Goal: Task Accomplishment & Management: Complete application form

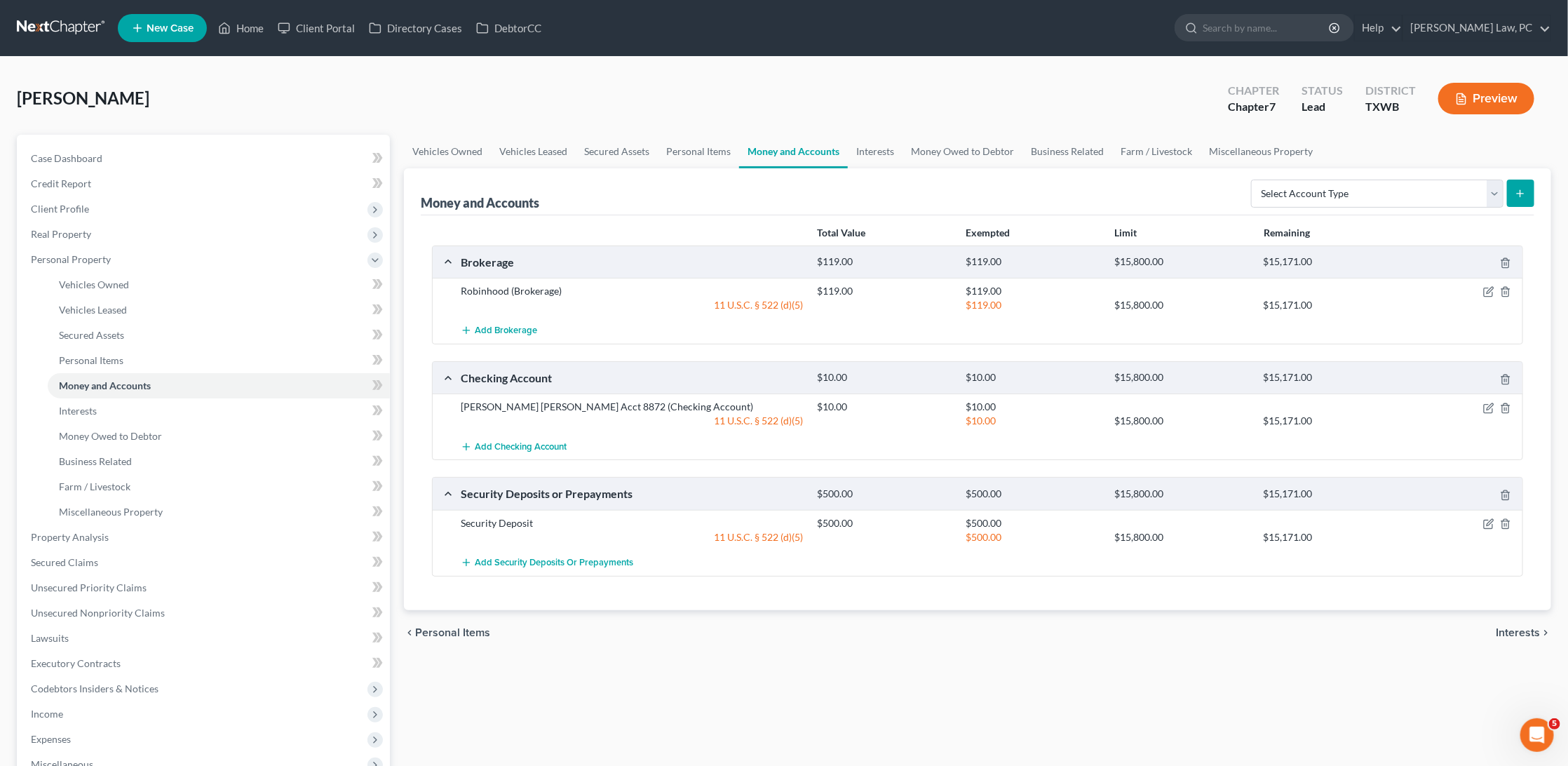
click at [58, 22] on link at bounding box center [62, 27] width 90 height 25
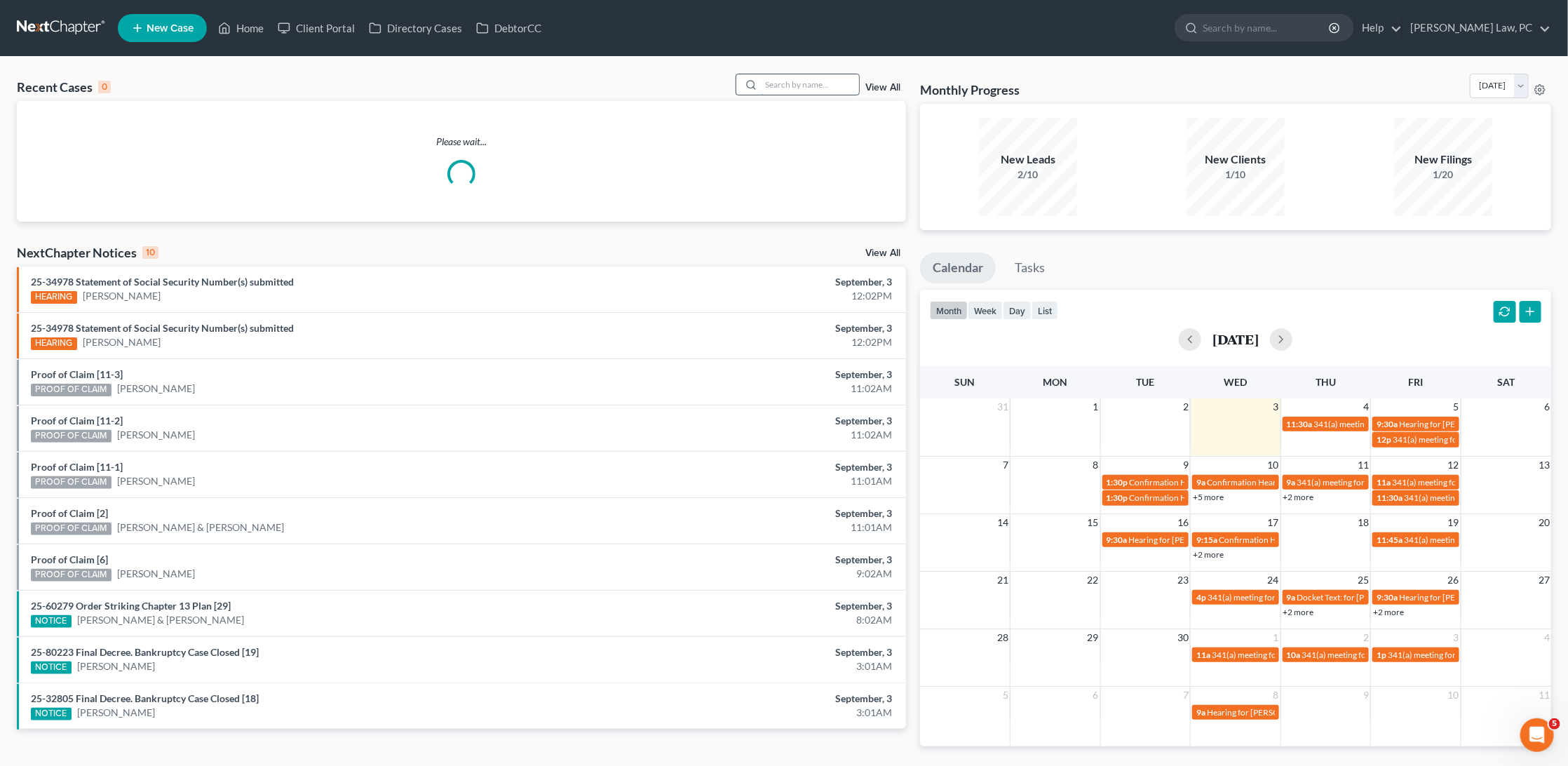
click at [792, 86] on input "search" at bounding box center [810, 85] width 98 height 20
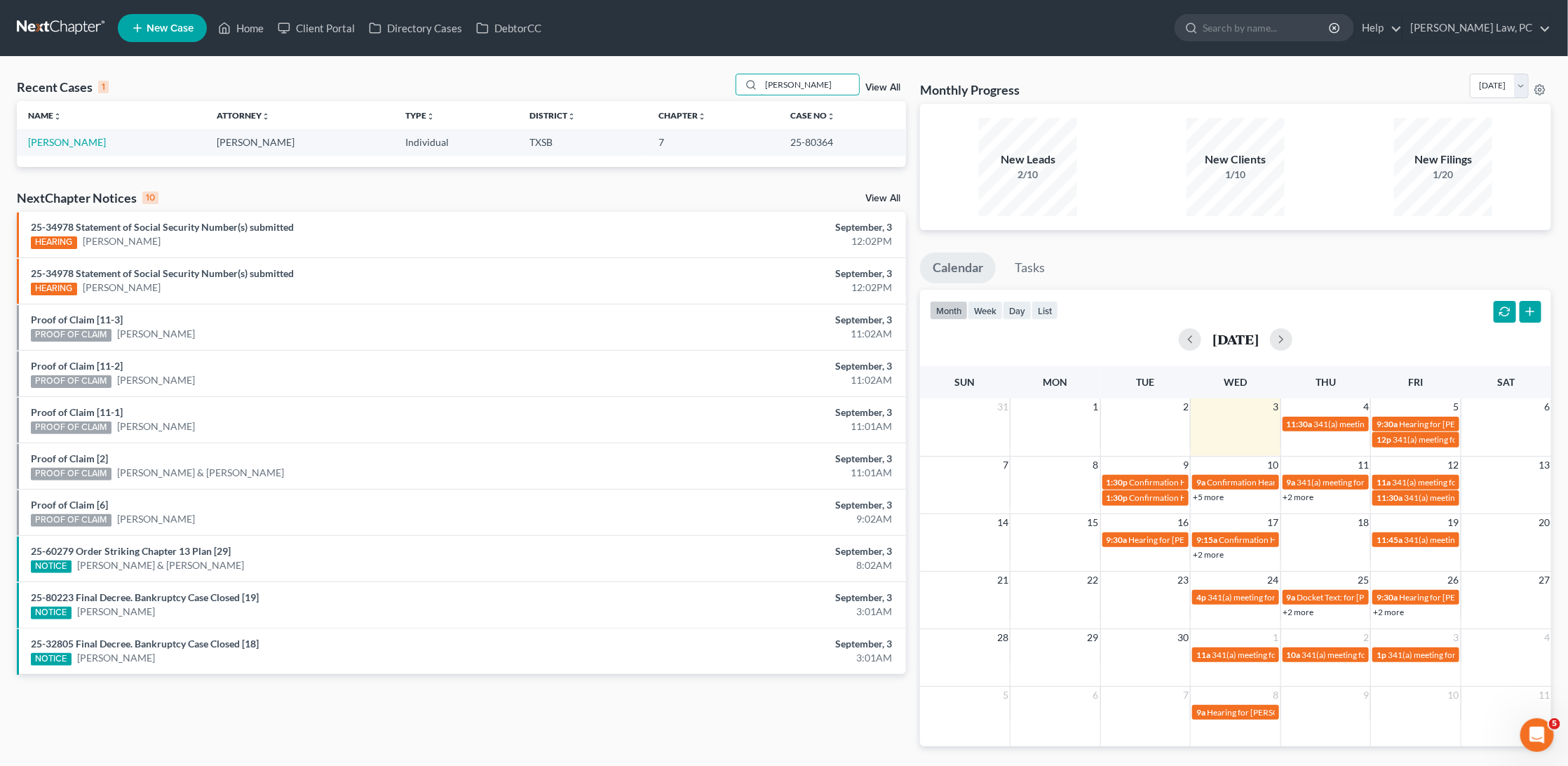
type input "Parrish"
drag, startPoint x: 395, startPoint y: 62, endPoint x: 82, endPoint y: 143, distance: 323.3
click at [82, 143] on link "[PERSON_NAME]" at bounding box center [67, 142] width 78 height 12
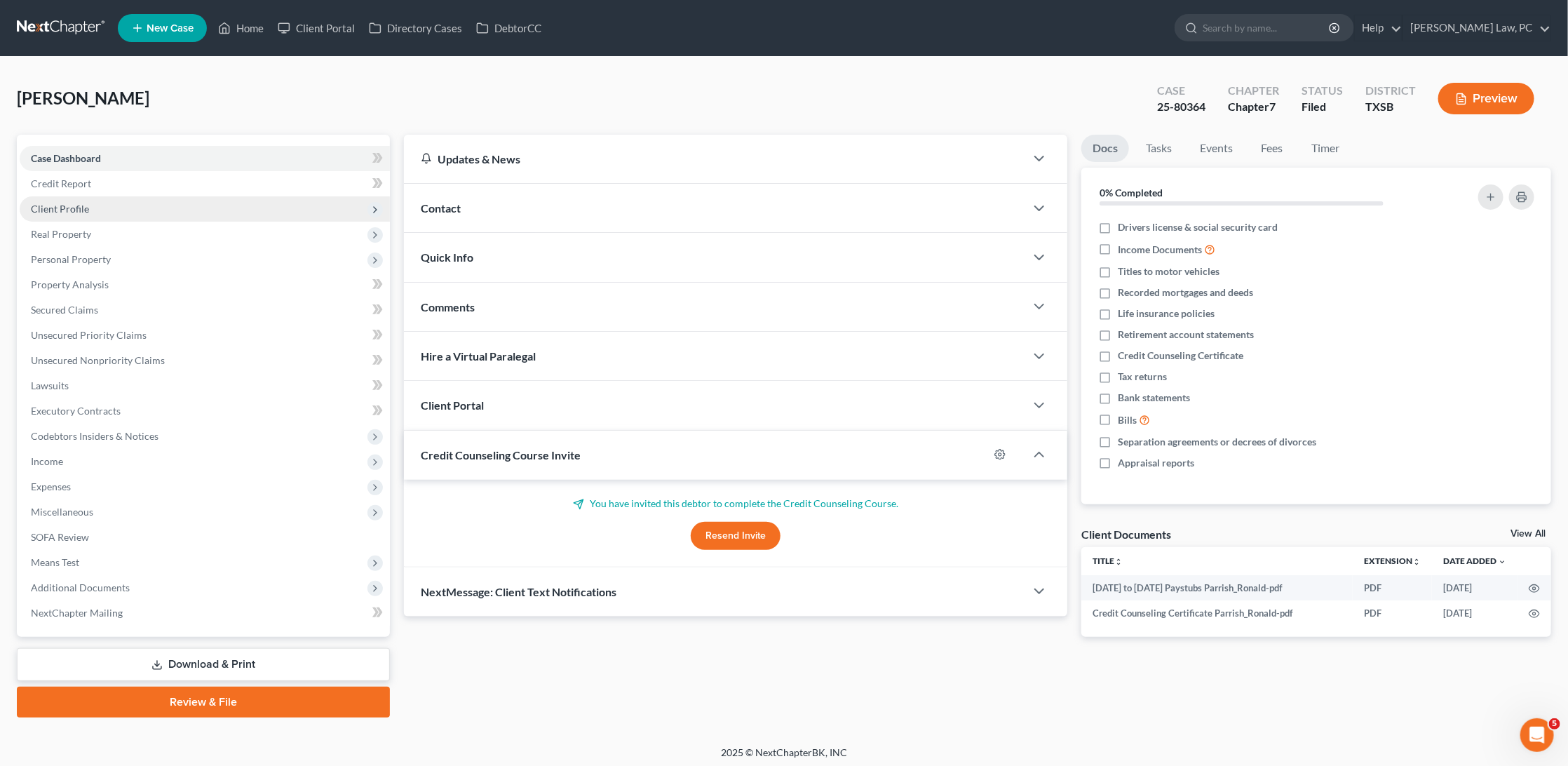
click at [110, 211] on span "Client Profile" at bounding box center [204, 208] width 370 height 25
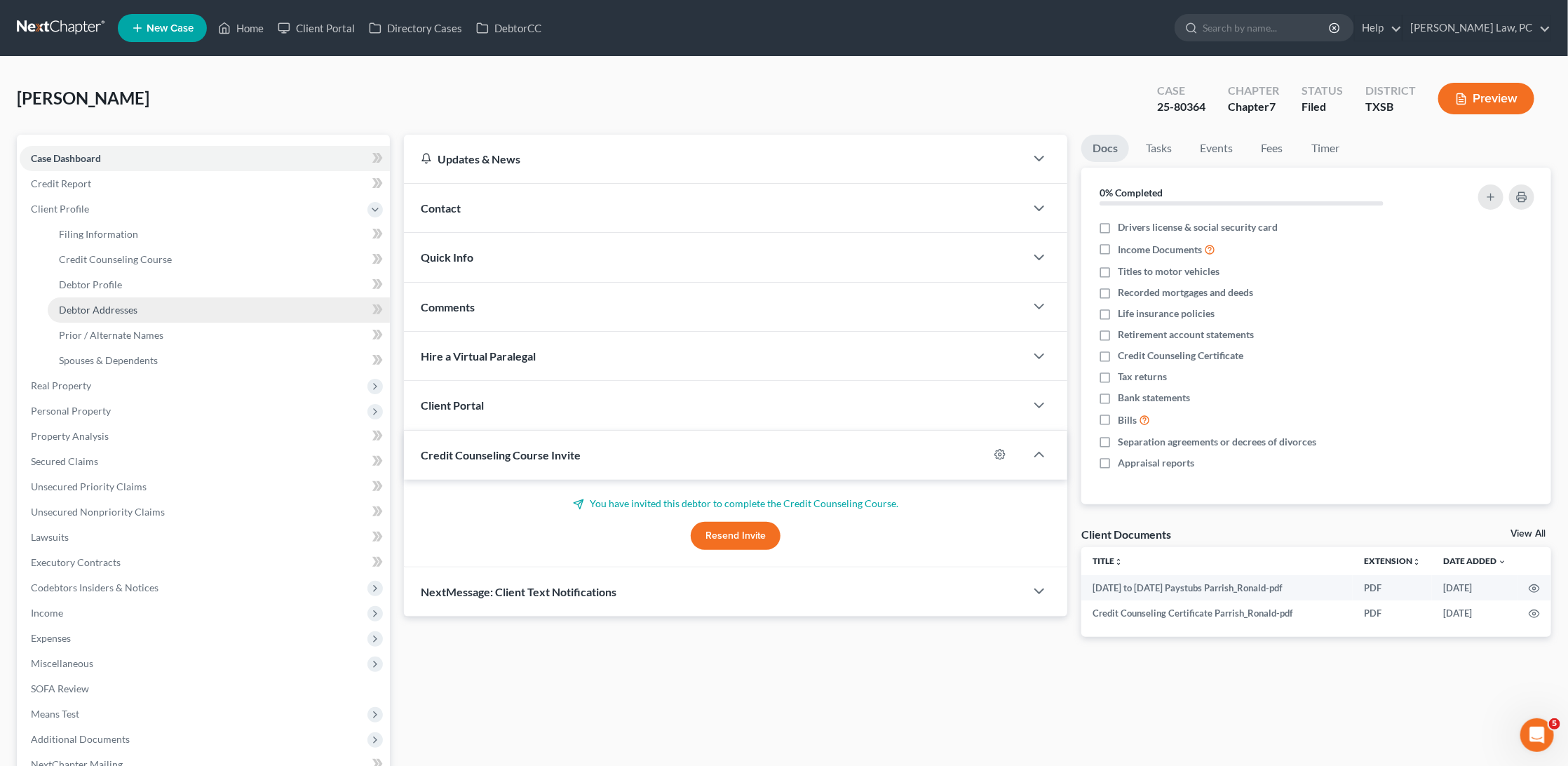
click at [115, 303] on span "Debtor Addresses" at bounding box center [98, 309] width 79 height 12
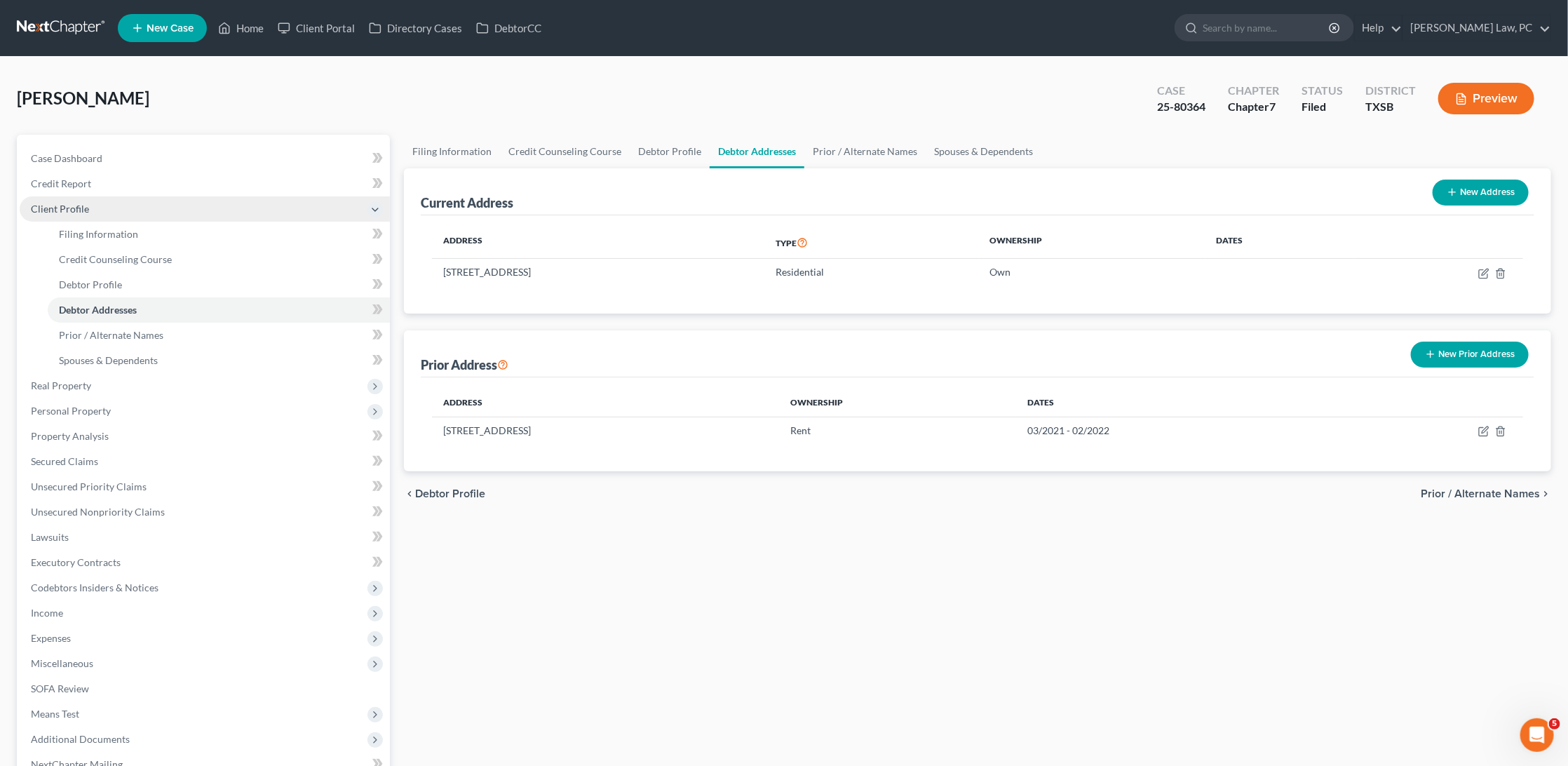
click at [154, 206] on span "Client Profile" at bounding box center [204, 208] width 370 height 25
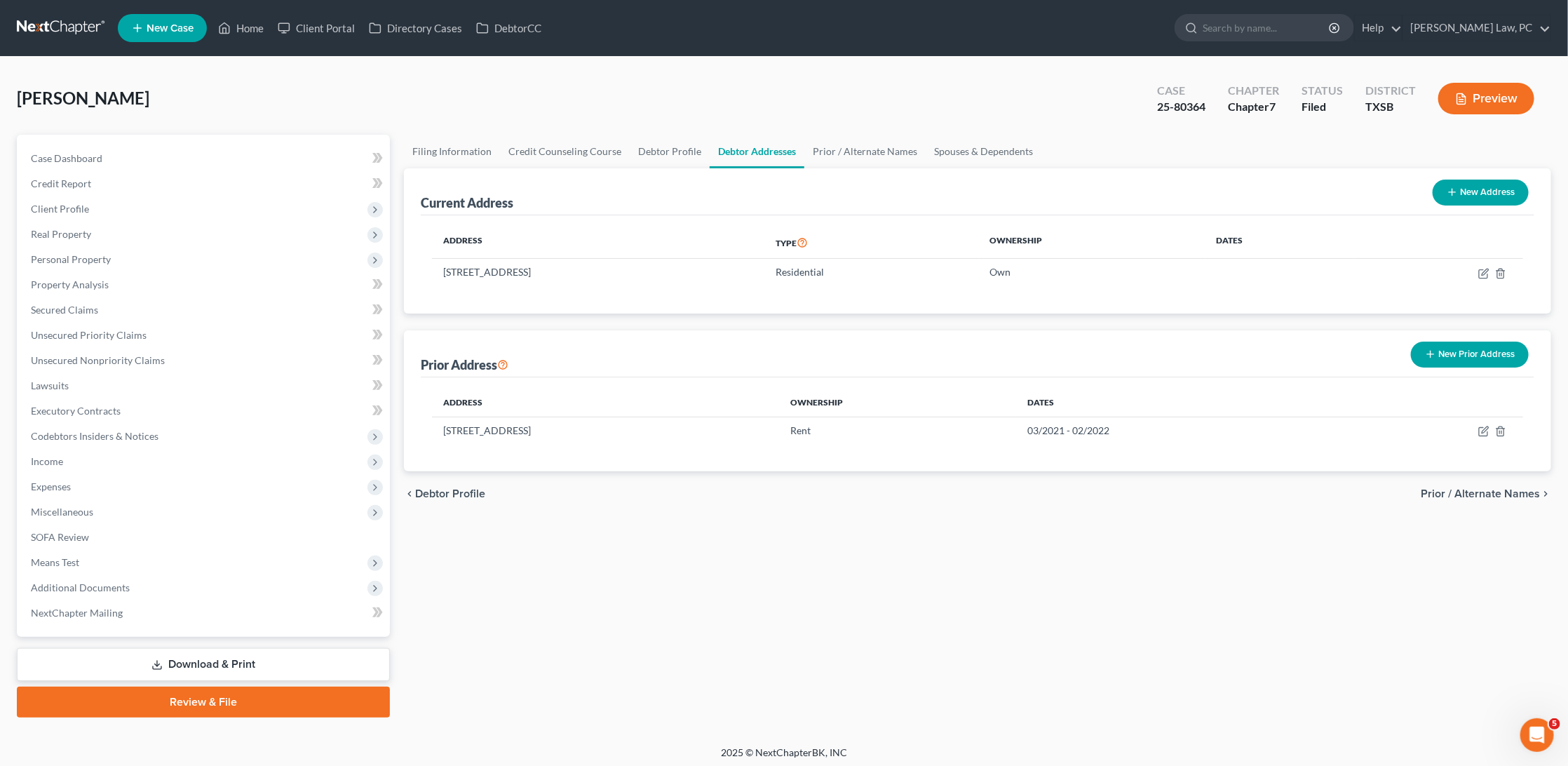
click at [58, 24] on link at bounding box center [62, 27] width 90 height 25
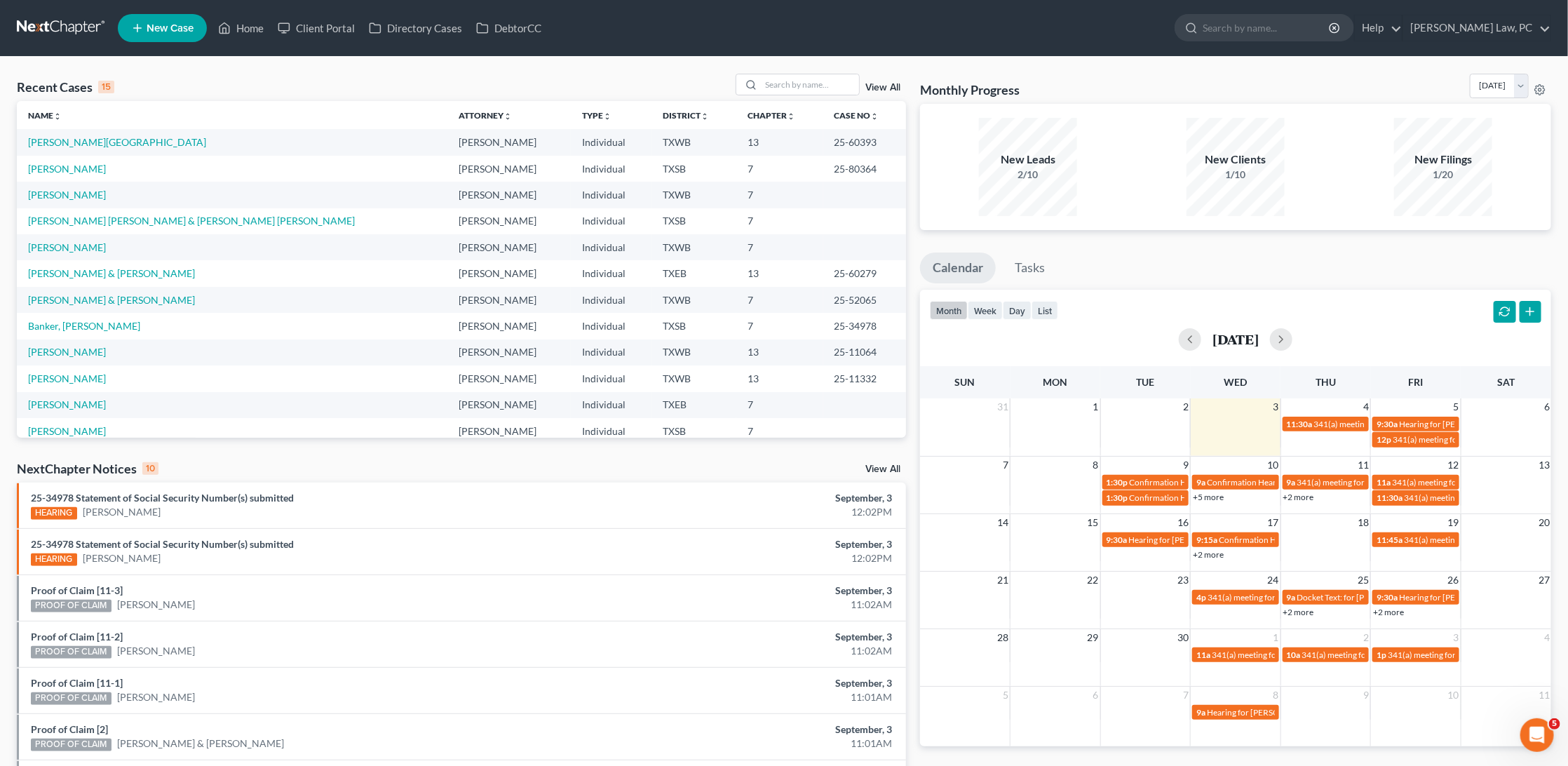
click at [174, 27] on span "New Case" at bounding box center [170, 28] width 47 height 11
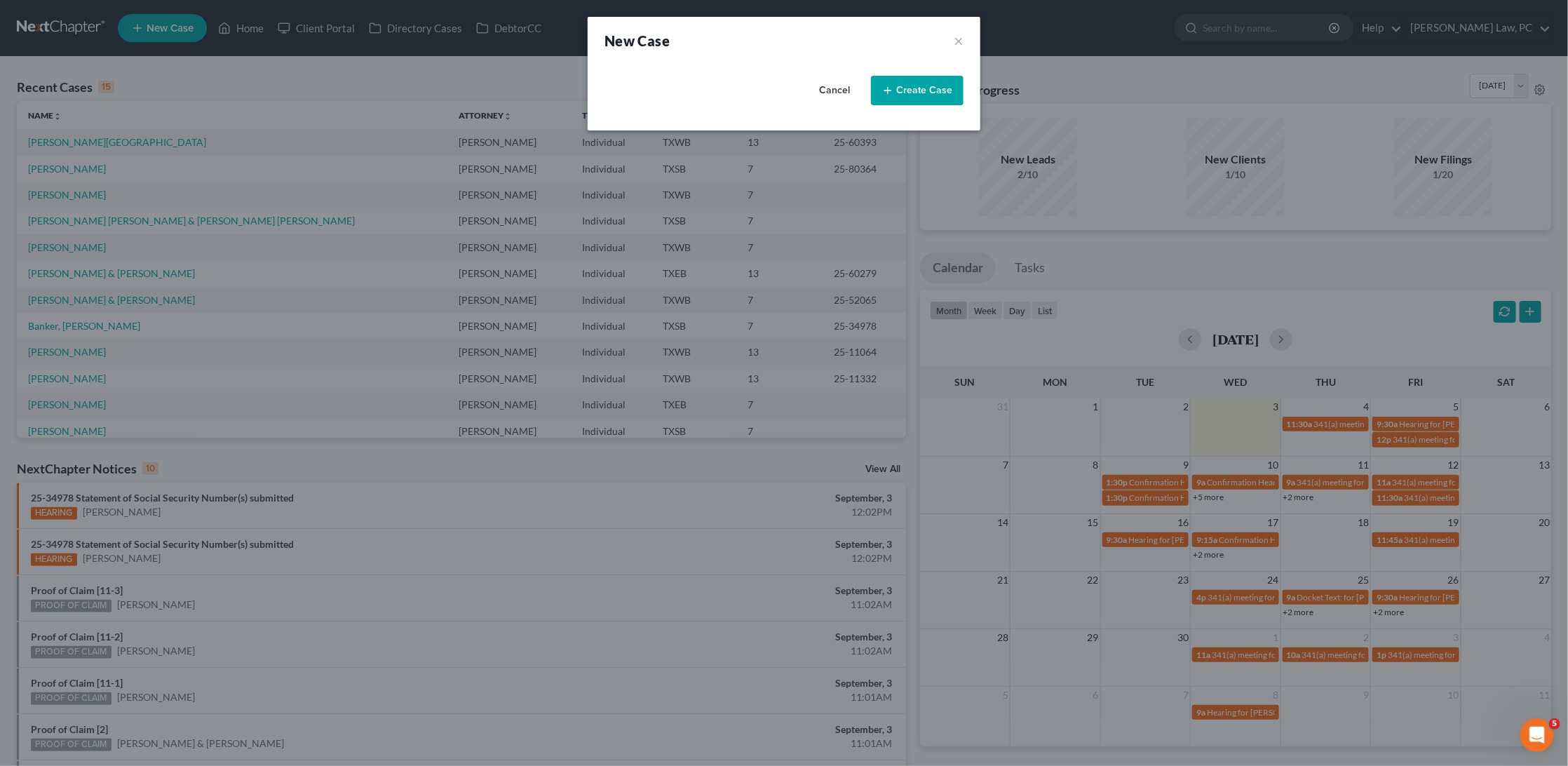
select select "79"
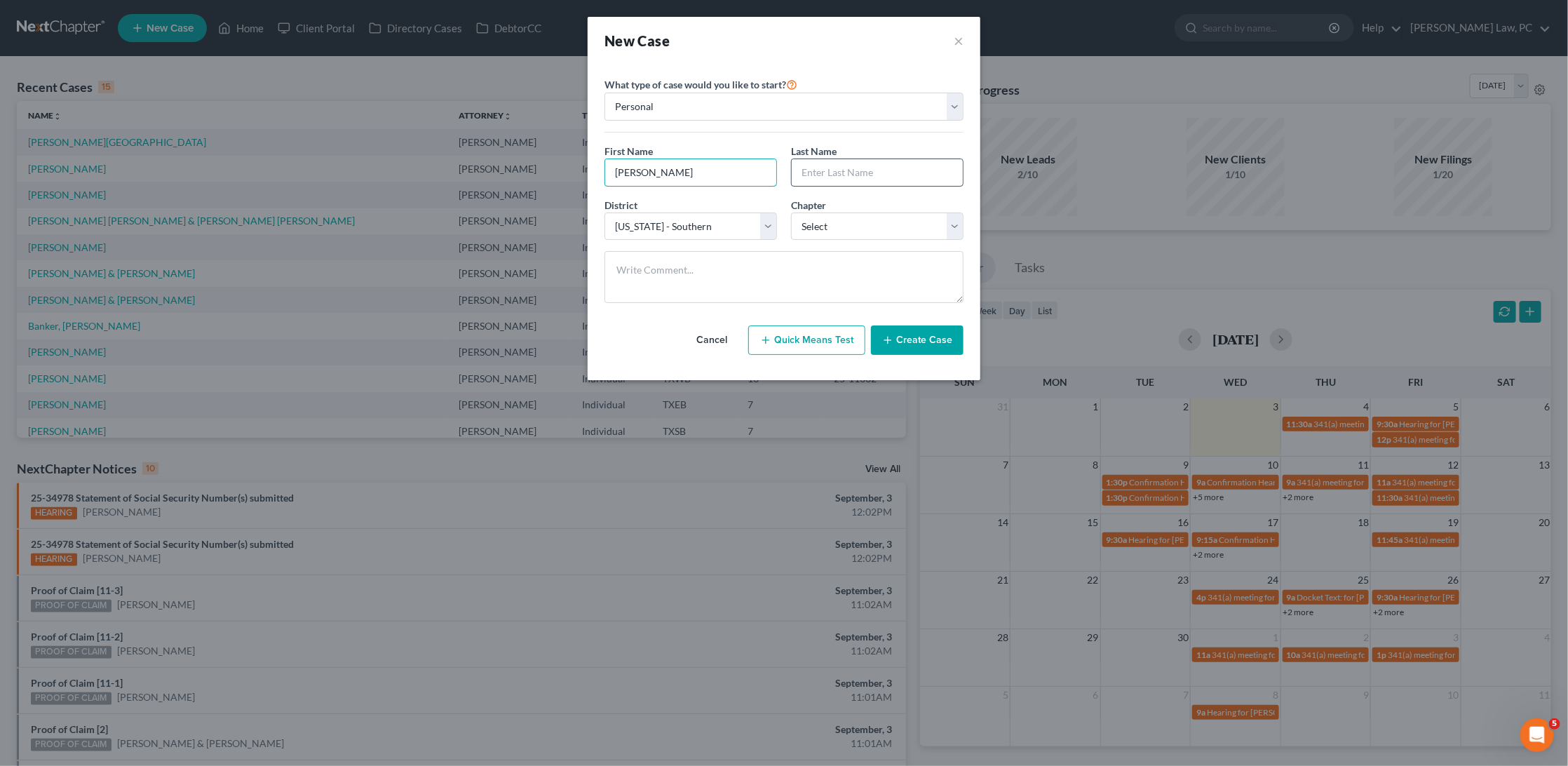
type input "Griselda"
type input "Melton"
select select "0"
click at [932, 341] on button "Create Case" at bounding box center [917, 340] width 93 height 30
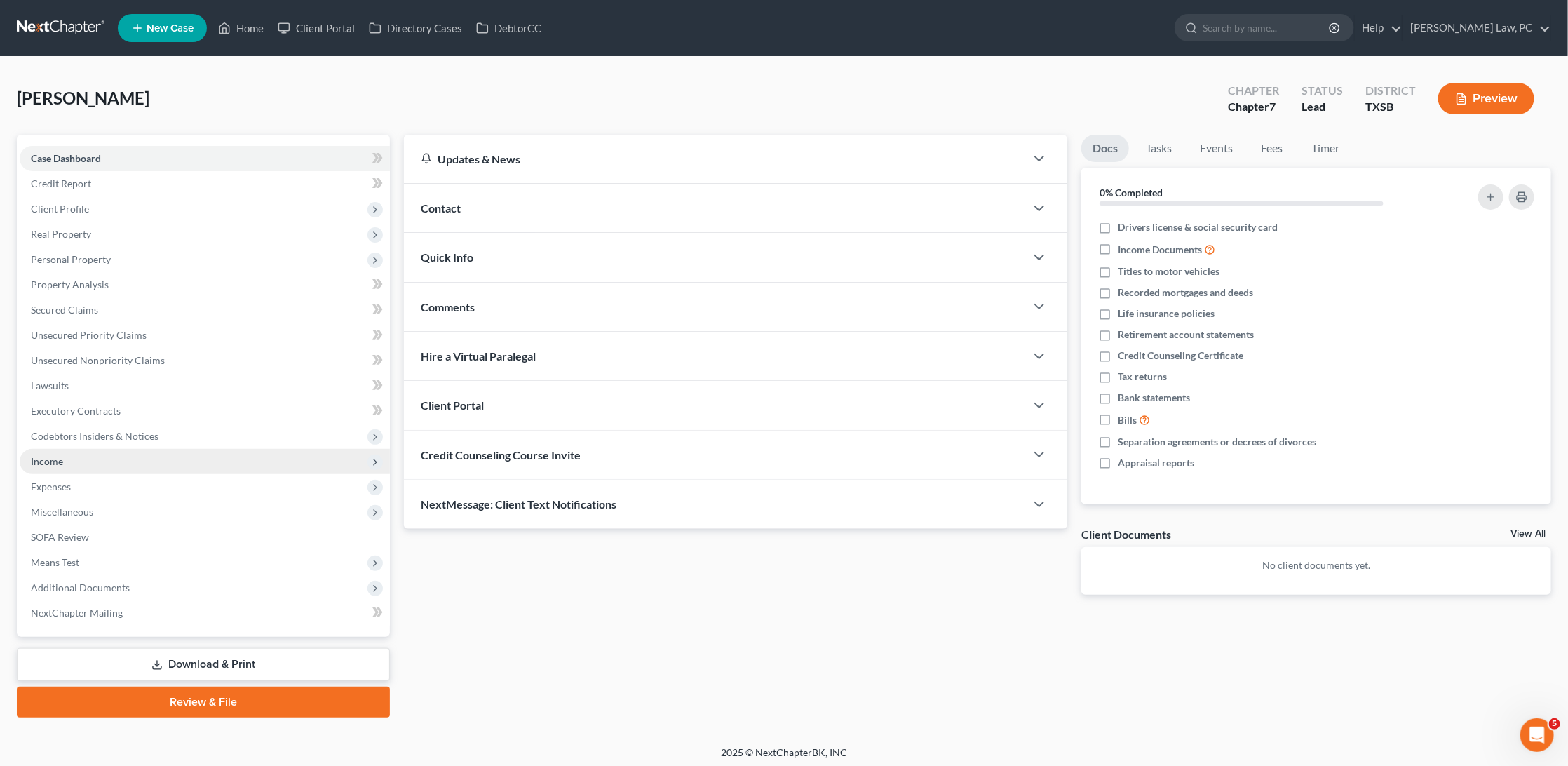
click at [53, 455] on span "Income" at bounding box center [47, 461] width 32 height 12
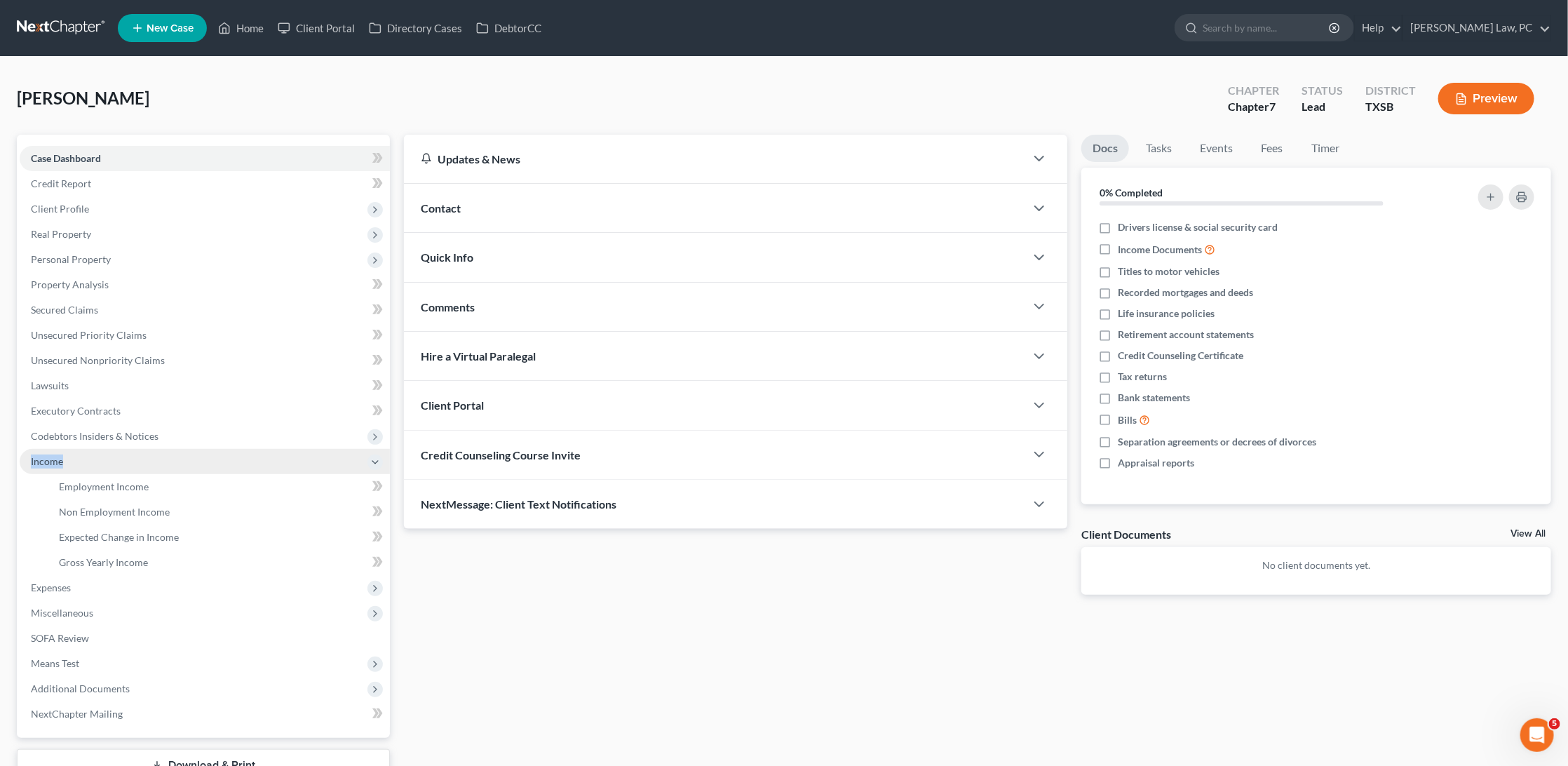
click at [53, 455] on span "Income" at bounding box center [47, 461] width 32 height 12
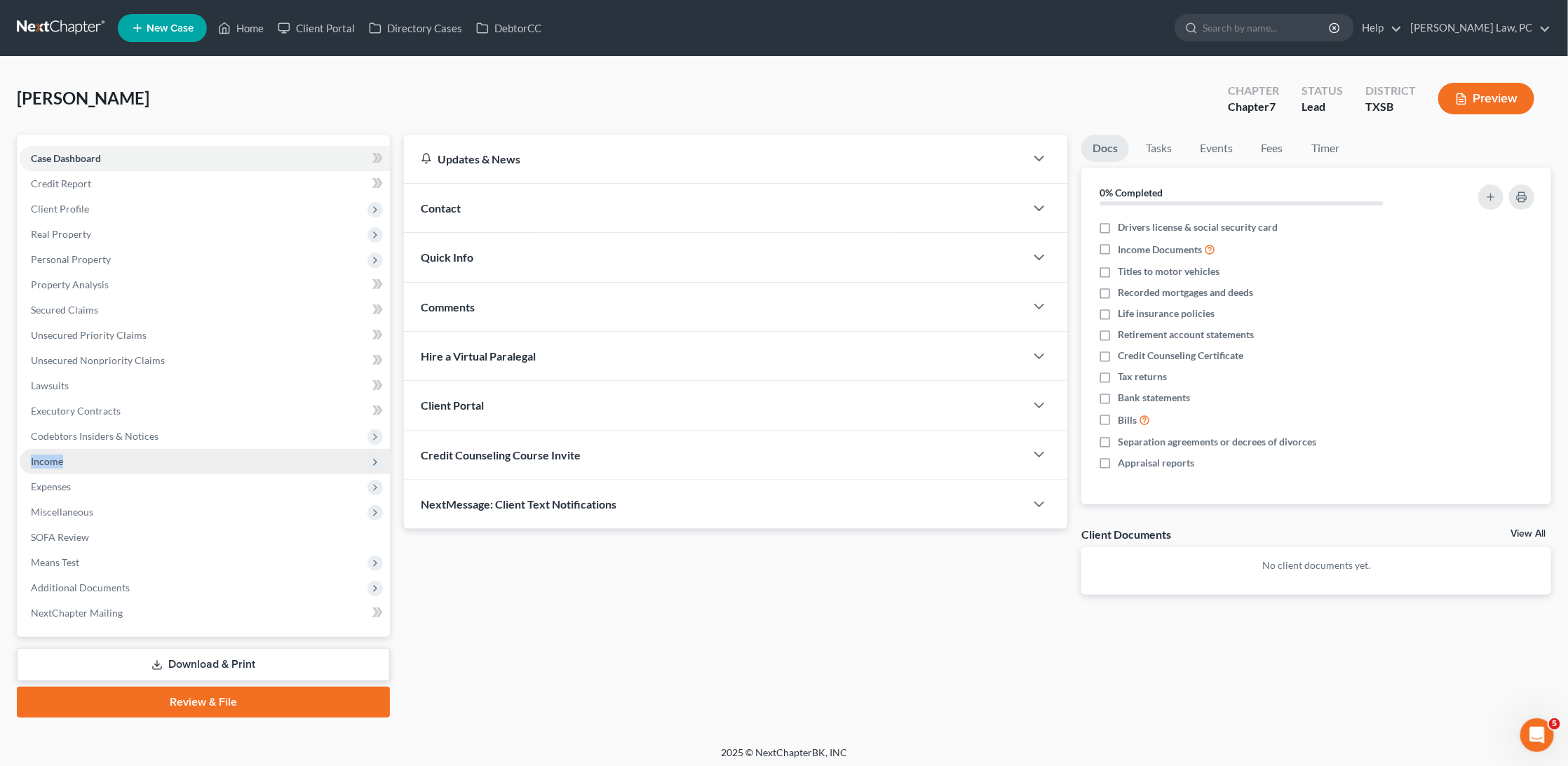
click at [114, 450] on span "Income" at bounding box center [204, 461] width 370 height 25
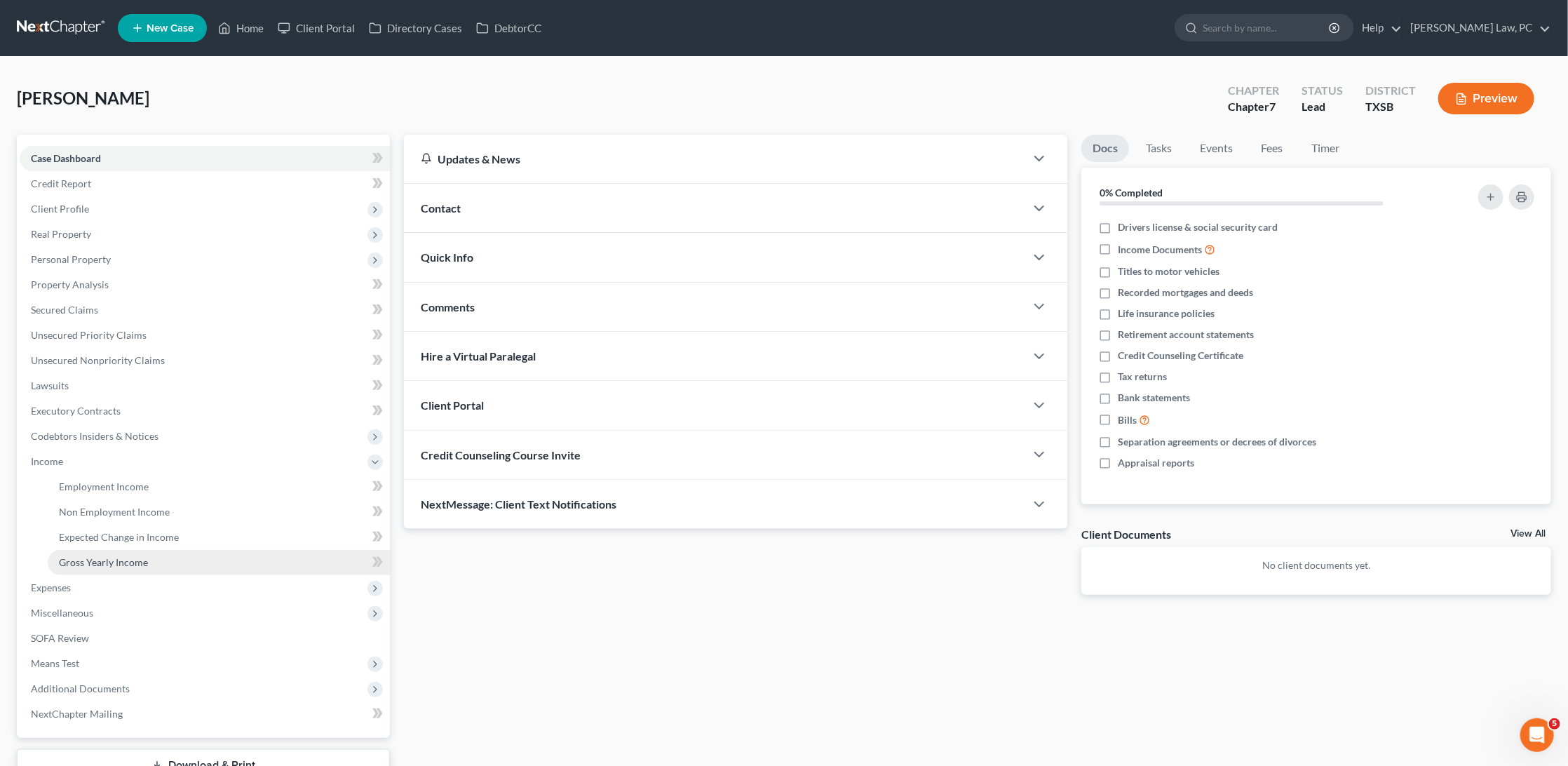
click at [113, 557] on span "Gross Yearly Income" at bounding box center [103, 563] width 89 height 12
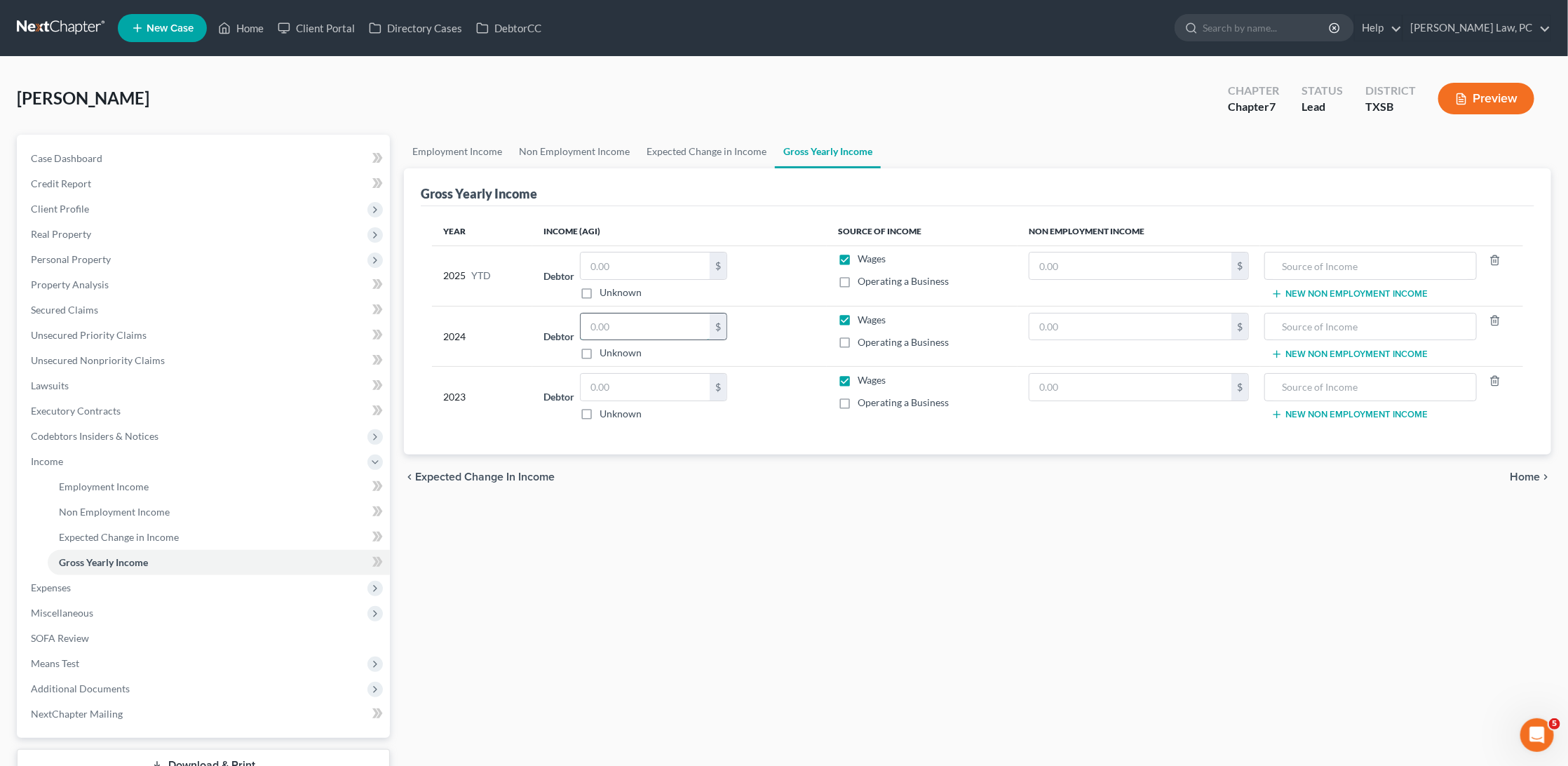
click at [650, 325] on input "text" at bounding box center [644, 326] width 129 height 27
type input "34,438"
click at [627, 386] on input "text" at bounding box center [644, 387] width 129 height 27
type input "32,617"
click at [90, 181] on span "Credit Report" at bounding box center [61, 184] width 60 height 12
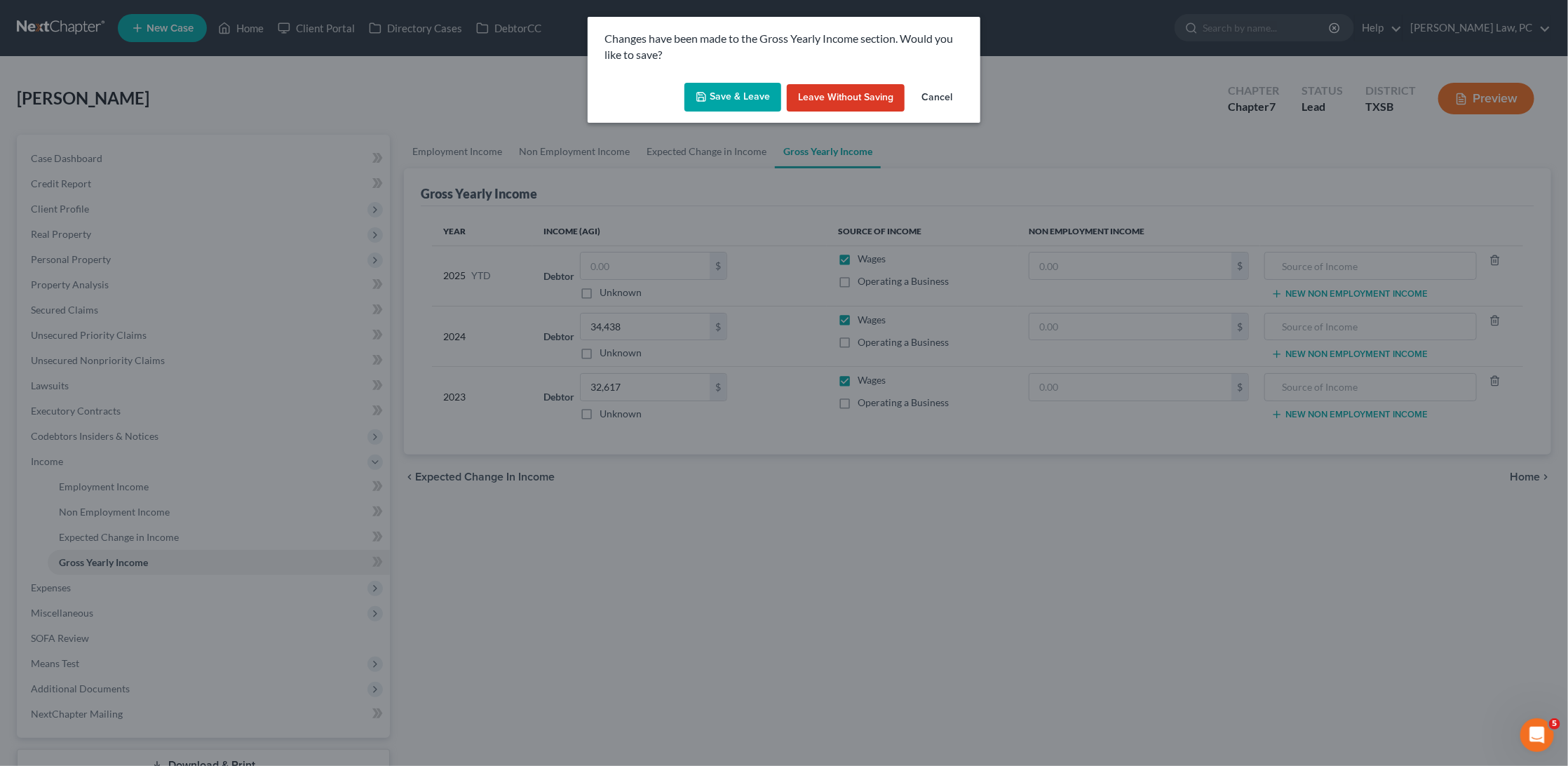
click at [739, 101] on button "Save & Leave" at bounding box center [732, 98] width 97 height 30
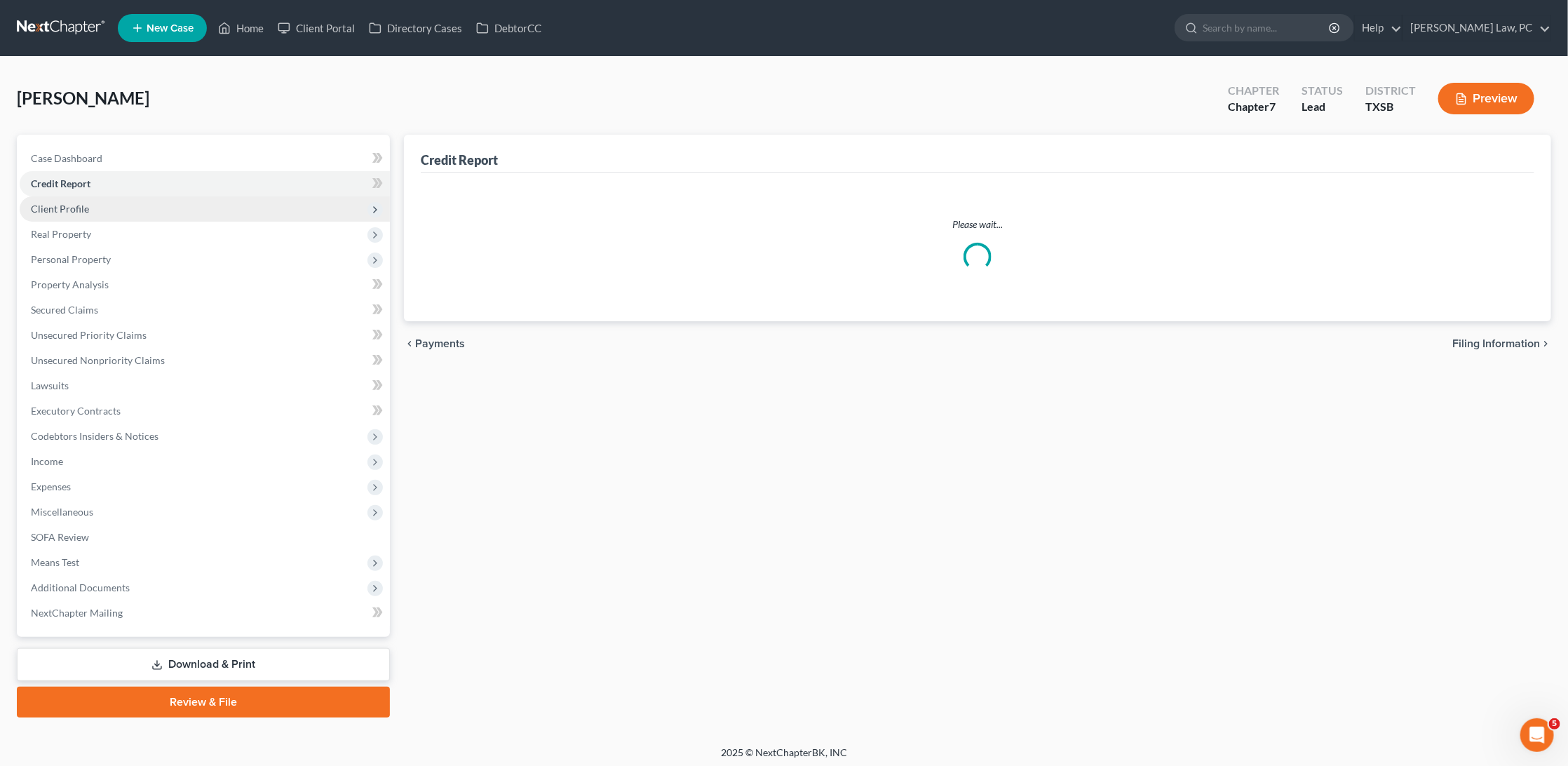
click at [120, 204] on span "Client Profile" at bounding box center [204, 208] width 370 height 25
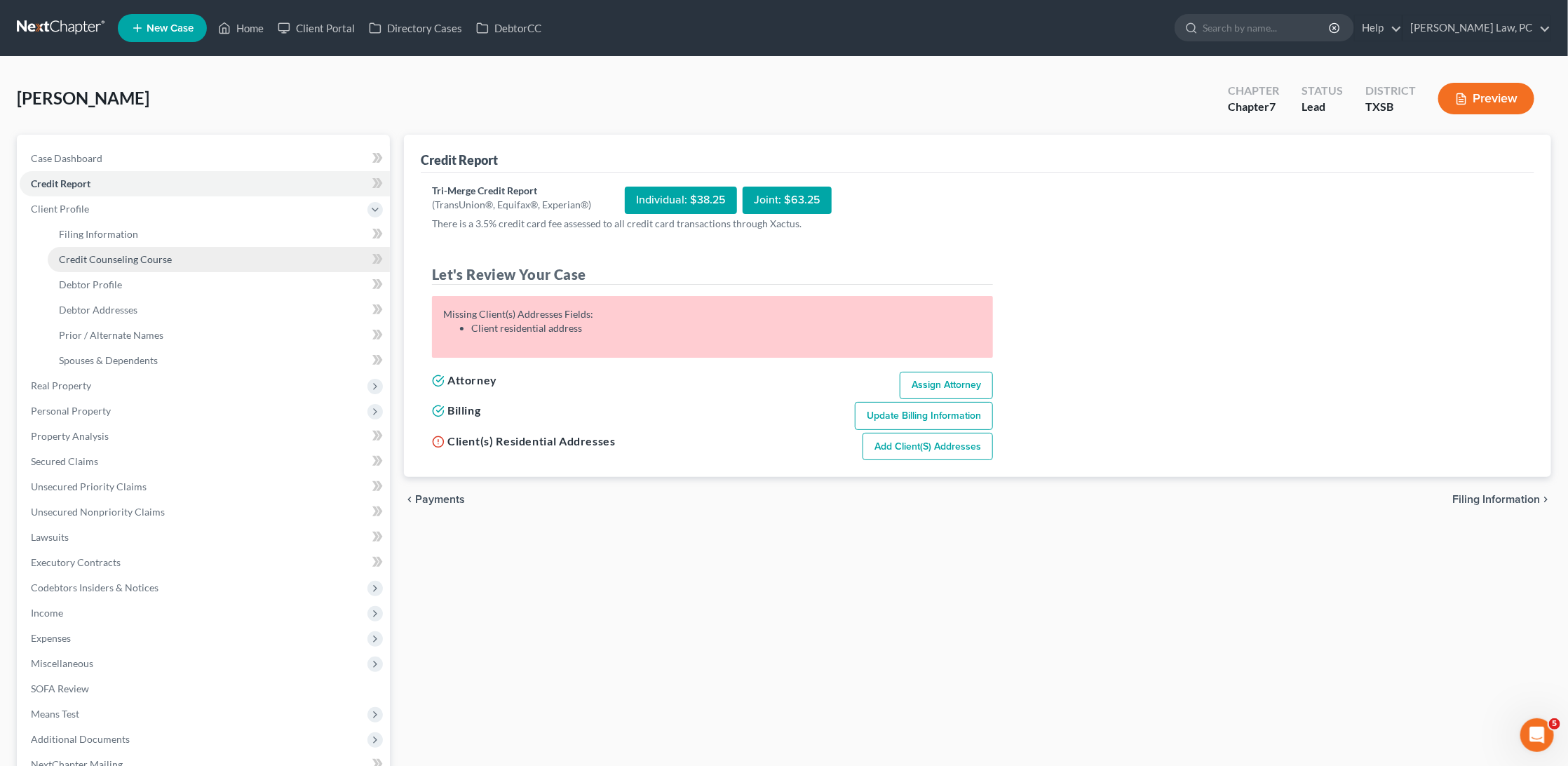
click at [105, 246] on link "Credit Counseling Course" at bounding box center [218, 258] width 342 height 25
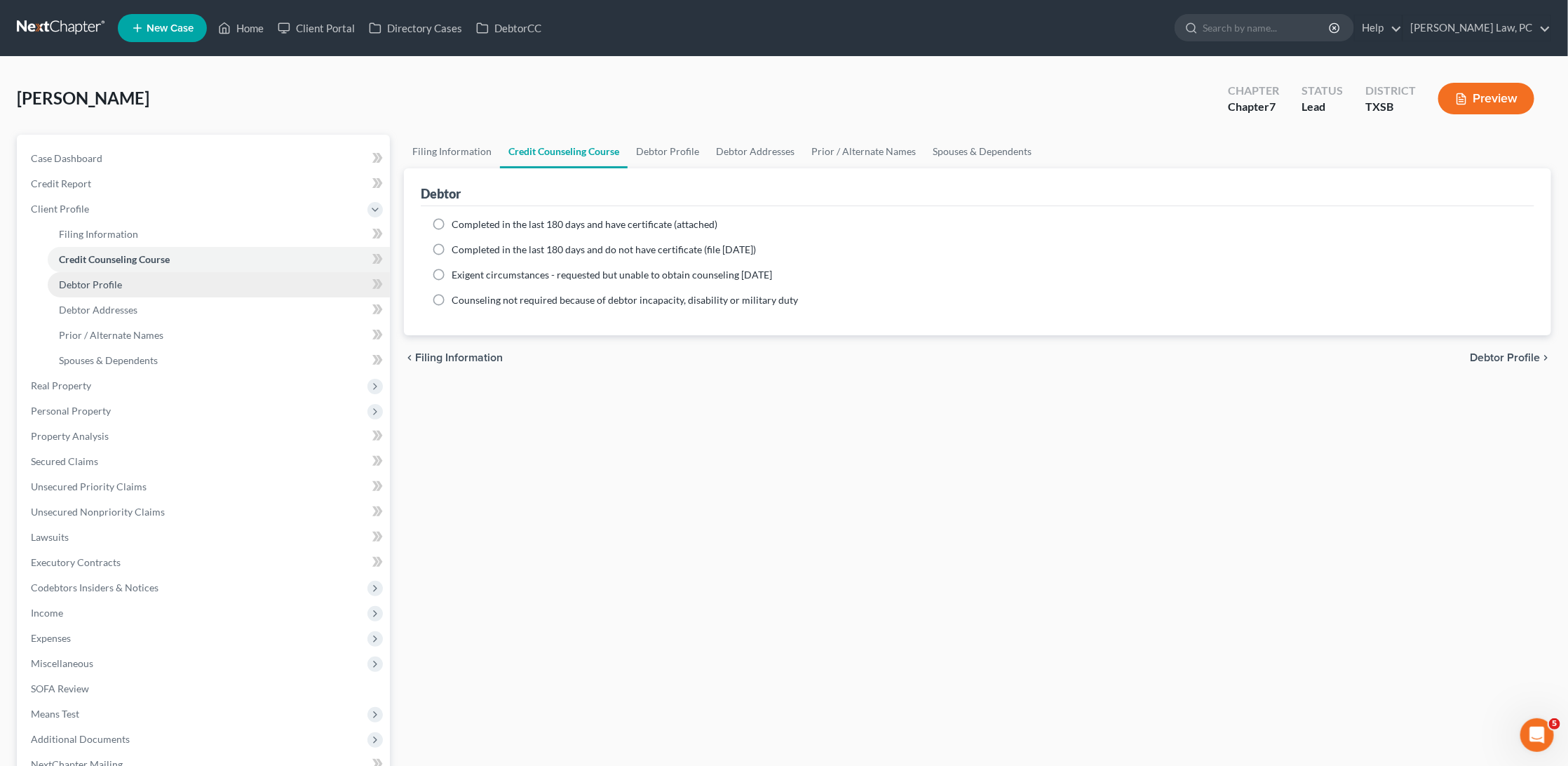
click at [103, 278] on span "Debtor Profile" at bounding box center [90, 284] width 63 height 12
select select "0"
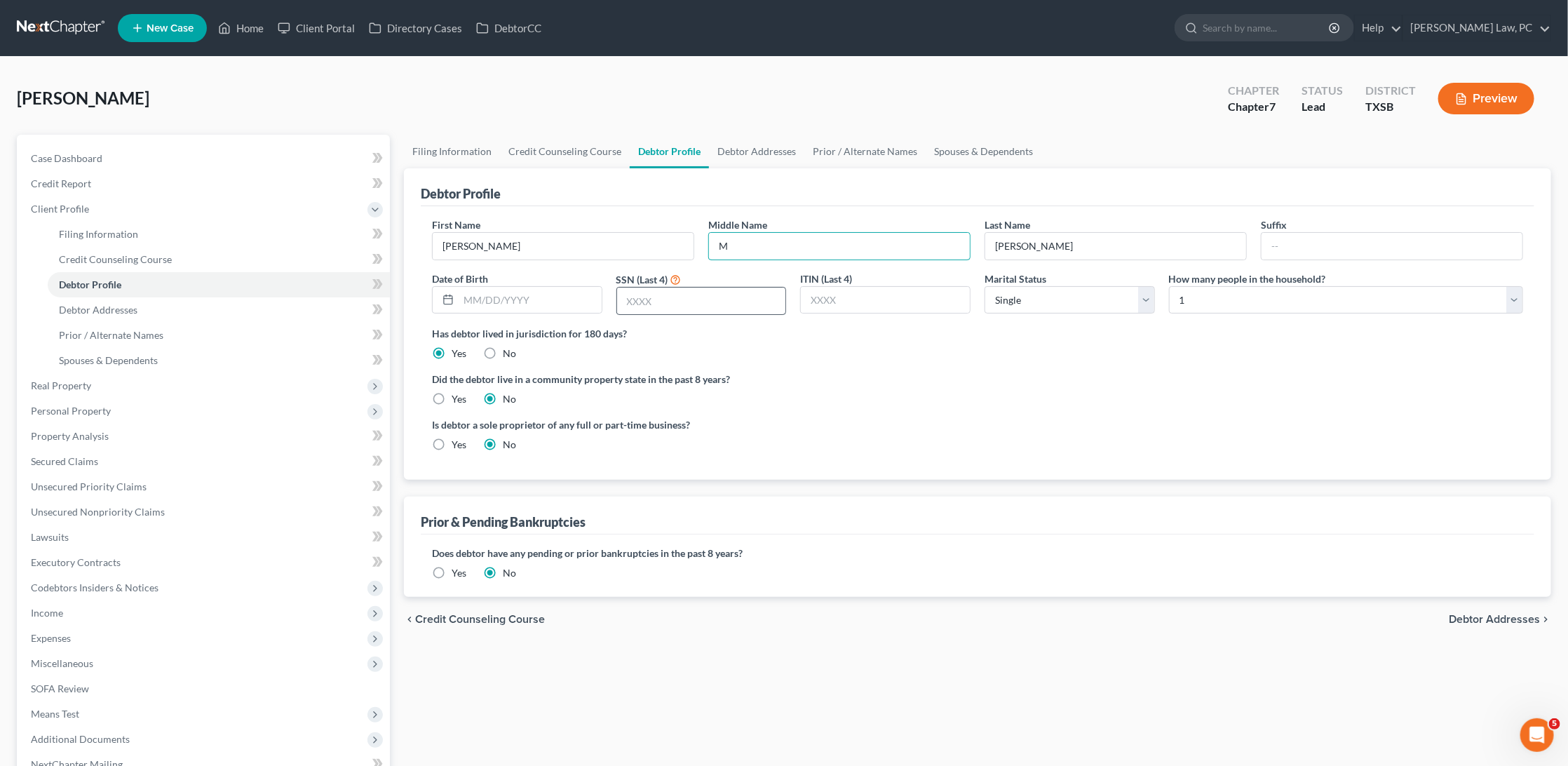
type input "M"
click at [665, 305] on input "text" at bounding box center [701, 300] width 169 height 27
type input "9132"
click at [146, 304] on link "Debtor Addresses" at bounding box center [218, 309] width 342 height 25
select select "0"
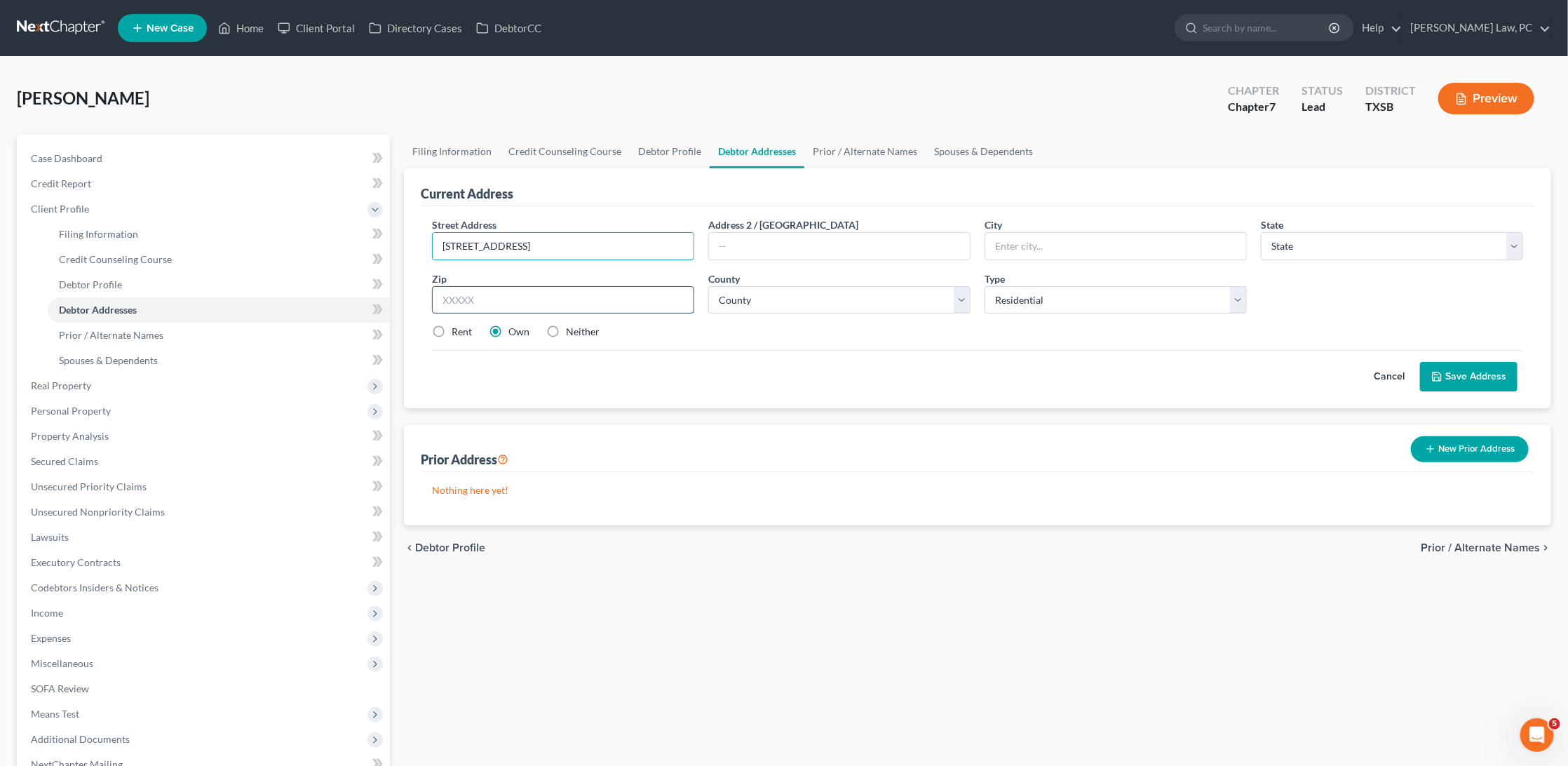
type input "706 Crestfiled St"
type input "78227"
type input "San Antonio"
select select "45"
select select "14"
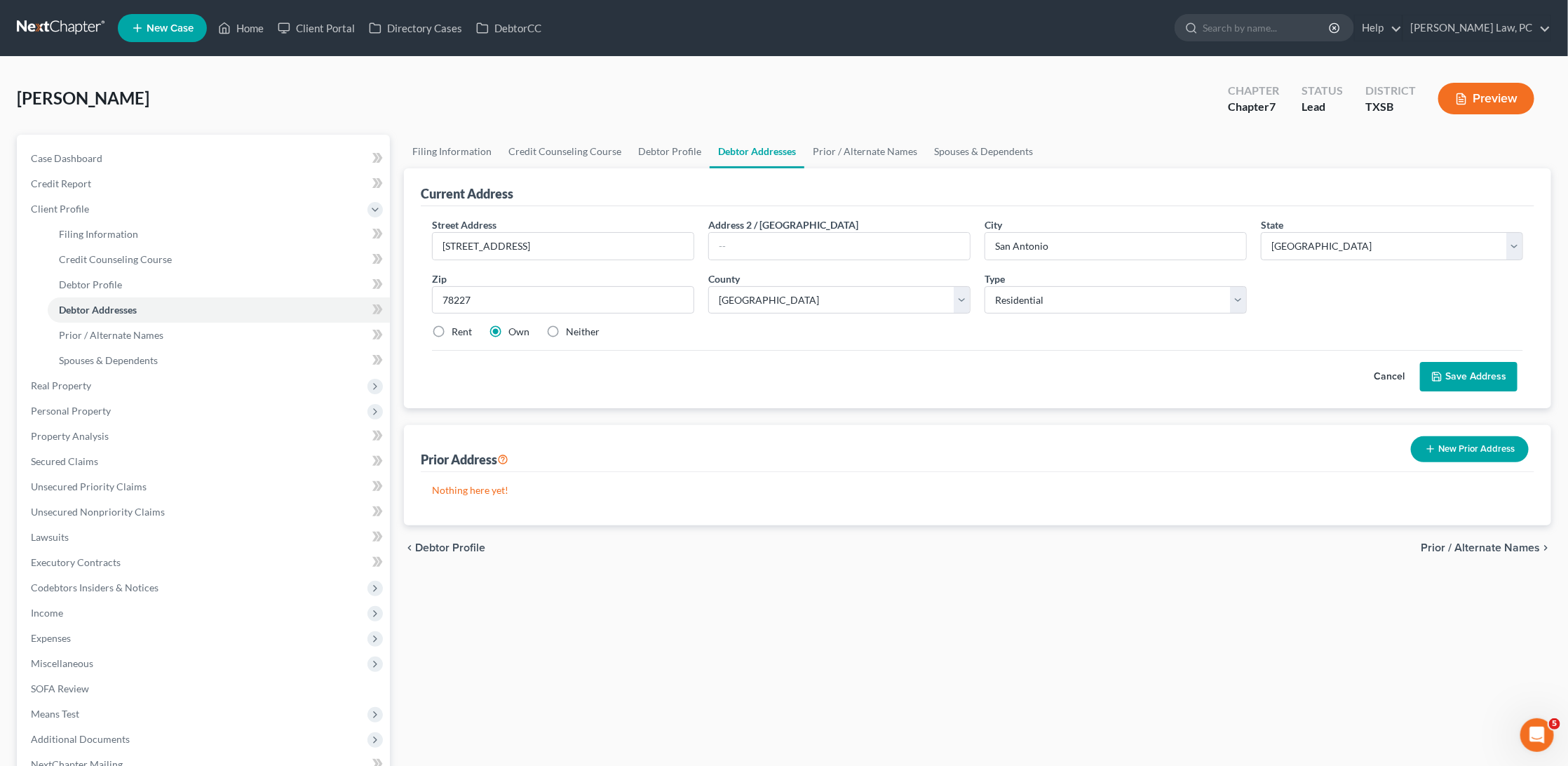
click at [1460, 373] on button "Save Address" at bounding box center [1469, 377] width 98 height 30
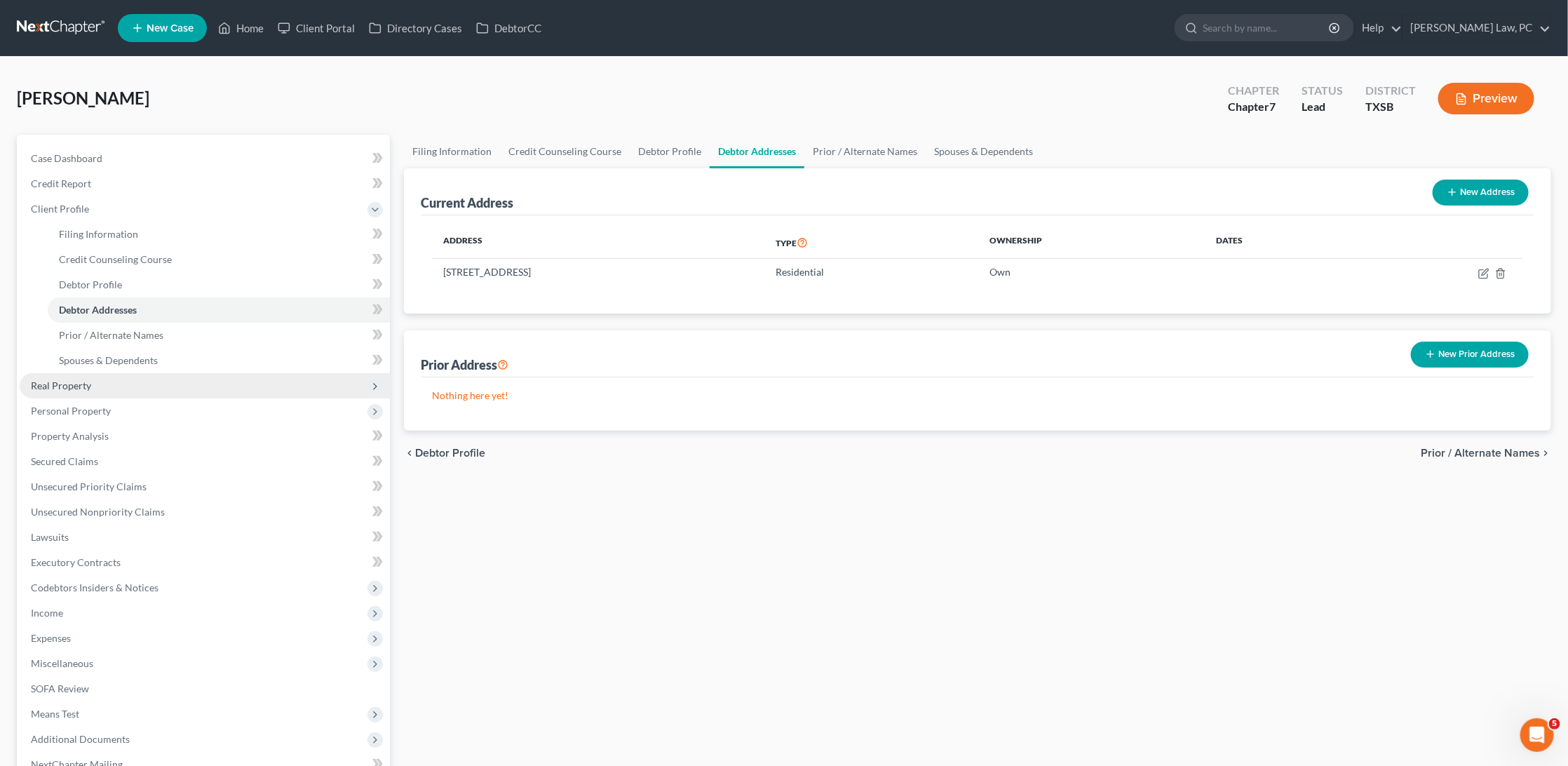
click at [239, 380] on span "Real Property" at bounding box center [204, 385] width 370 height 25
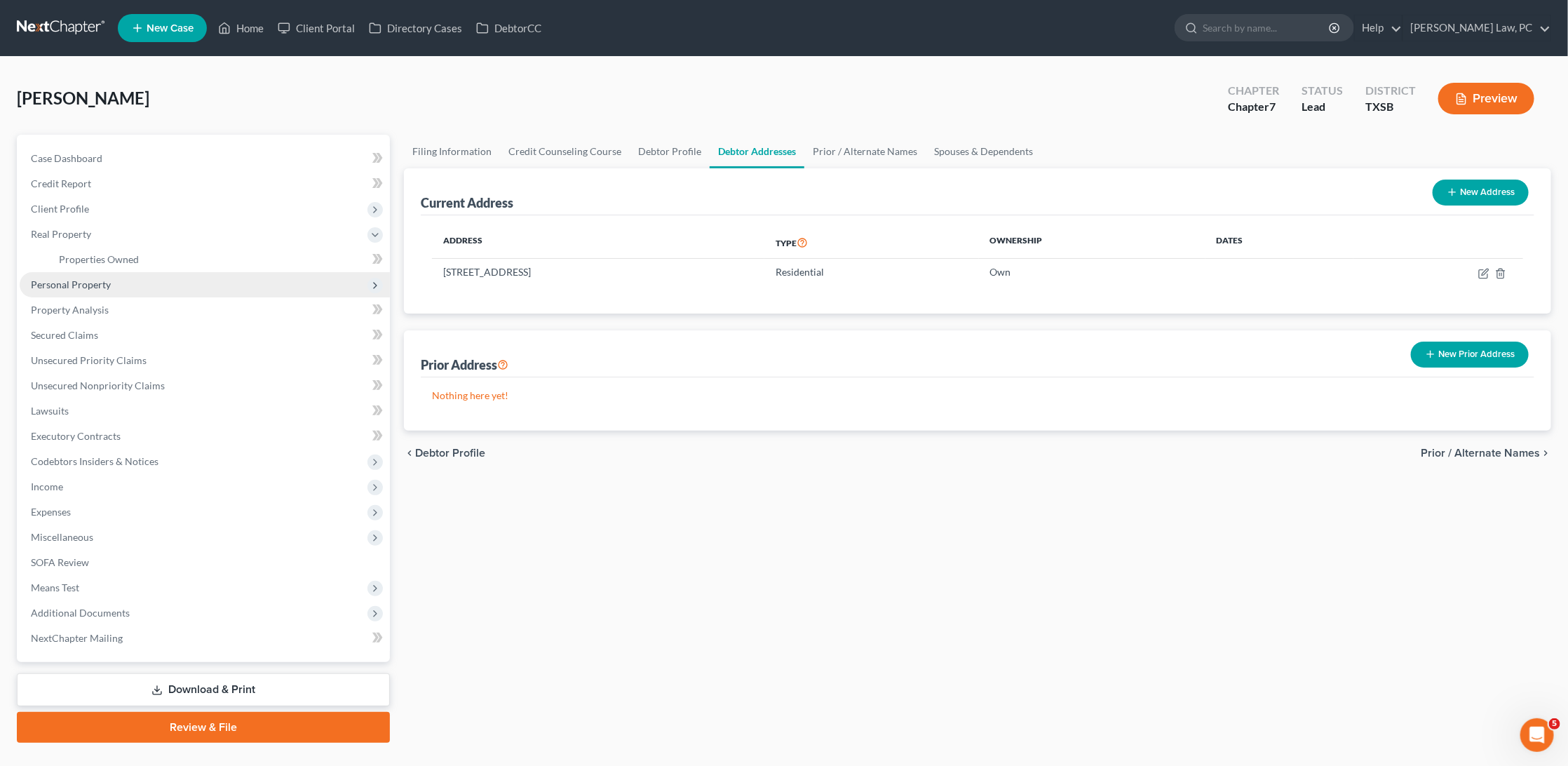
click at [94, 280] on span "Personal Property" at bounding box center [71, 284] width 80 height 12
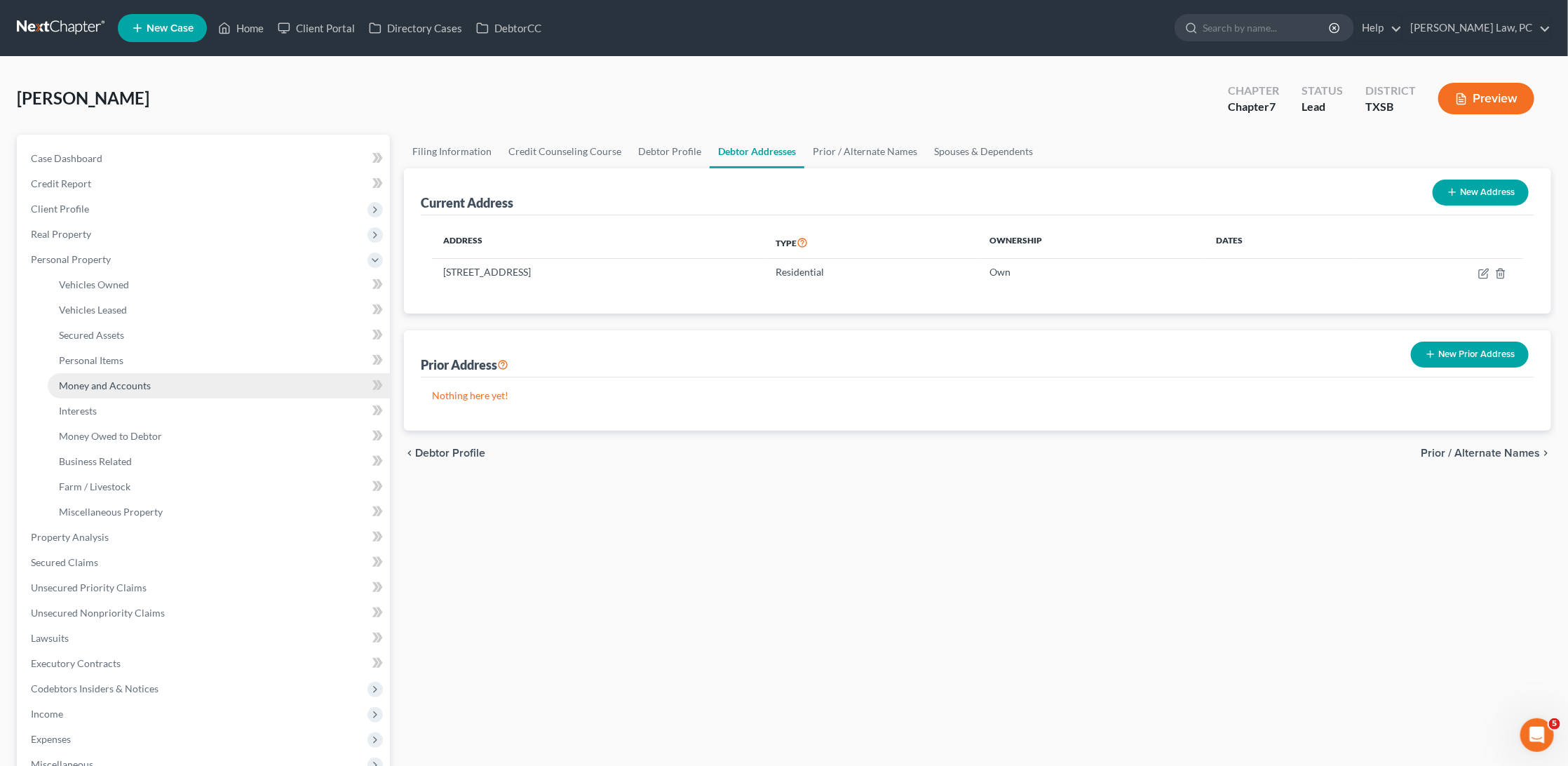
click at [104, 379] on span "Money and Accounts" at bounding box center [105, 385] width 92 height 12
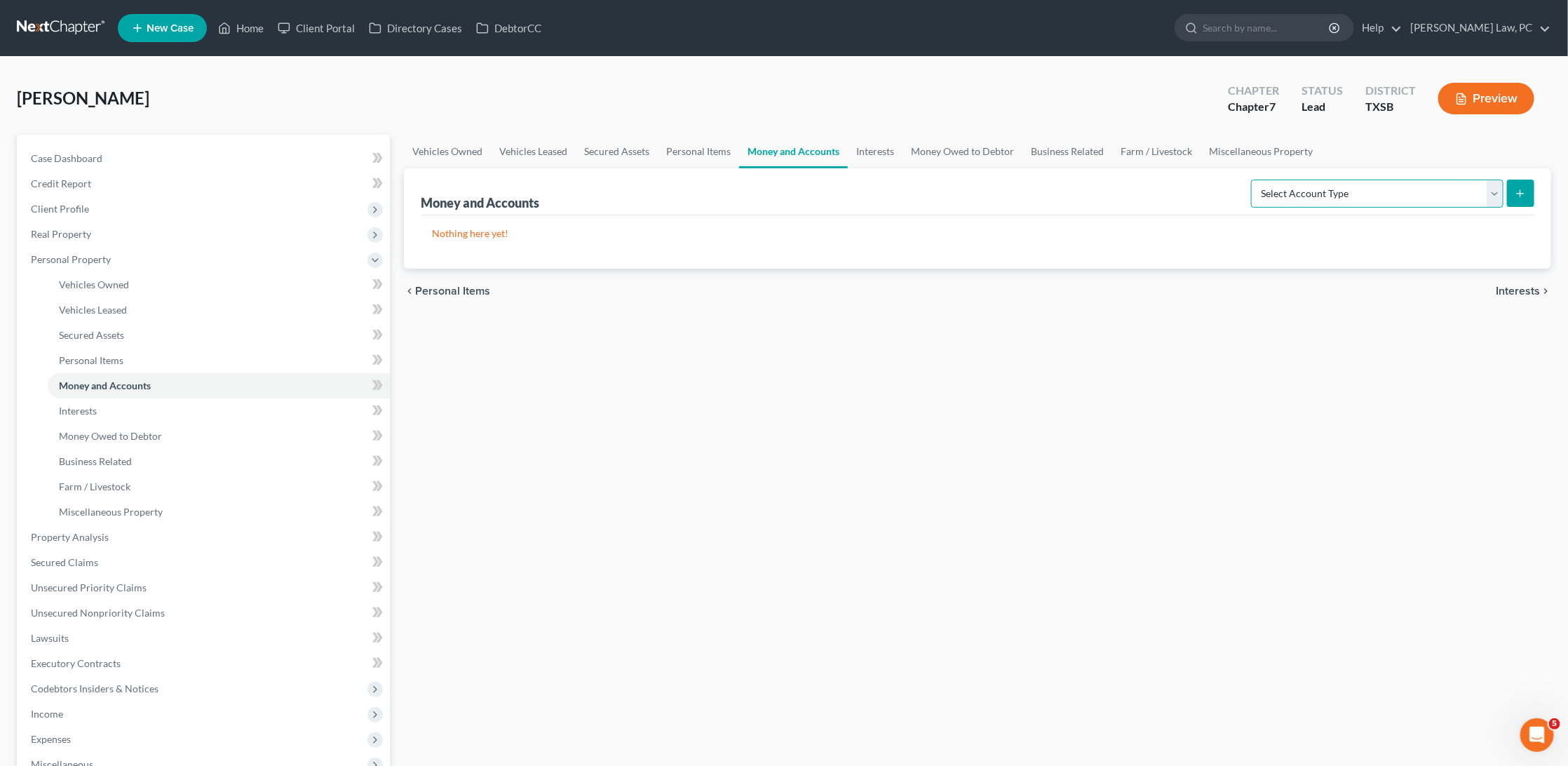
select select "other"
click at [1514, 194] on button "submit" at bounding box center [1520, 192] width 27 height 27
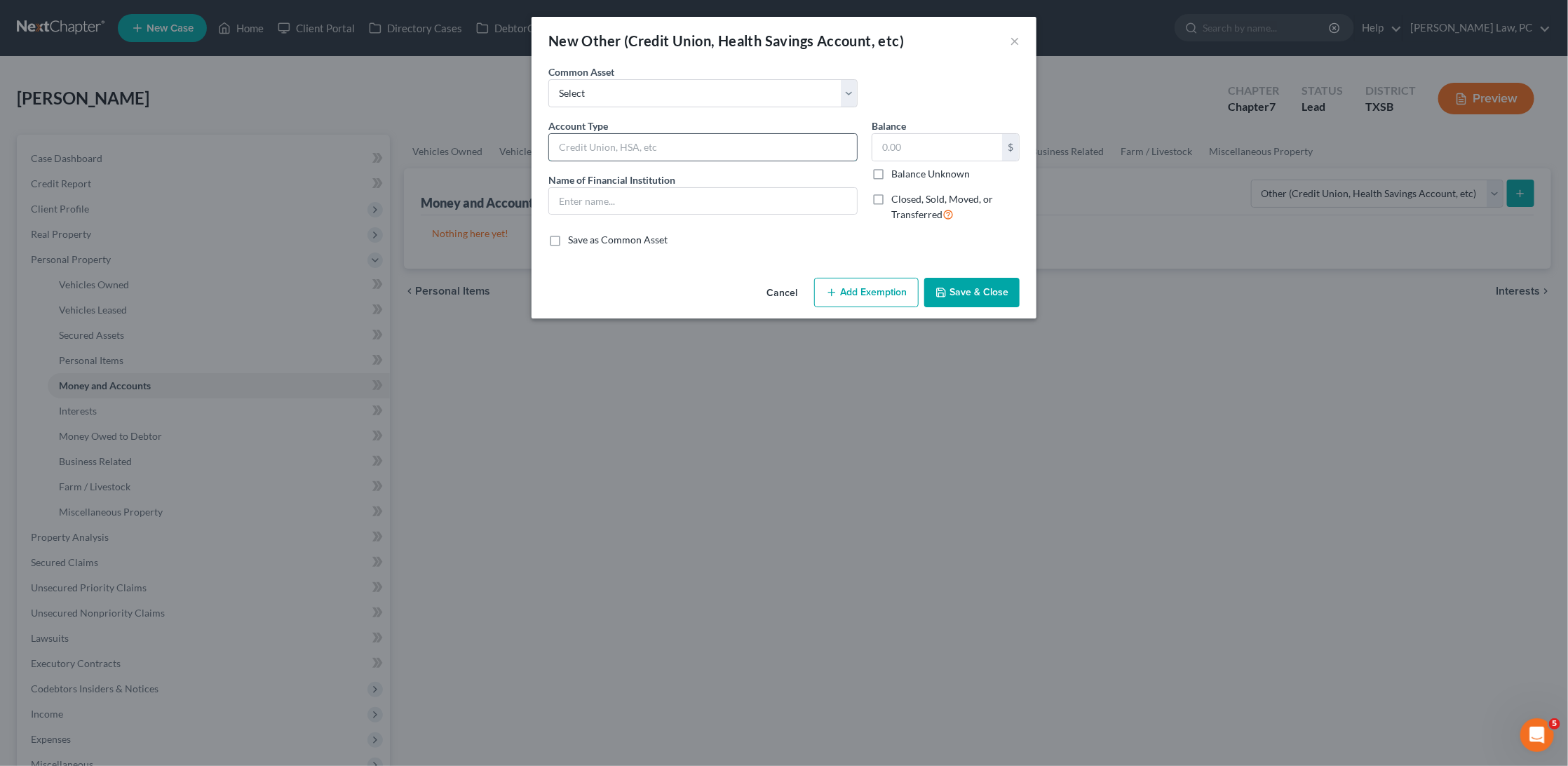
click at [706, 144] on input "text" at bounding box center [702, 147] width 308 height 27
type input "Security Service Federal Credit Union"
click at [755, 199] on input "text" at bounding box center [702, 200] width 308 height 27
click at [653, 143] on input "Security Service Federal Credit Union" at bounding box center [702, 147] width 308 height 27
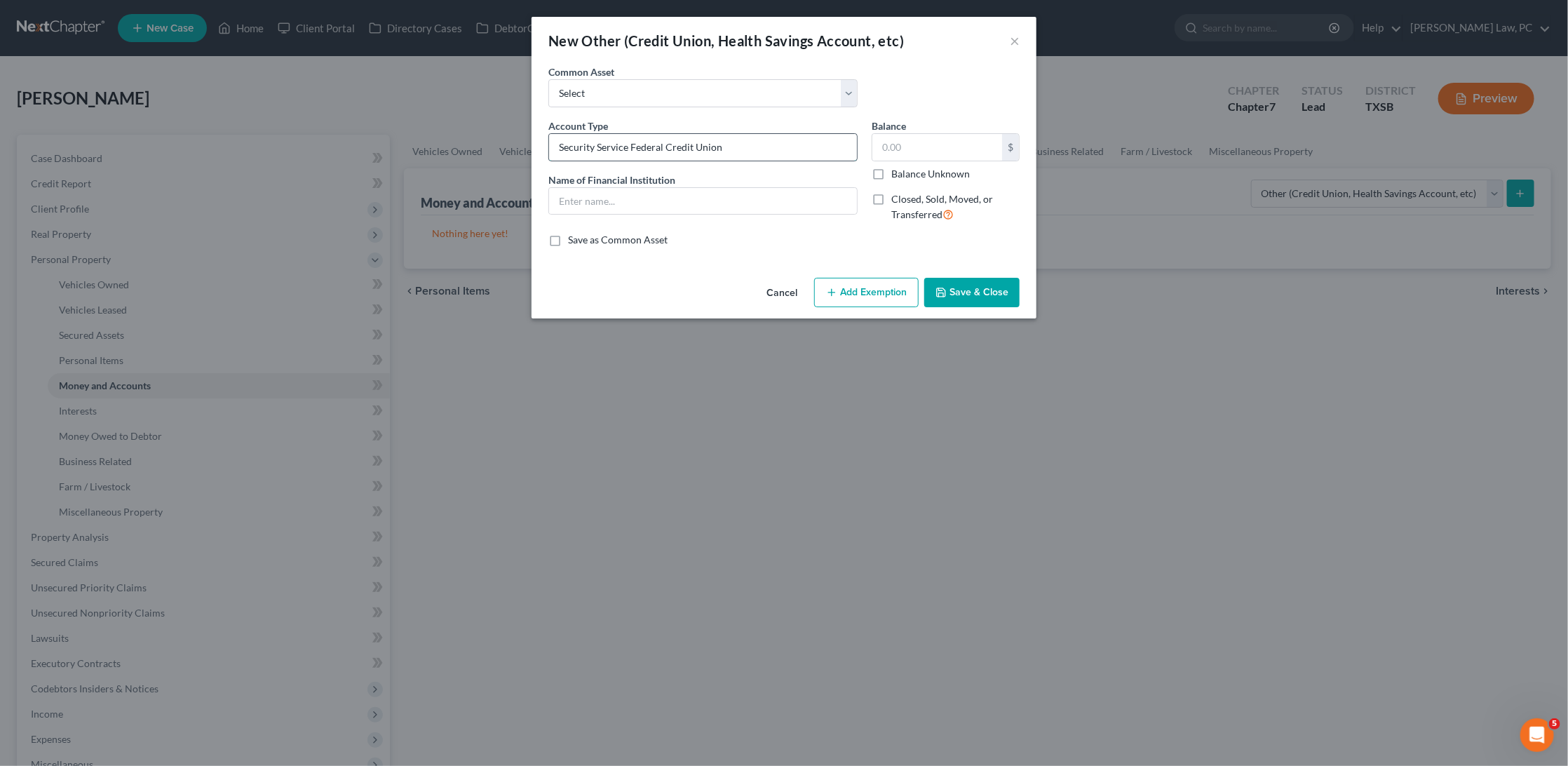
click at [653, 143] on input "Security Service Federal Credit Union" at bounding box center [702, 147] width 308 height 27
click at [622, 204] on input "text" at bounding box center [702, 200] width 308 height 27
paste input "Security Service Federal Credit Union"
drag, startPoint x: 725, startPoint y: 199, endPoint x: 636, endPoint y: 198, distance: 89.0
click at [636, 198] on input "Security Service Federal Credit Union" at bounding box center [702, 200] width 308 height 27
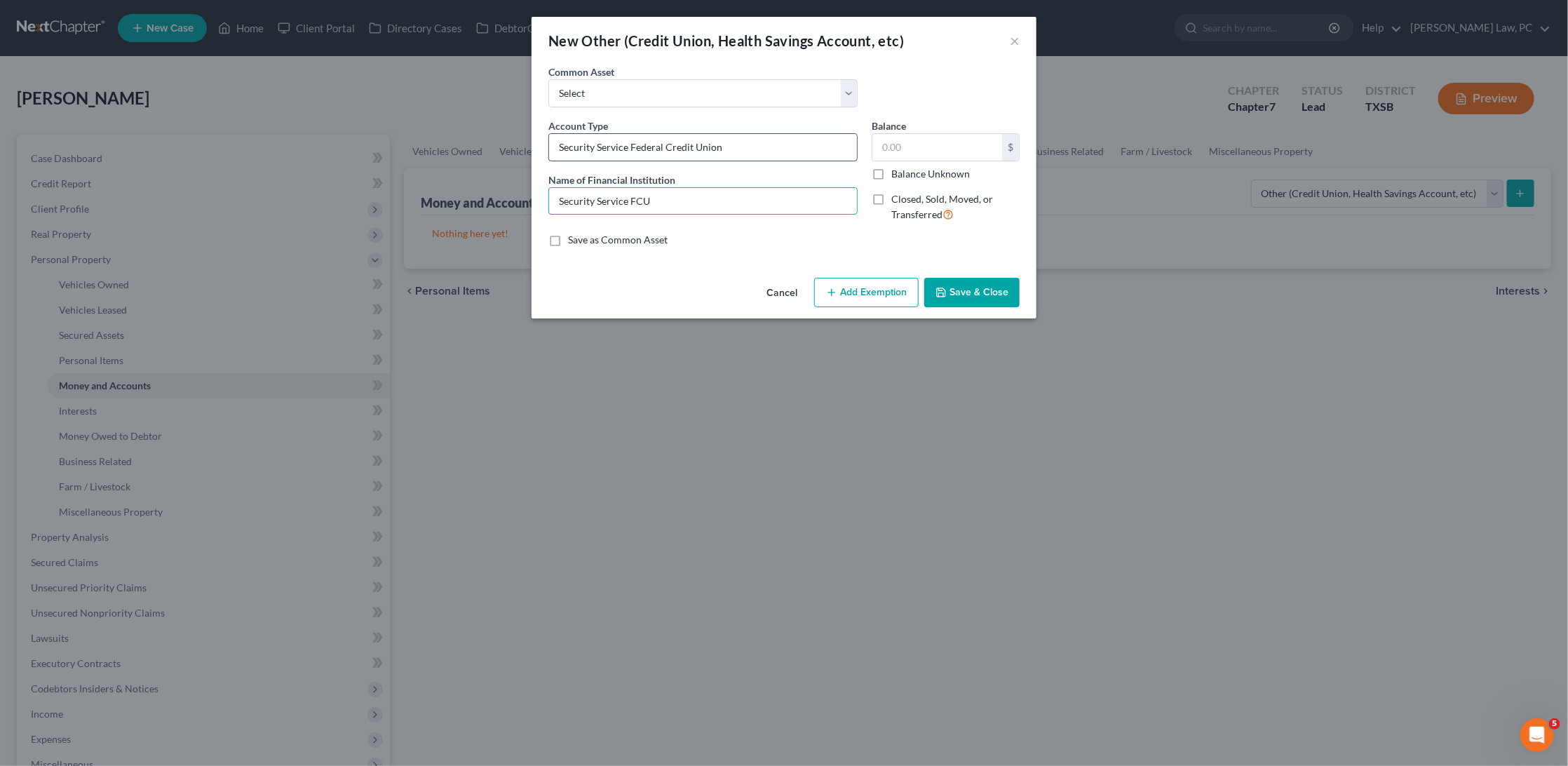
type input "Security Service FCU"
drag, startPoint x: 735, startPoint y: 146, endPoint x: 637, endPoint y: 144, distance: 98.0
click at [637, 144] on input "Security Service Federal Credit Union" at bounding box center [702, 147] width 308 height 27
type input "Security Service FCU Checking"
click at [681, 190] on input "Security Service FCU" at bounding box center [702, 200] width 308 height 27
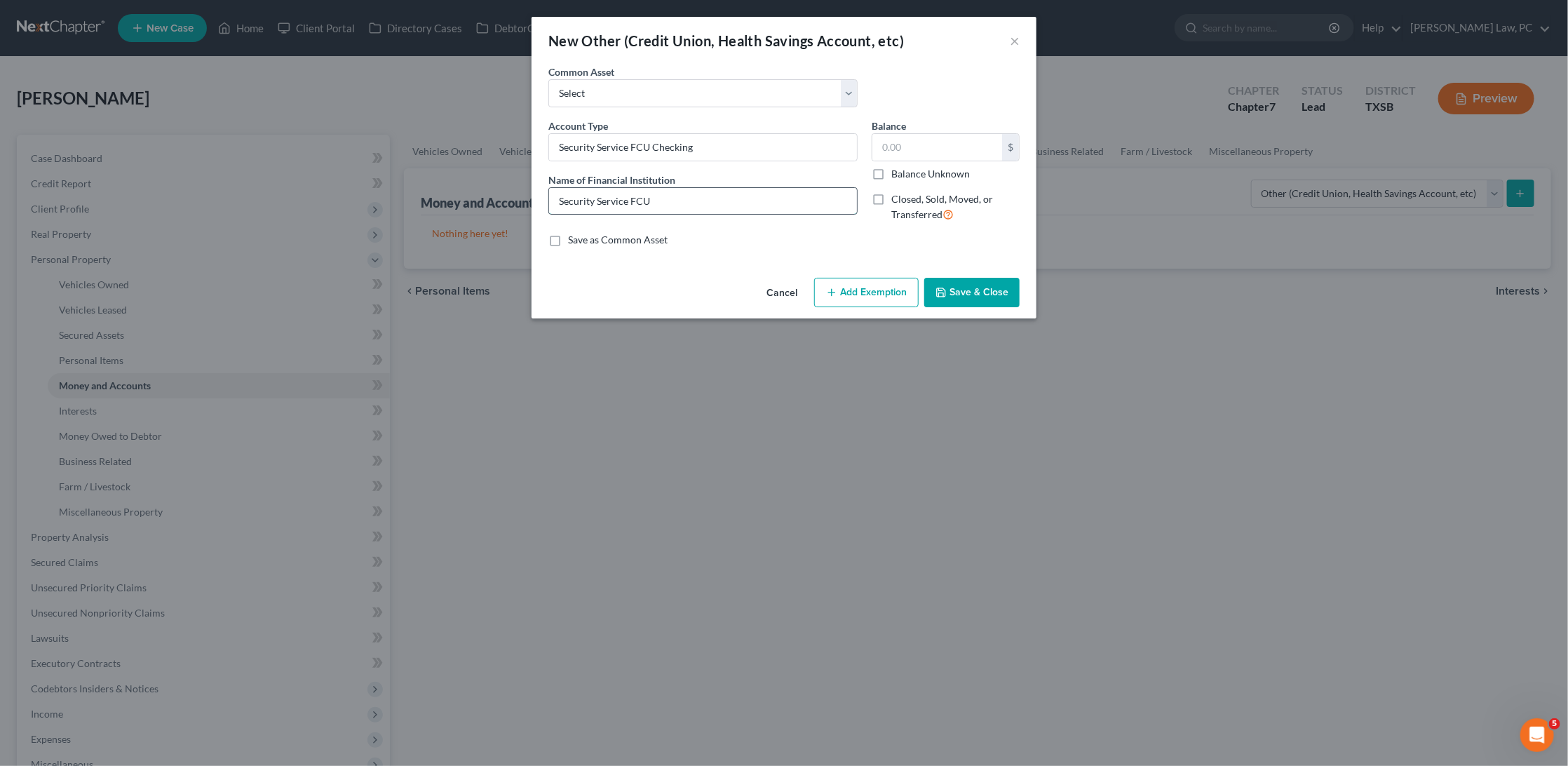
click at [681, 194] on input "Security Service FCU" at bounding box center [702, 200] width 308 height 27
type input "Security Service FCU Checking"
click at [972, 290] on button "Save & Close" at bounding box center [973, 292] width 96 height 30
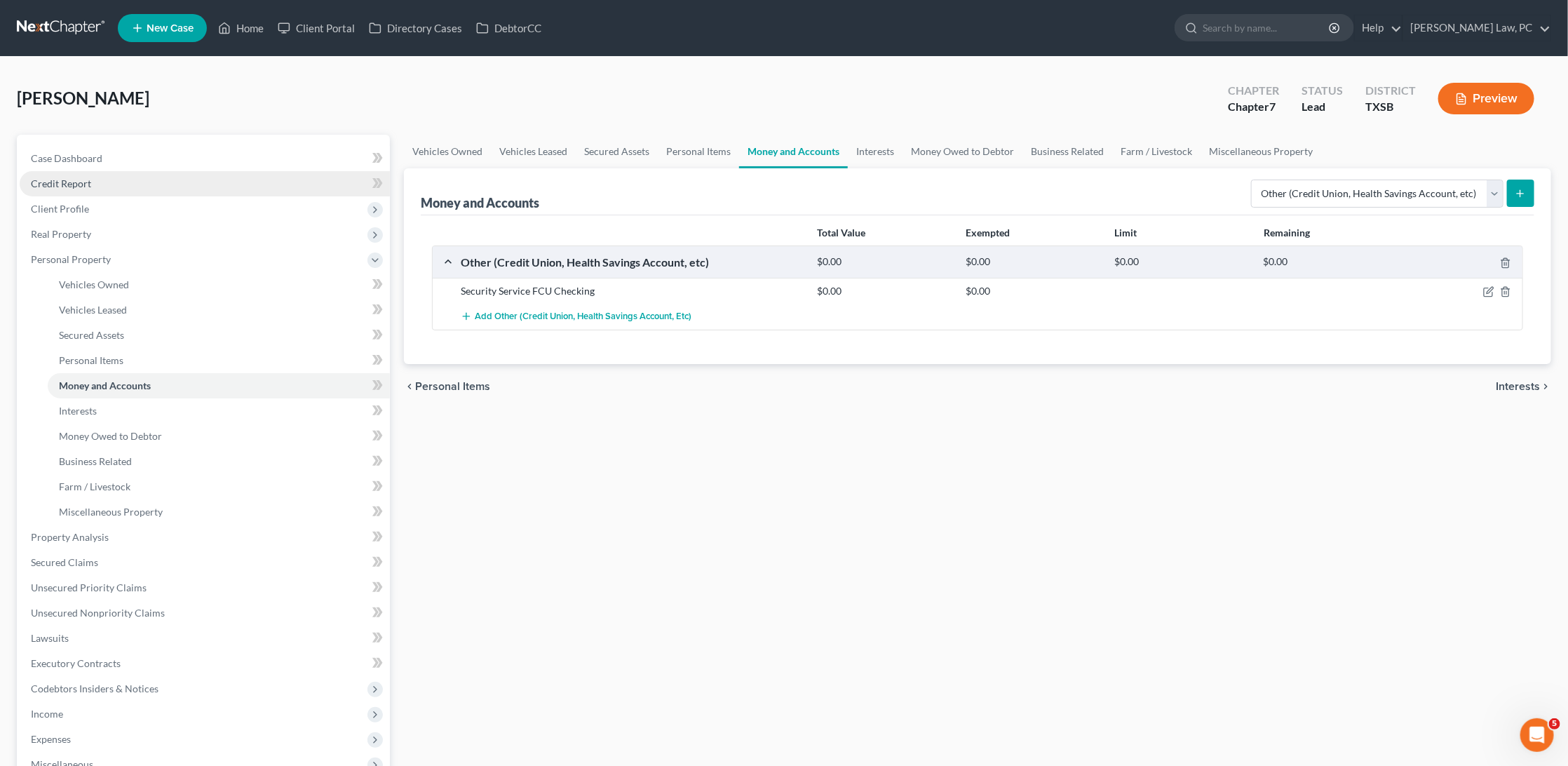
click at [92, 191] on link "Credit Report" at bounding box center [204, 184] width 370 height 25
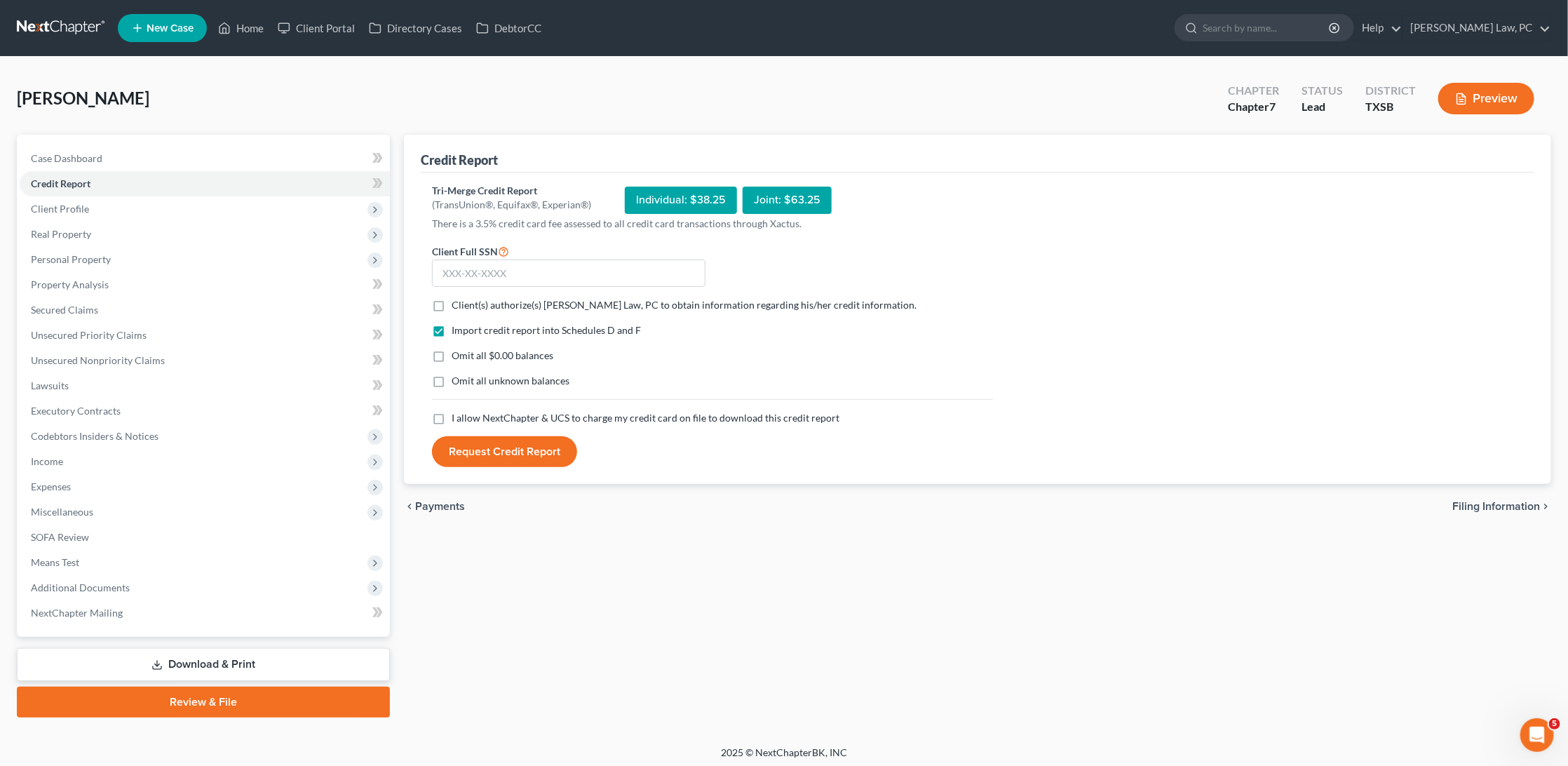
click at [452, 299] on label "Client(s) authorize(s) Hooman Khoshnood Law, PC to obtain information regarding…" at bounding box center [684, 305] width 465 height 14
click at [457, 299] on input "Client(s) authorize(s) Hooman Khoshnood Law, PC to obtain information regarding…" at bounding box center [461, 302] width 9 height 9
checkbox input "true"
click at [452, 417] on label "I allow NextChapter & UCS to charge my credit card on file to download this cre…" at bounding box center [645, 418] width 388 height 14
click at [457, 417] on input "I allow NextChapter & UCS to charge my credit card on file to download this cre…" at bounding box center [461, 415] width 9 height 9
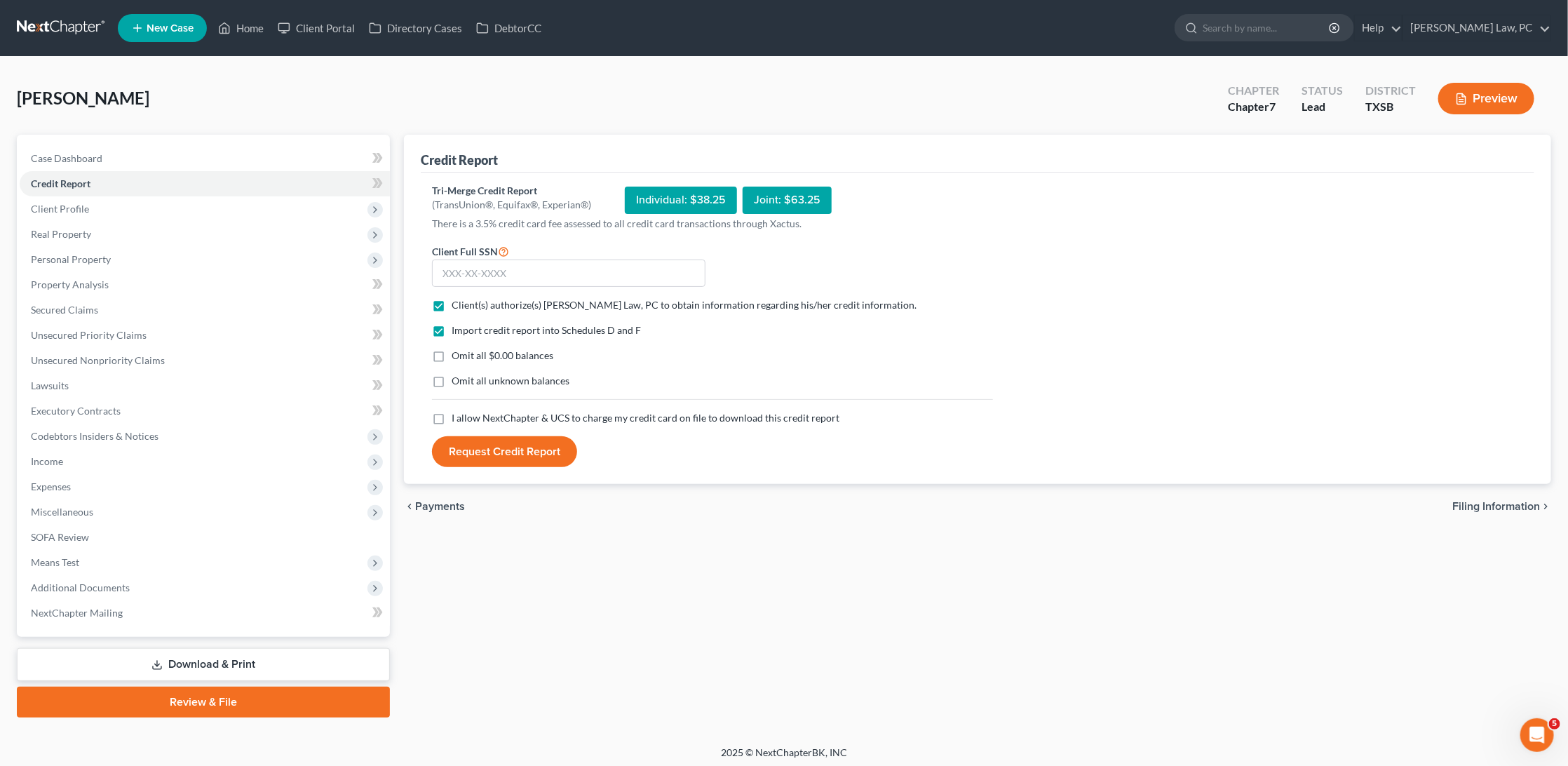
checkbox input "true"
click at [571, 268] on input "text" at bounding box center [569, 273] width 273 height 28
type input "467-41-9132"
click at [549, 450] on button "Request Credit Report" at bounding box center [505, 451] width 146 height 31
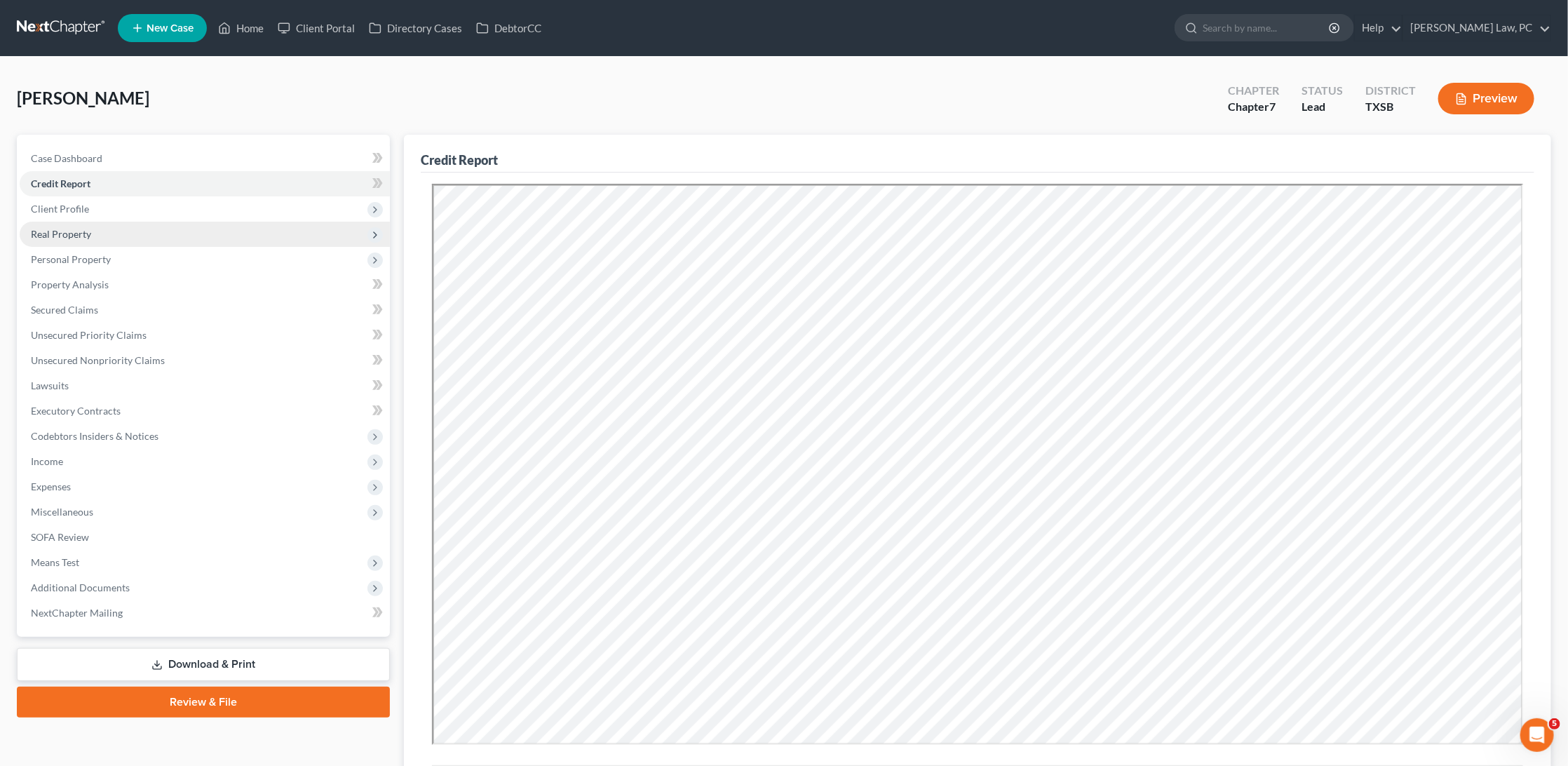
click at [124, 235] on span "Real Property" at bounding box center [204, 233] width 370 height 25
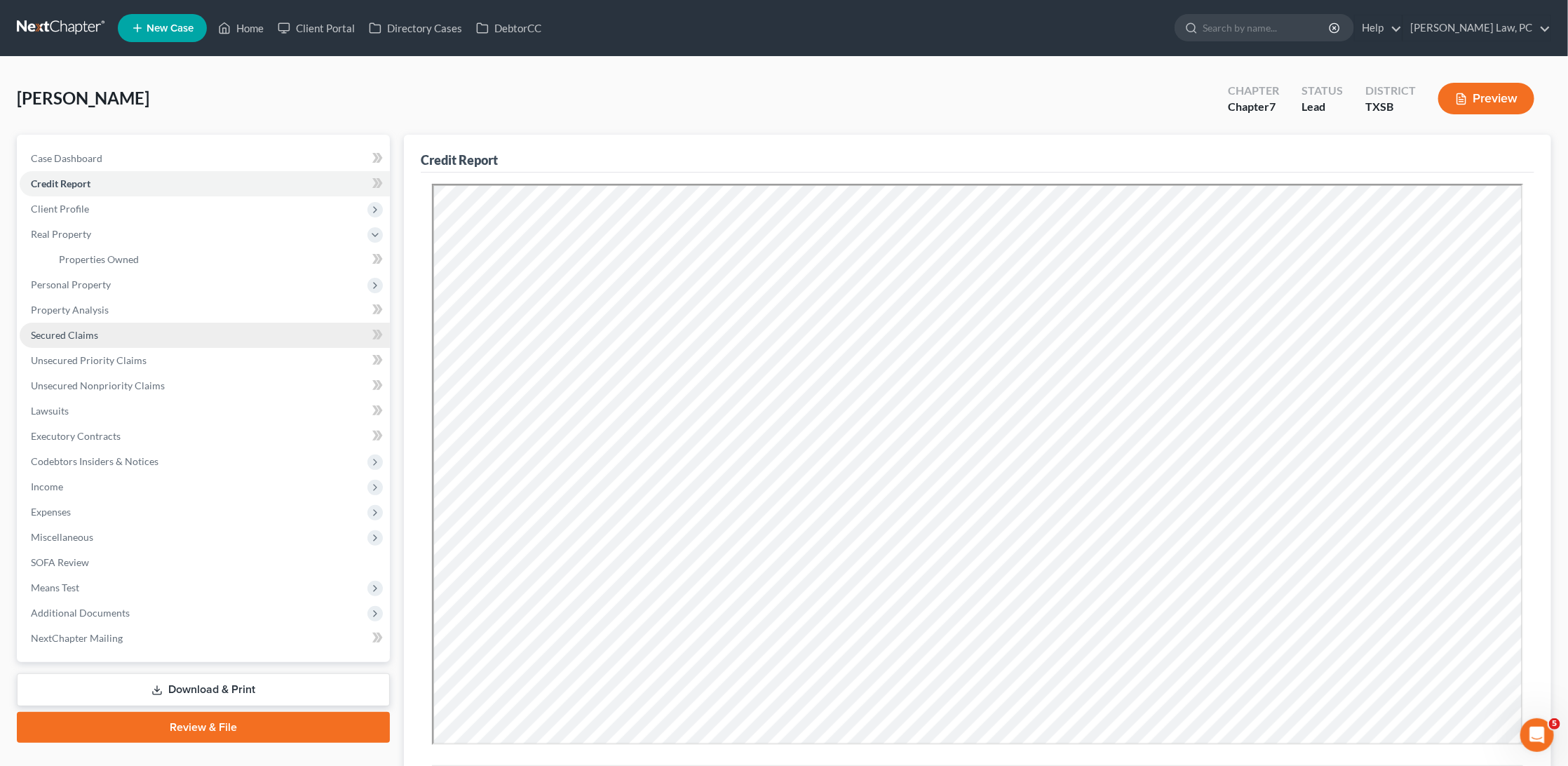
click at [69, 329] on span "Secured Claims" at bounding box center [64, 335] width 67 height 12
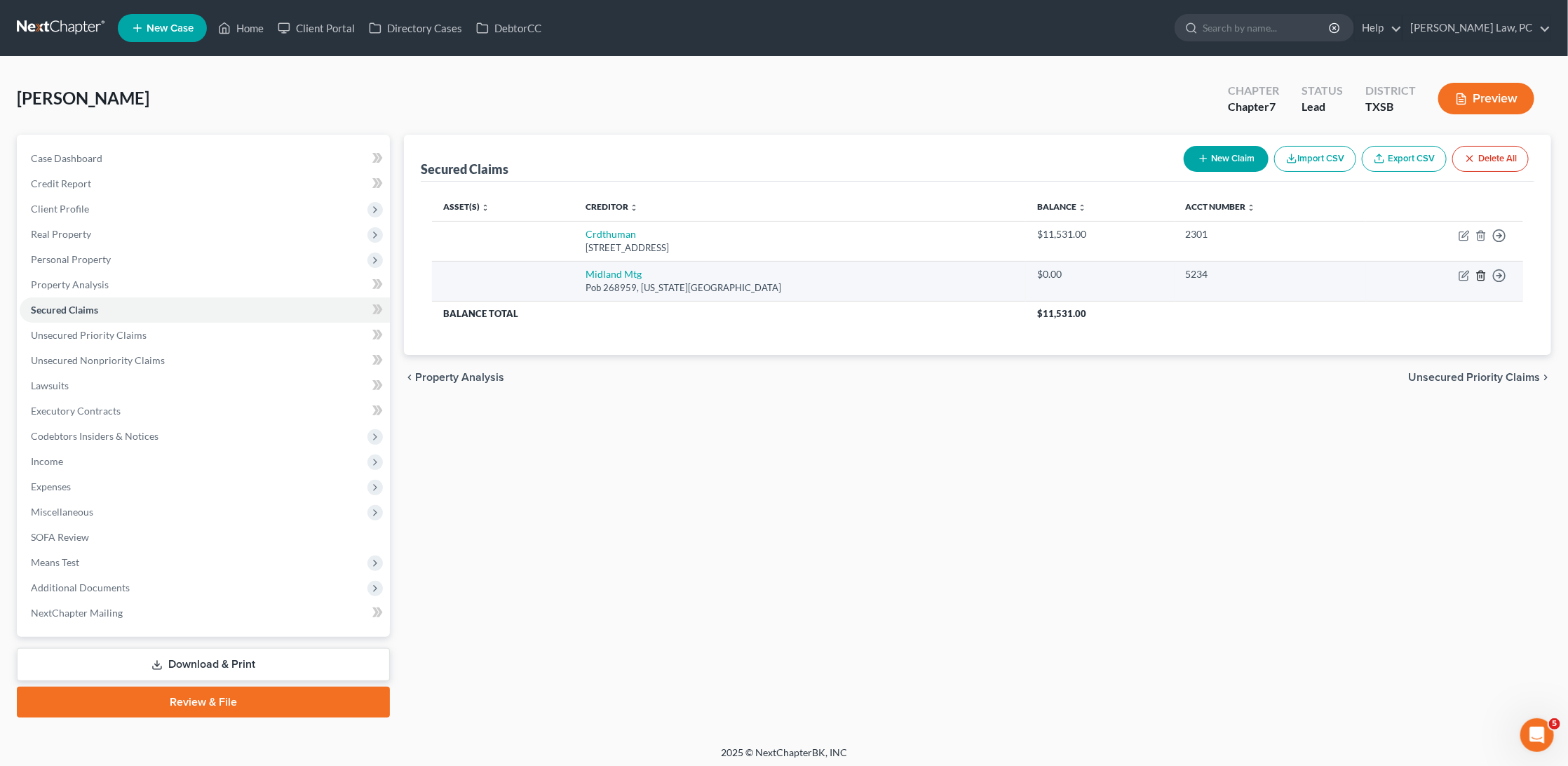
click at [1477, 274] on icon "button" at bounding box center [1480, 275] width 11 height 11
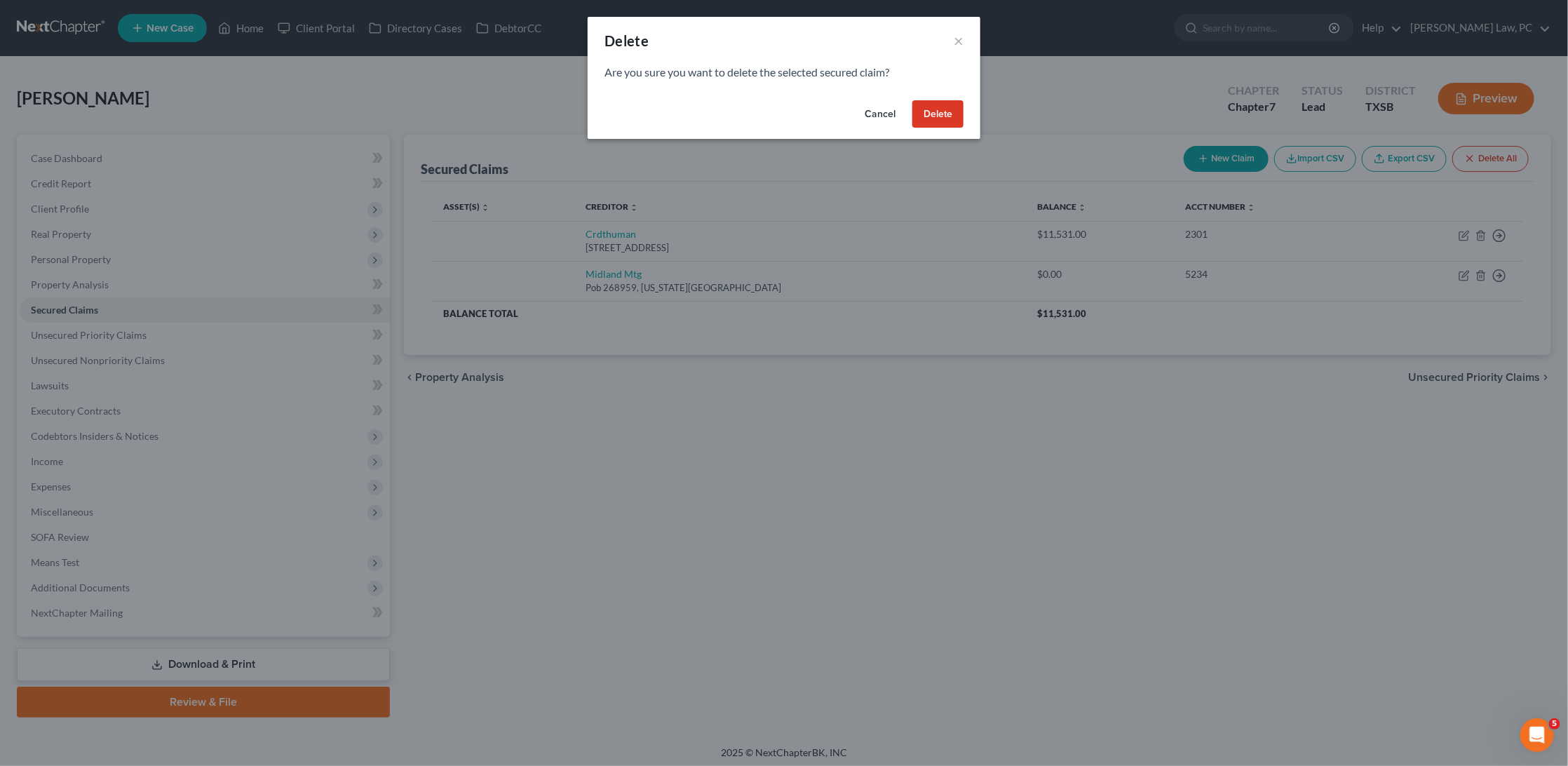
click at [942, 118] on button "Delete" at bounding box center [938, 115] width 51 height 28
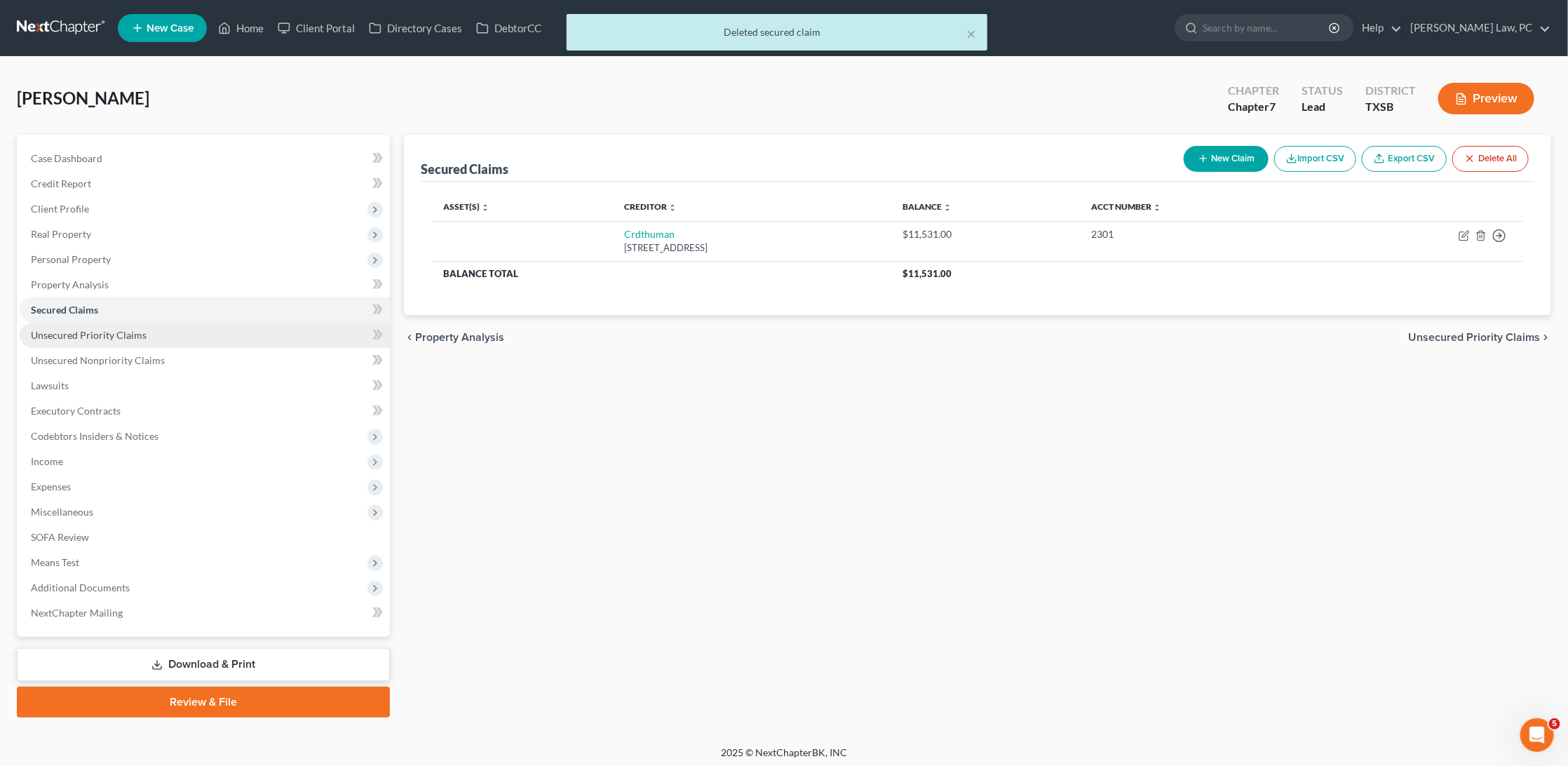
click at [220, 324] on link "Unsecured Priority Claims" at bounding box center [204, 334] width 370 height 25
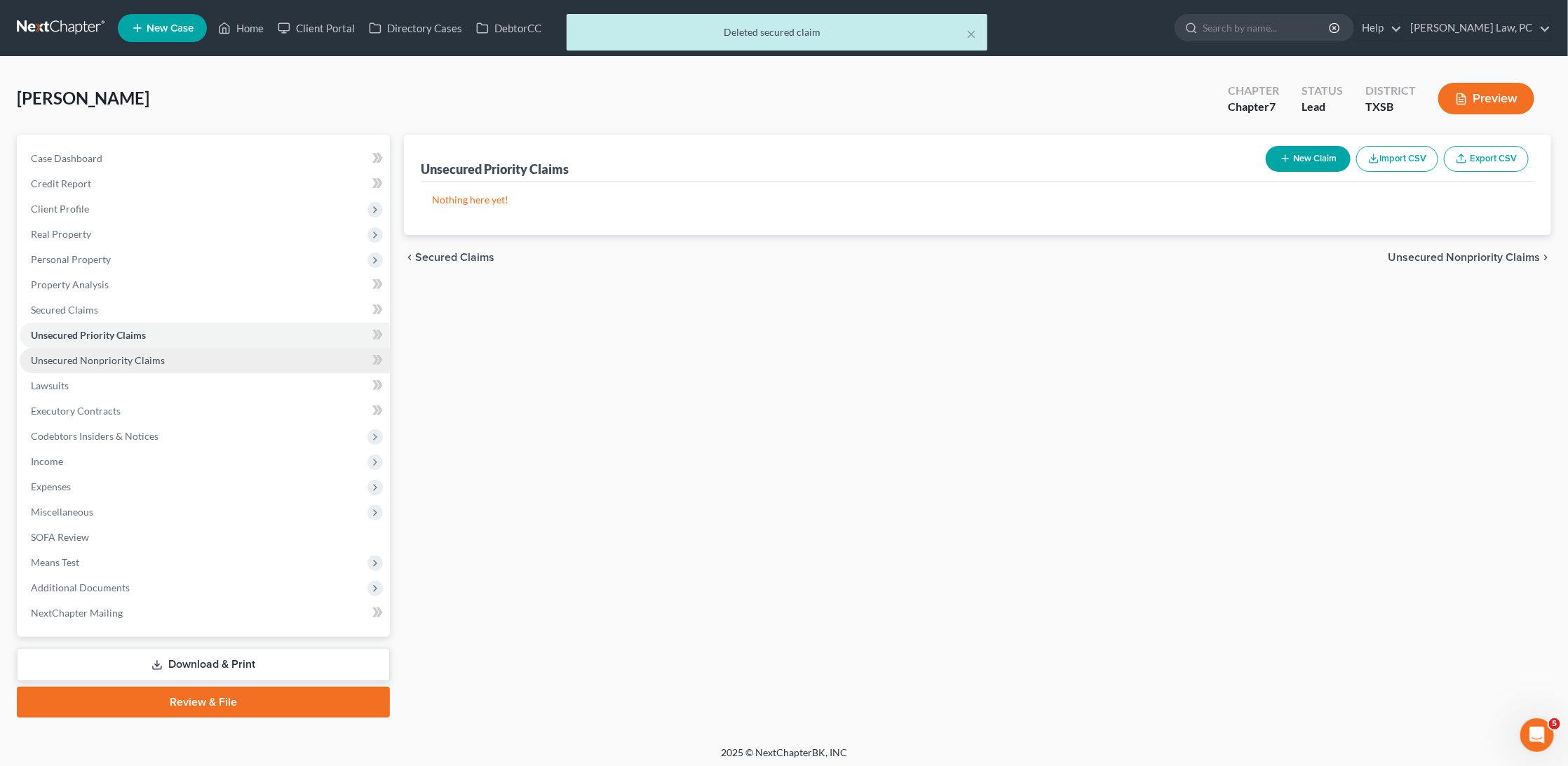
click at [194, 356] on link "Unsecured Nonpriority Claims" at bounding box center [204, 360] width 370 height 25
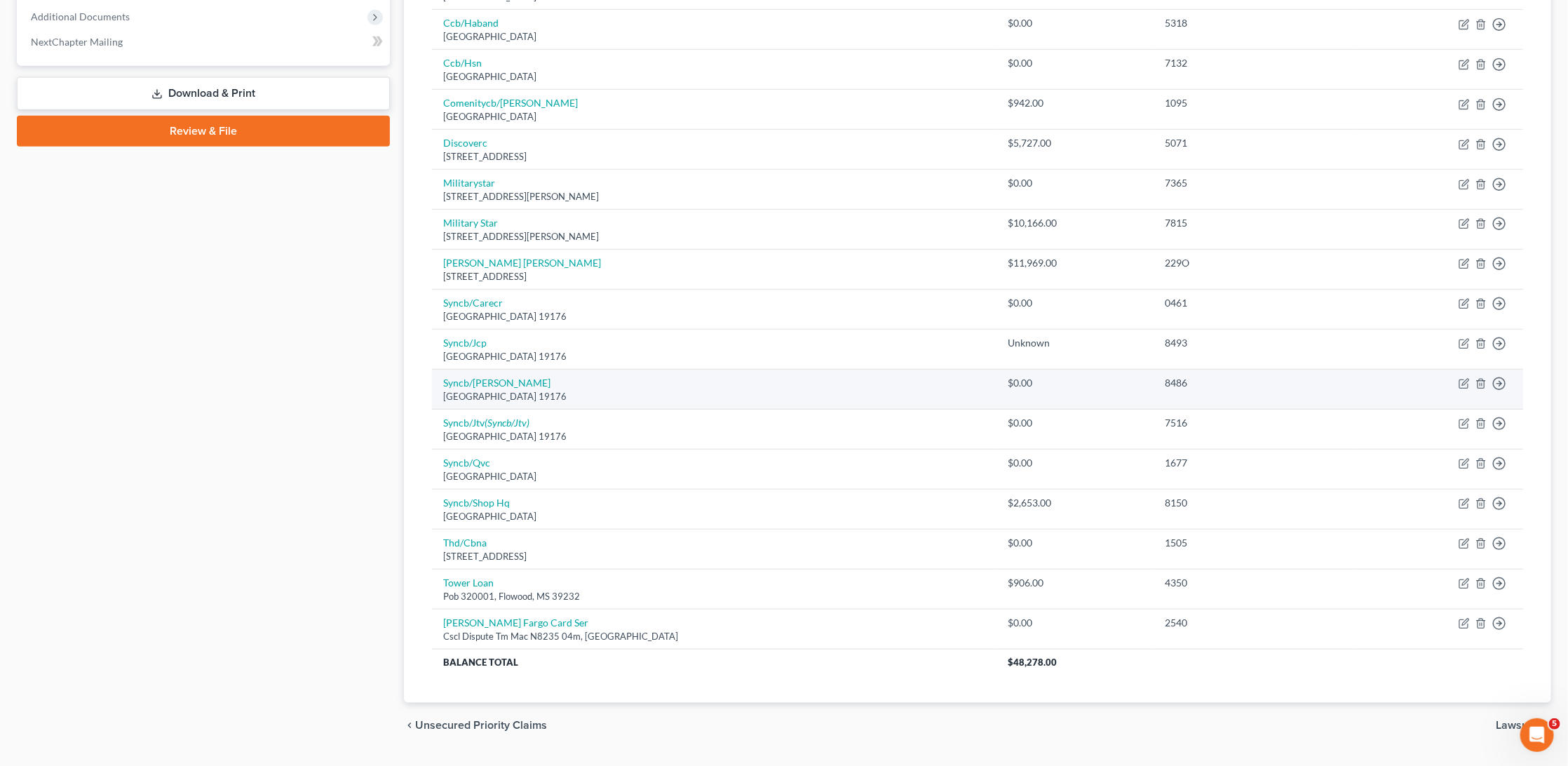
scroll to position [570, 0]
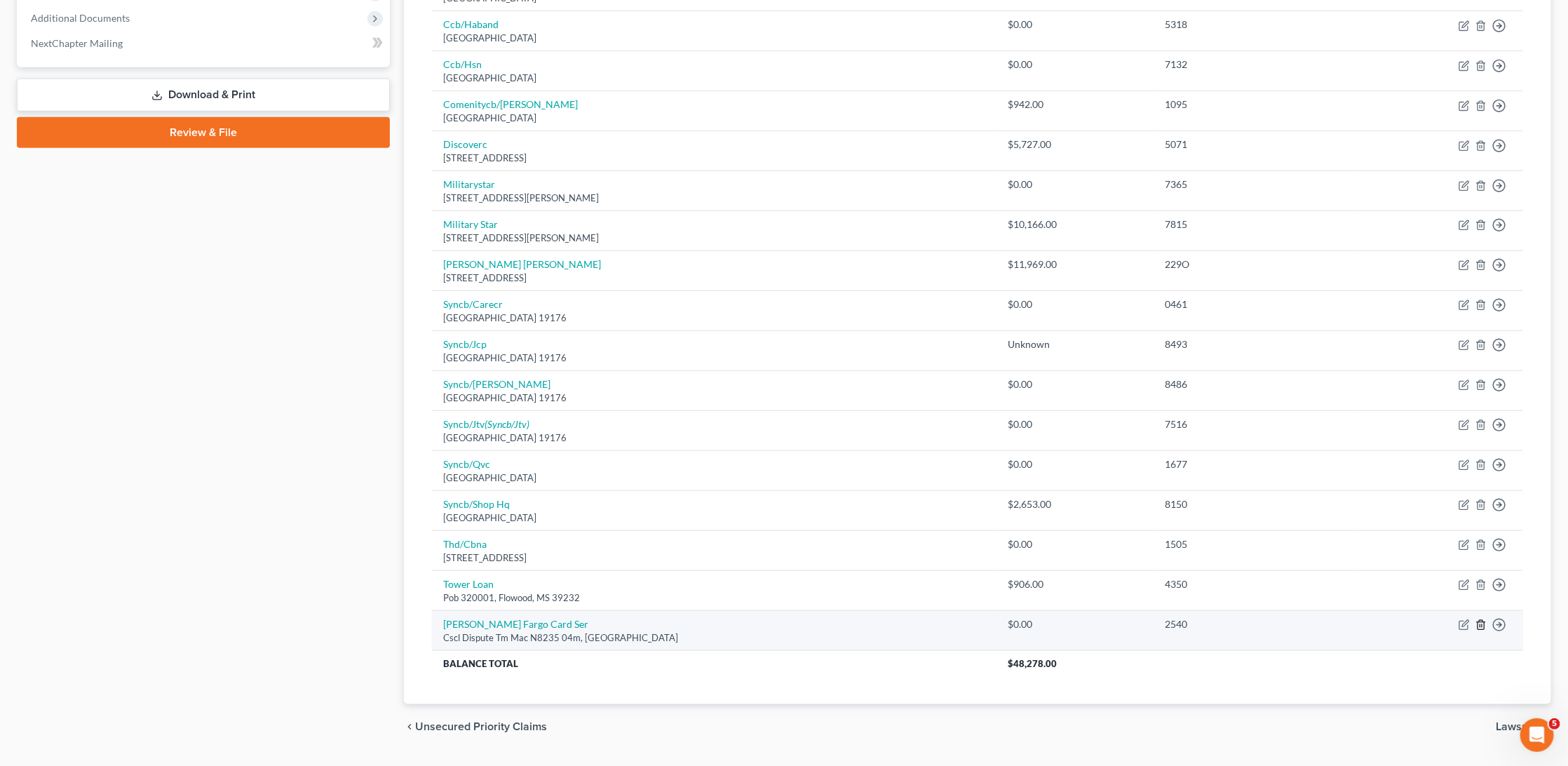
click at [1481, 619] on icon "button" at bounding box center [1480, 624] width 11 height 11
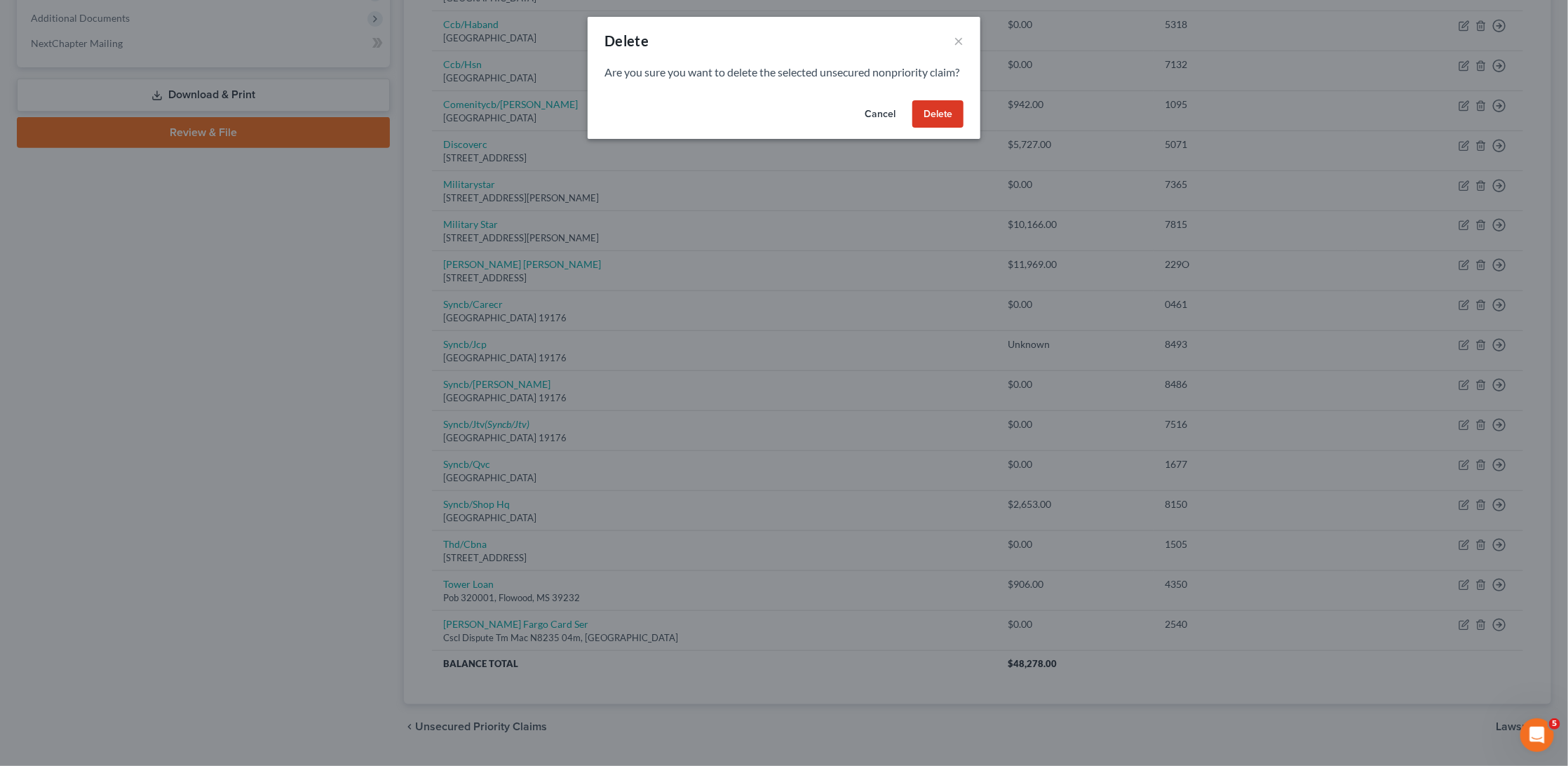
click at [937, 129] on button "Delete" at bounding box center [938, 115] width 51 height 28
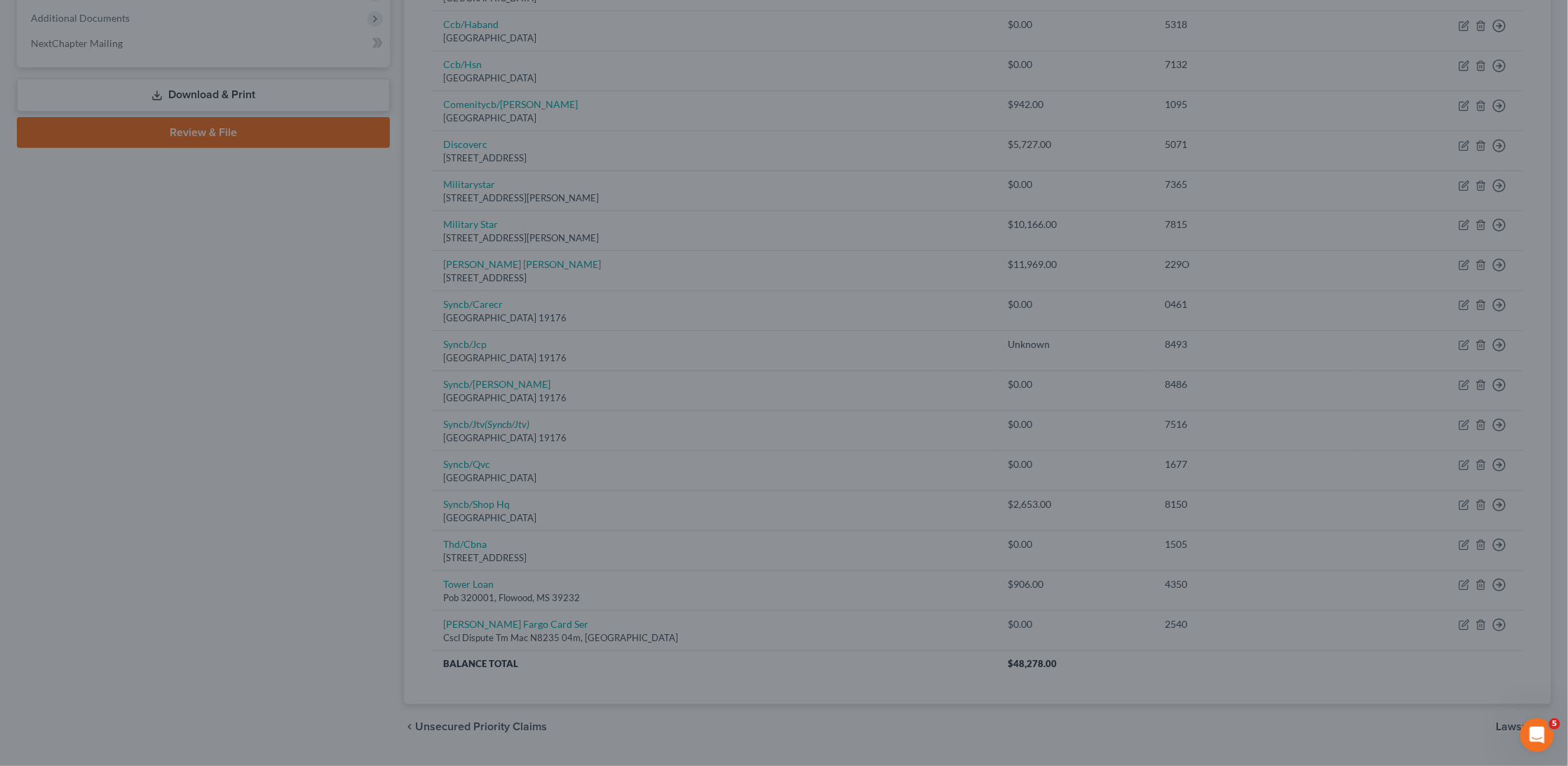
scroll to position [532, 0]
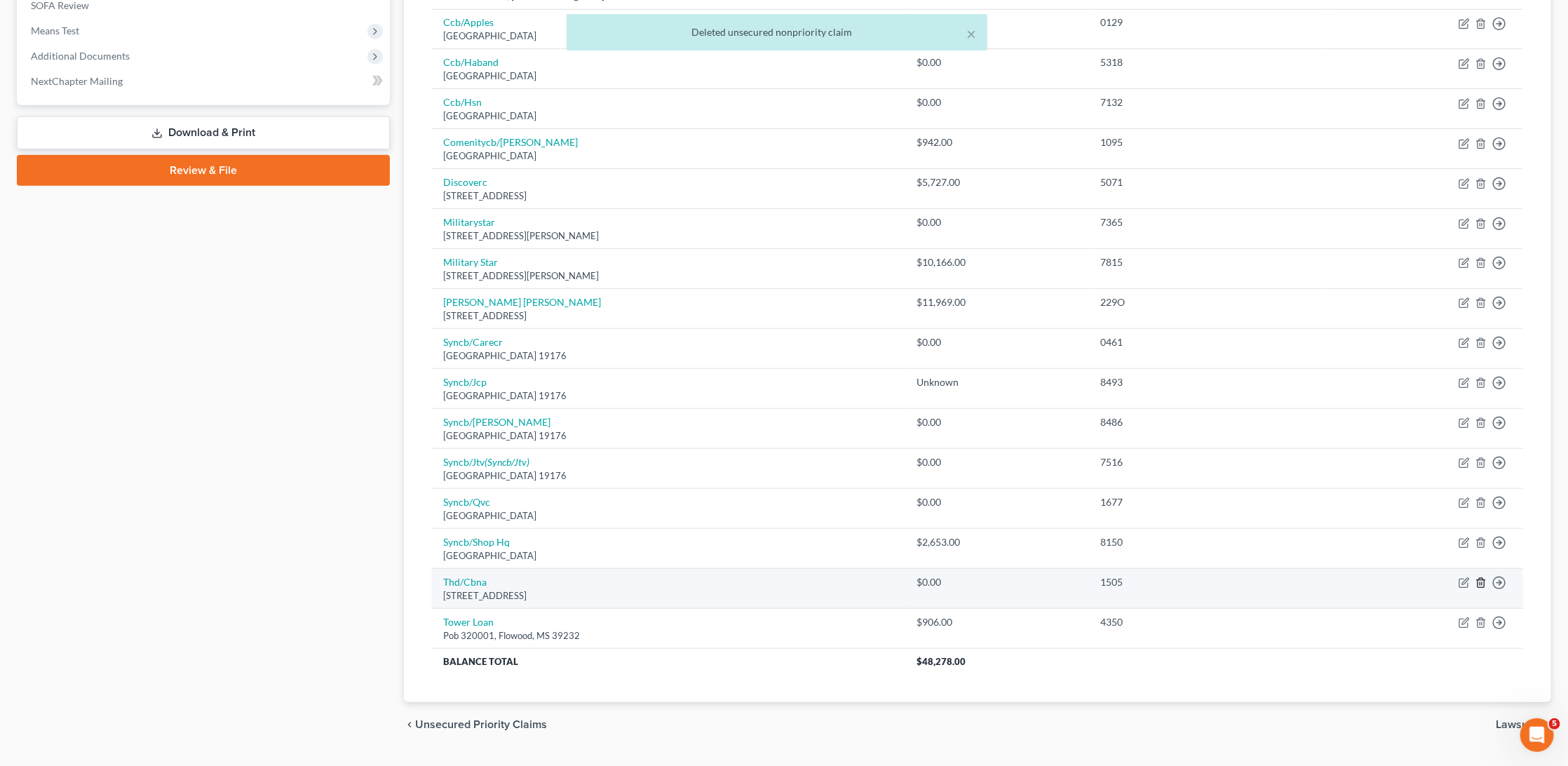
click at [1482, 577] on icon "button" at bounding box center [1480, 582] width 11 height 11
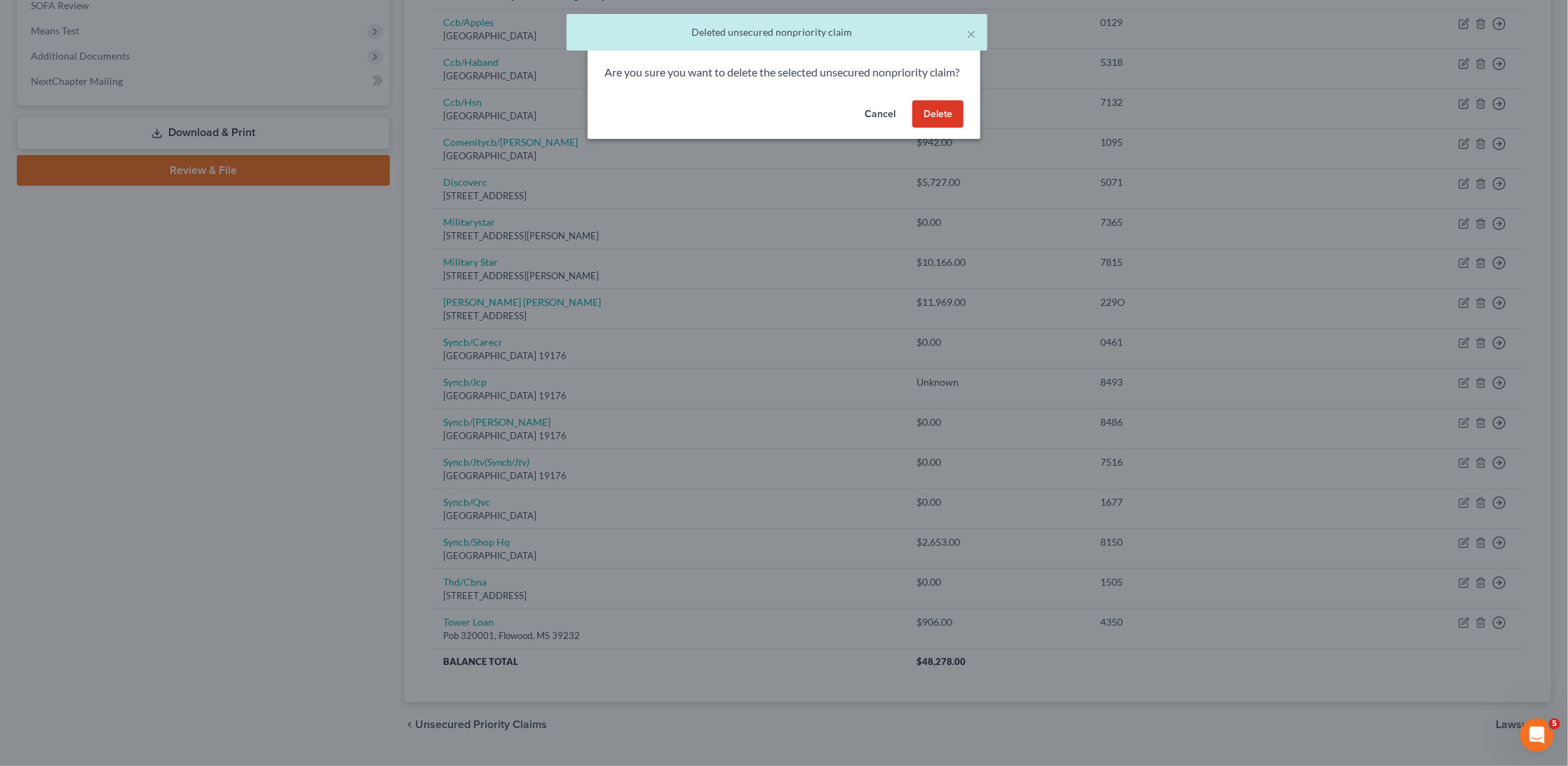
click at [945, 124] on button "Delete" at bounding box center [938, 115] width 51 height 28
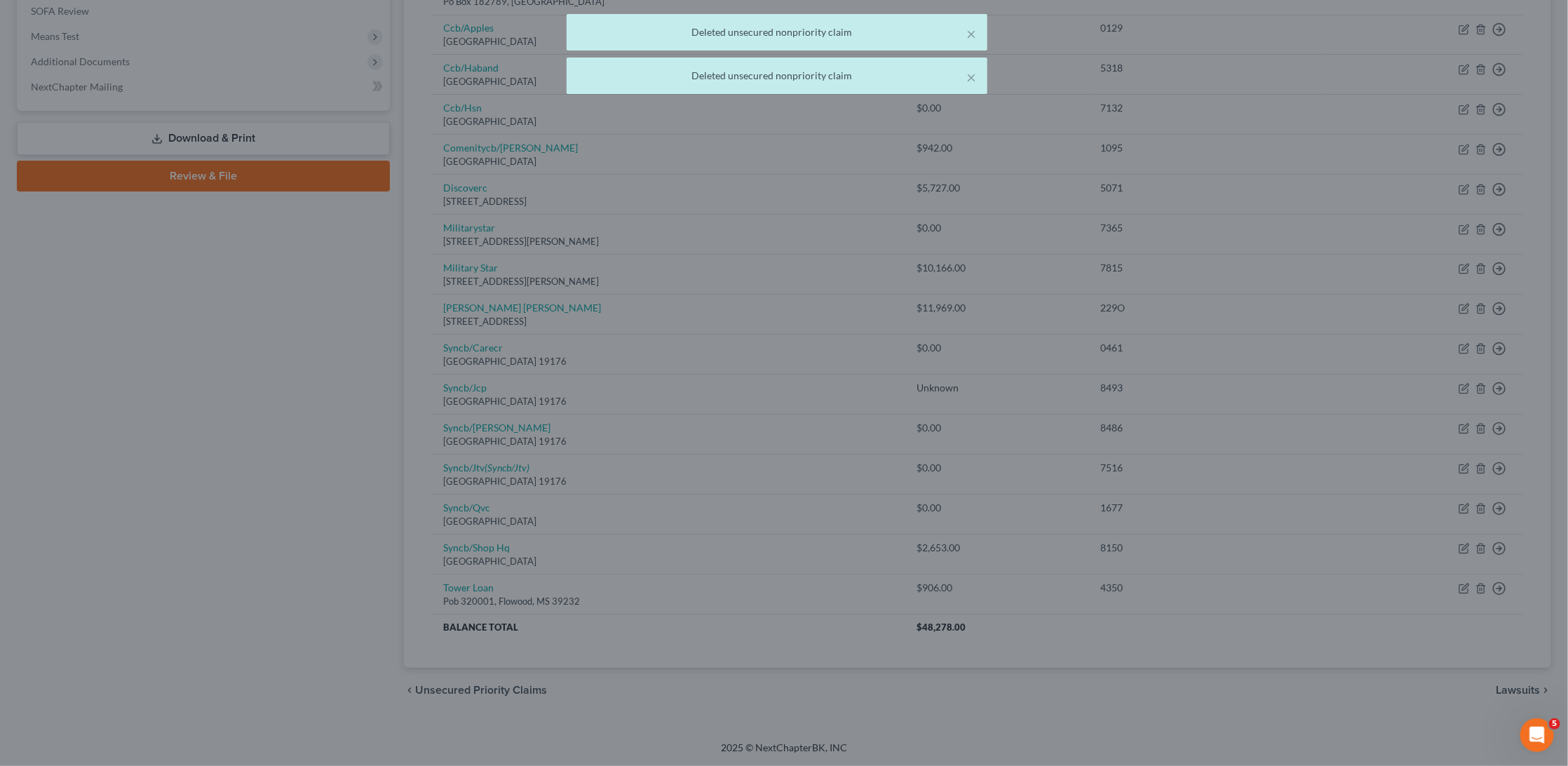
scroll to position [493, 0]
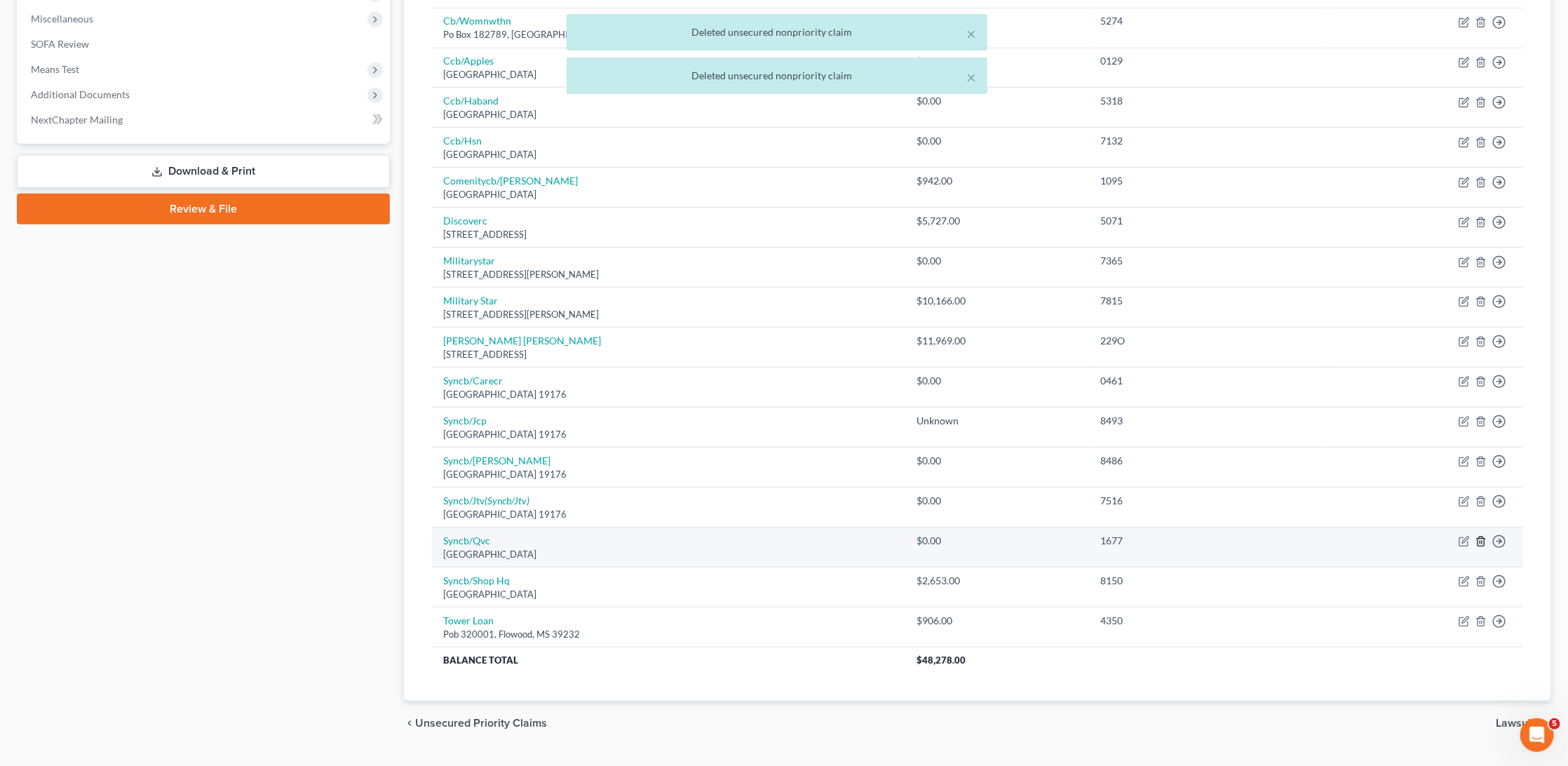
click at [1483, 536] on icon "button" at bounding box center [1480, 541] width 11 height 11
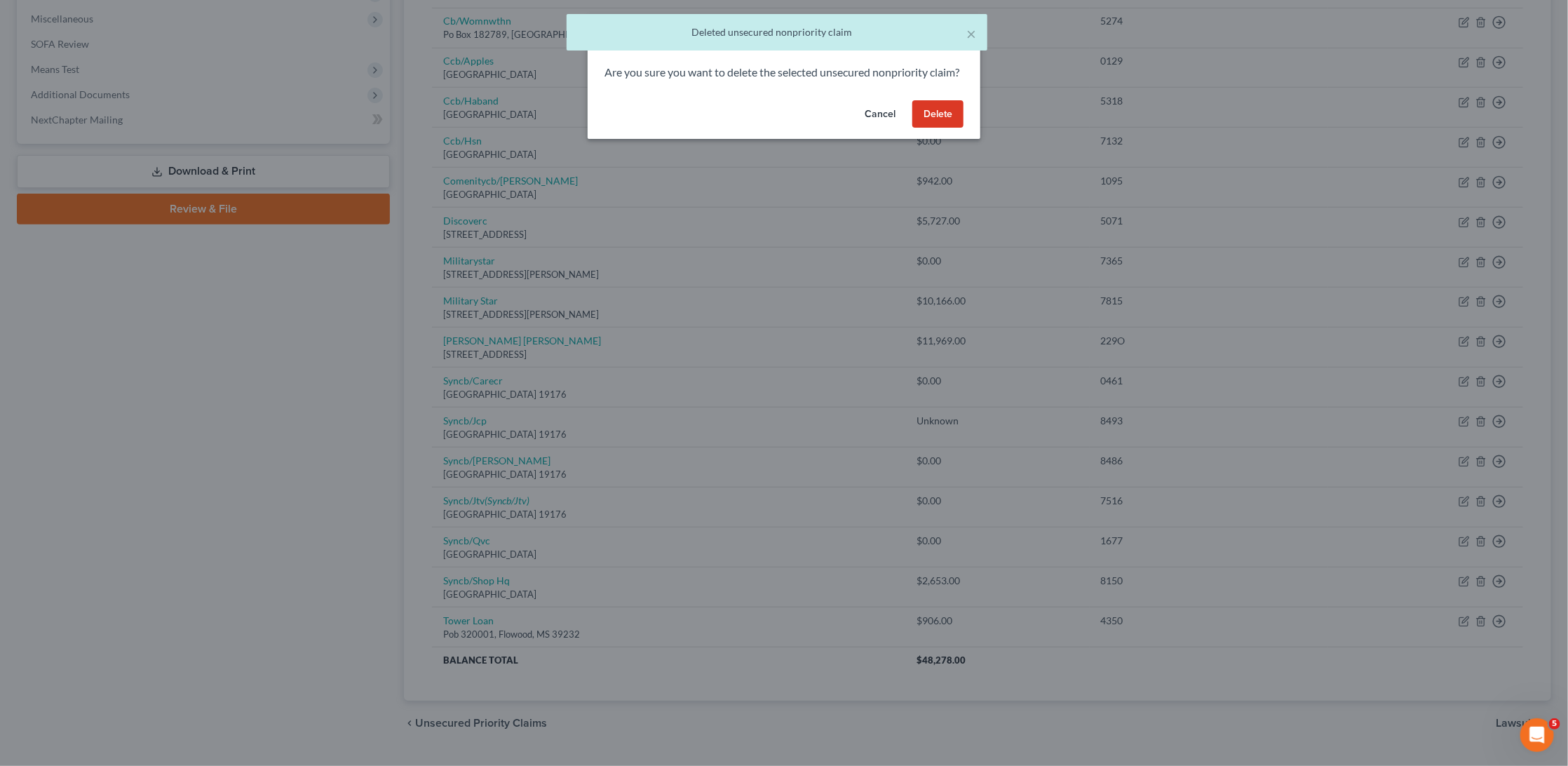
click at [936, 128] on button "Delete" at bounding box center [938, 115] width 51 height 28
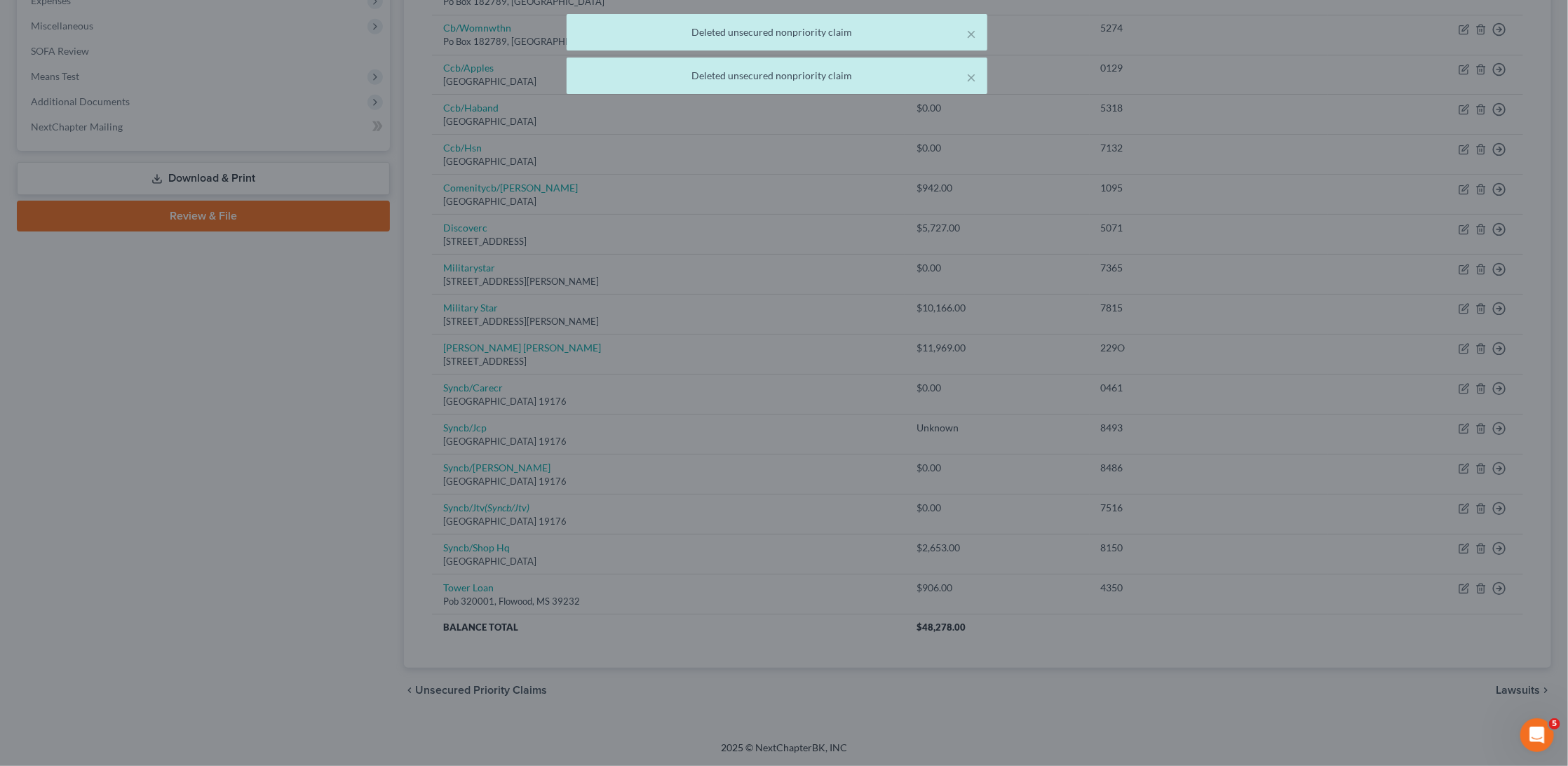
scroll to position [455, 0]
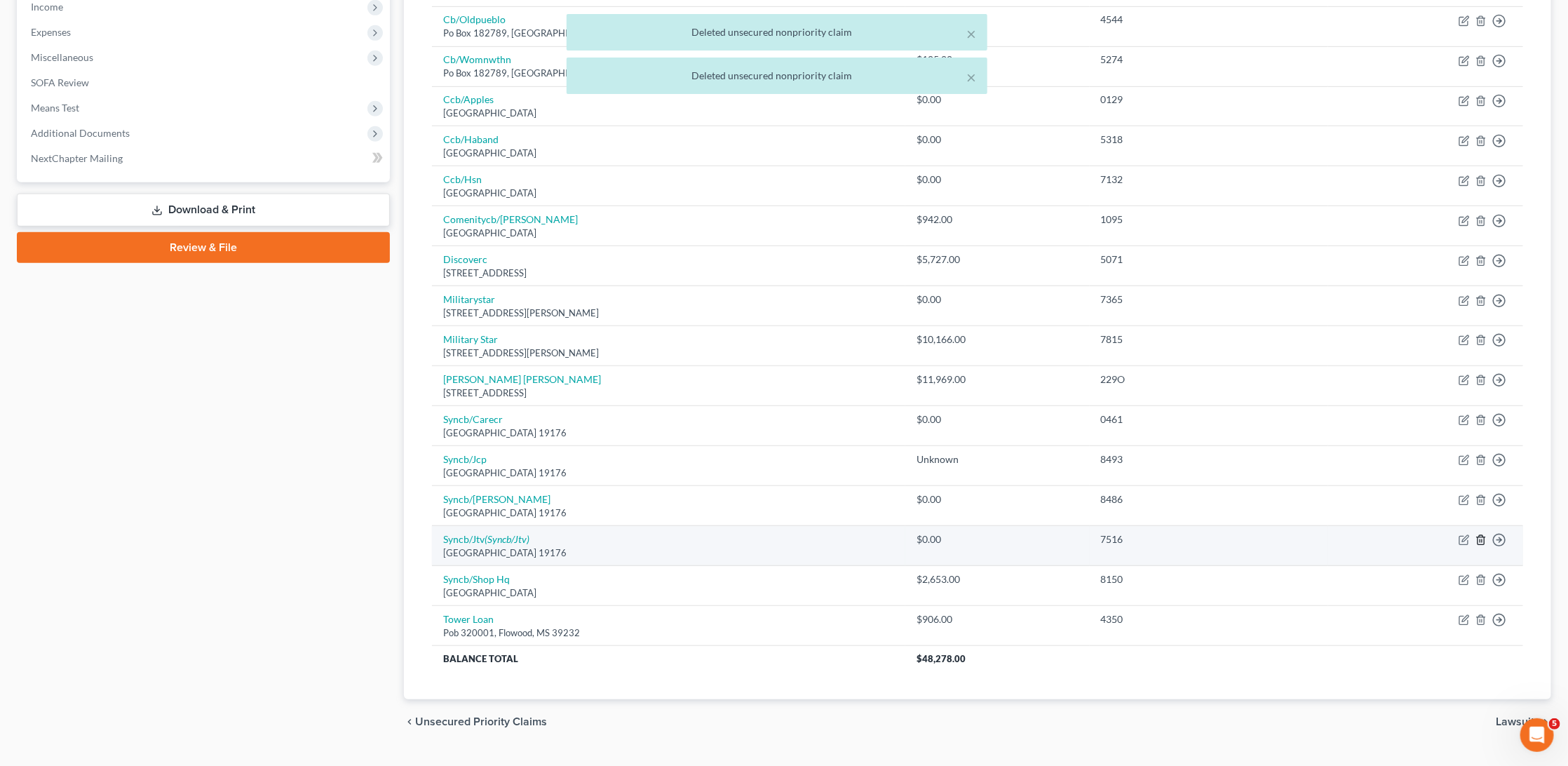
click at [1476, 535] on icon "button" at bounding box center [1480, 540] width 11 height 11
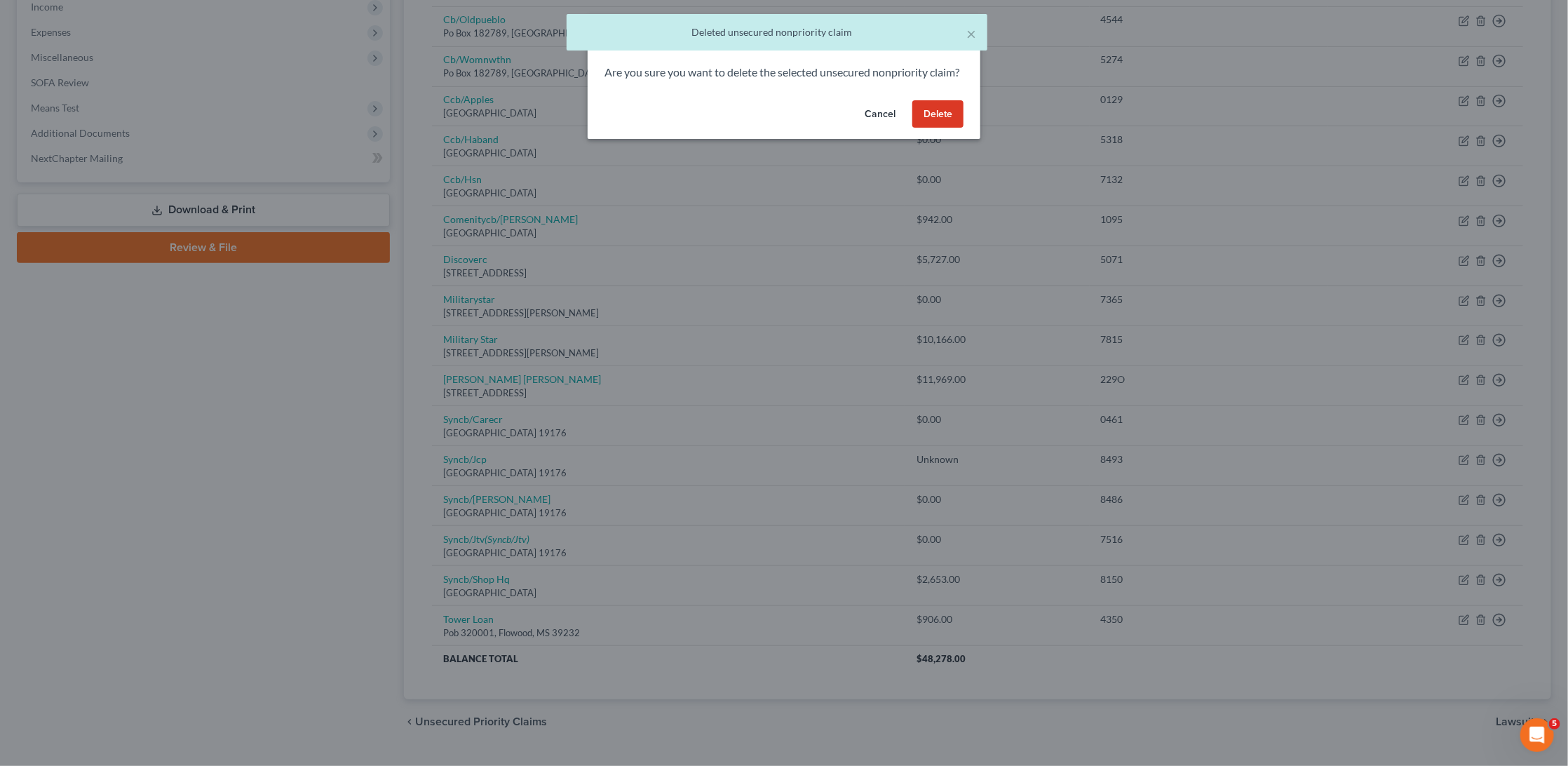
click at [944, 129] on button "Delete" at bounding box center [938, 115] width 51 height 28
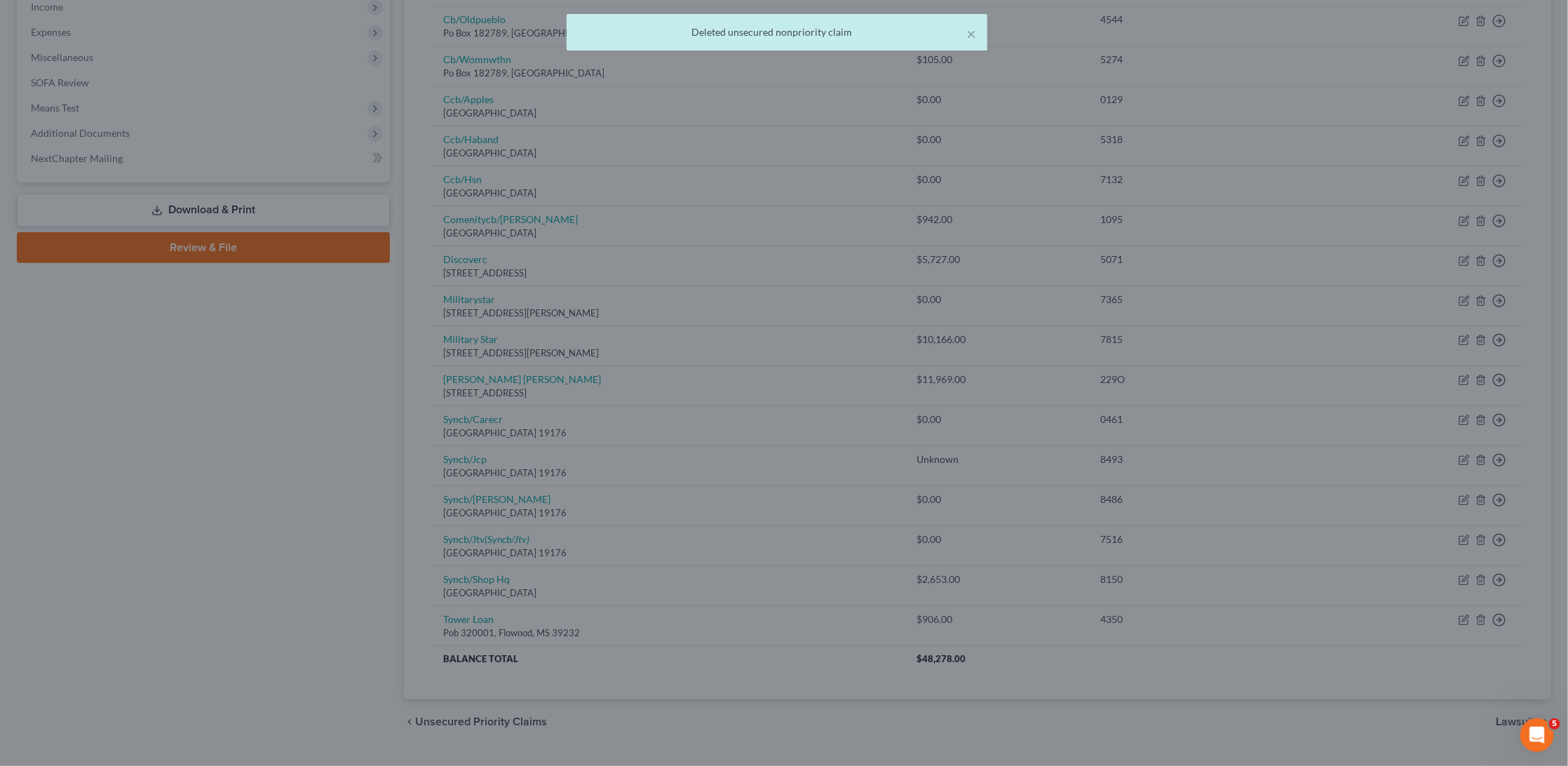
scroll to position [415, 0]
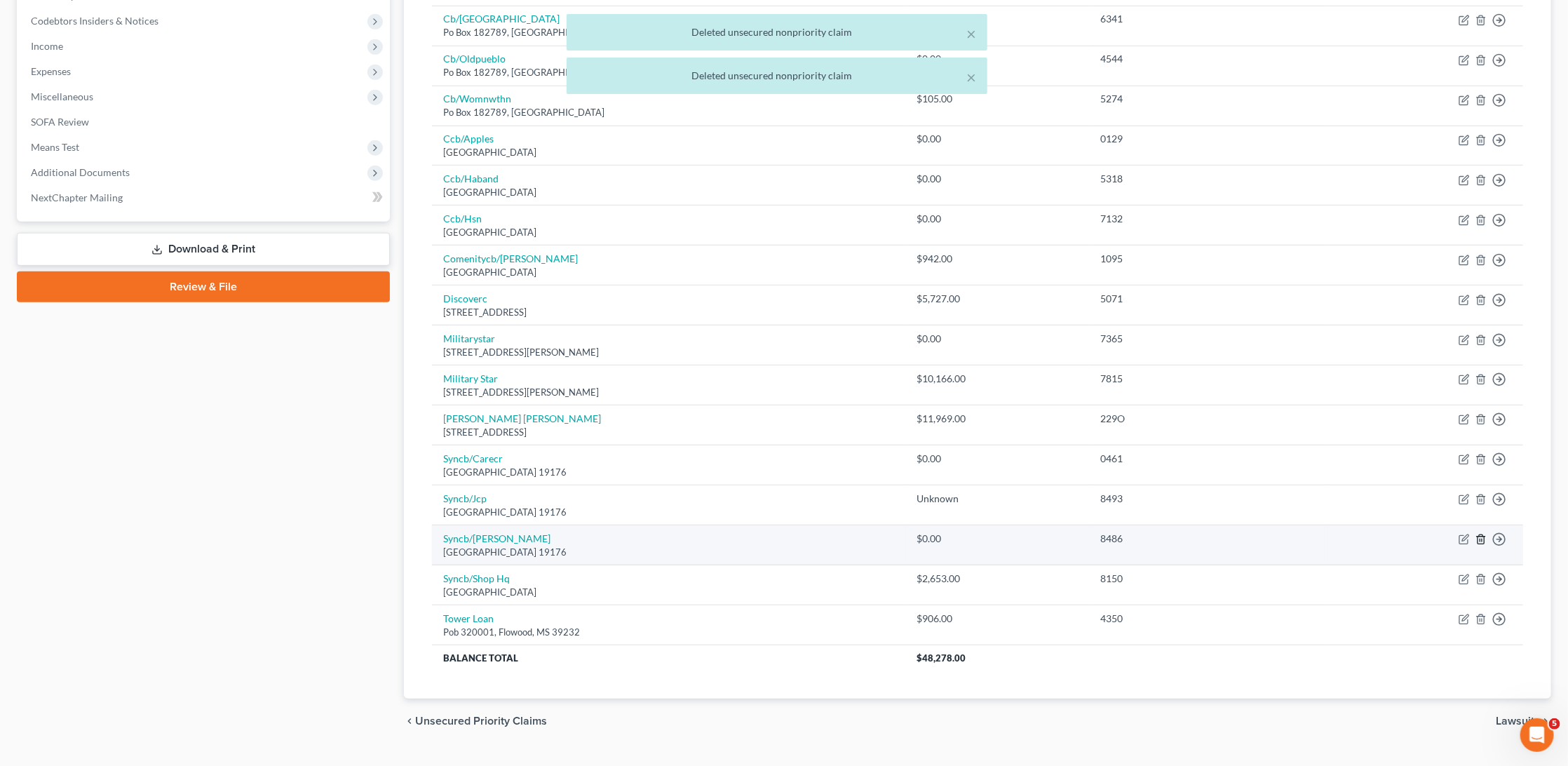
click at [1484, 535] on icon "button" at bounding box center [1480, 539] width 6 height 9
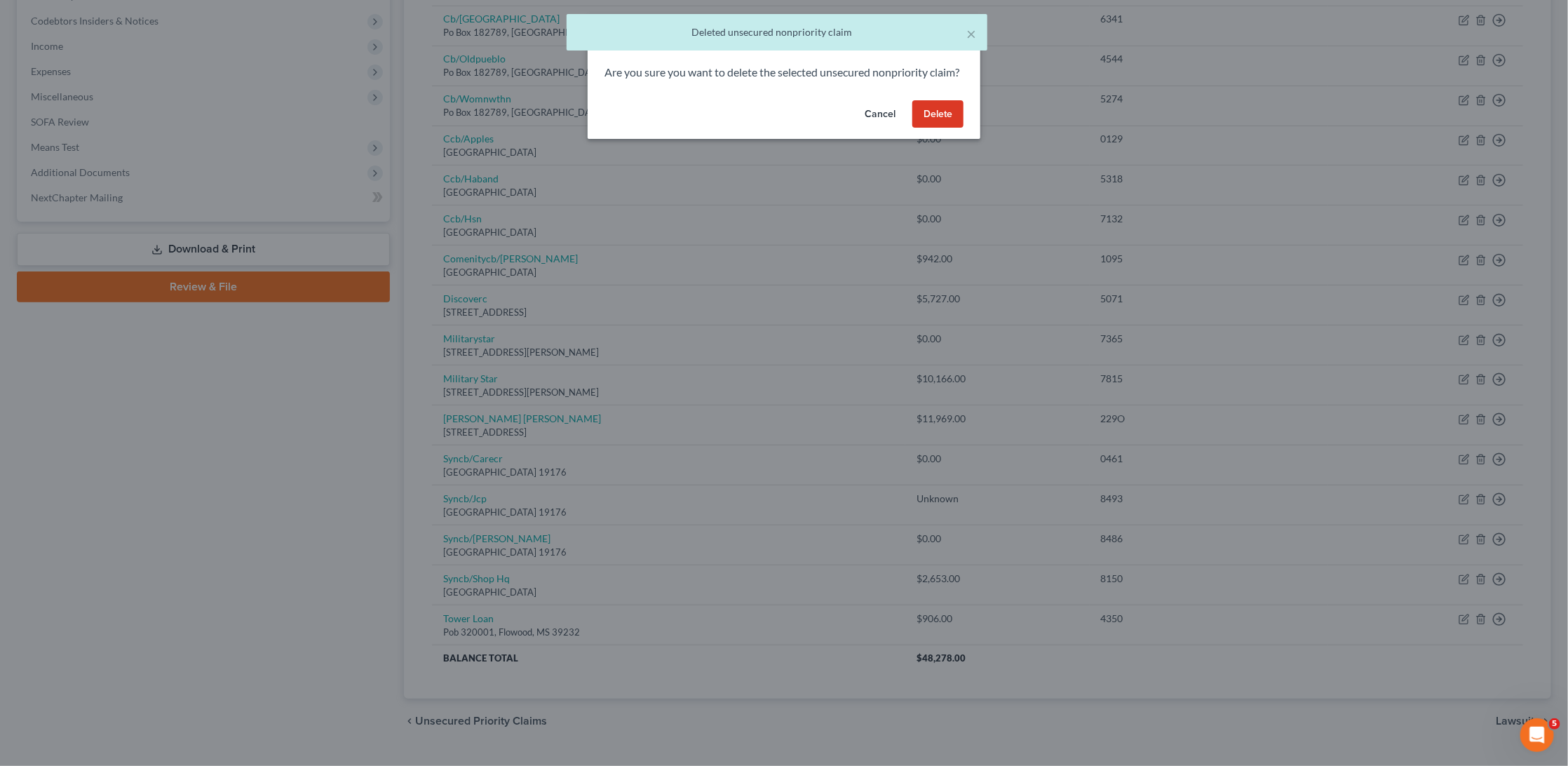
click at [952, 129] on button "Delete" at bounding box center [938, 115] width 51 height 28
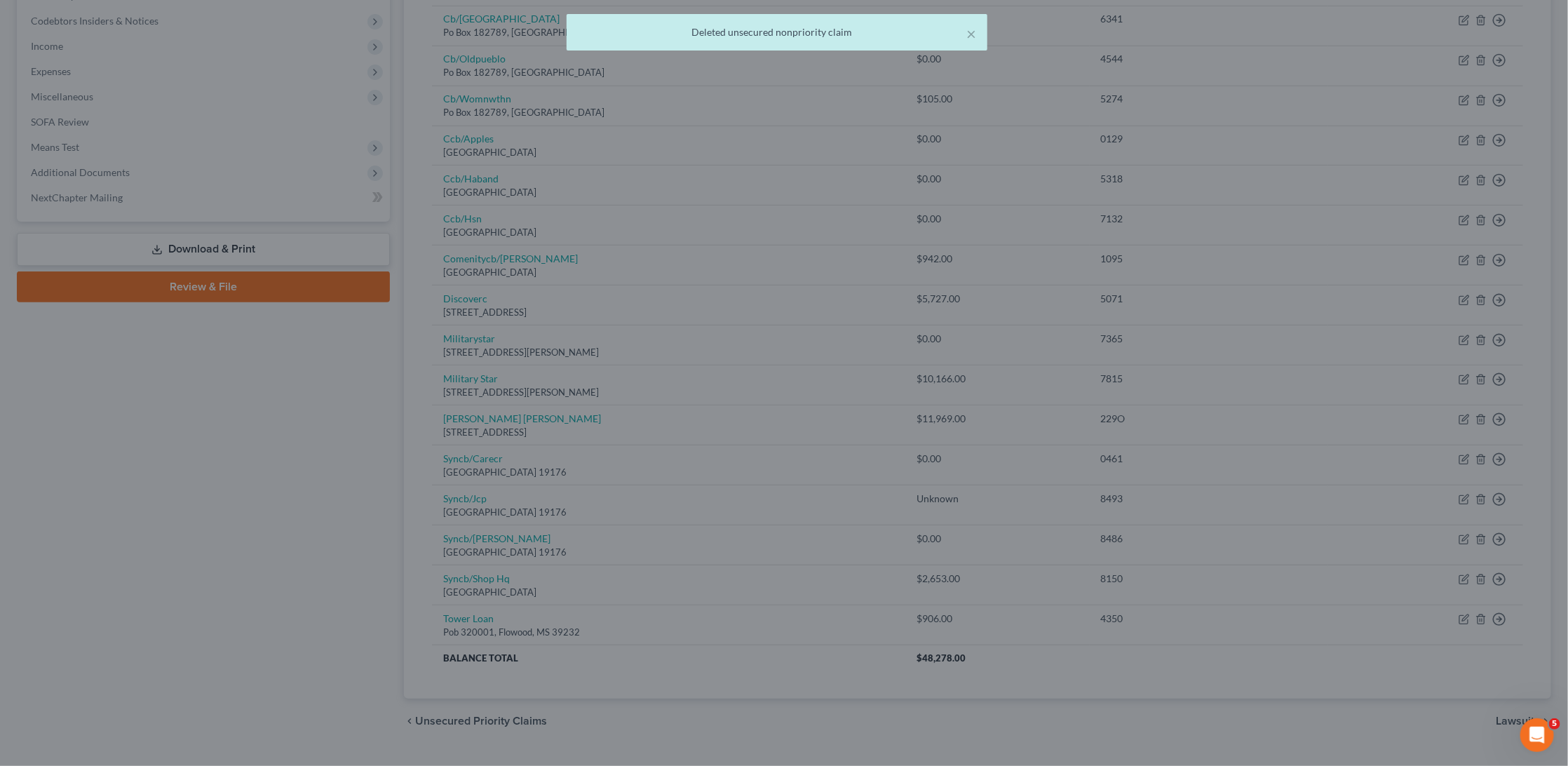
scroll to position [377, 0]
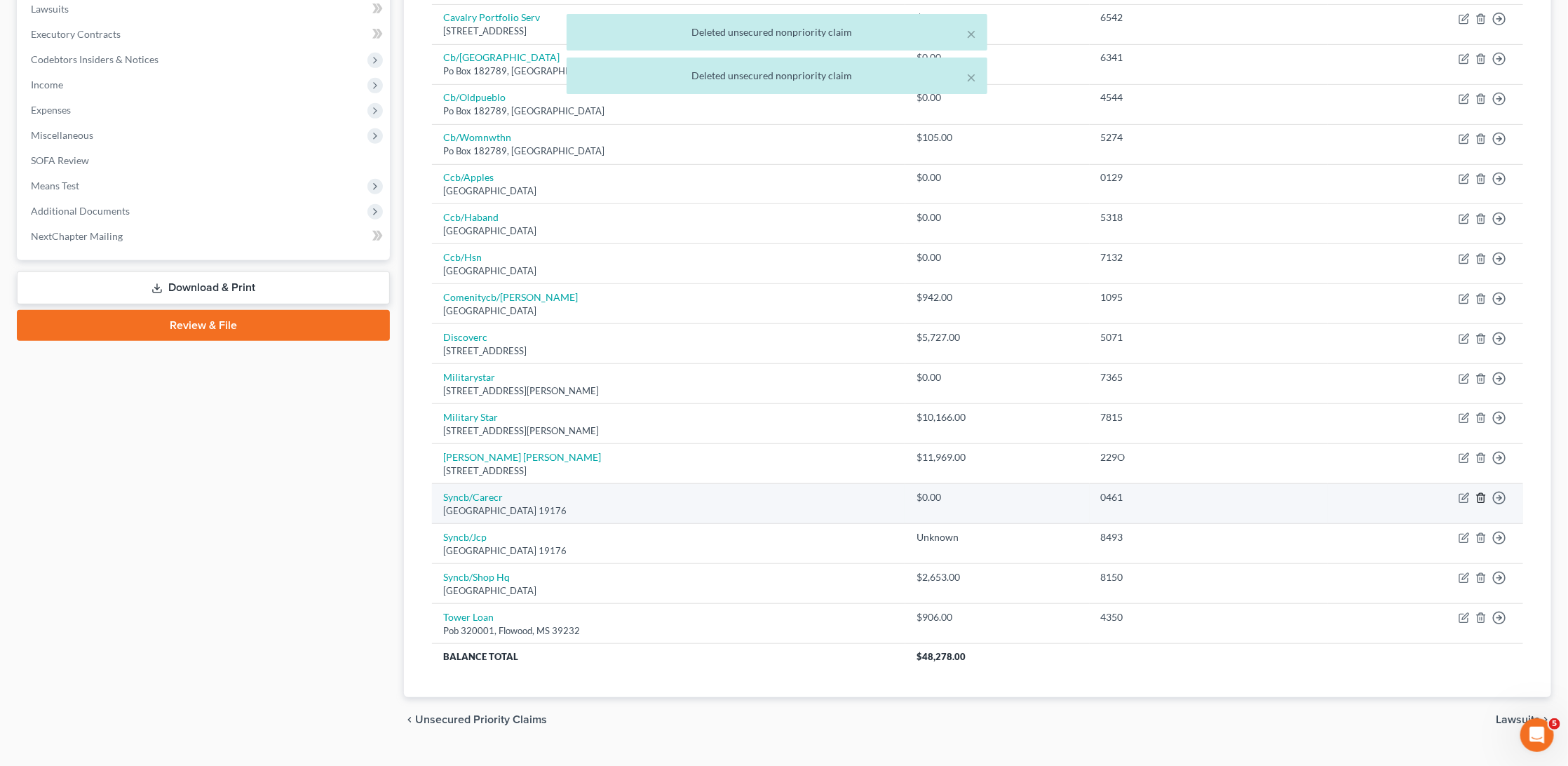
click at [1479, 493] on icon "button" at bounding box center [1480, 498] width 11 height 11
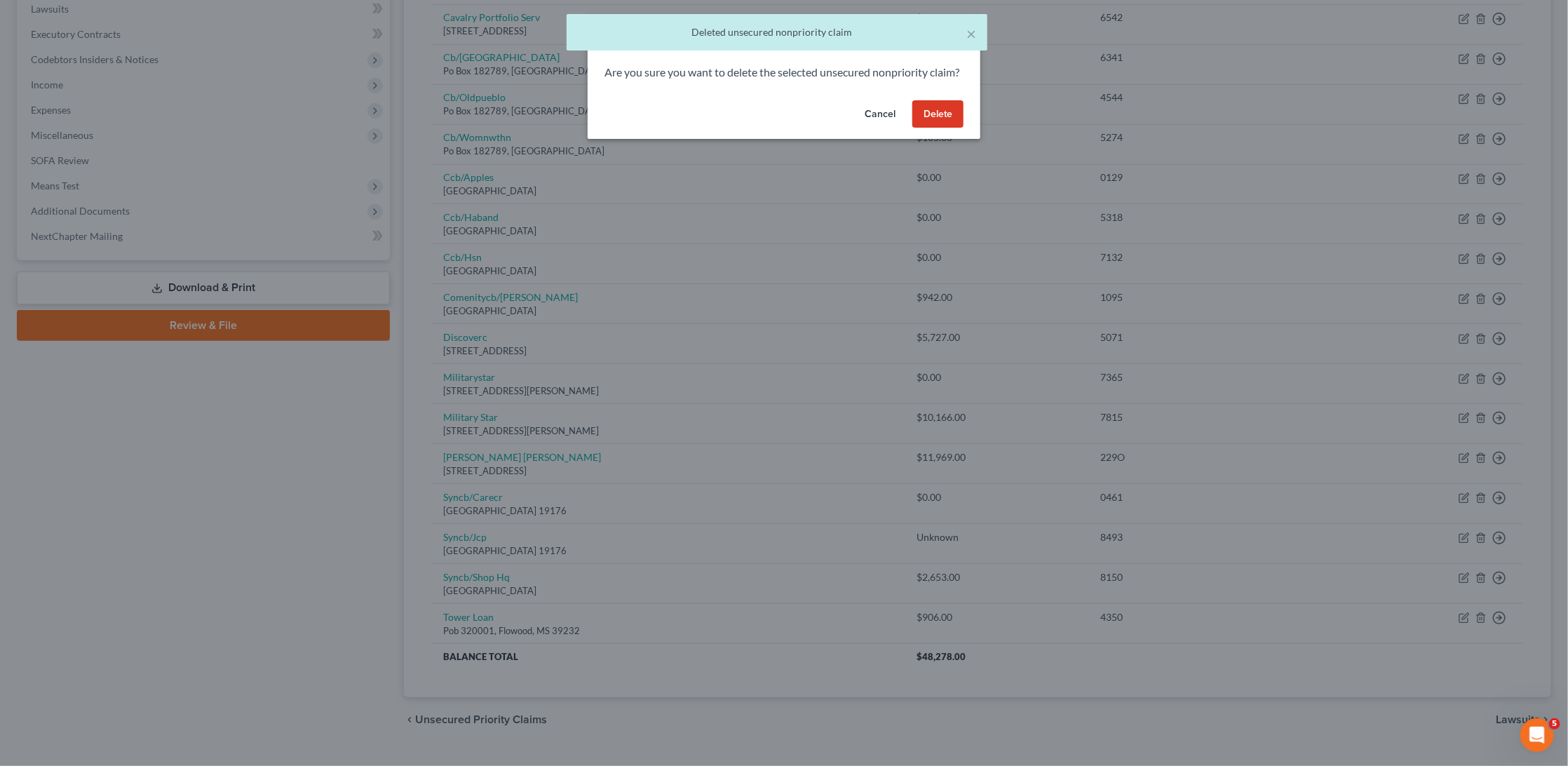
click at [949, 129] on button "Delete" at bounding box center [938, 115] width 51 height 28
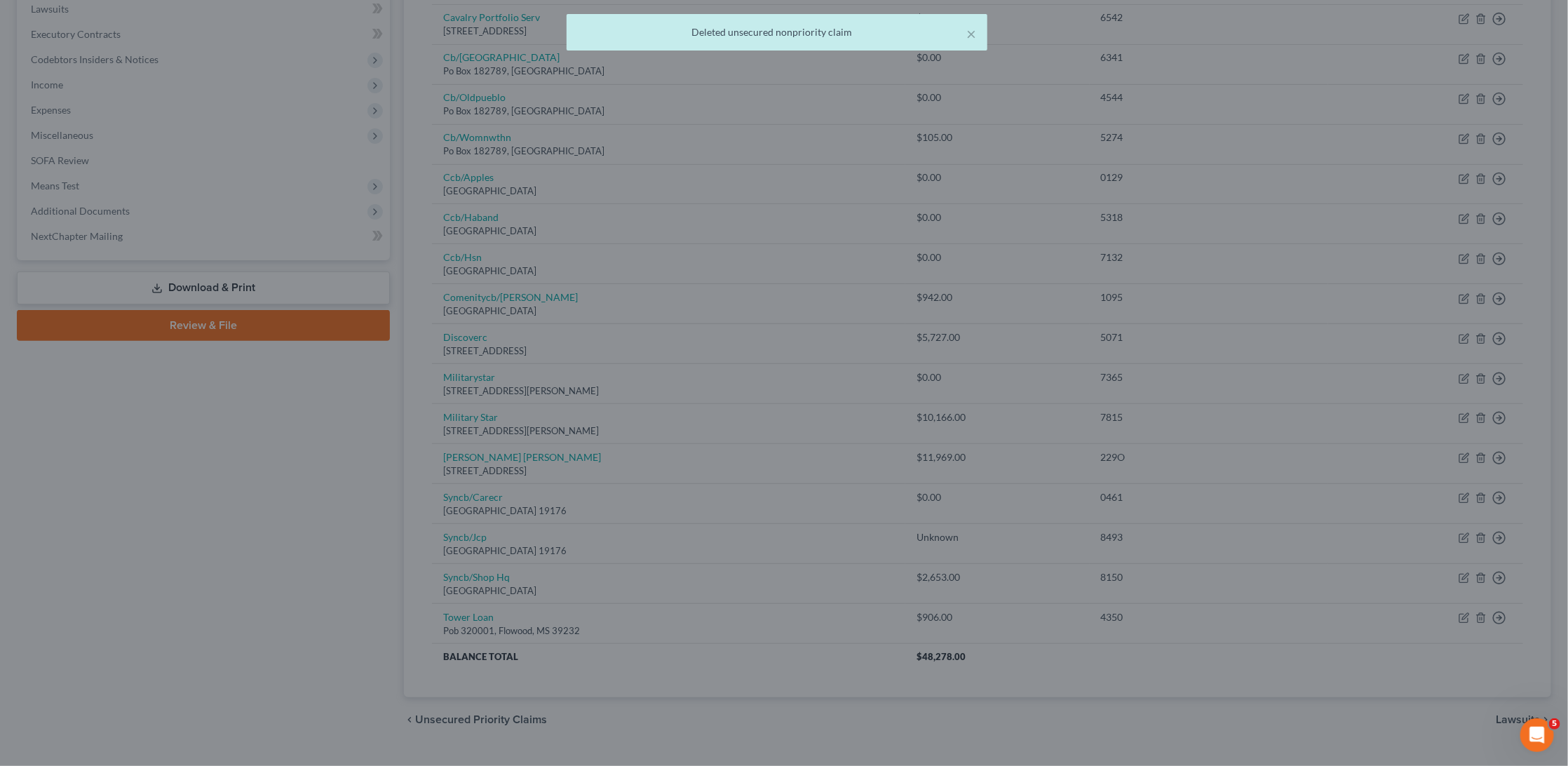
scroll to position [338, 0]
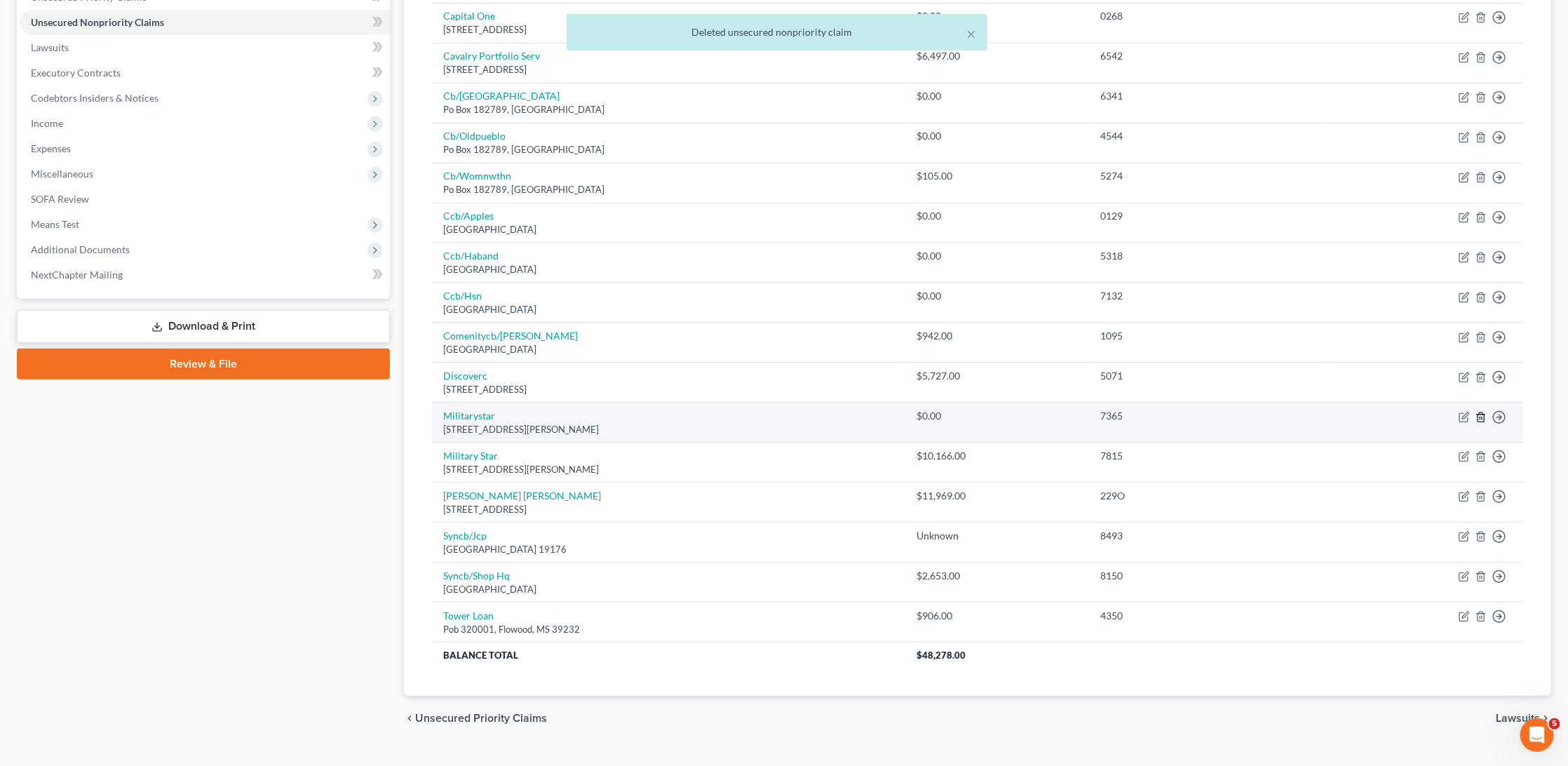
click at [1482, 417] on line "button" at bounding box center [1482, 418] width 0 height 3
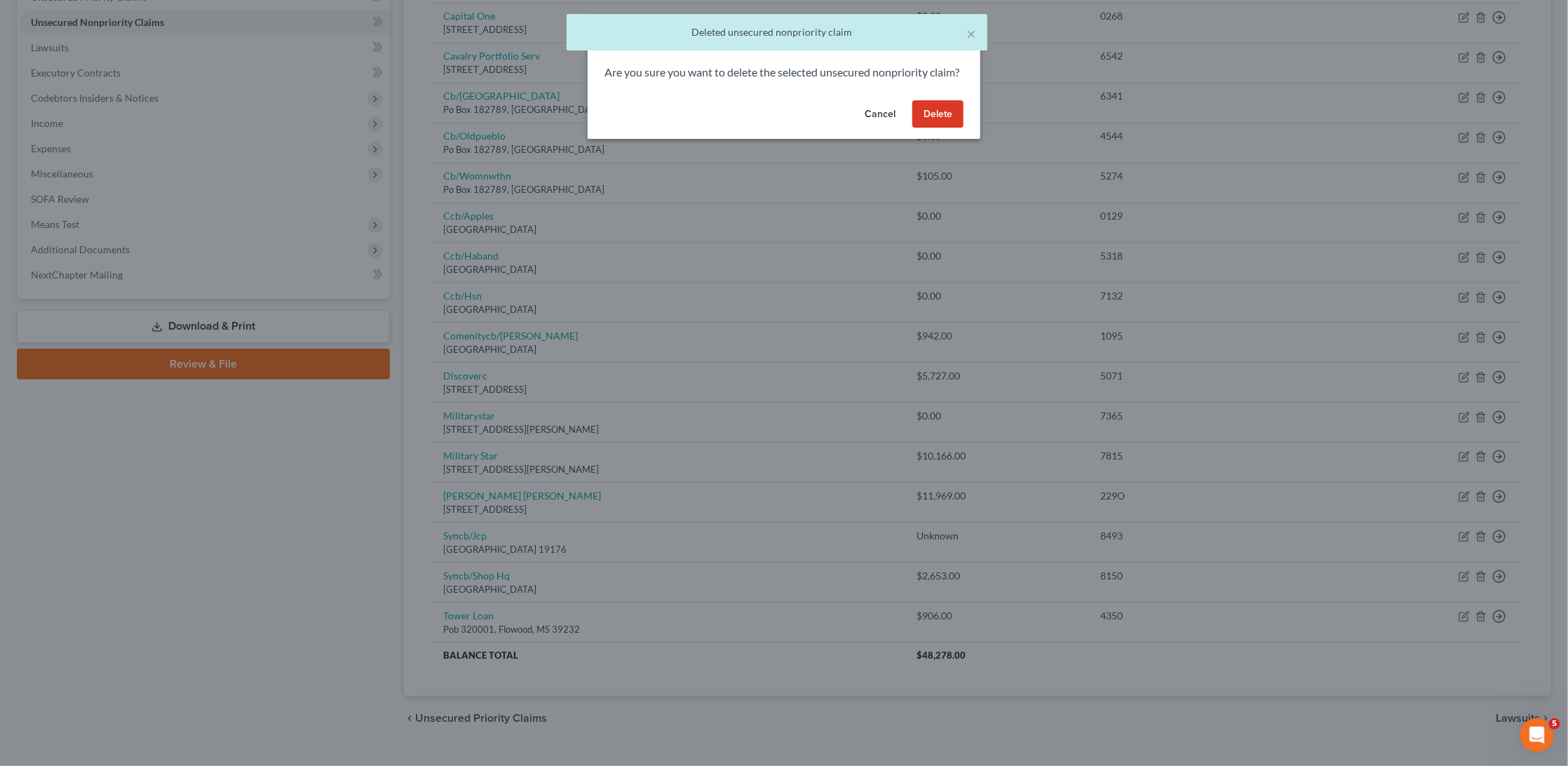
click at [949, 124] on button "Delete" at bounding box center [938, 115] width 51 height 28
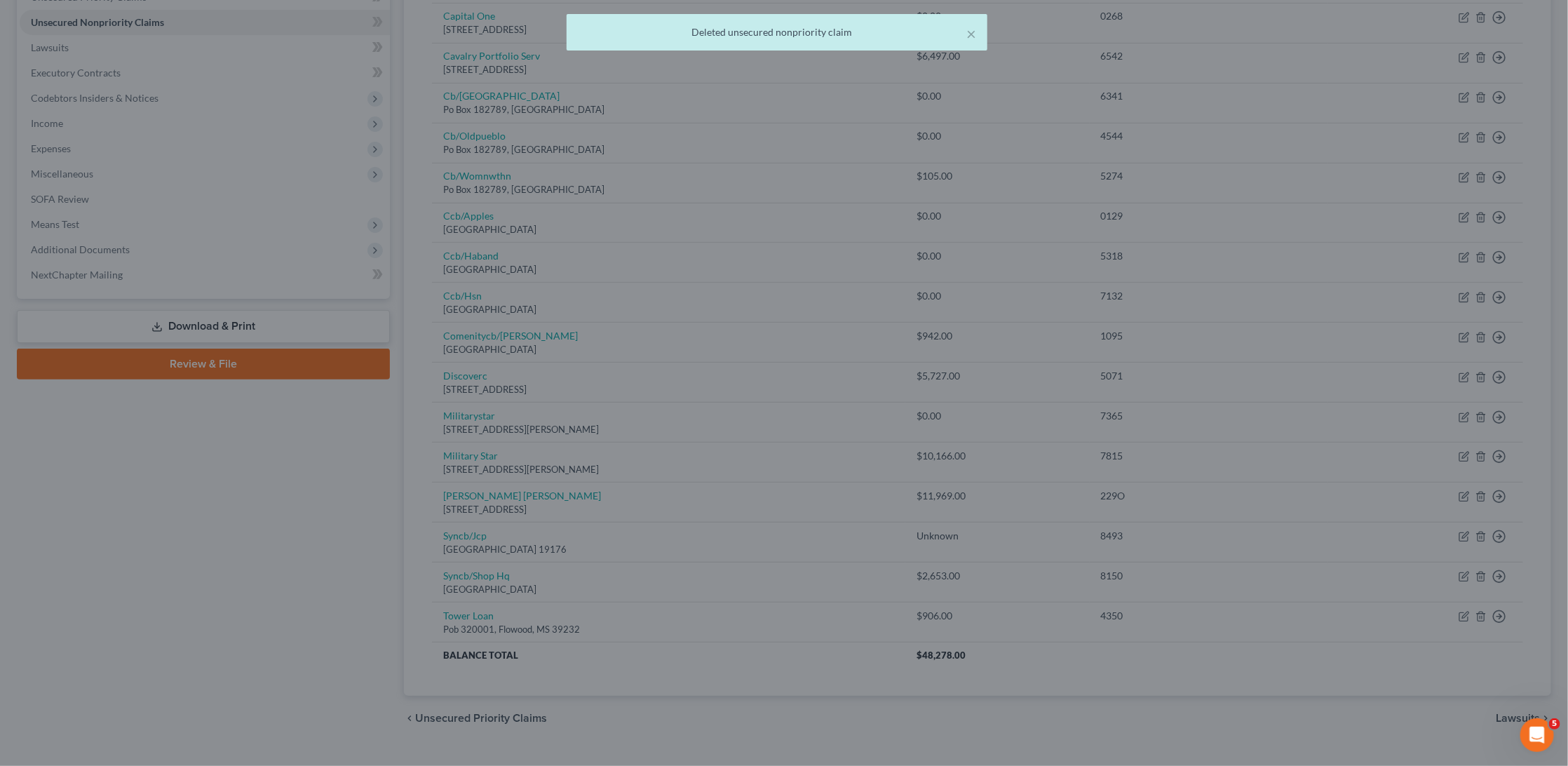
scroll to position [300, 0]
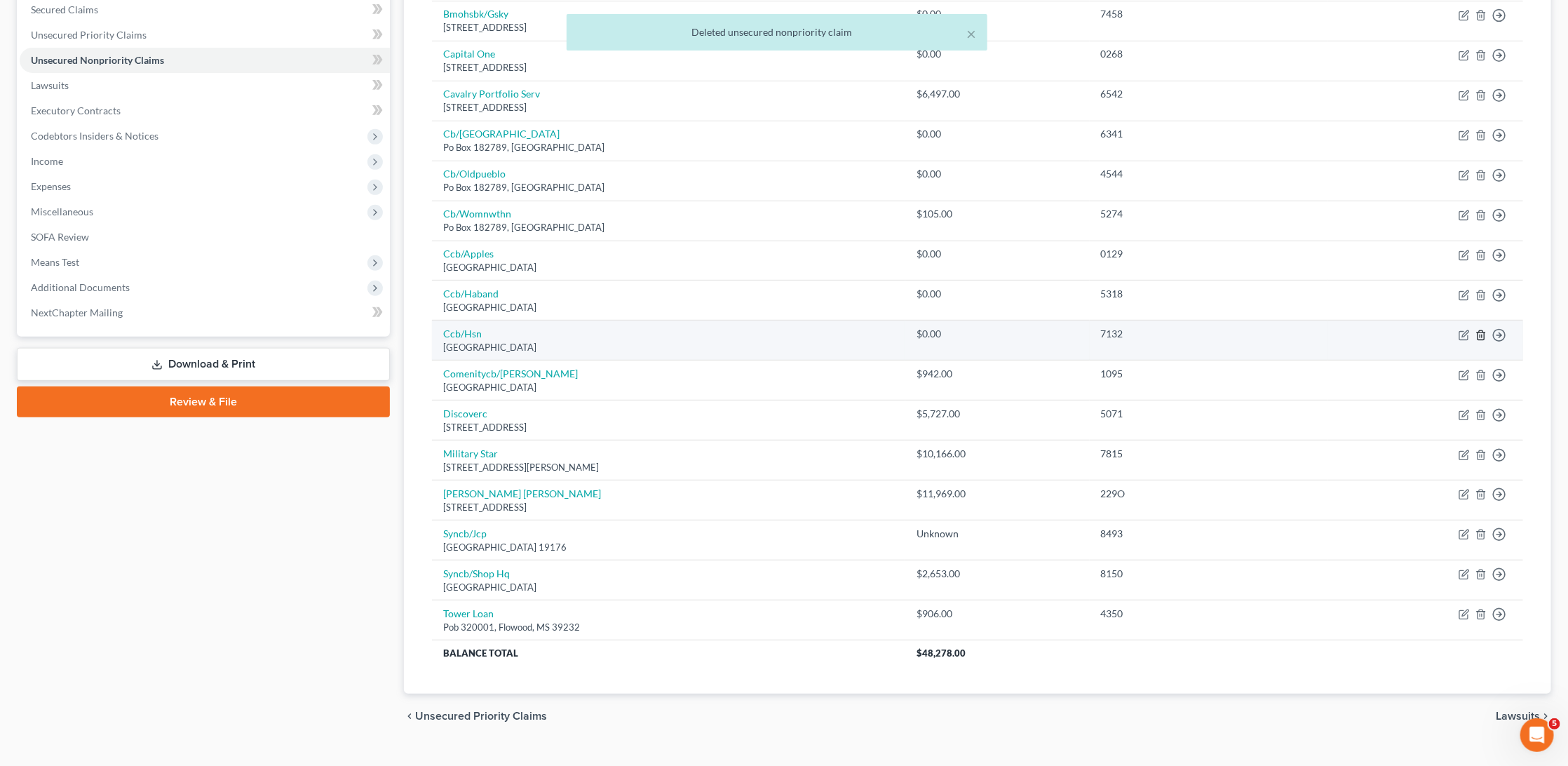
click at [1477, 329] on icon "button" at bounding box center [1480, 334] width 11 height 11
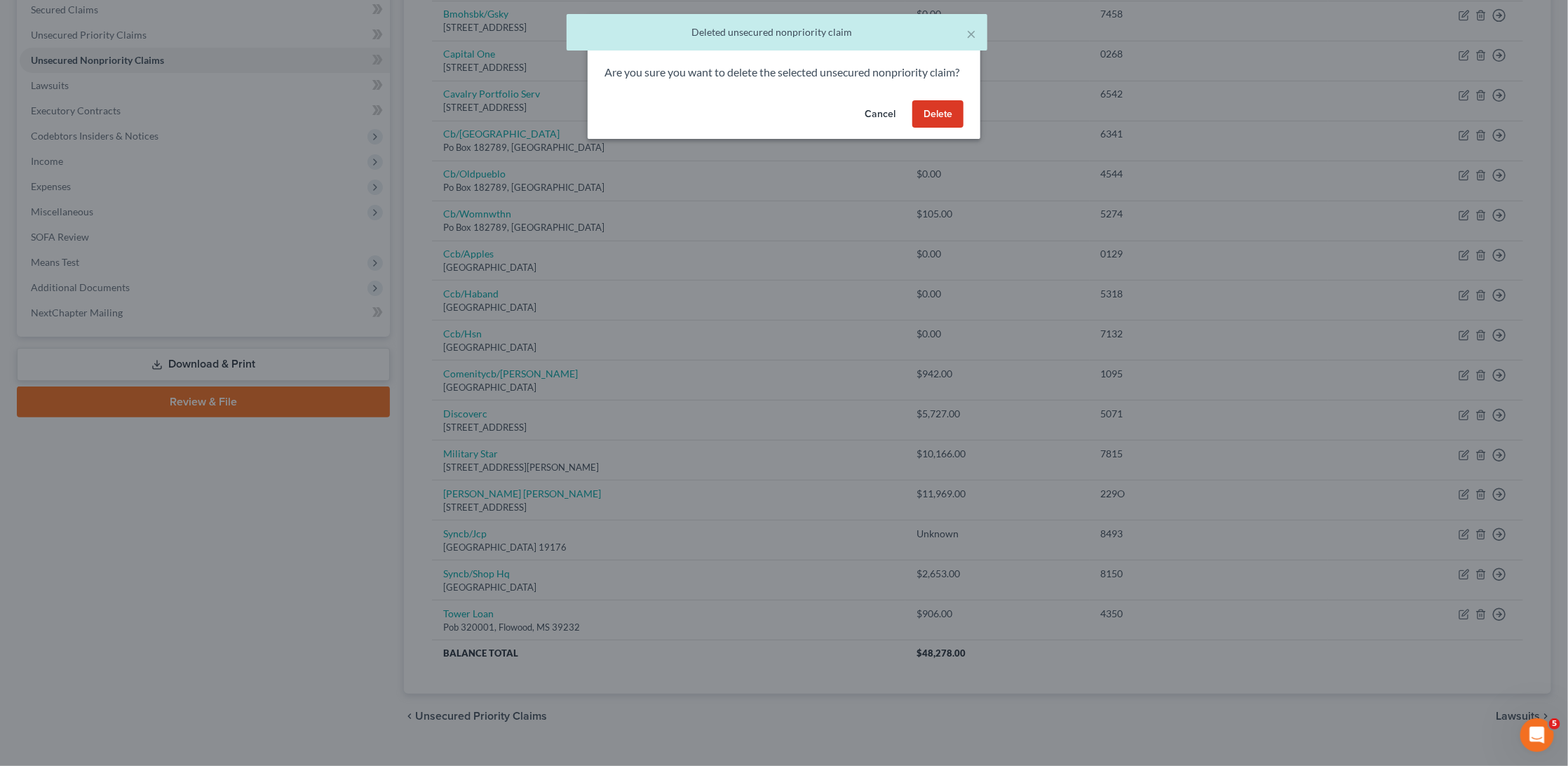
click at [950, 128] on button "Delete" at bounding box center [938, 115] width 51 height 28
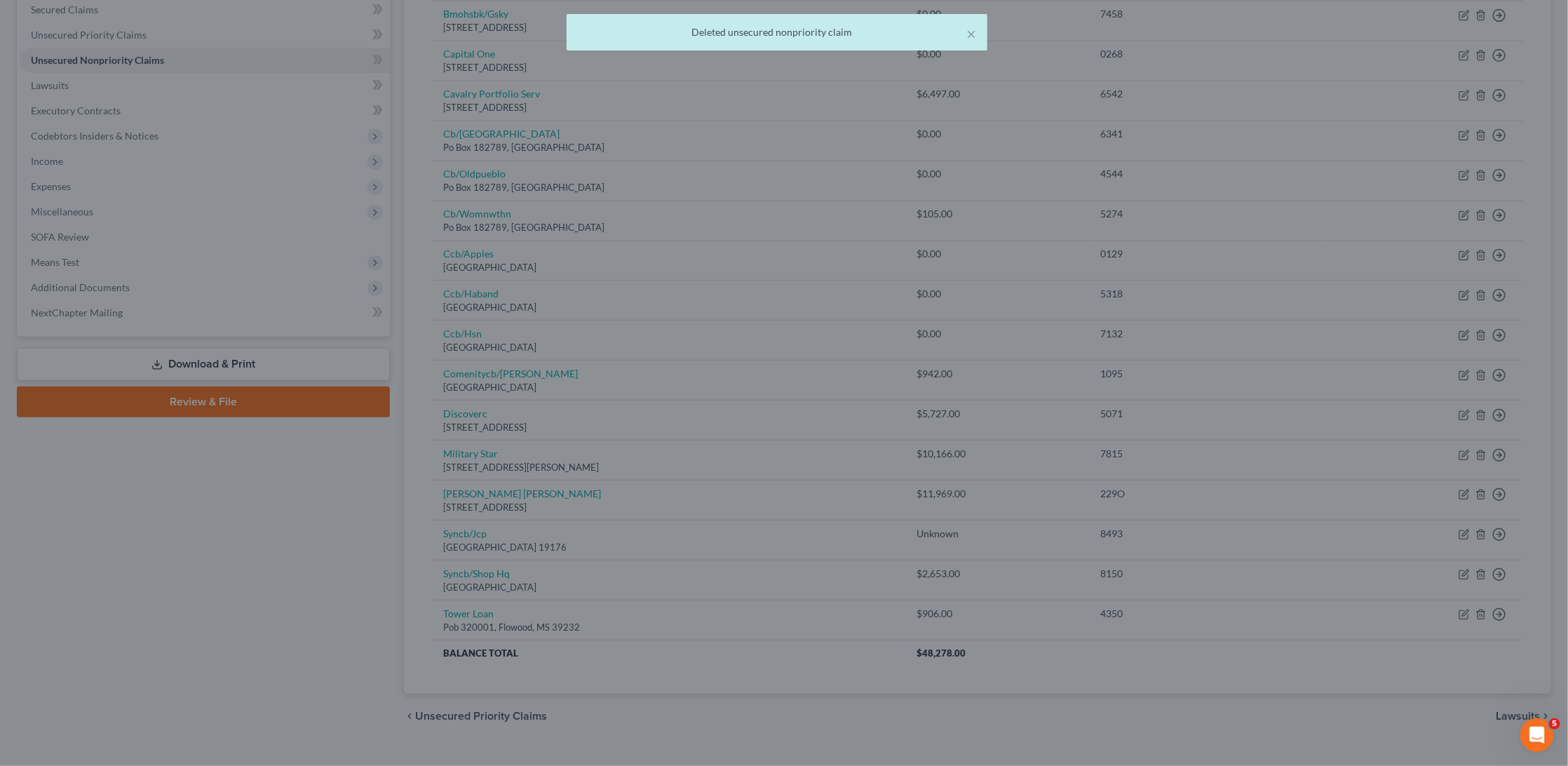
scroll to position [261, 0]
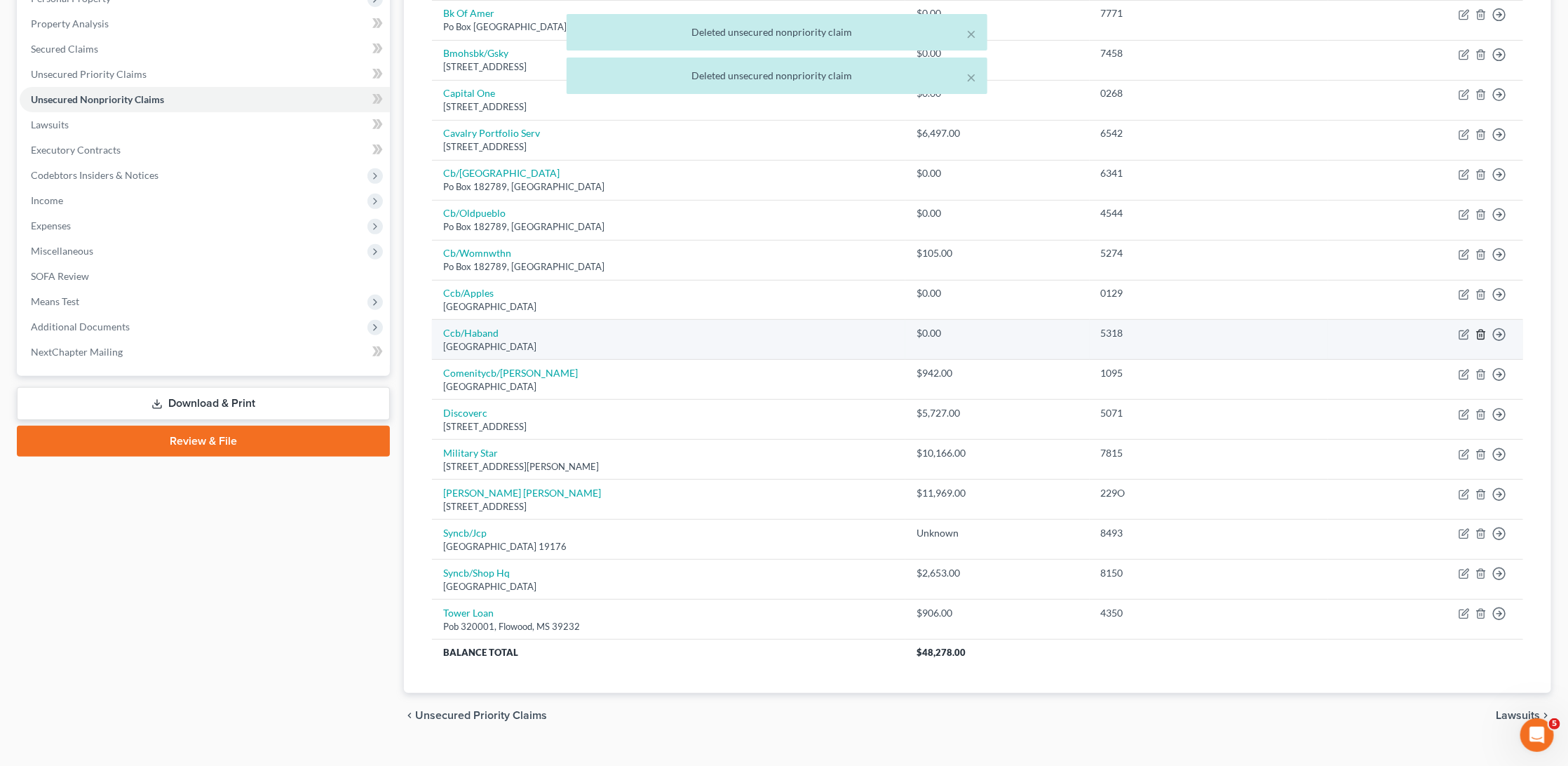
click at [1480, 334] on line "button" at bounding box center [1480, 335] width 0 height 3
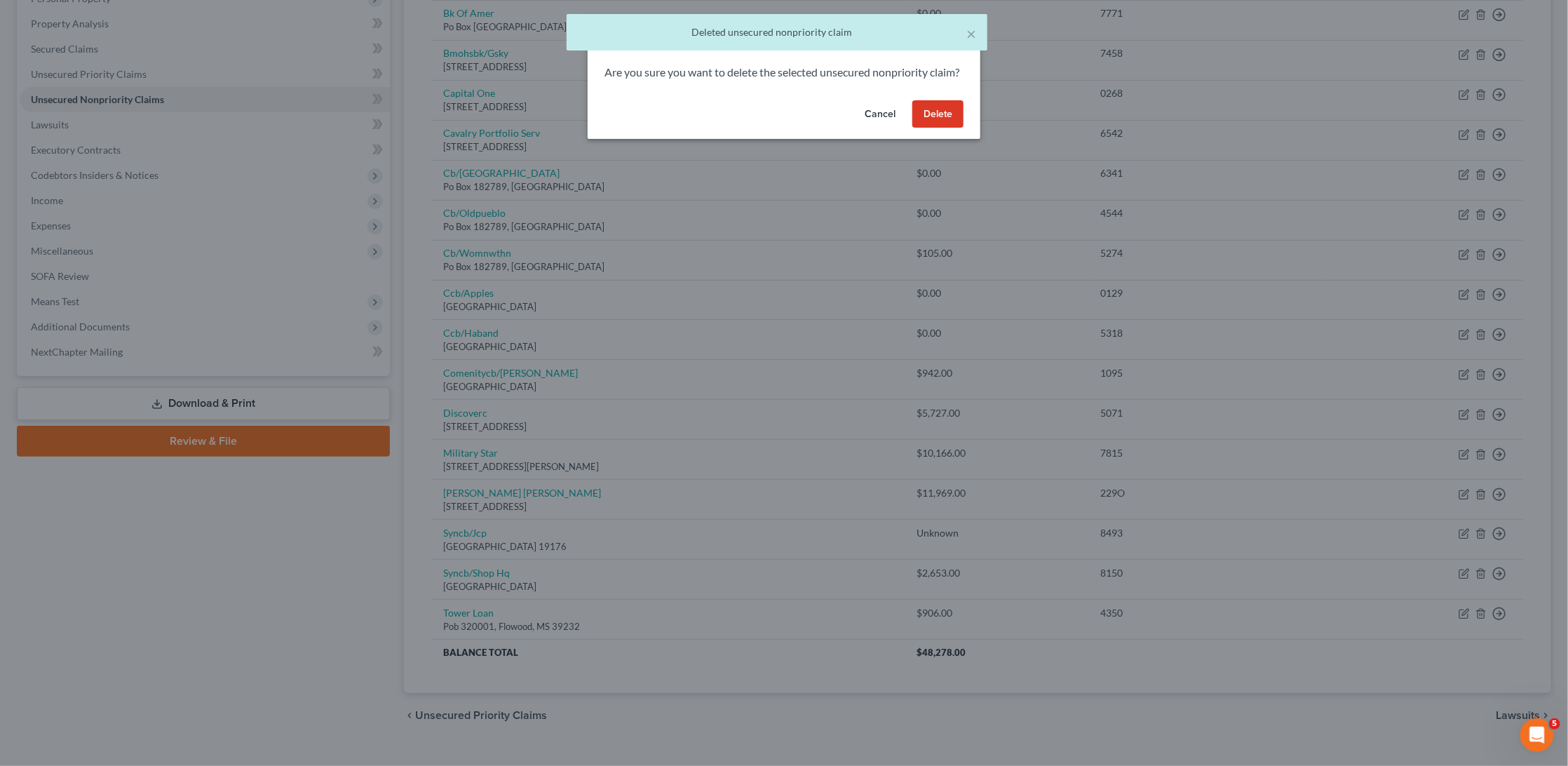
click at [947, 129] on button "Delete" at bounding box center [938, 115] width 51 height 28
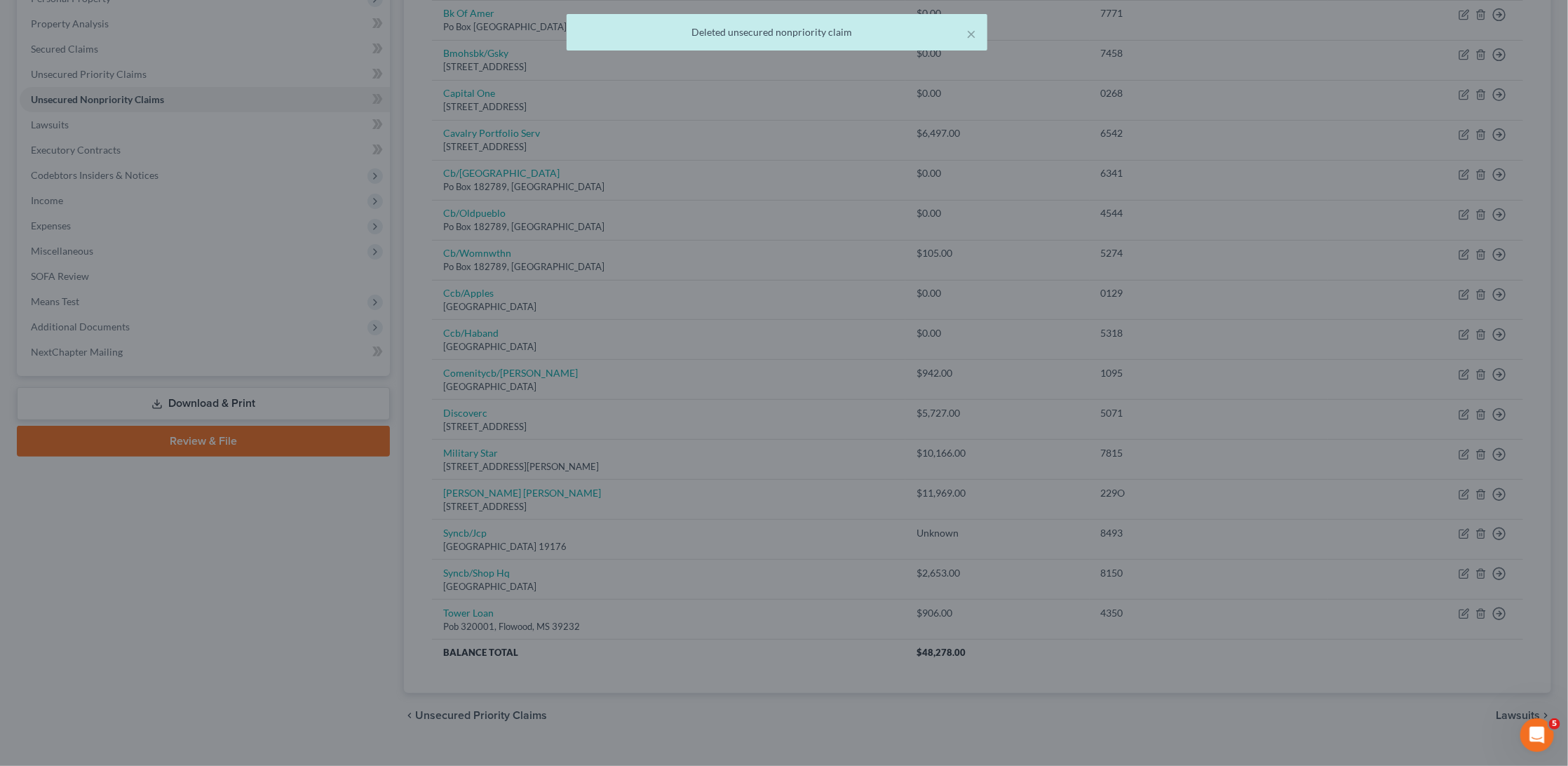
scroll to position [222, 0]
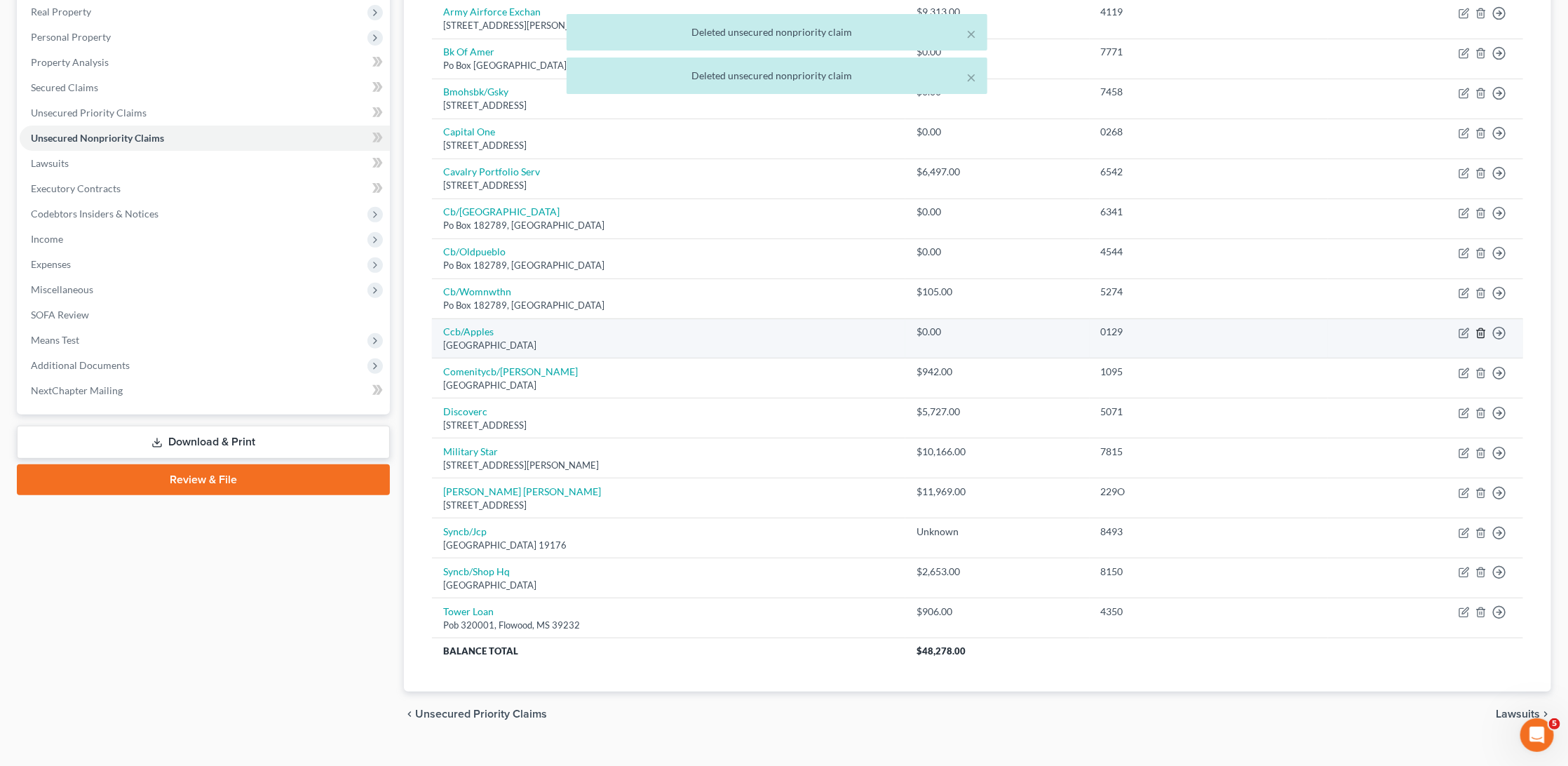
click at [1479, 327] on icon "button" at bounding box center [1480, 332] width 11 height 11
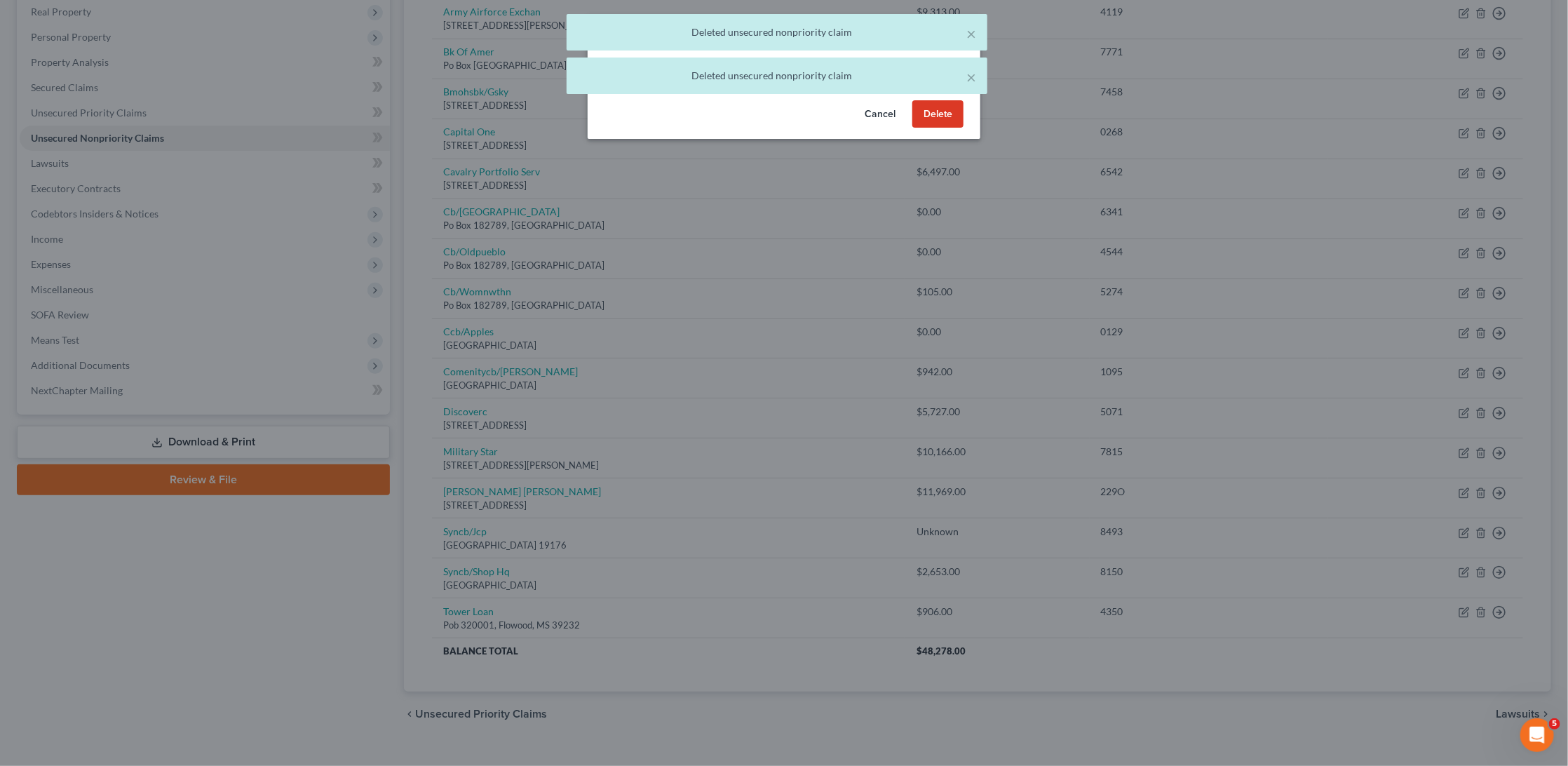
click at [944, 129] on button "Delete" at bounding box center [938, 115] width 51 height 28
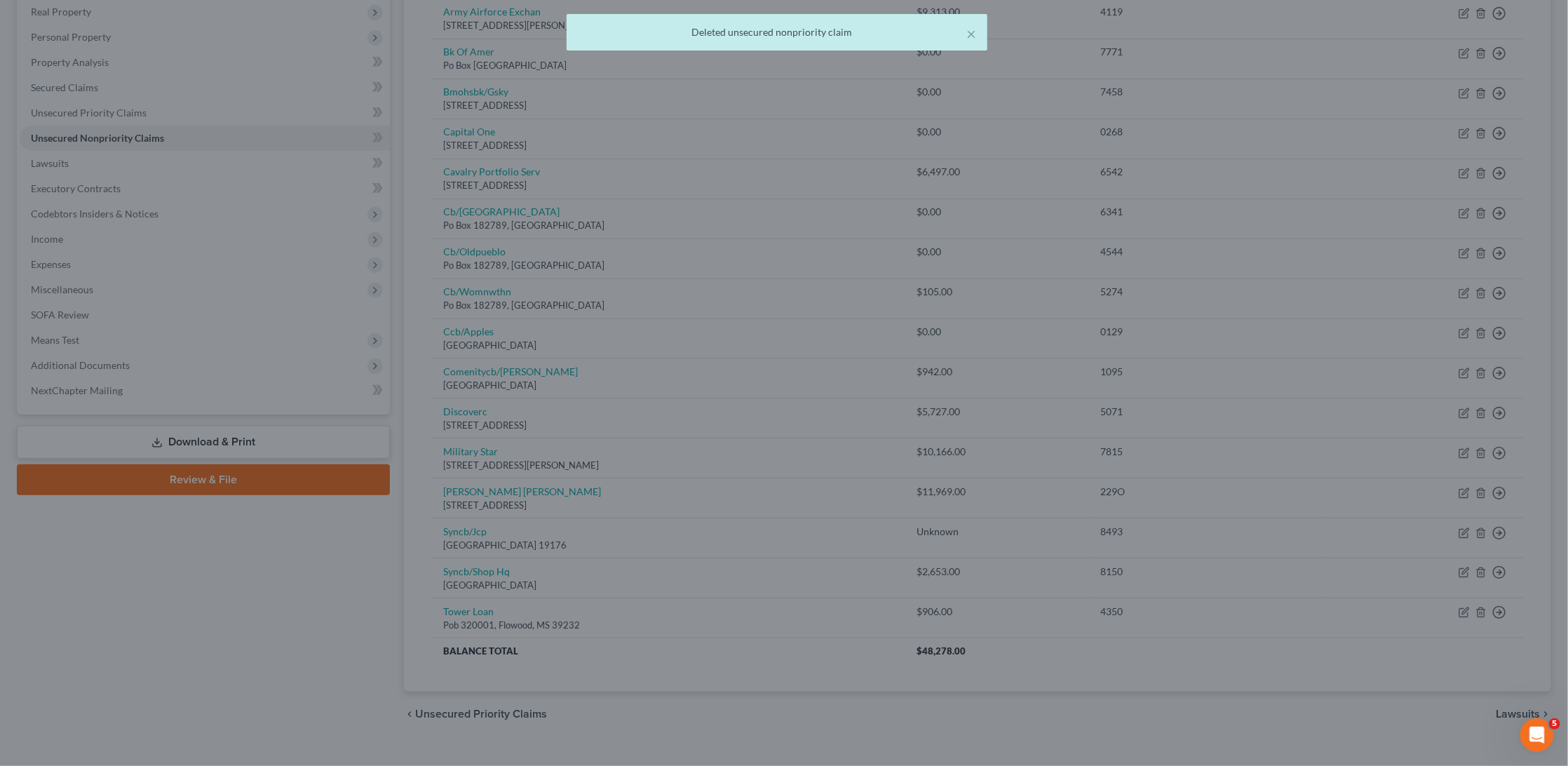
scroll to position [184, 0]
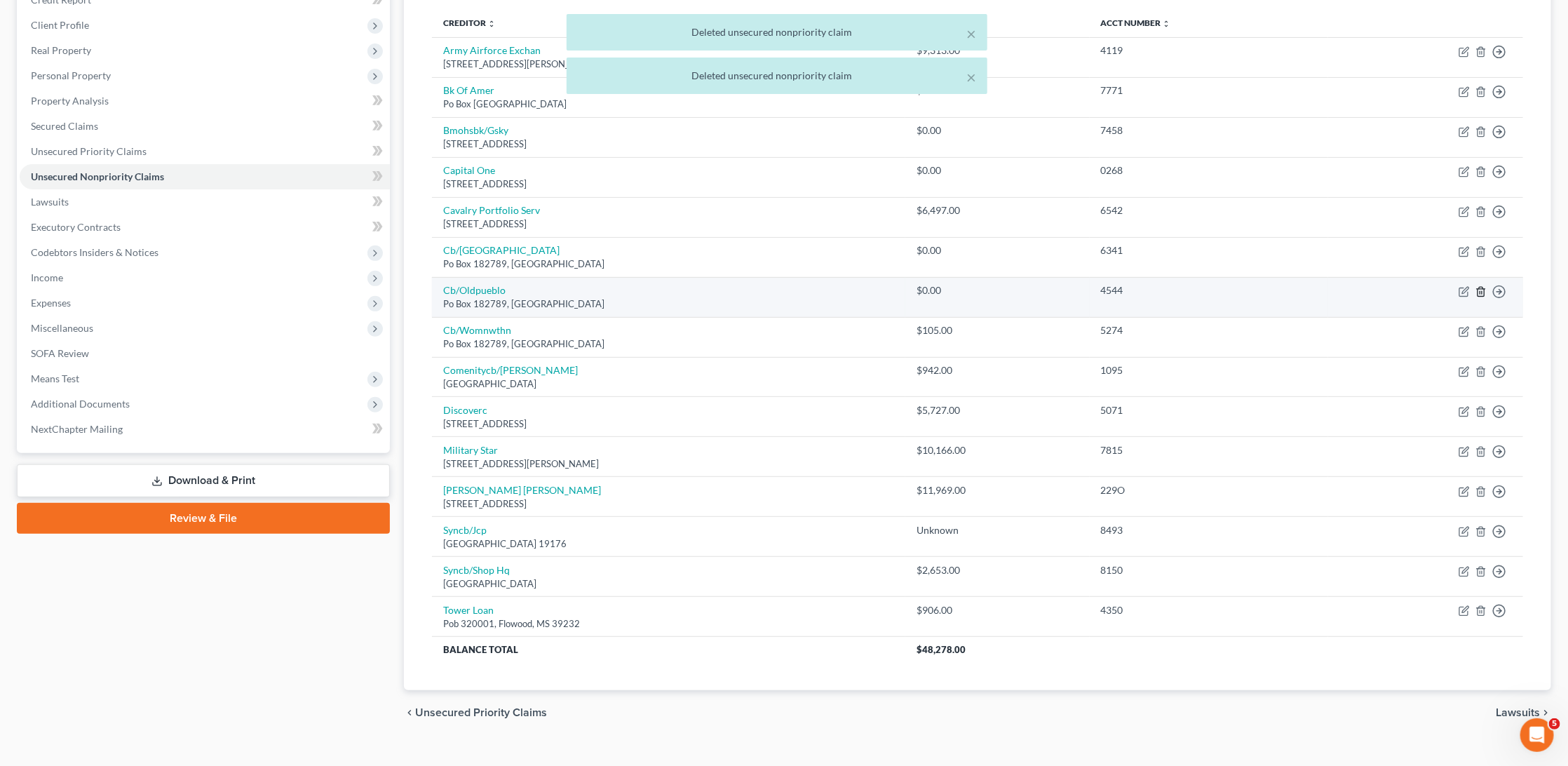
click at [1480, 291] on line "button" at bounding box center [1480, 292] width 0 height 3
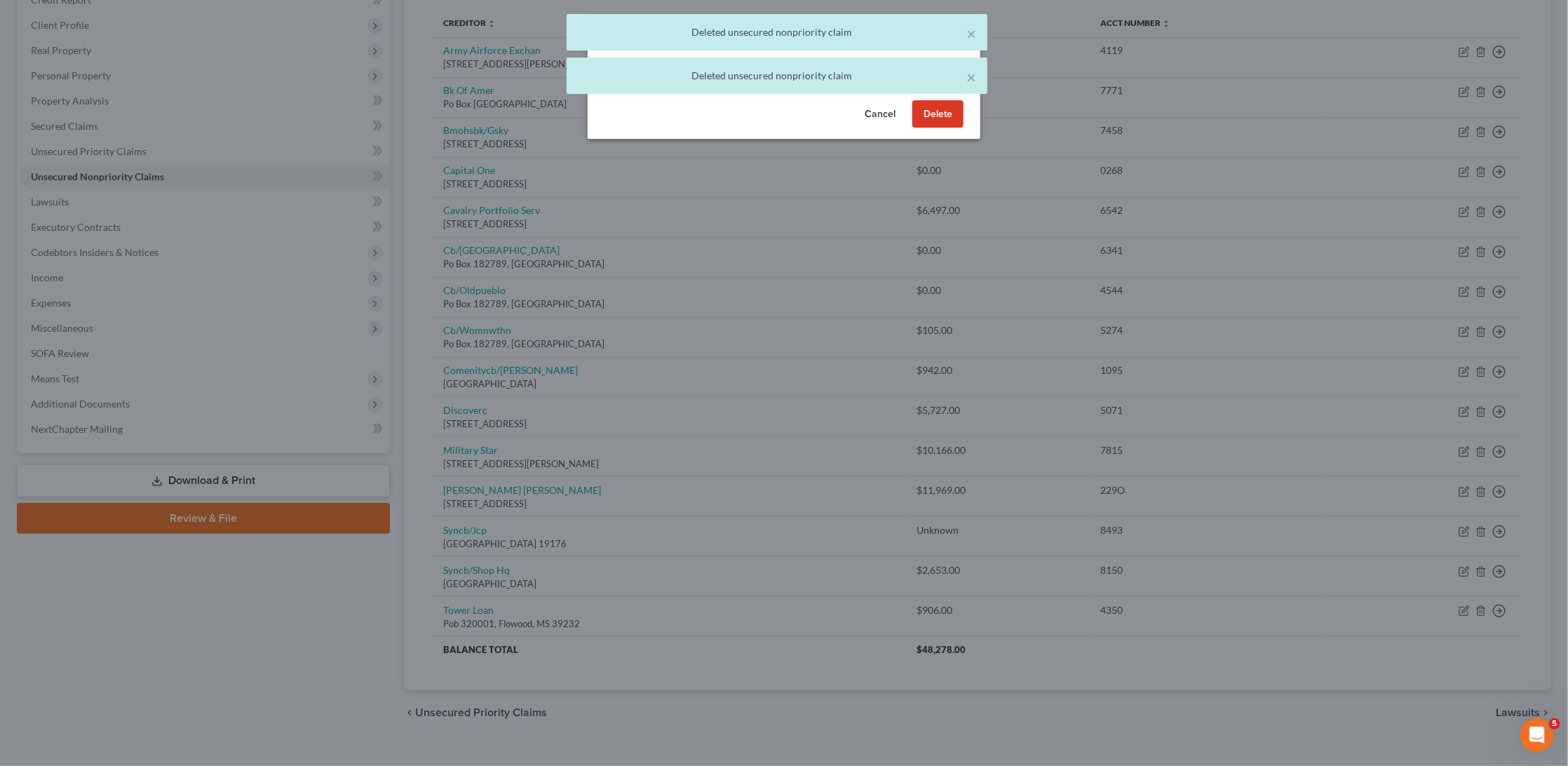
click at [943, 129] on button "Delete" at bounding box center [938, 115] width 51 height 28
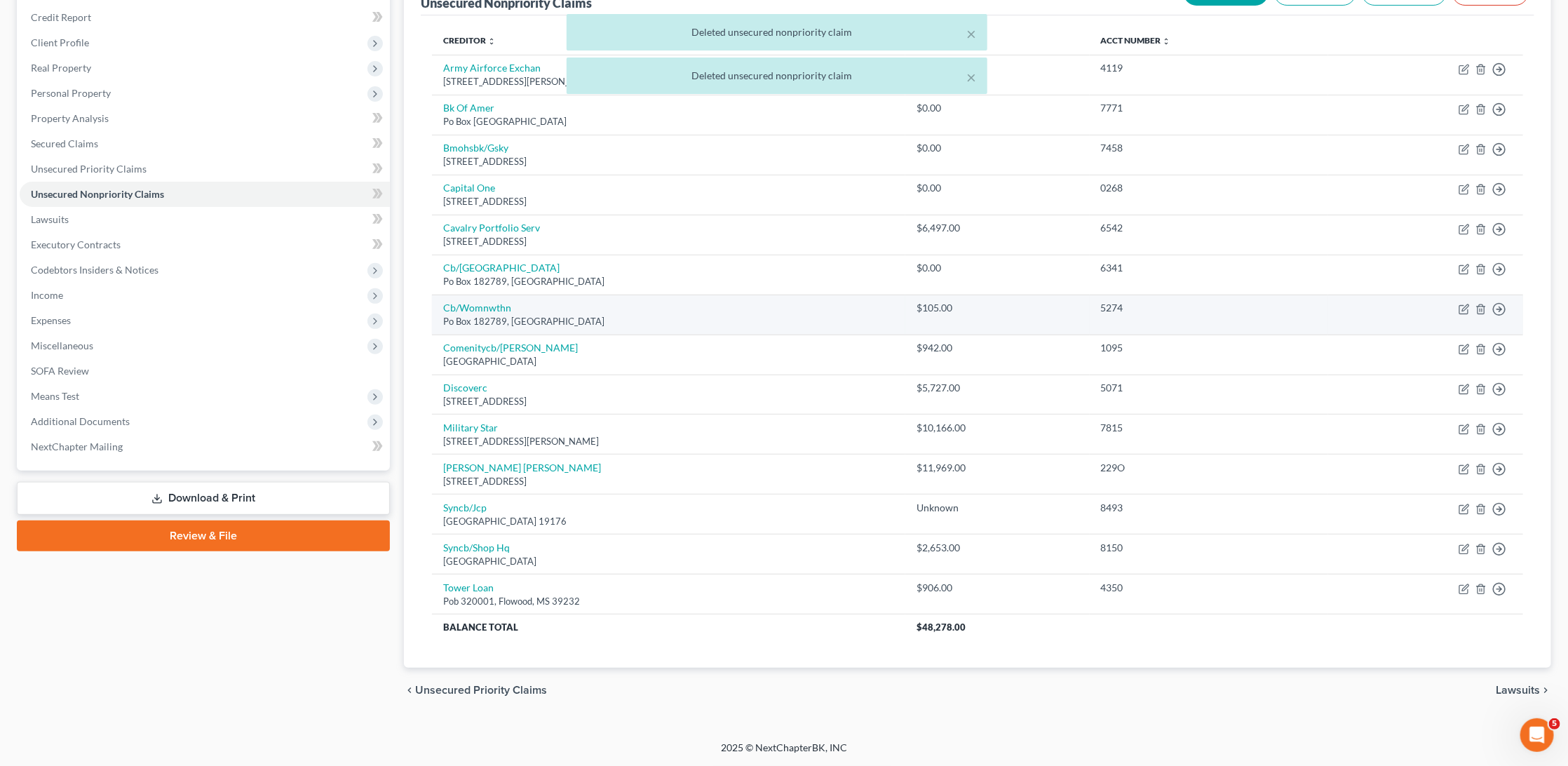
scroll to position [146, 0]
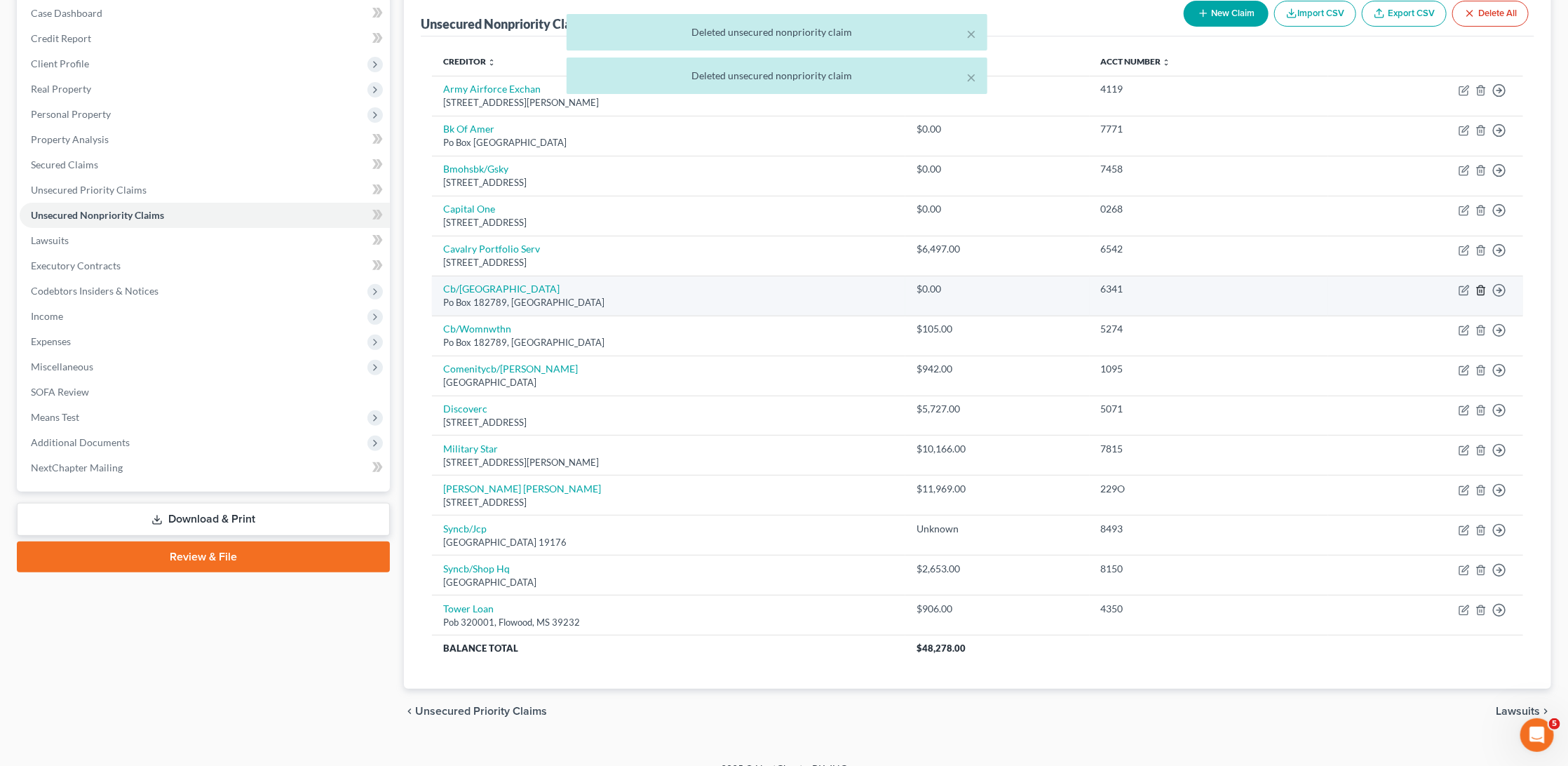
click at [1480, 289] on line "button" at bounding box center [1480, 290] width 0 height 3
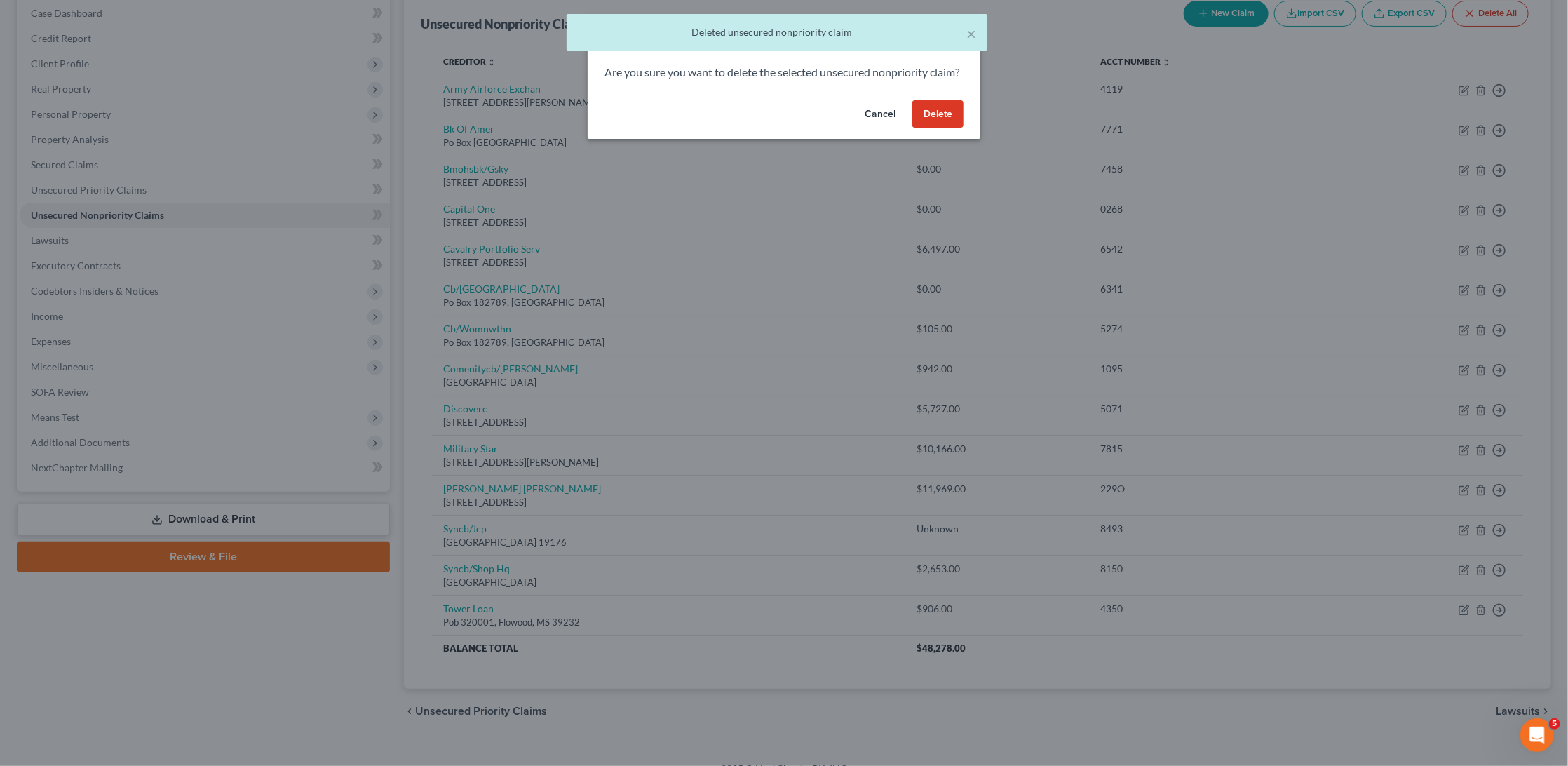
click at [947, 125] on button "Delete" at bounding box center [938, 115] width 51 height 28
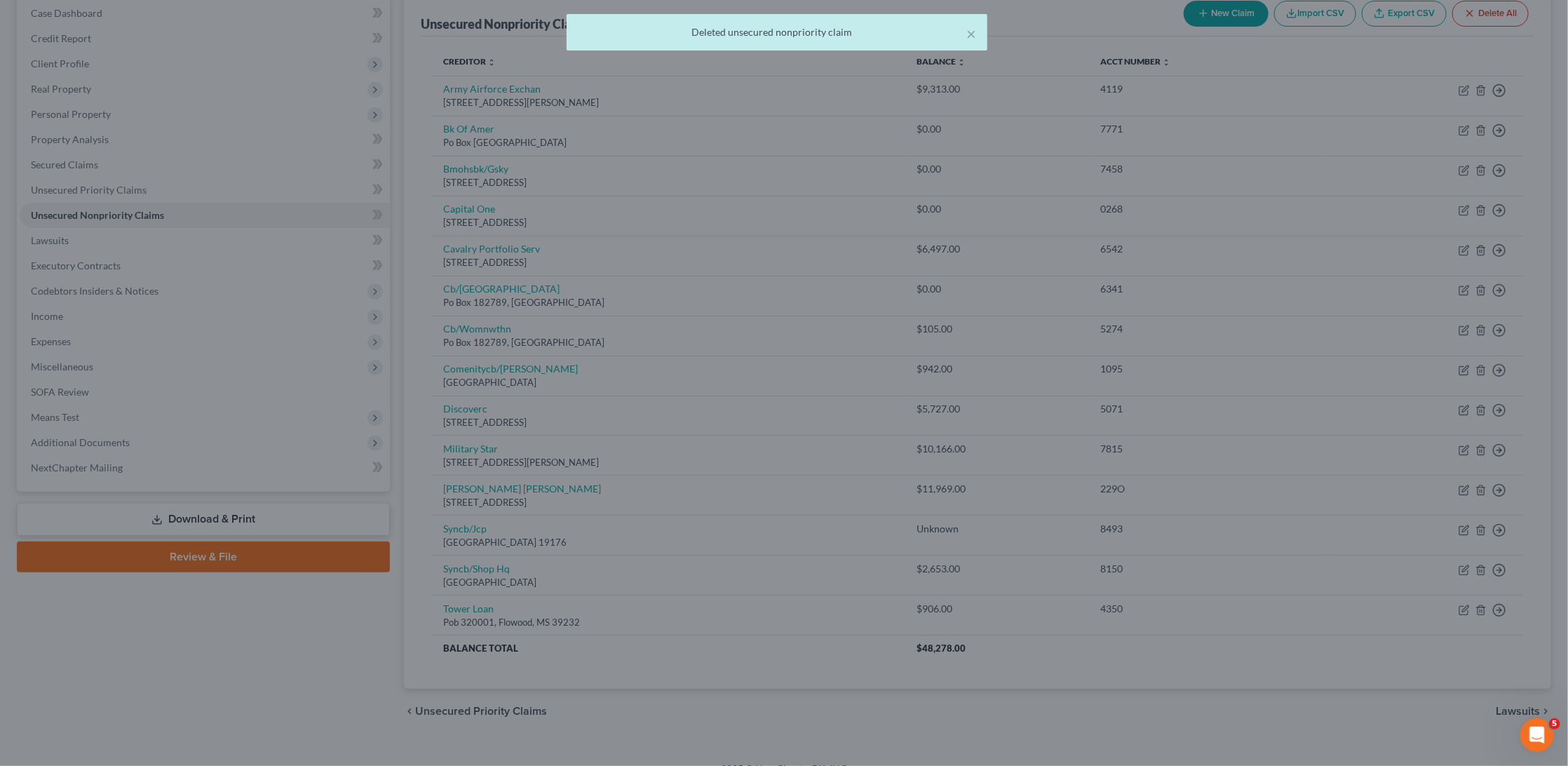
scroll to position [107, 0]
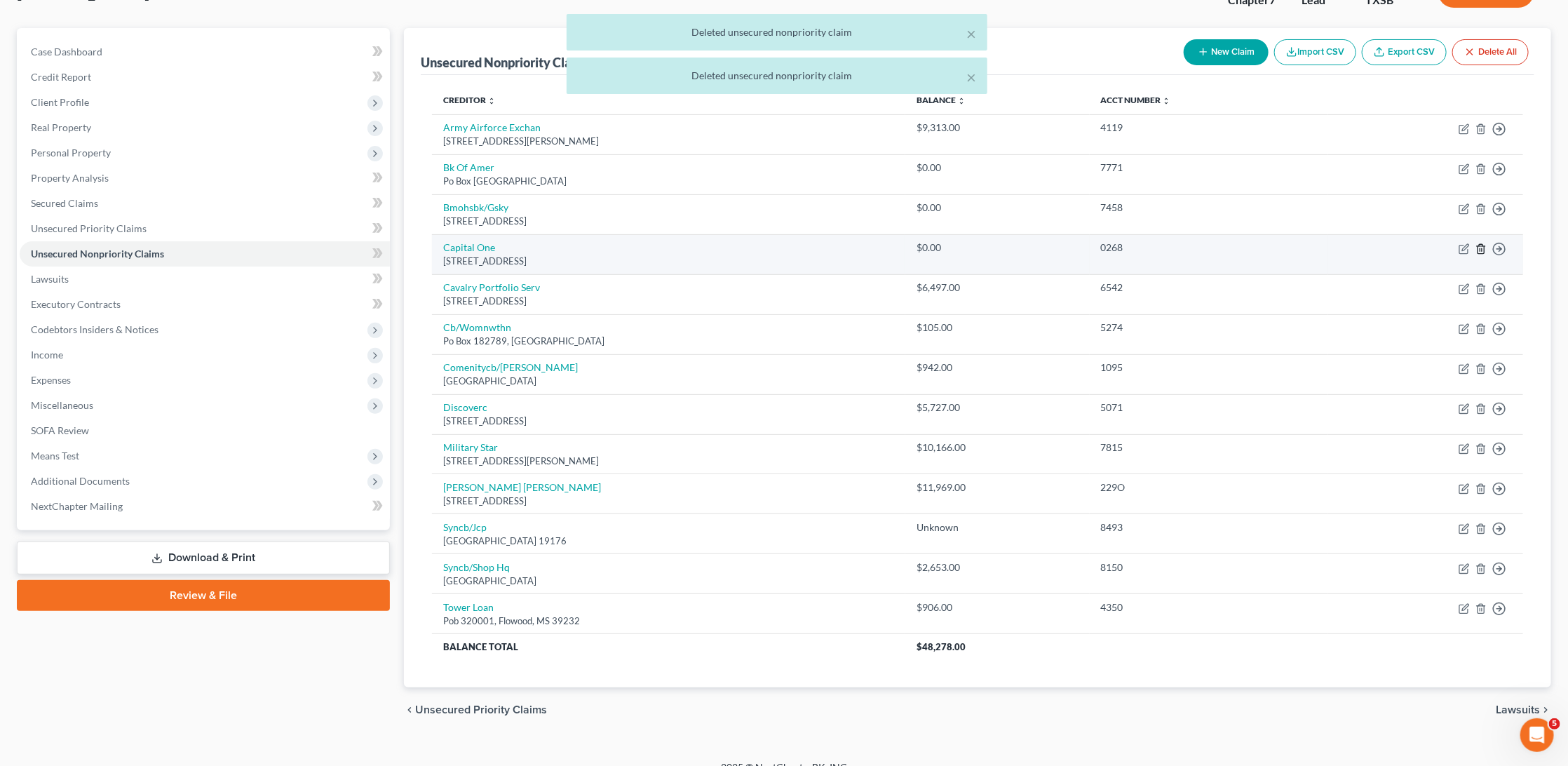
click at [1484, 243] on icon "button" at bounding box center [1480, 248] width 11 height 11
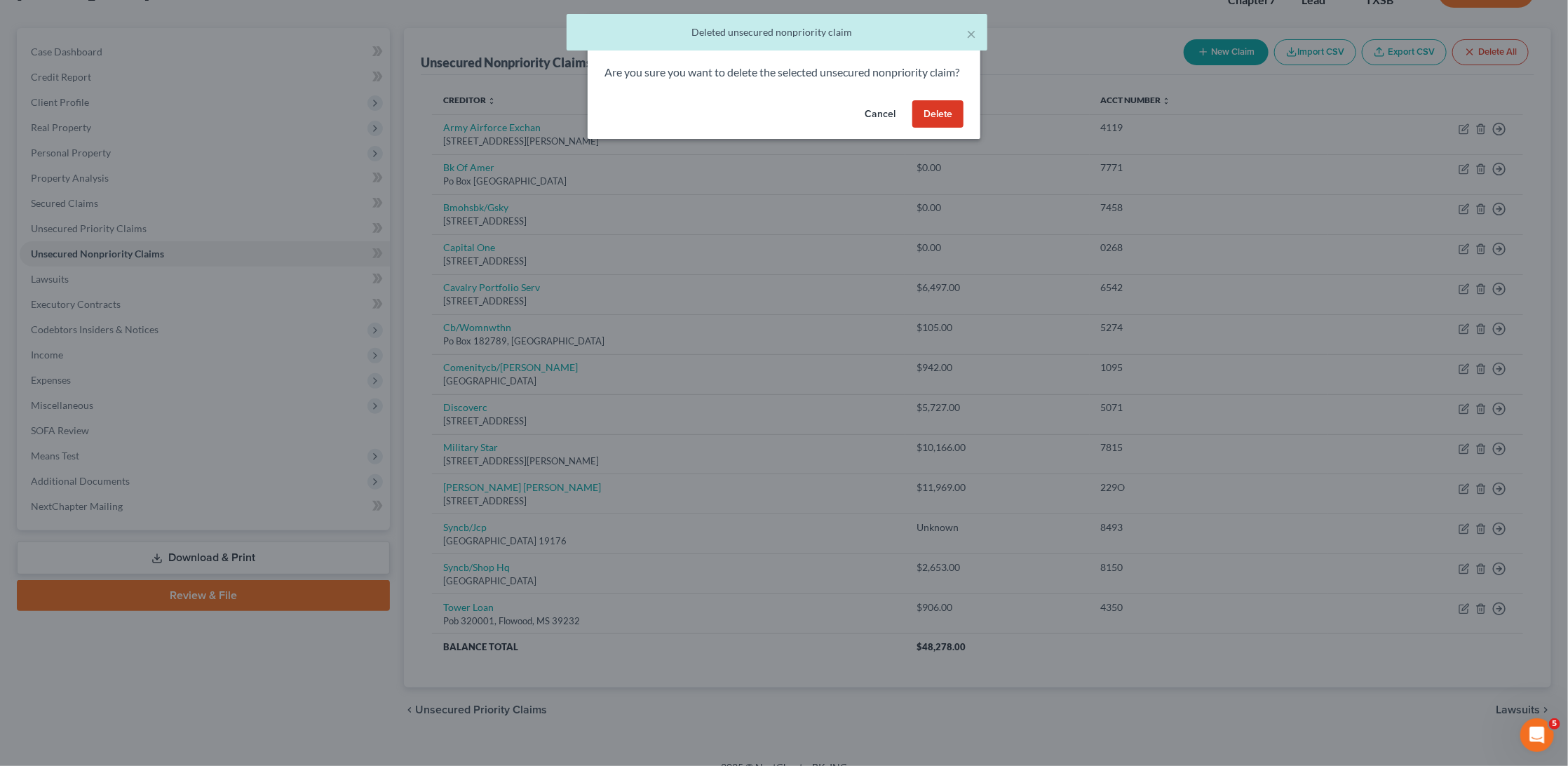
click at [949, 126] on button "Delete" at bounding box center [938, 115] width 51 height 28
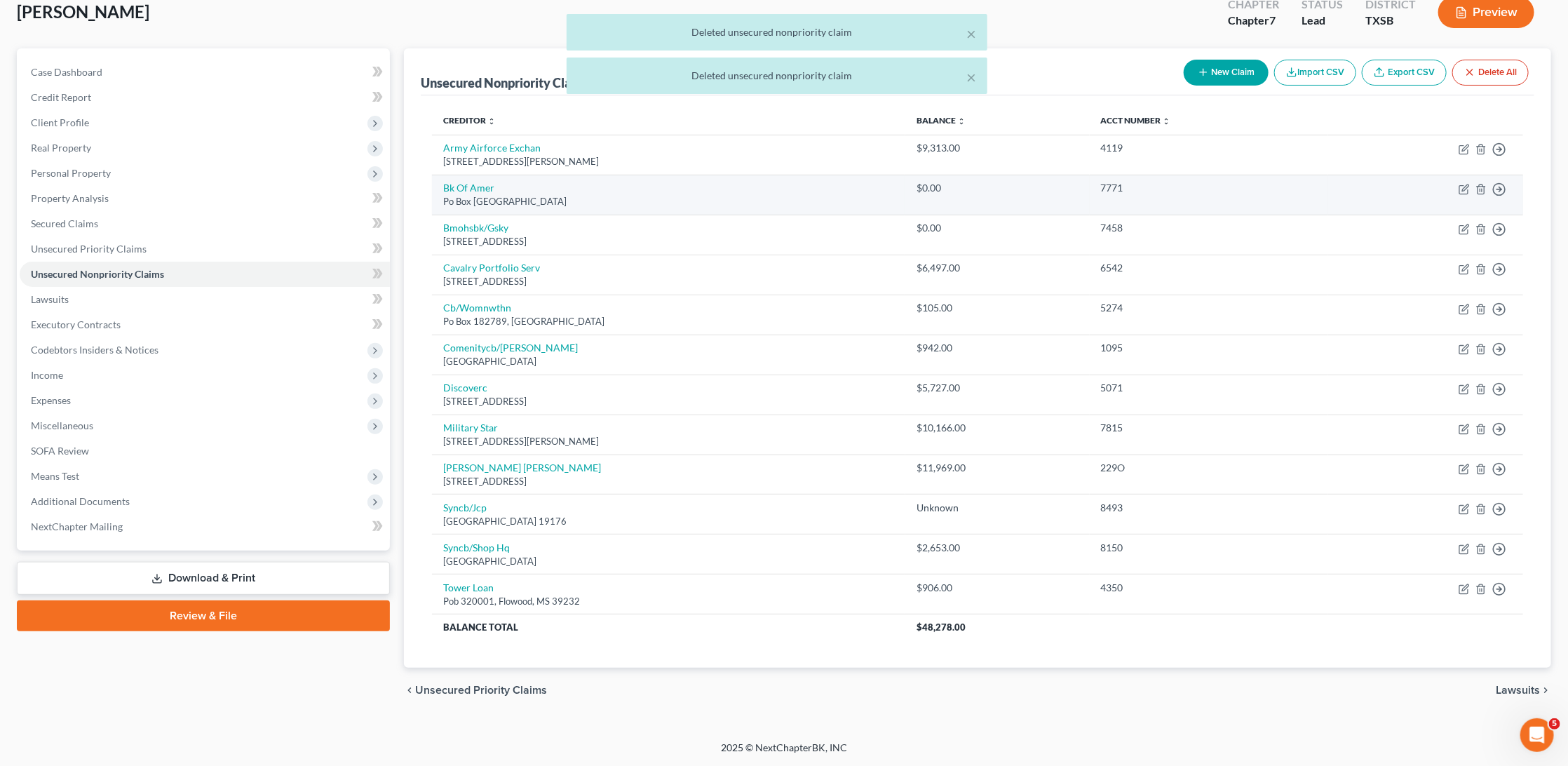
scroll to position [68, 0]
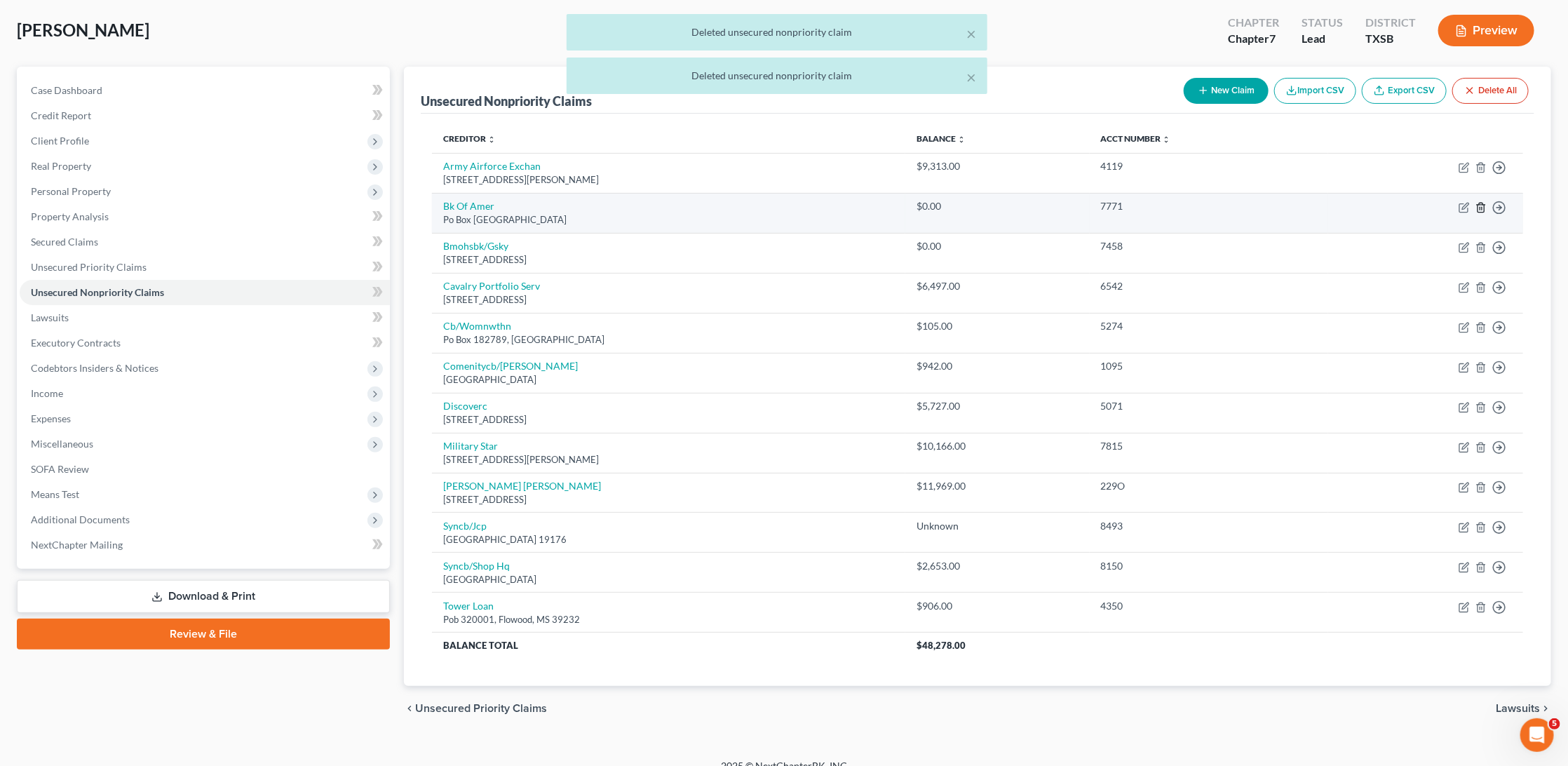
click at [1479, 207] on icon "button" at bounding box center [1480, 206] width 11 height 11
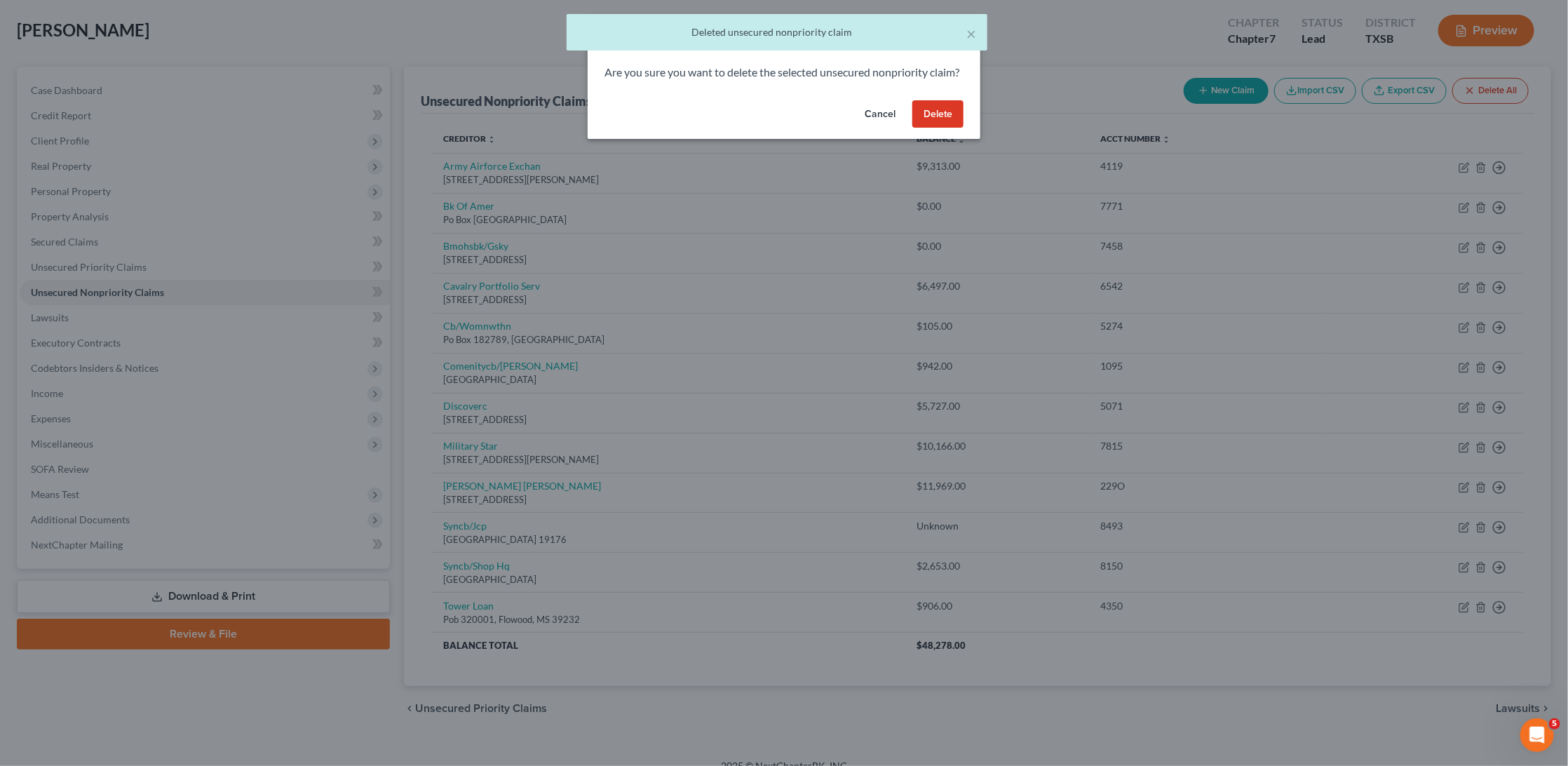
click at [953, 129] on button "Delete" at bounding box center [938, 115] width 51 height 28
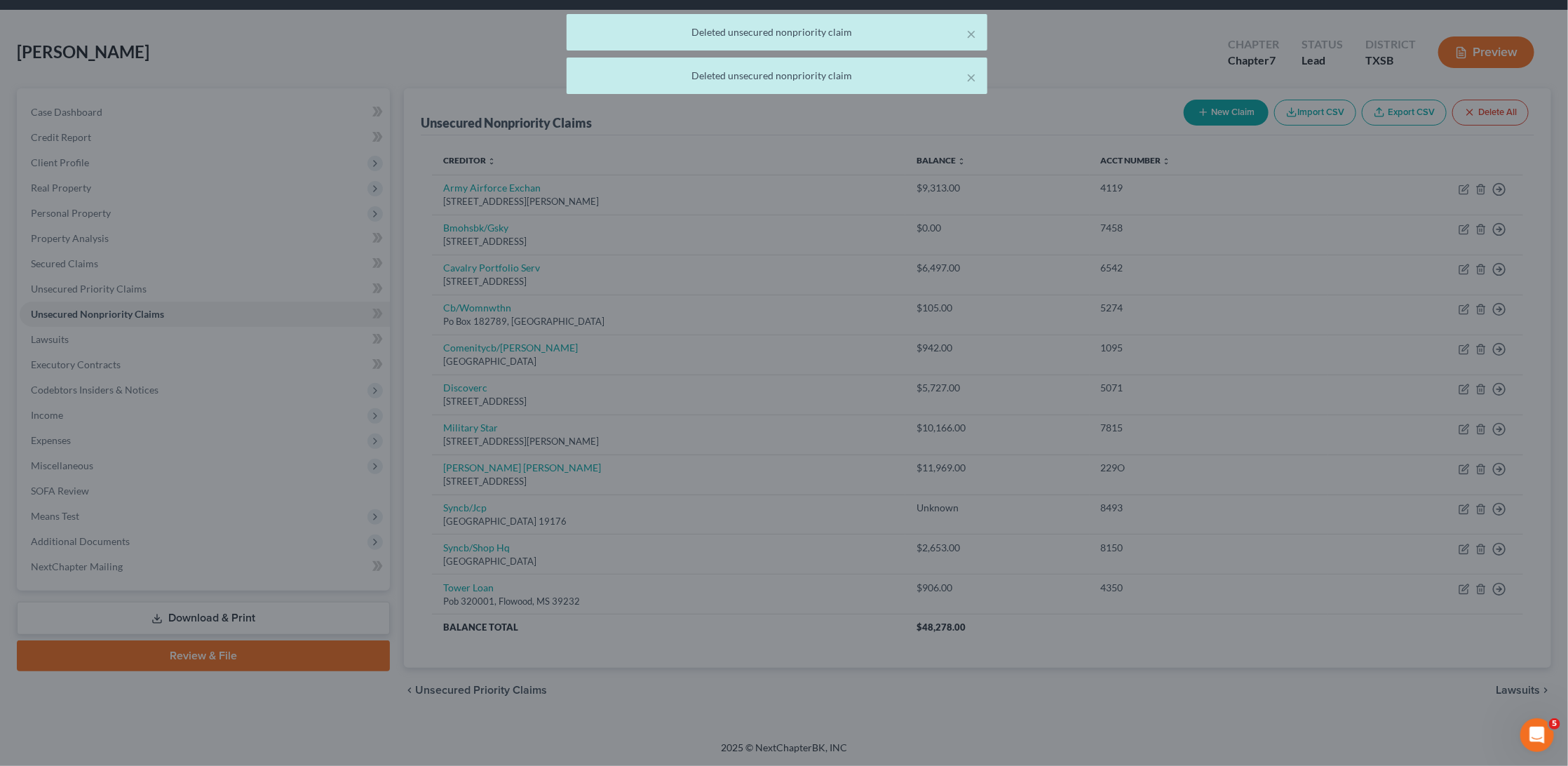
scroll to position [30, 0]
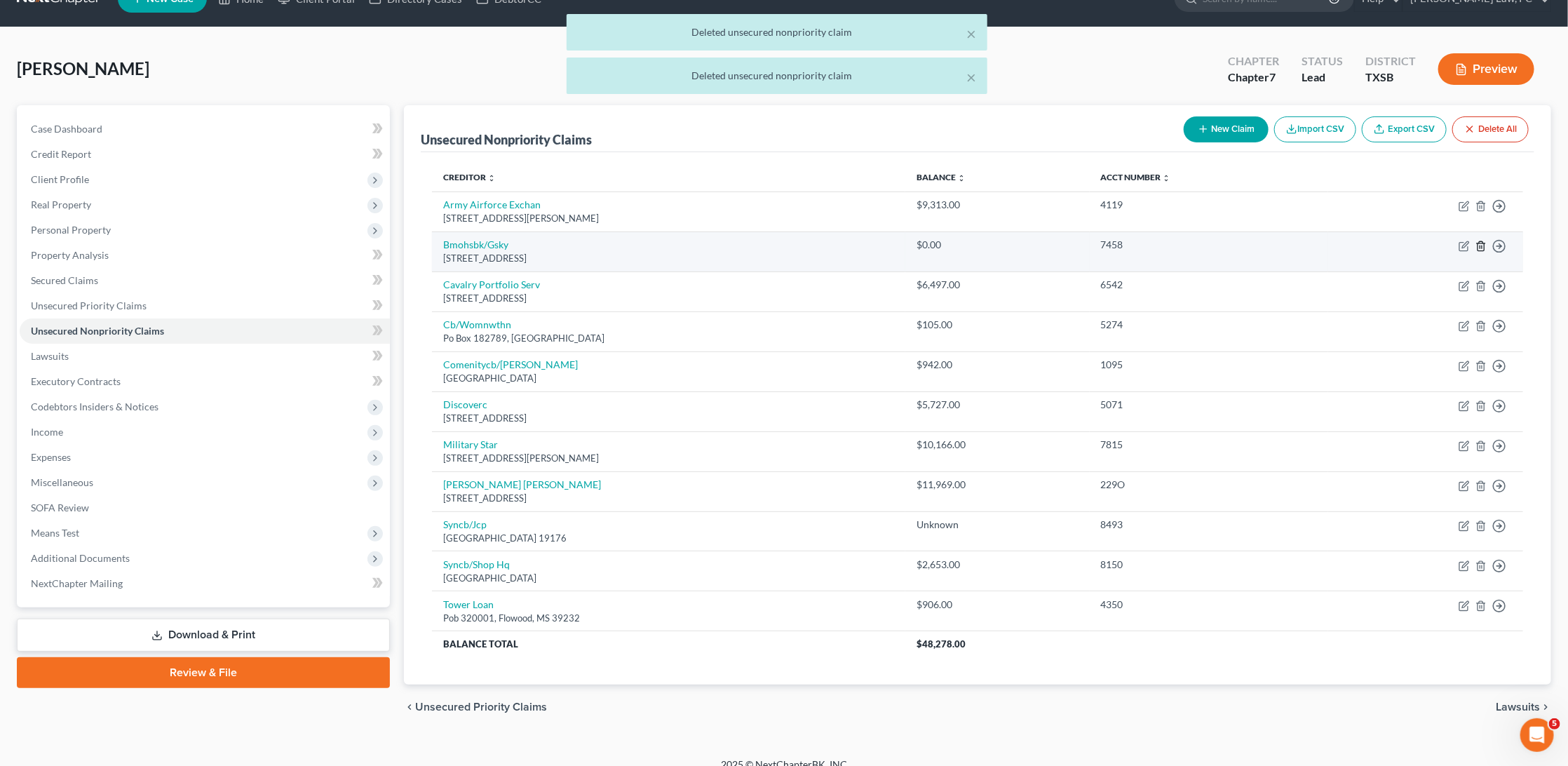
click at [1479, 245] on icon "button" at bounding box center [1480, 245] width 11 height 11
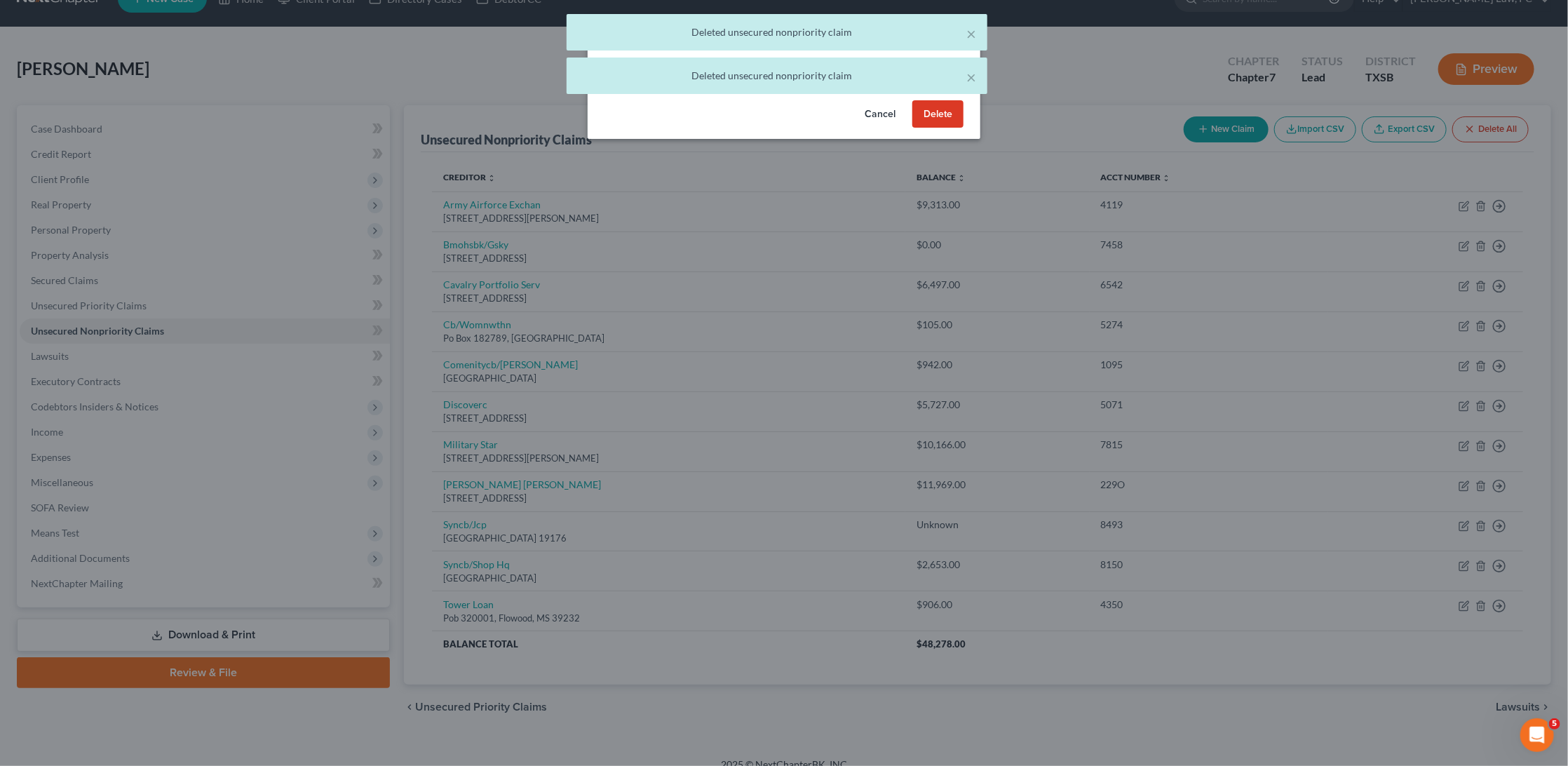
click at [946, 129] on button "Delete" at bounding box center [938, 115] width 51 height 28
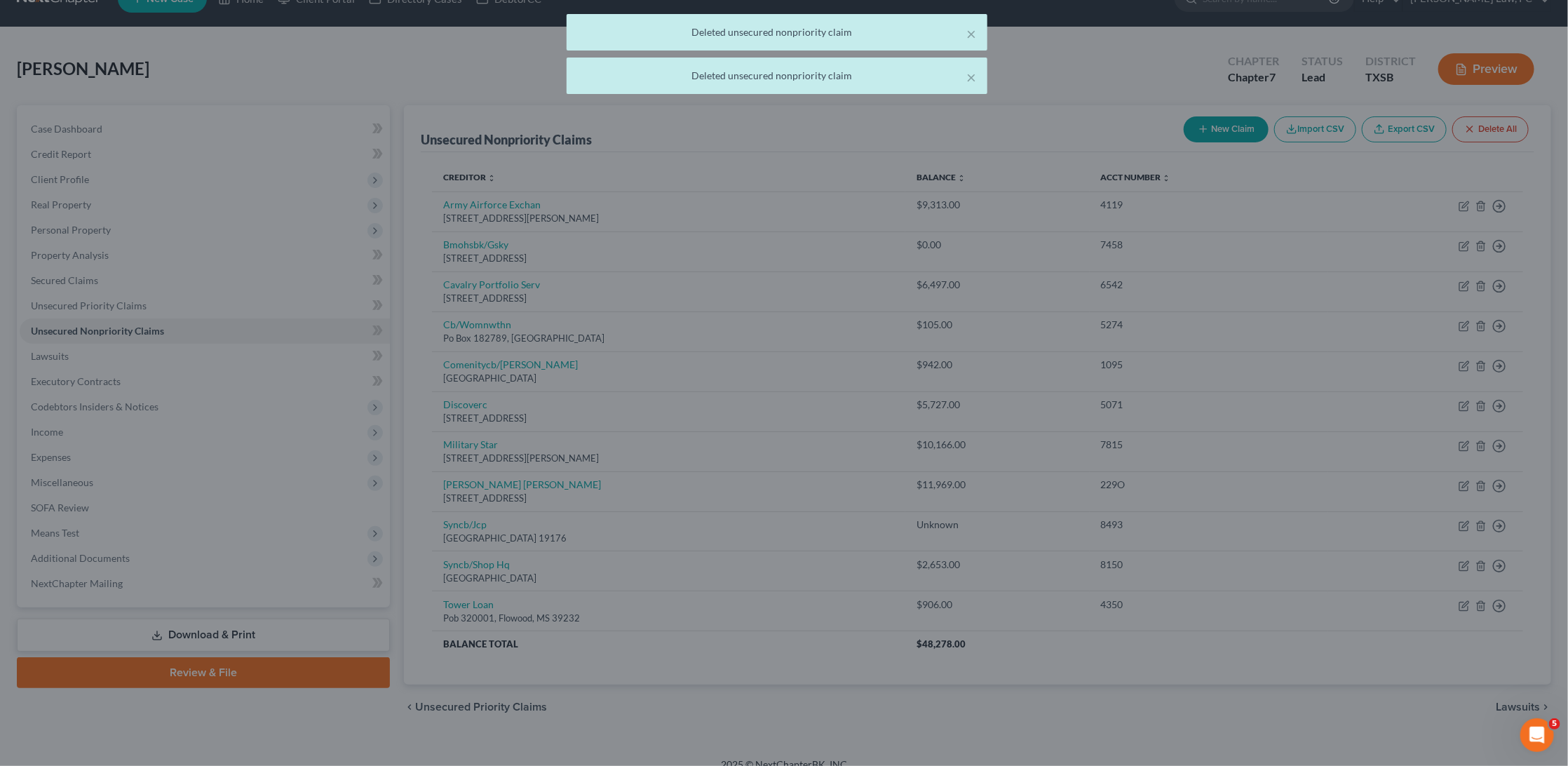
scroll to position [0, 0]
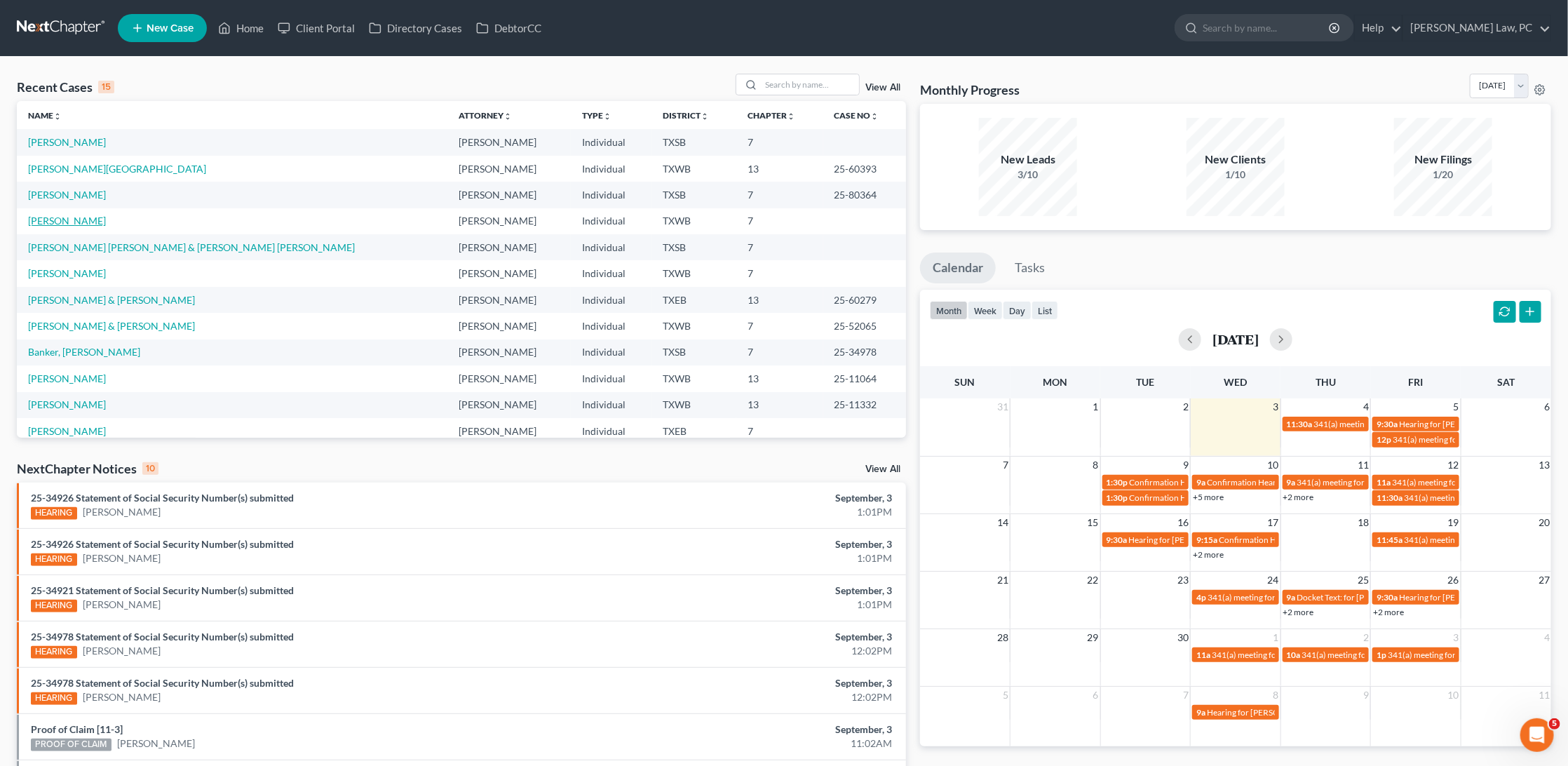
click at [88, 216] on link "[PERSON_NAME]" at bounding box center [67, 220] width 78 height 12
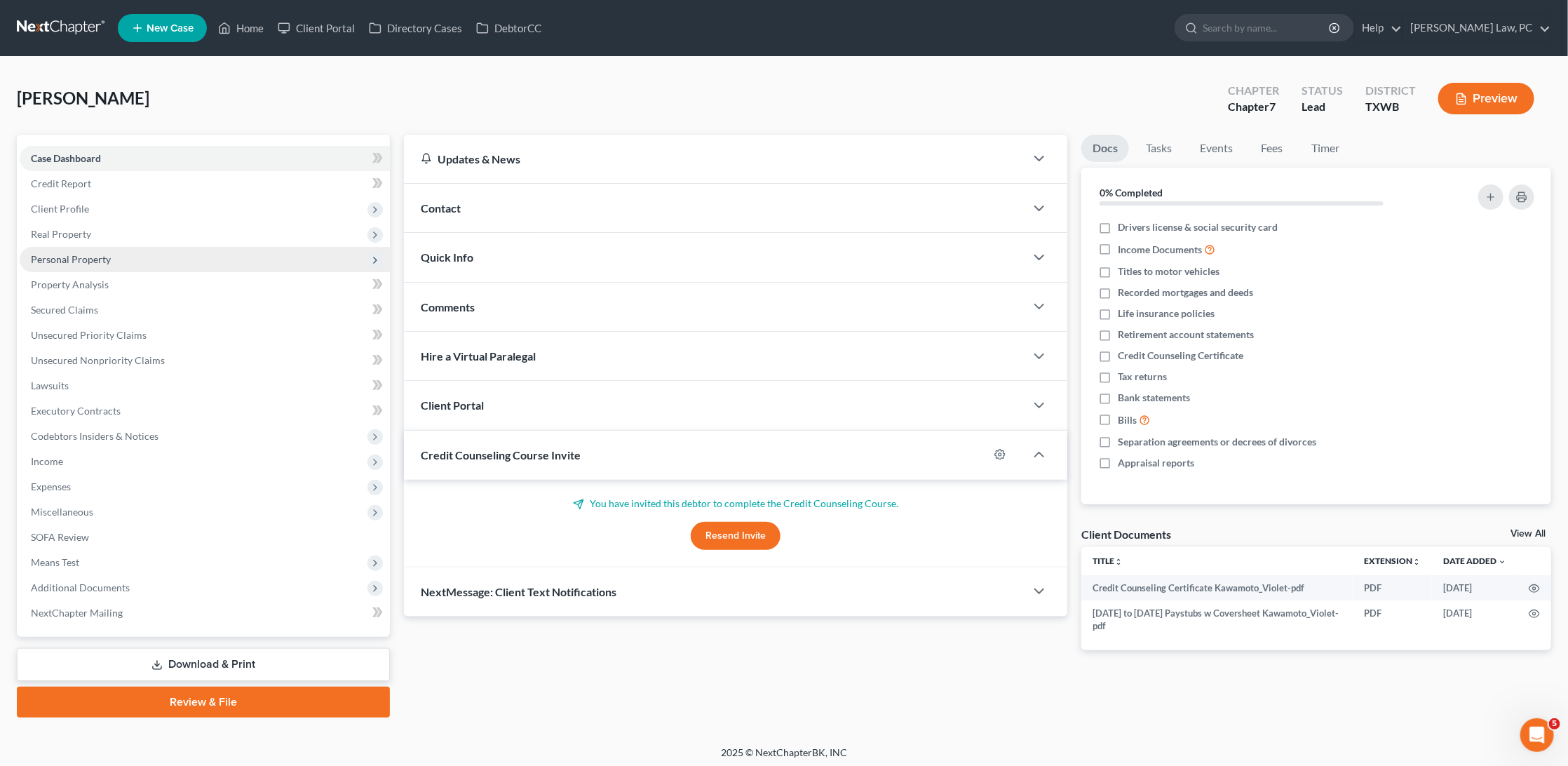
click at [79, 256] on span "Personal Property" at bounding box center [71, 259] width 80 height 12
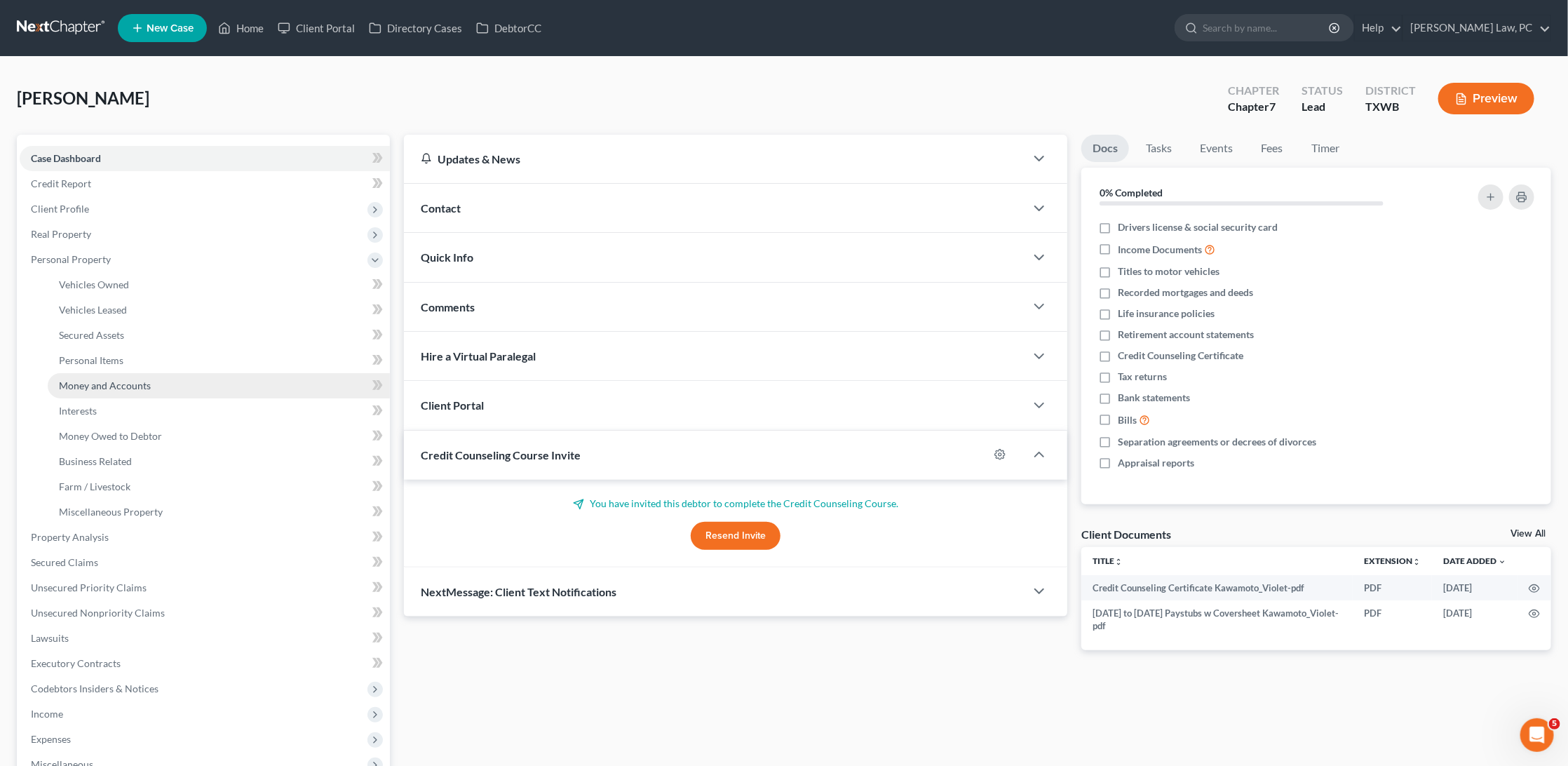
click at [115, 381] on span "Money and Accounts" at bounding box center [105, 385] width 92 height 12
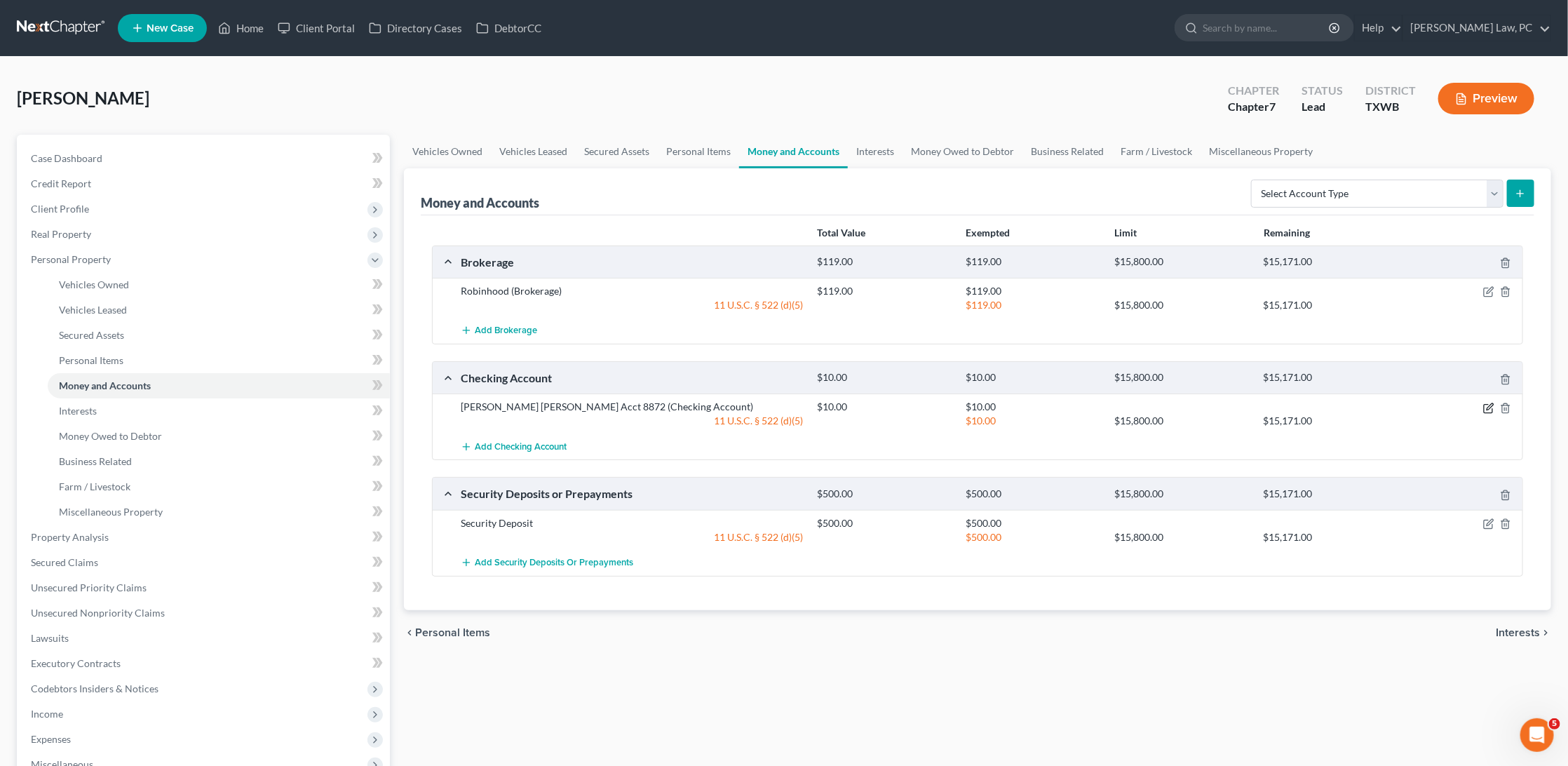
click at [1487, 405] on icon "button" at bounding box center [1489, 406] width 6 height 6
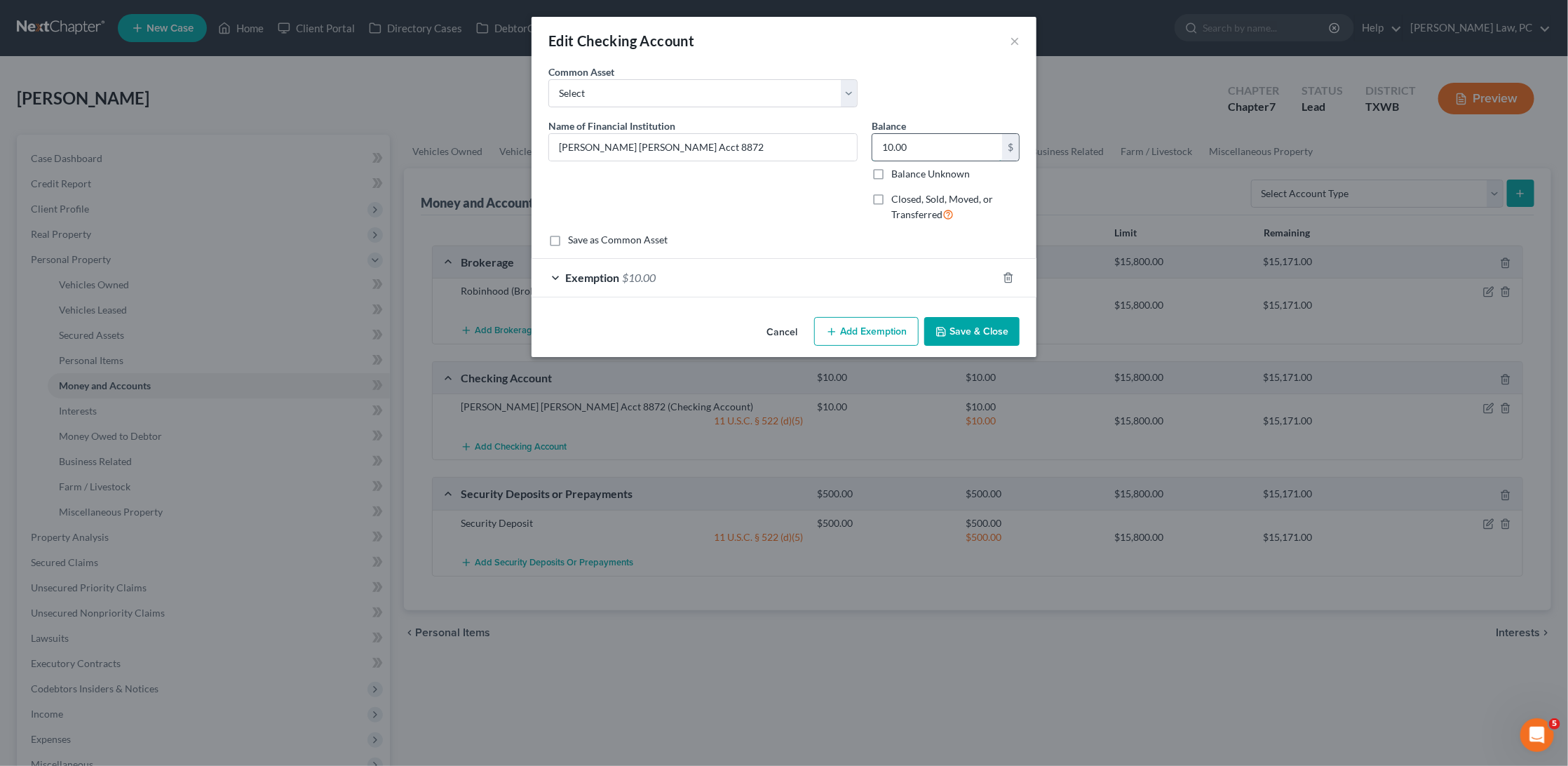
click at [925, 150] on input "10.00" at bounding box center [938, 147] width 130 height 27
click at [601, 276] on span "Exemption" at bounding box center [592, 276] width 54 height 13
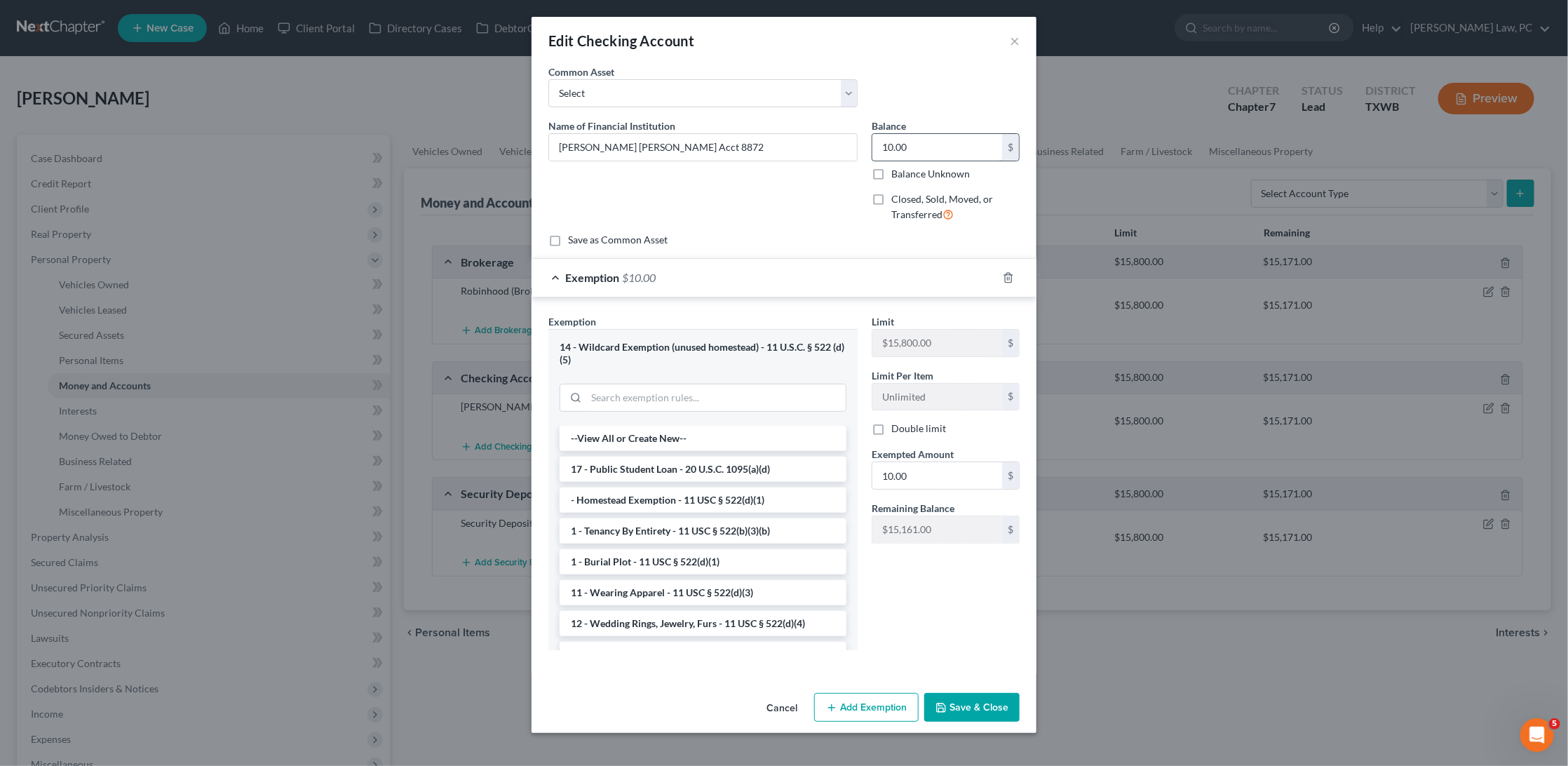
click at [927, 146] on input "10.00" at bounding box center [938, 147] width 130 height 27
type input "0"
click at [1009, 277] on line "button" at bounding box center [1009, 278] width 0 height 3
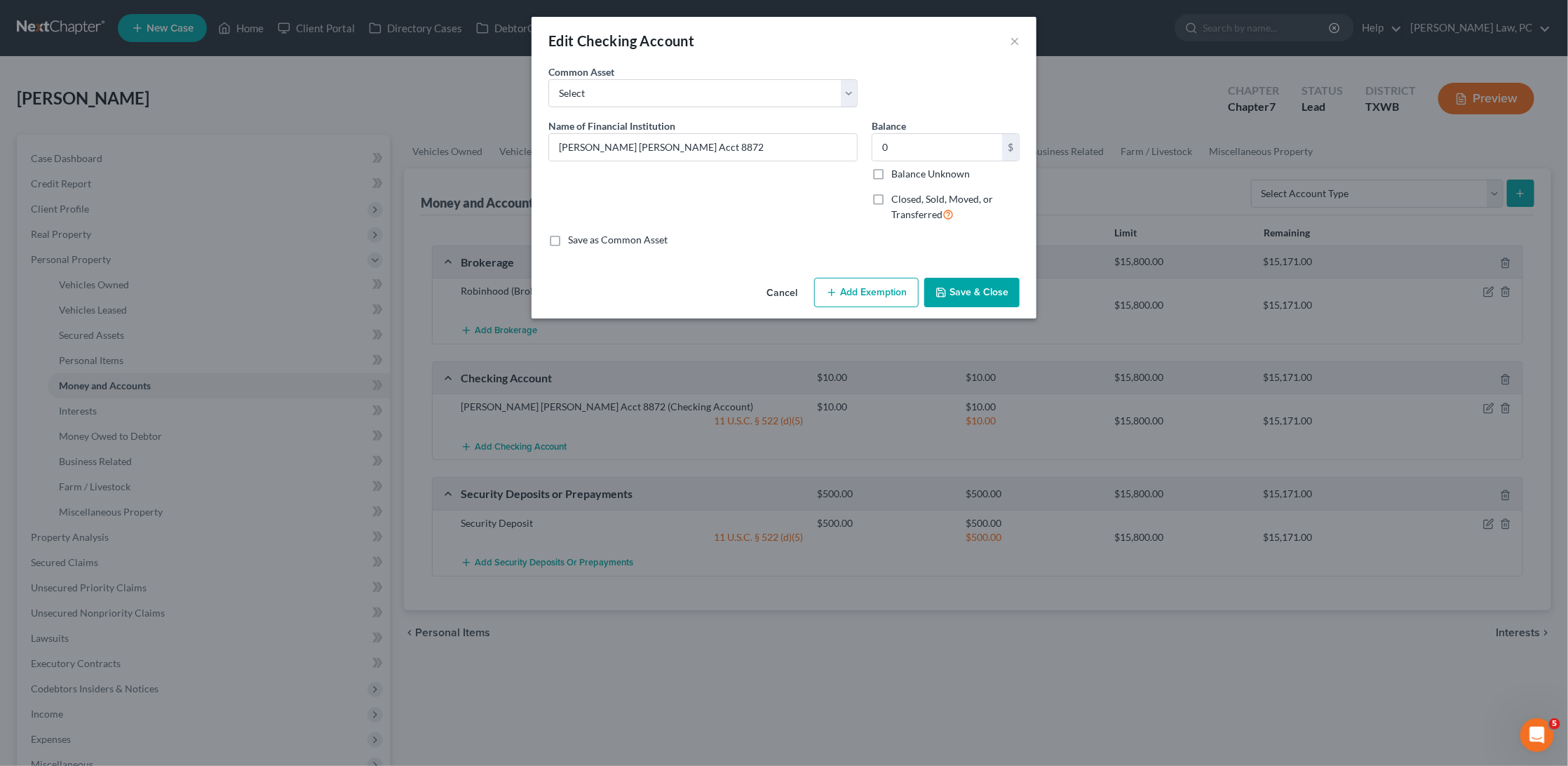
click at [979, 284] on button "Save & Close" at bounding box center [973, 292] width 96 height 30
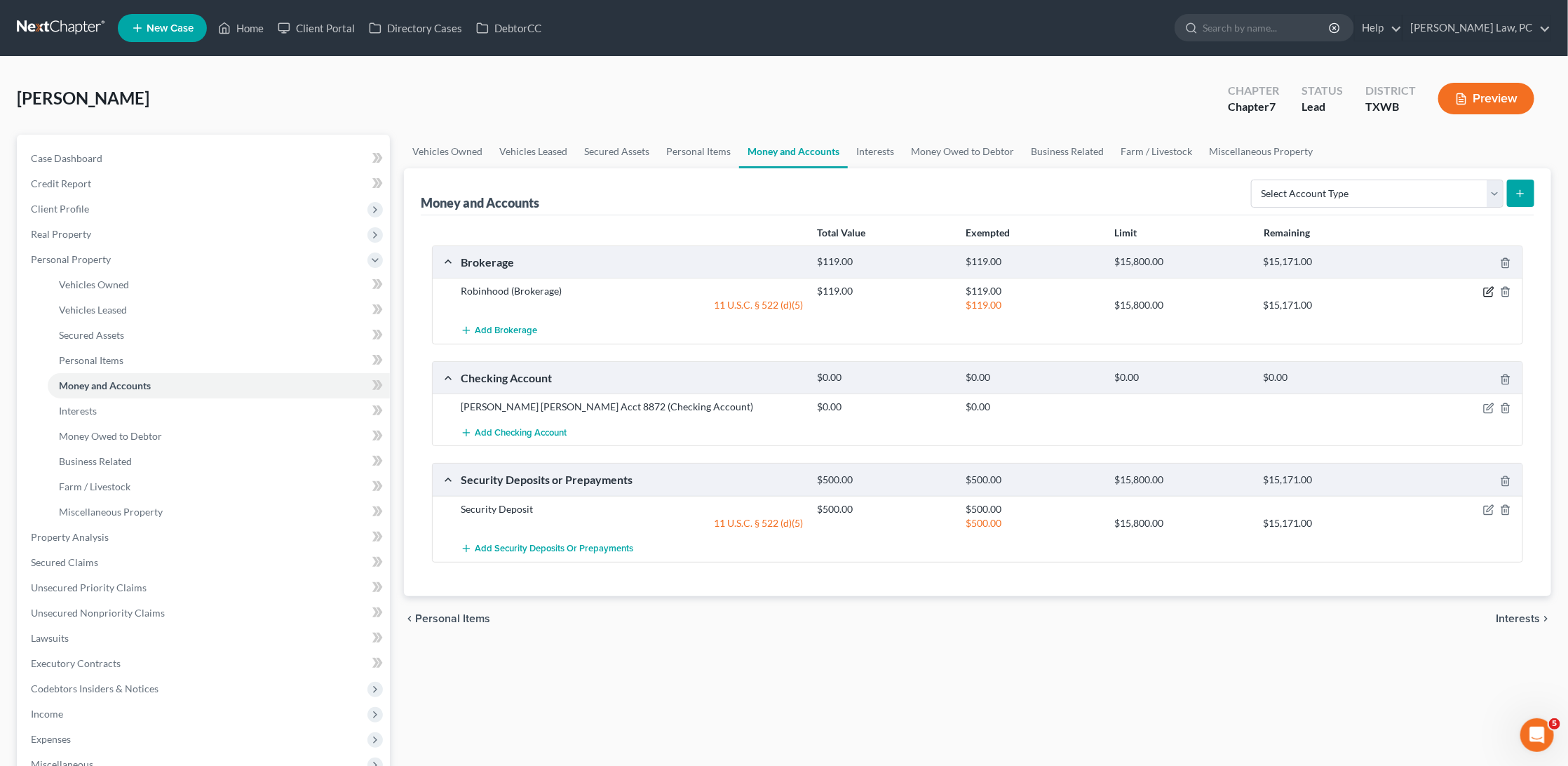
click at [1492, 287] on icon "button" at bounding box center [1488, 291] width 11 height 11
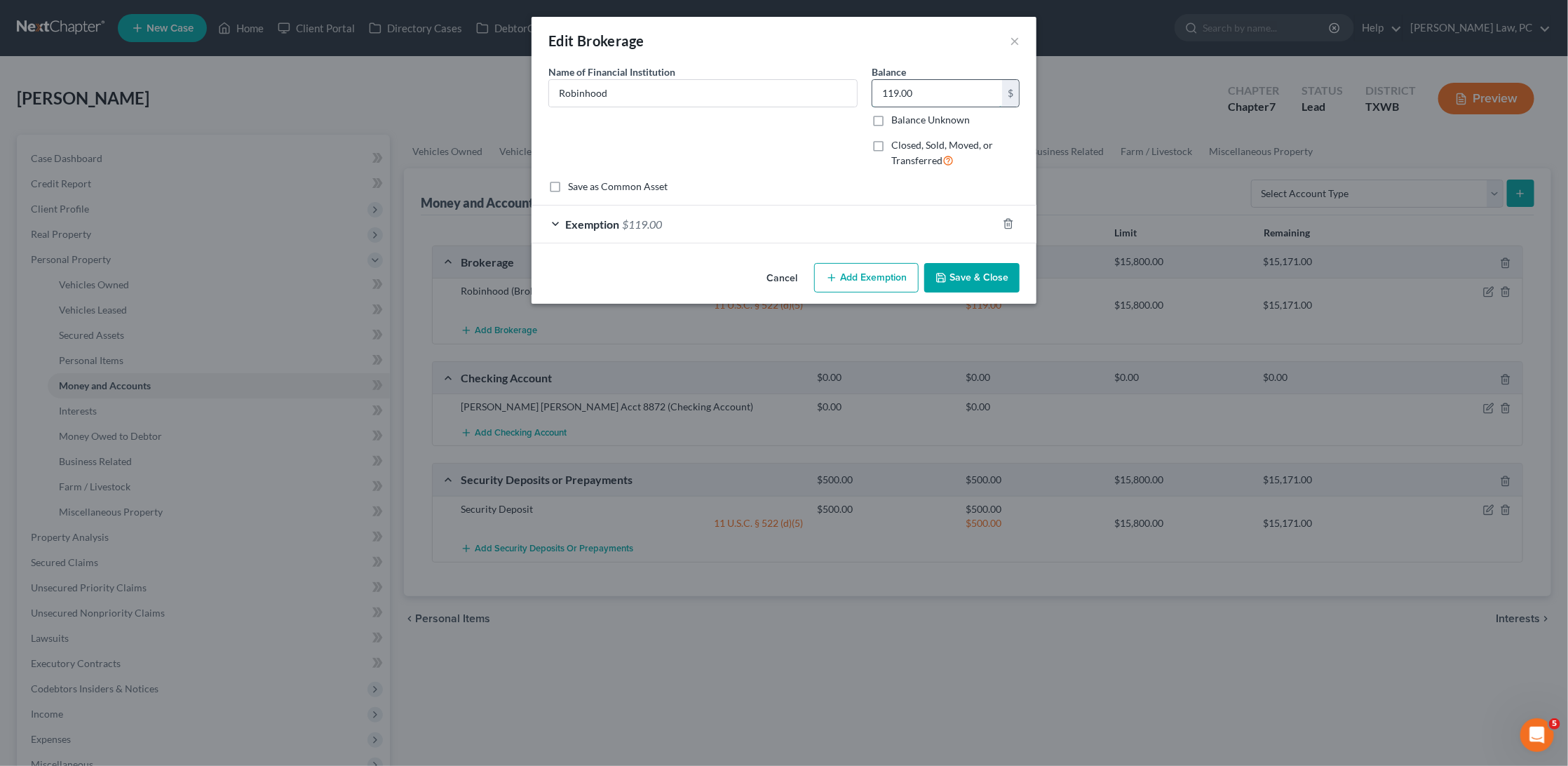
click at [962, 95] on input "119.00" at bounding box center [938, 93] width 130 height 27
type input "120.17"
click at [721, 227] on div "Exemption $119.00" at bounding box center [764, 223] width 466 height 37
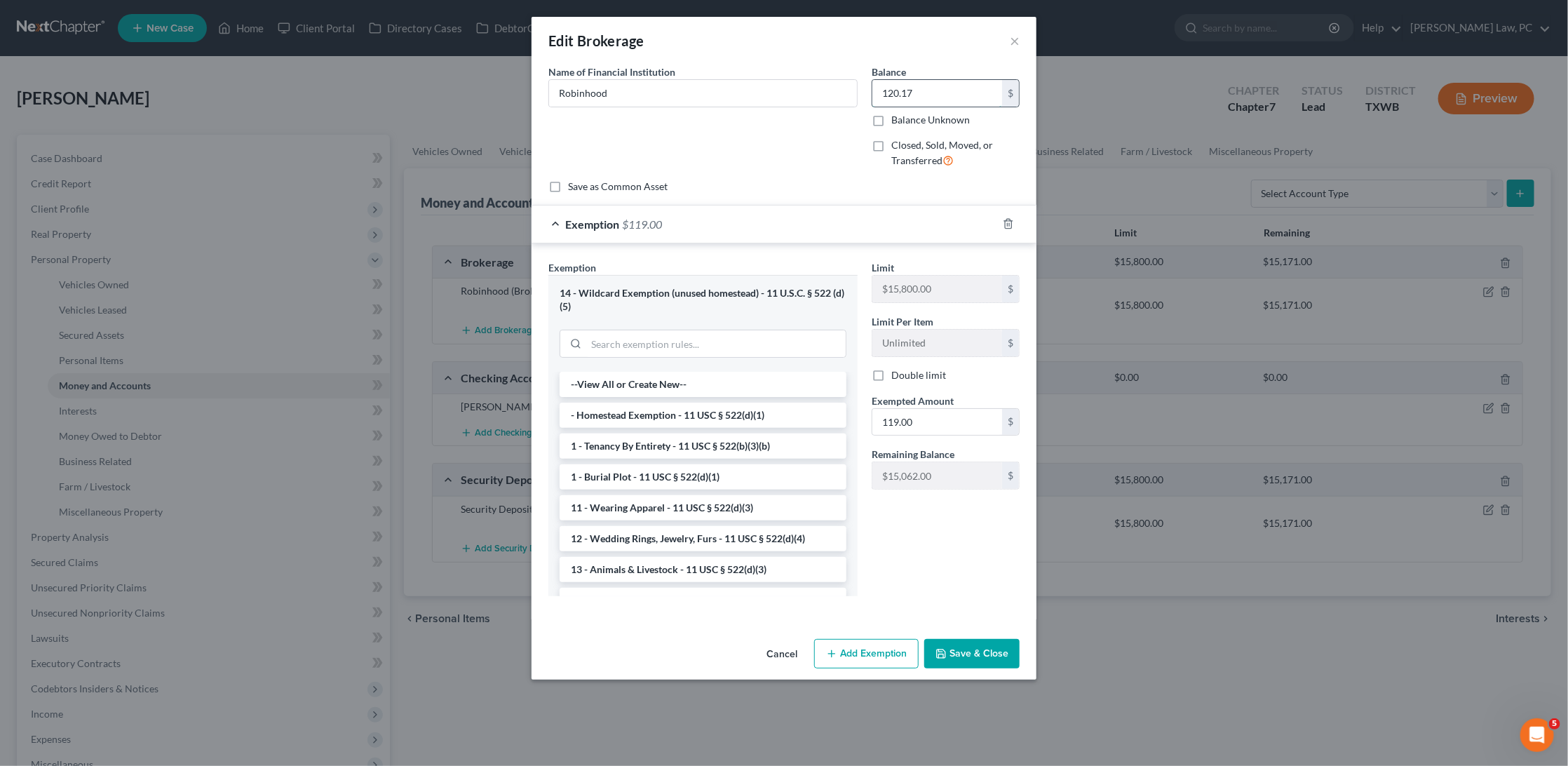
click at [915, 86] on input "120.17" at bounding box center [938, 93] width 130 height 27
click at [925, 409] on input "119.00" at bounding box center [938, 422] width 130 height 27
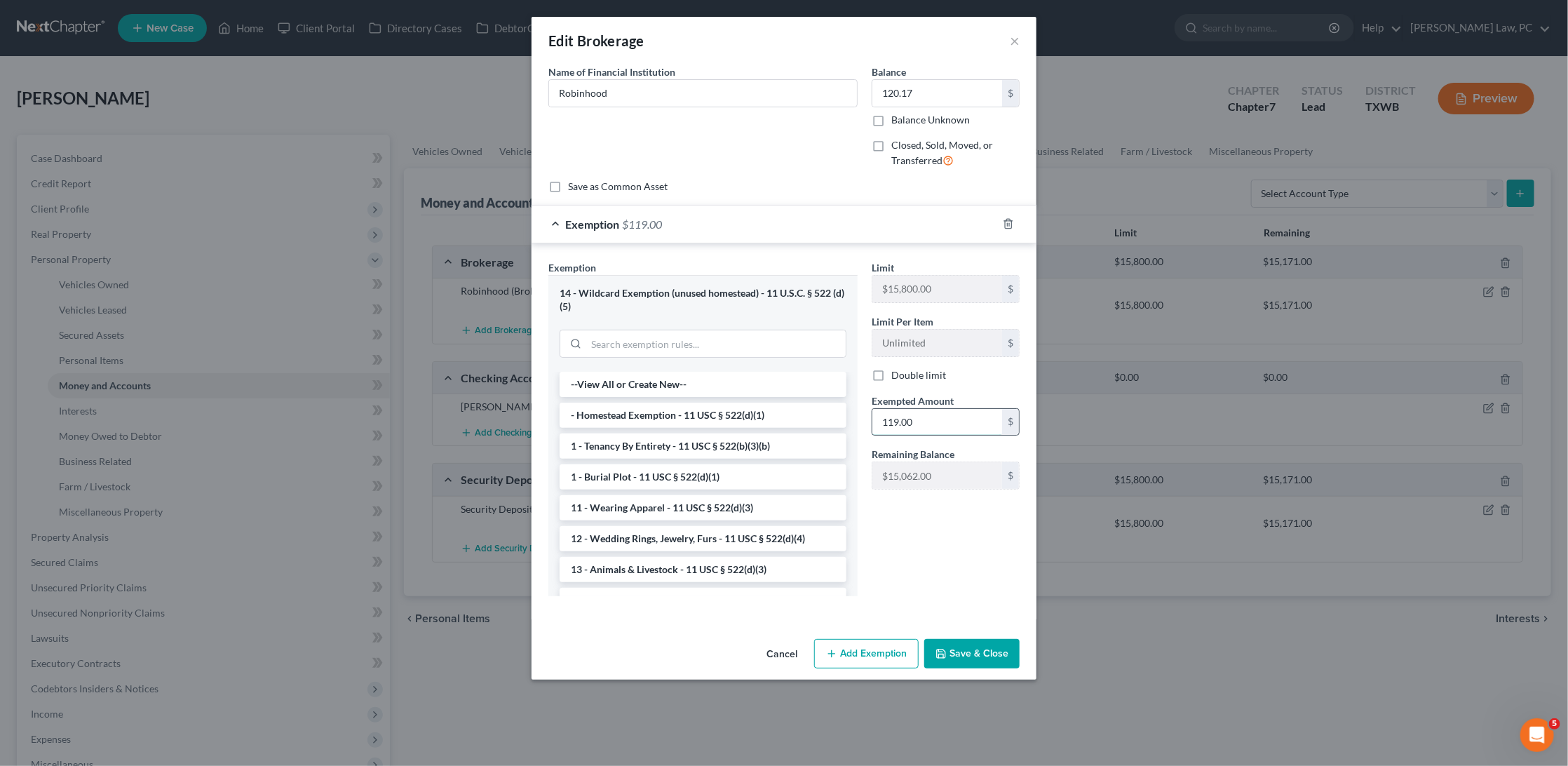
paste input "20.17"
type input "120.17"
click at [999, 655] on button "Save & Close" at bounding box center [973, 653] width 96 height 30
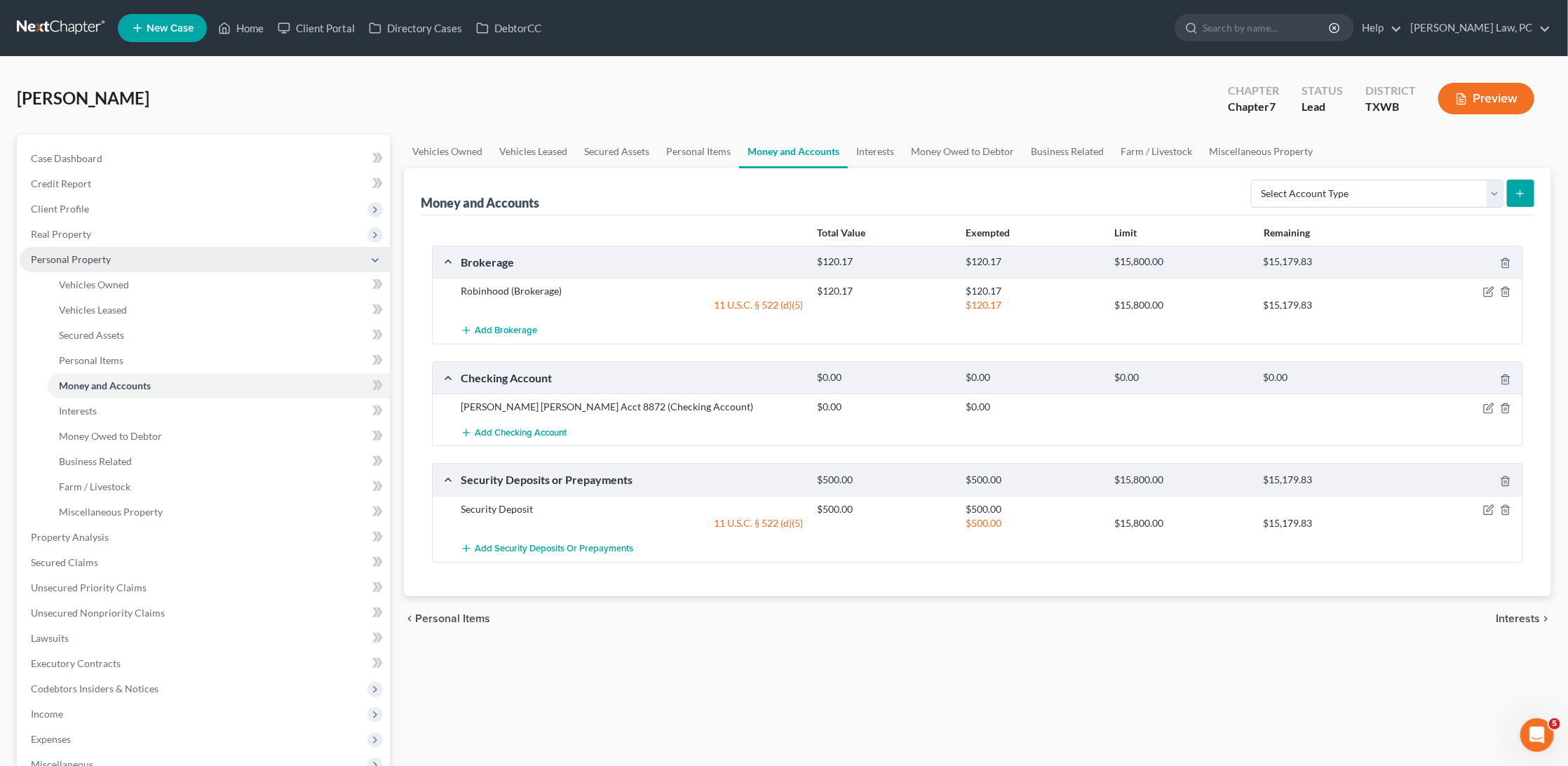
click at [377, 254] on icon at bounding box center [375, 259] width 11 height 11
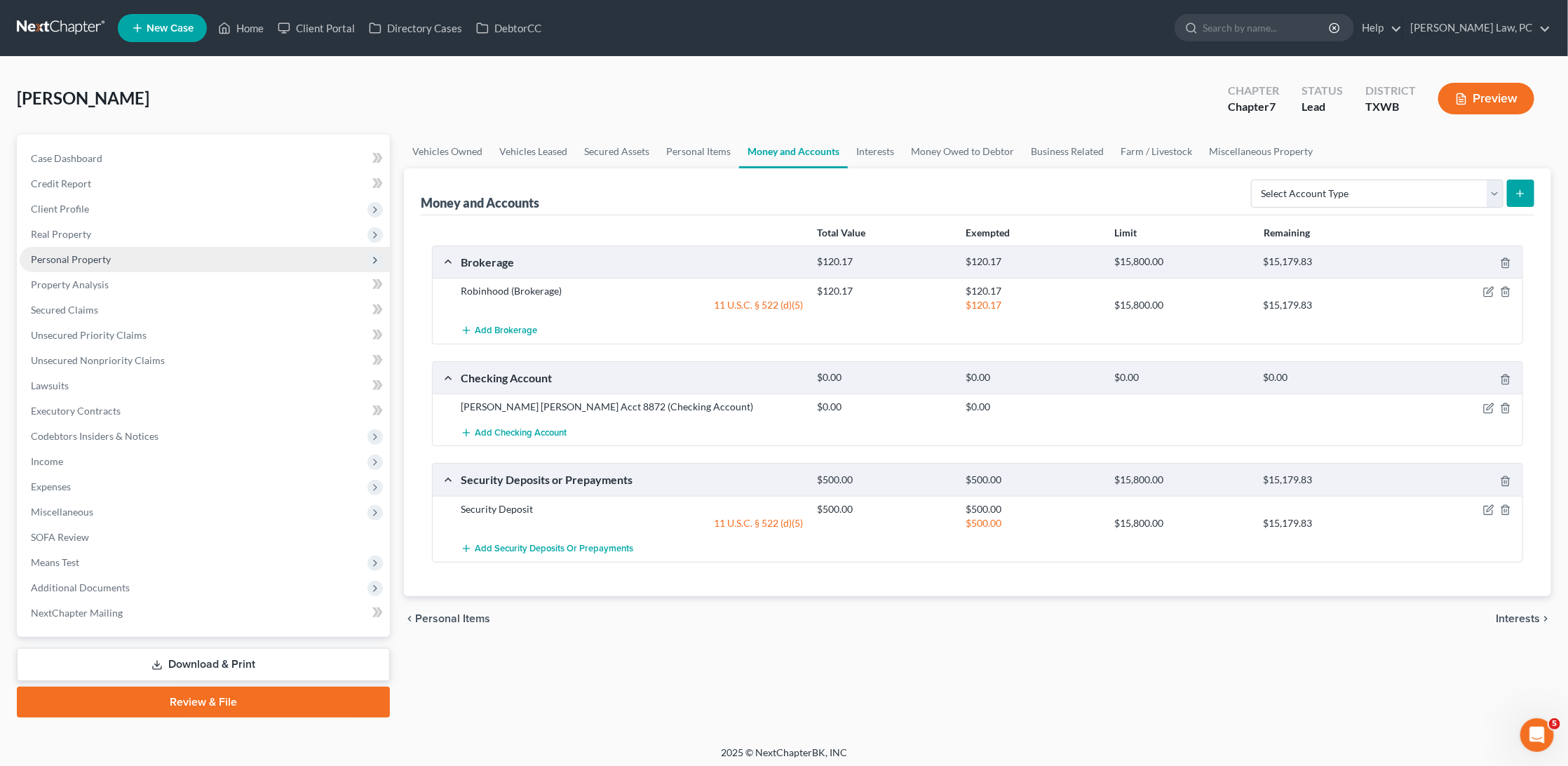
click at [52, 35] on link at bounding box center [62, 27] width 90 height 25
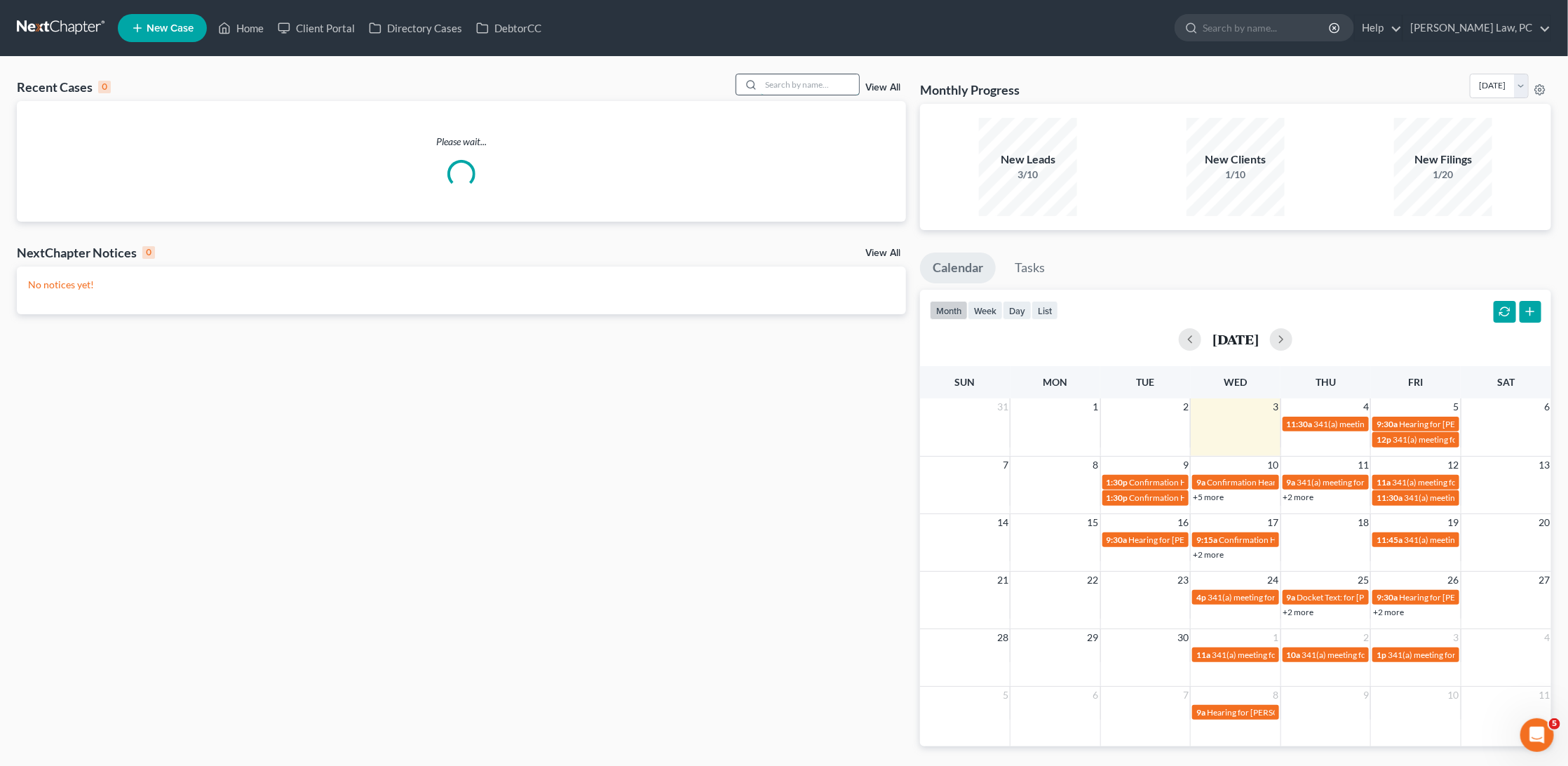
click at [830, 80] on input "search" at bounding box center [810, 85] width 98 height 20
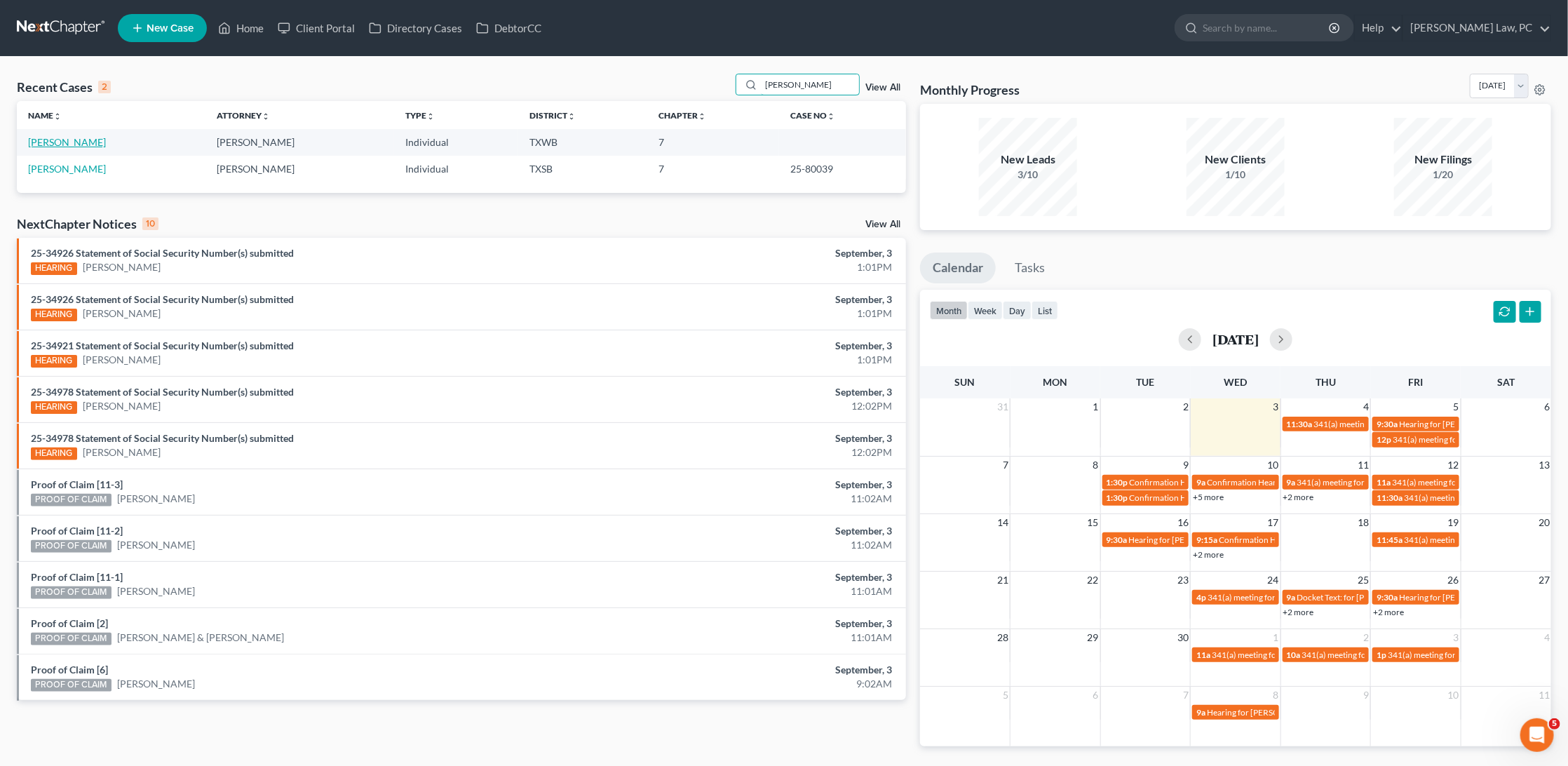
type input "[PERSON_NAME]"
click at [67, 146] on link "[PERSON_NAME]" at bounding box center [67, 142] width 78 height 12
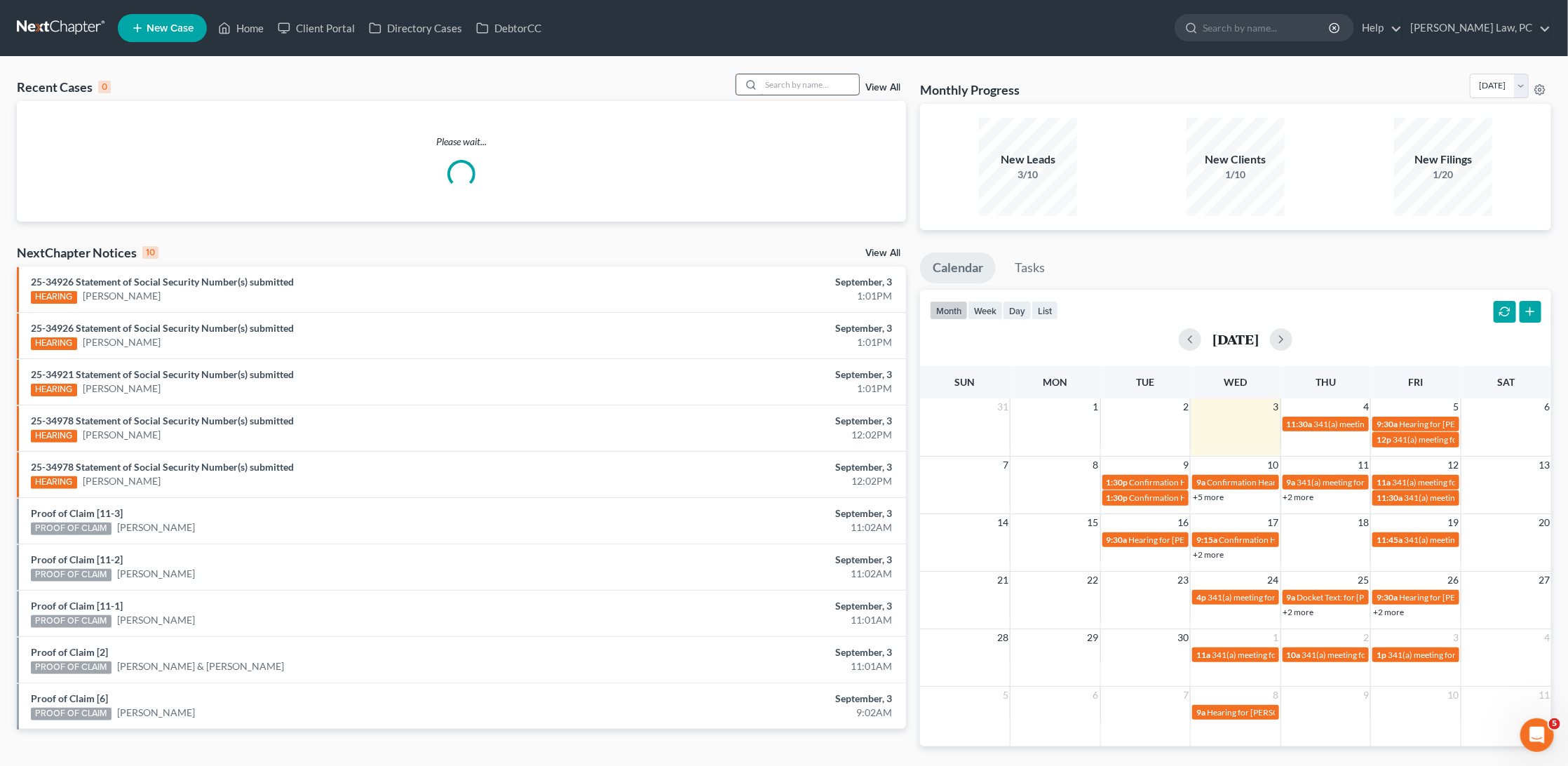
click at [808, 90] on input "search" at bounding box center [810, 85] width 98 height 20
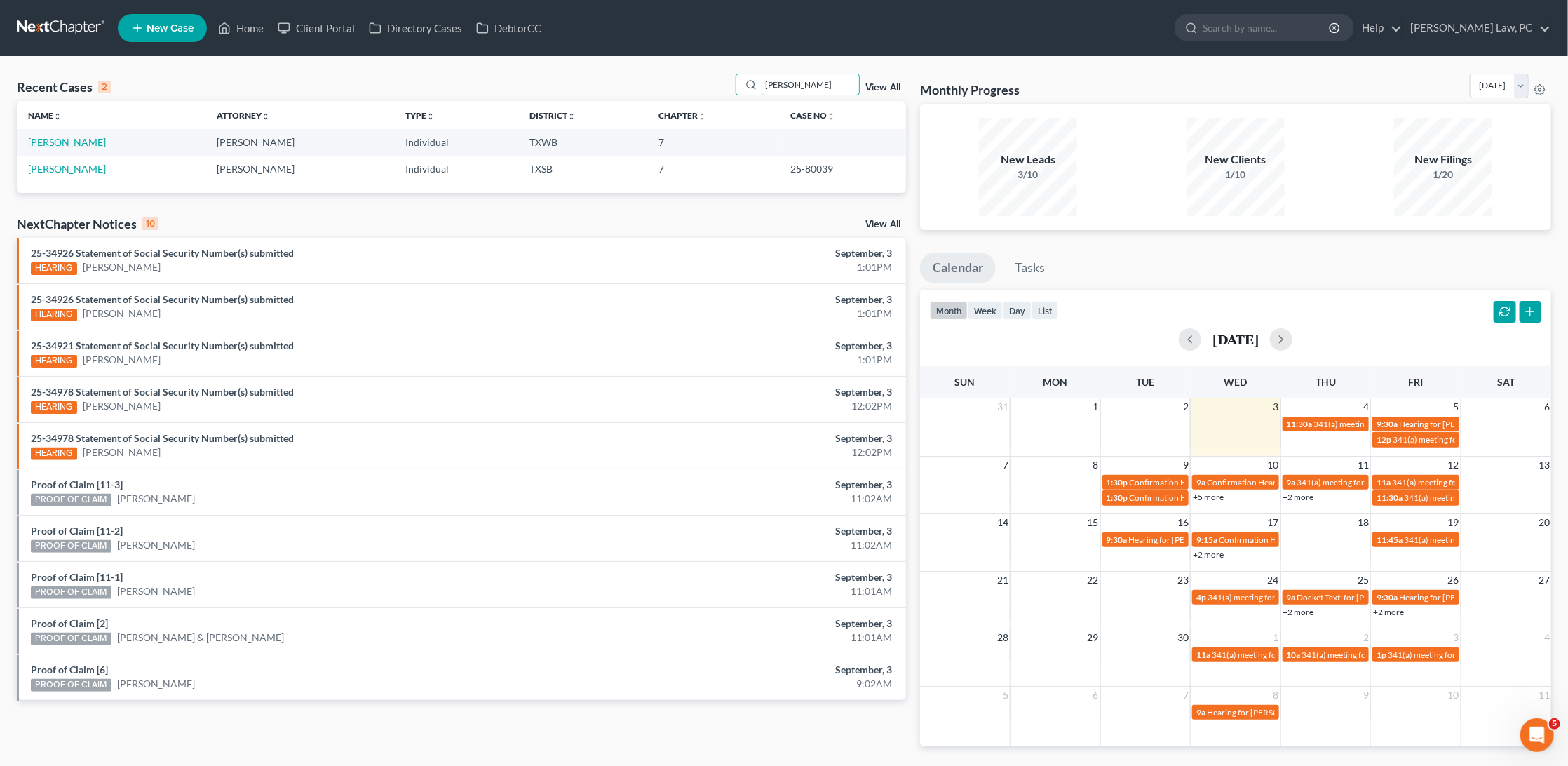
type input "[PERSON_NAME]"
click at [84, 139] on link "[PERSON_NAME]" at bounding box center [67, 142] width 78 height 12
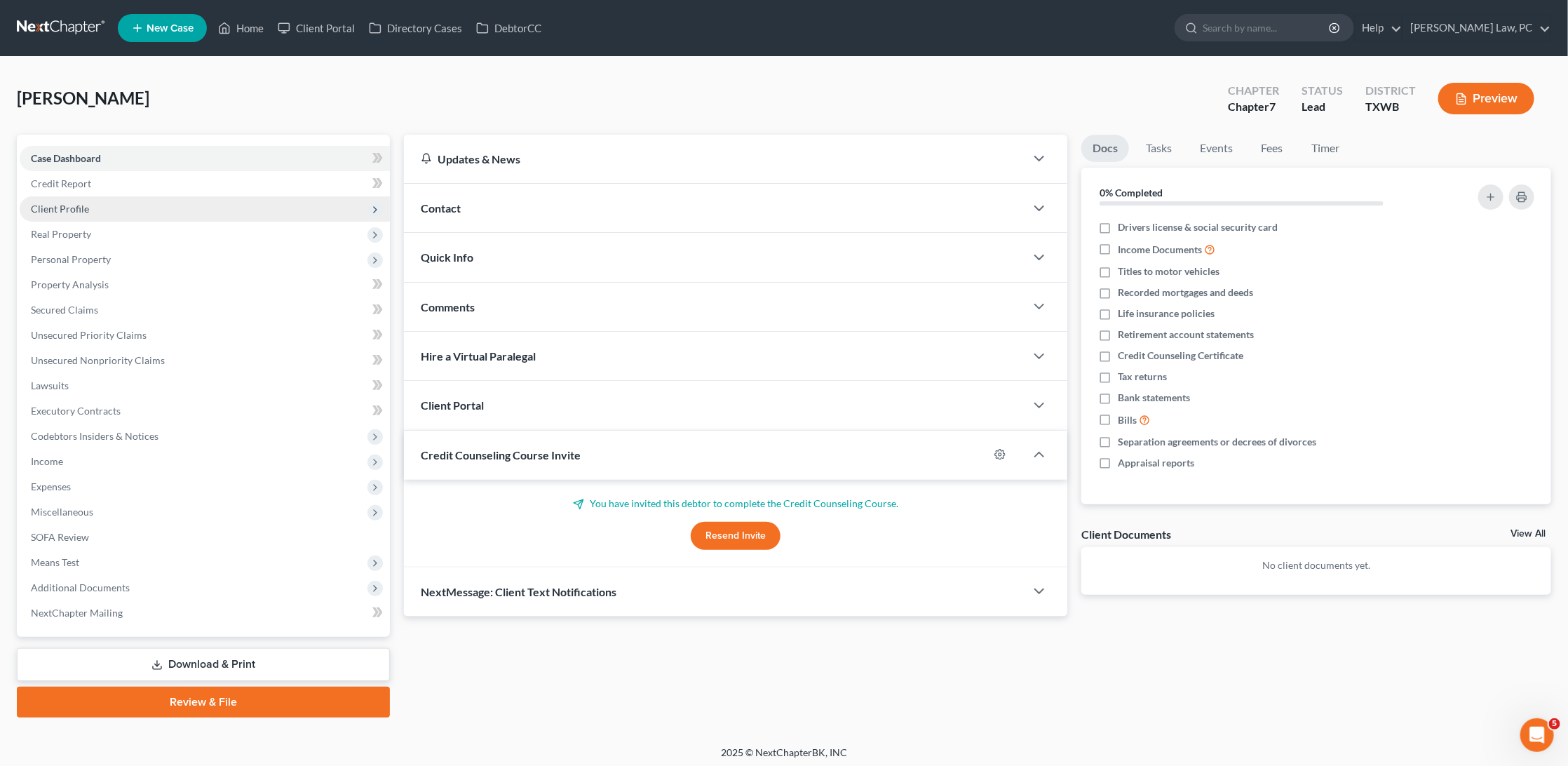
click at [206, 204] on span "Client Profile" at bounding box center [204, 208] width 370 height 25
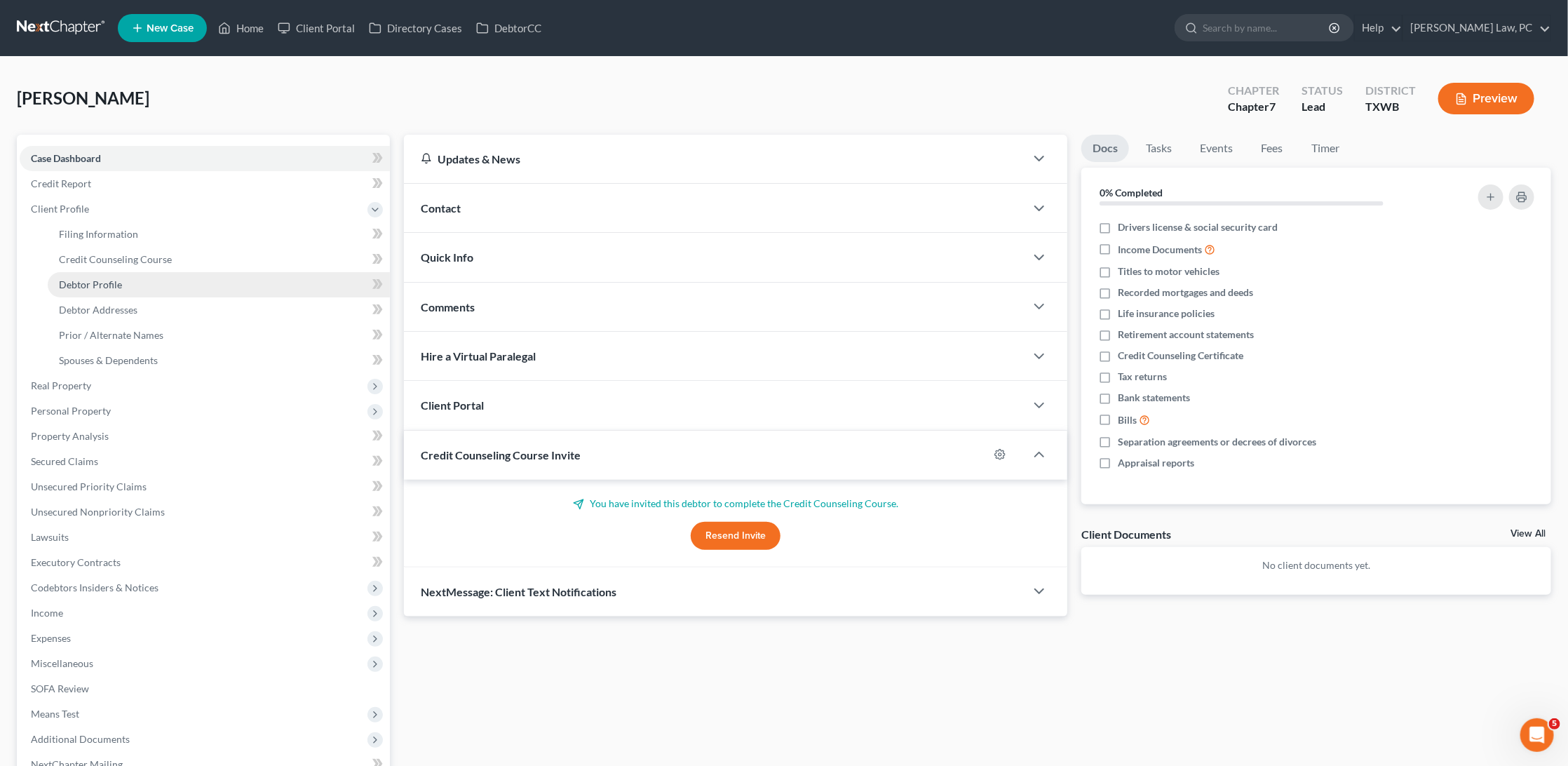
click at [182, 273] on link "Debtor Profile" at bounding box center [218, 284] width 342 height 25
select select "3"
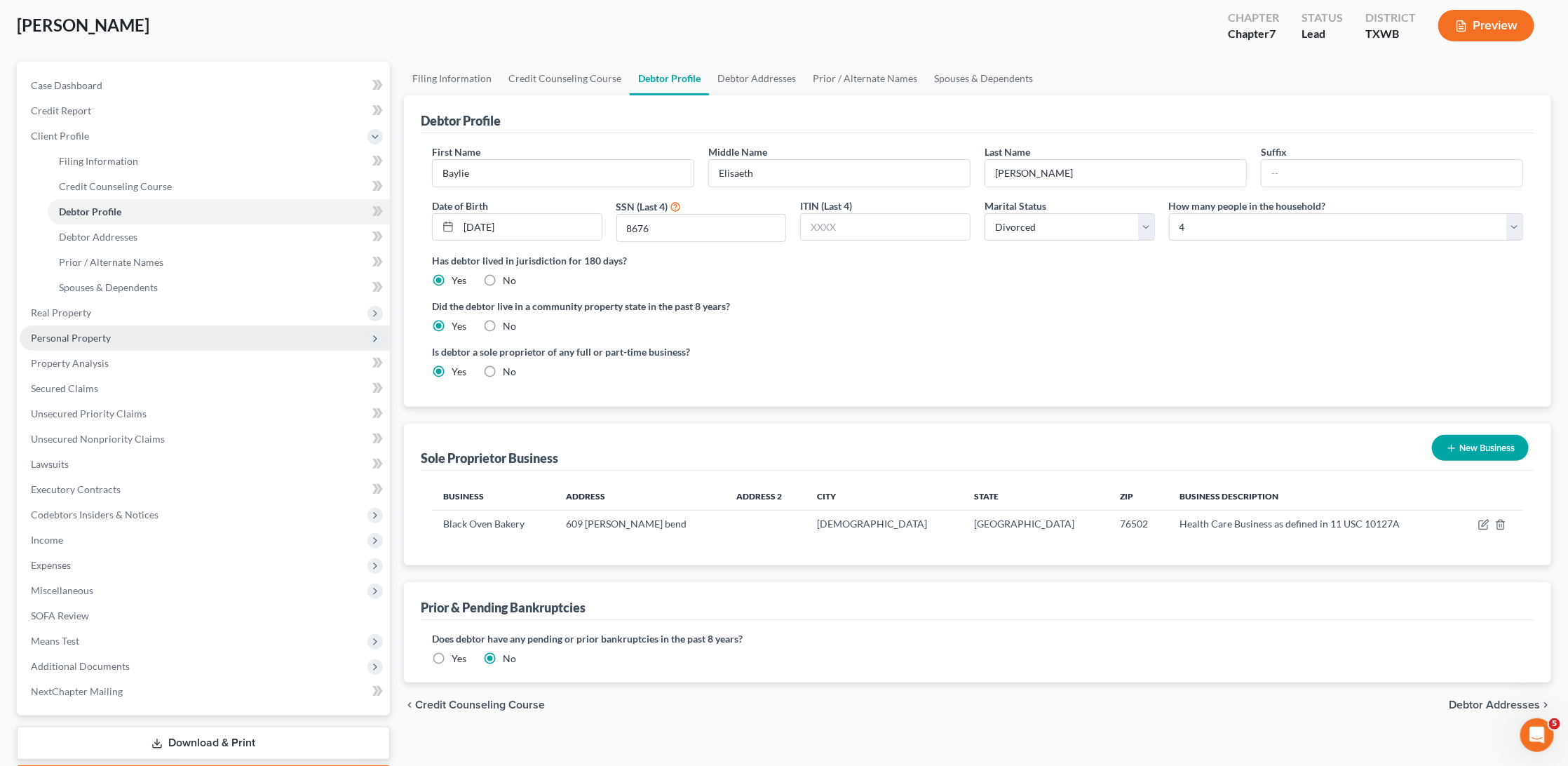
scroll to position [102, 0]
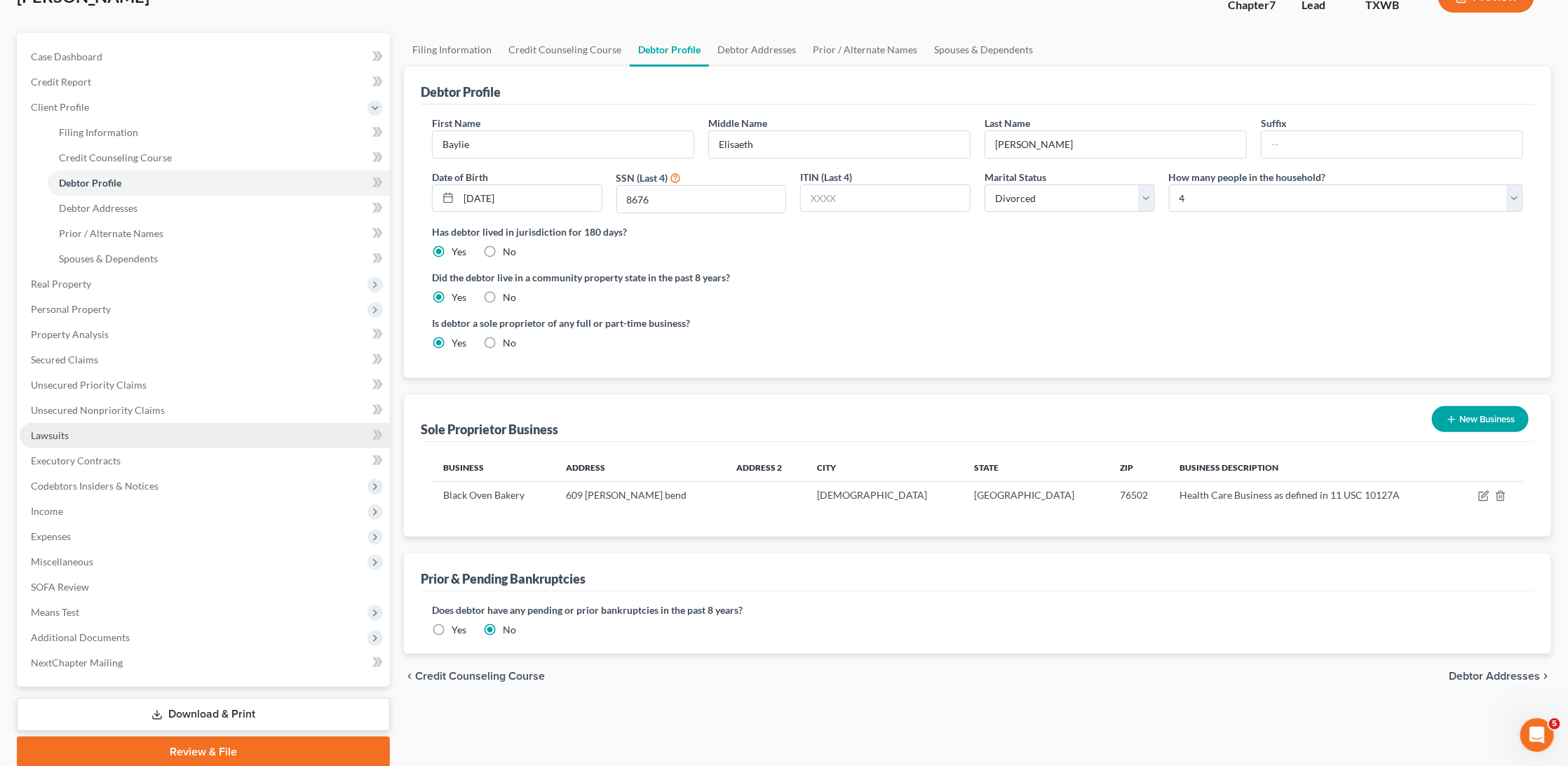
click at [176, 423] on link "Lawsuits" at bounding box center [204, 435] width 370 height 25
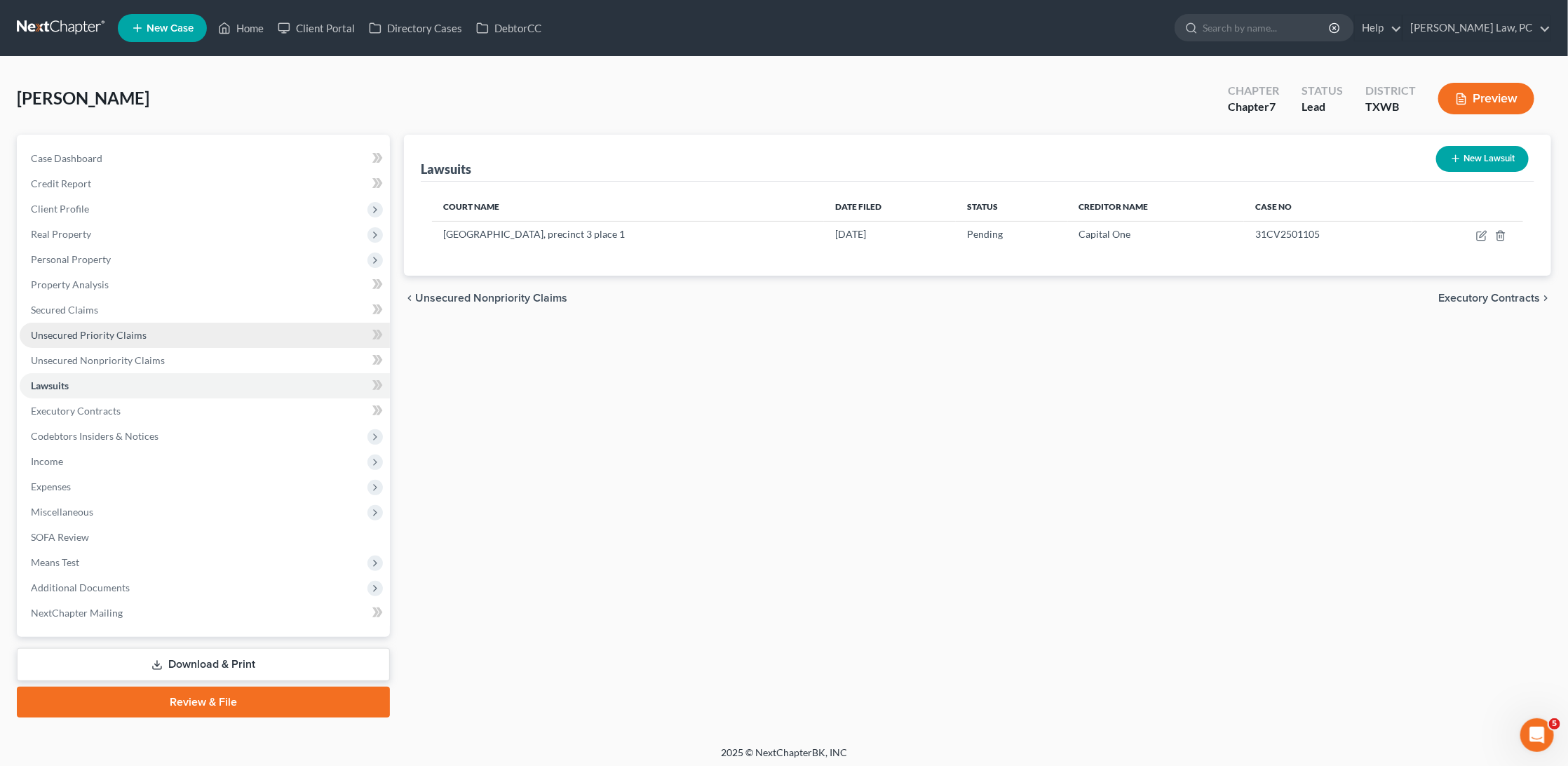
click at [204, 328] on link "Unsecured Priority Claims" at bounding box center [204, 334] width 370 height 25
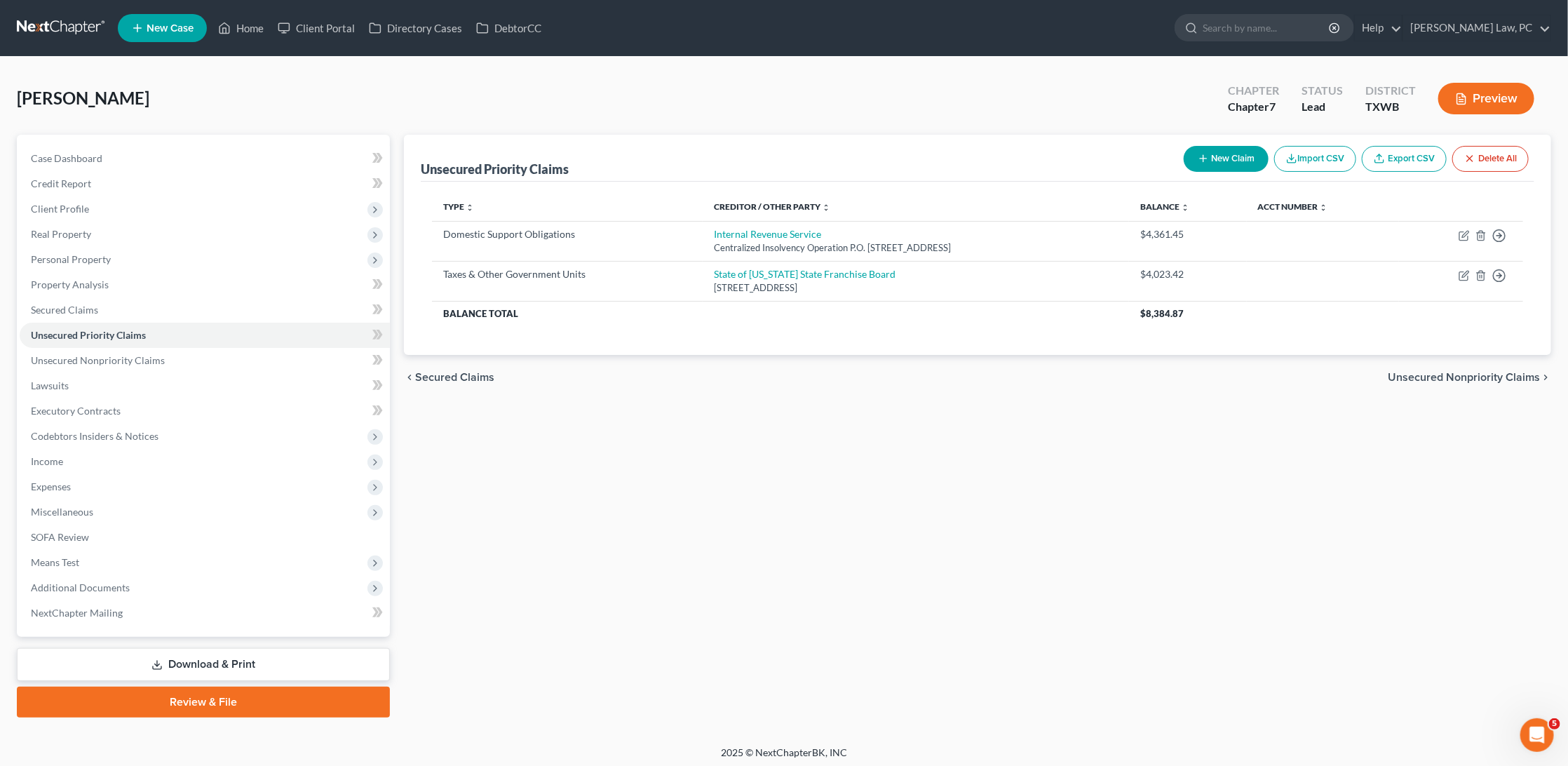
click at [46, 29] on link at bounding box center [62, 27] width 90 height 25
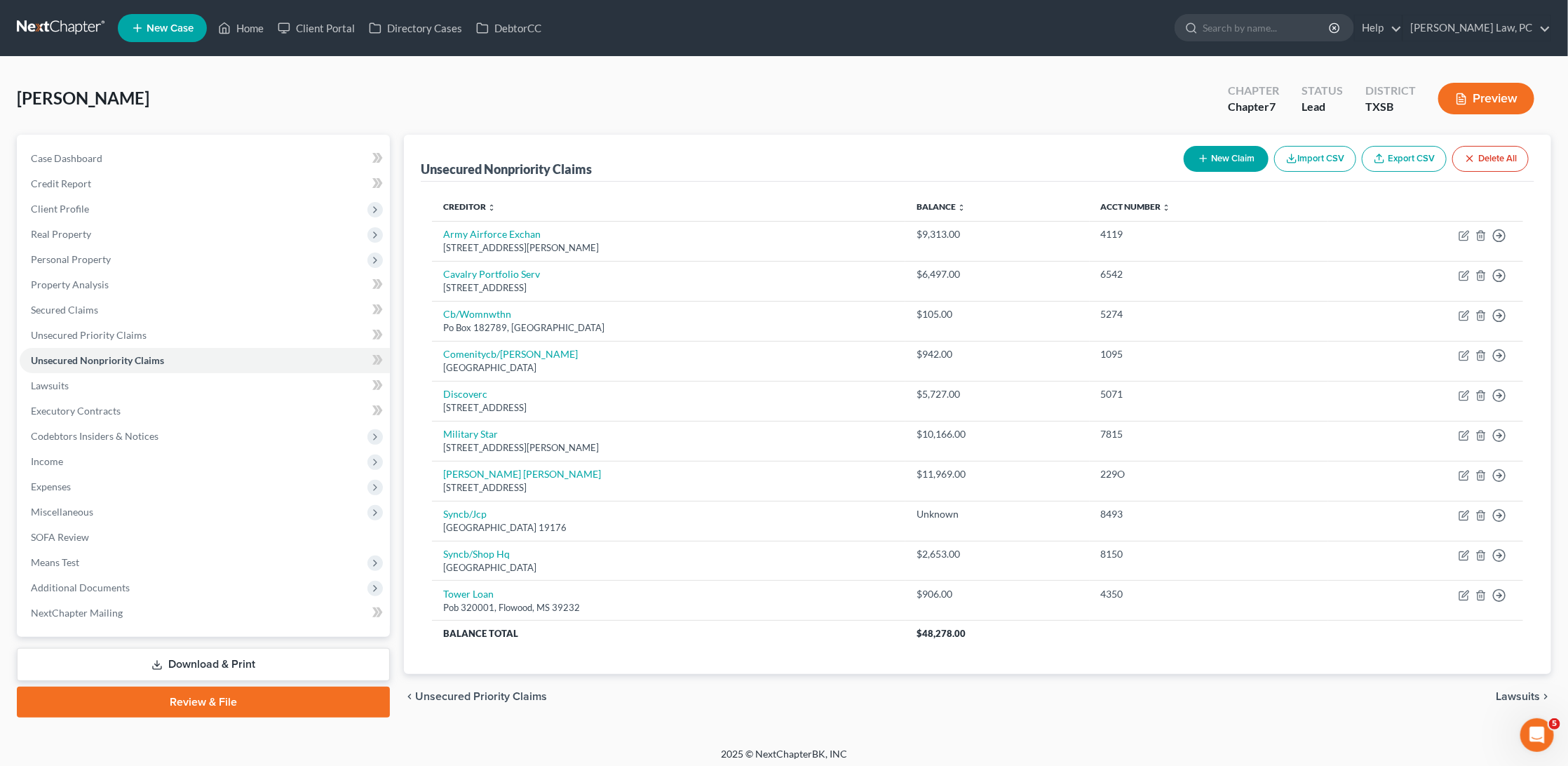
click at [76, 27] on link at bounding box center [62, 27] width 90 height 25
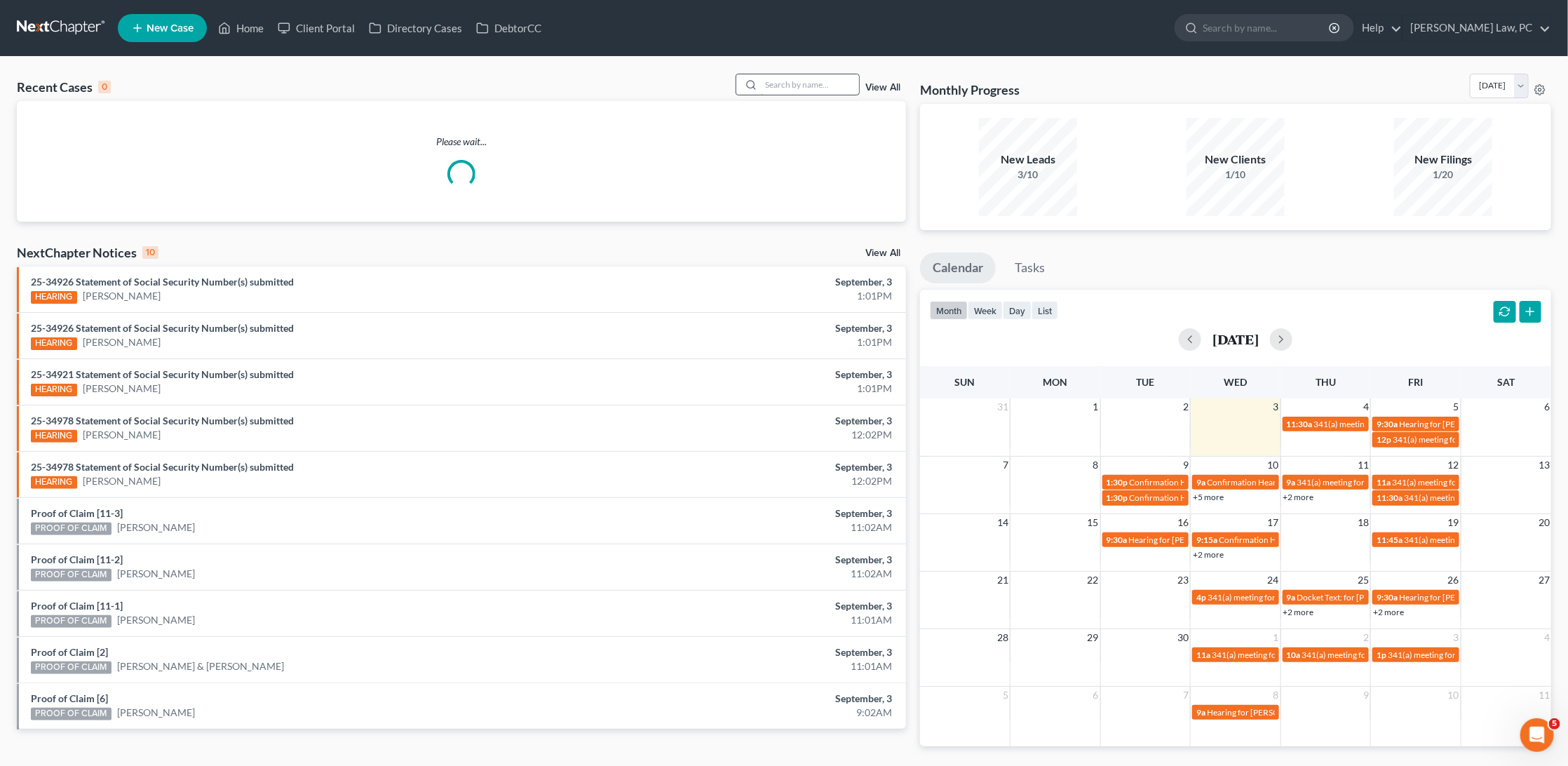
click at [812, 90] on input "search" at bounding box center [810, 85] width 98 height 20
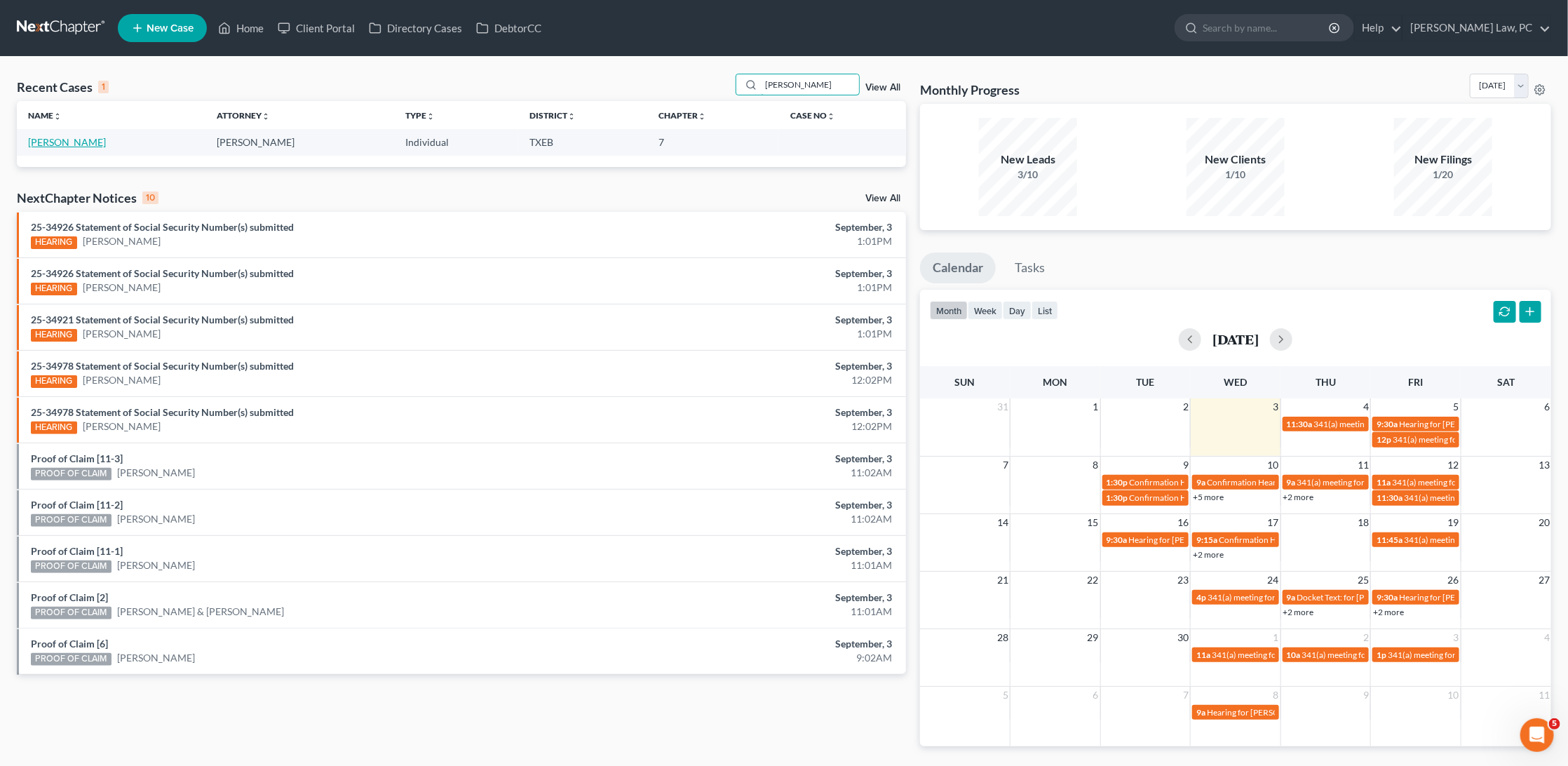
type input "[PERSON_NAME]"
click at [73, 139] on link "[PERSON_NAME]" at bounding box center [67, 142] width 78 height 12
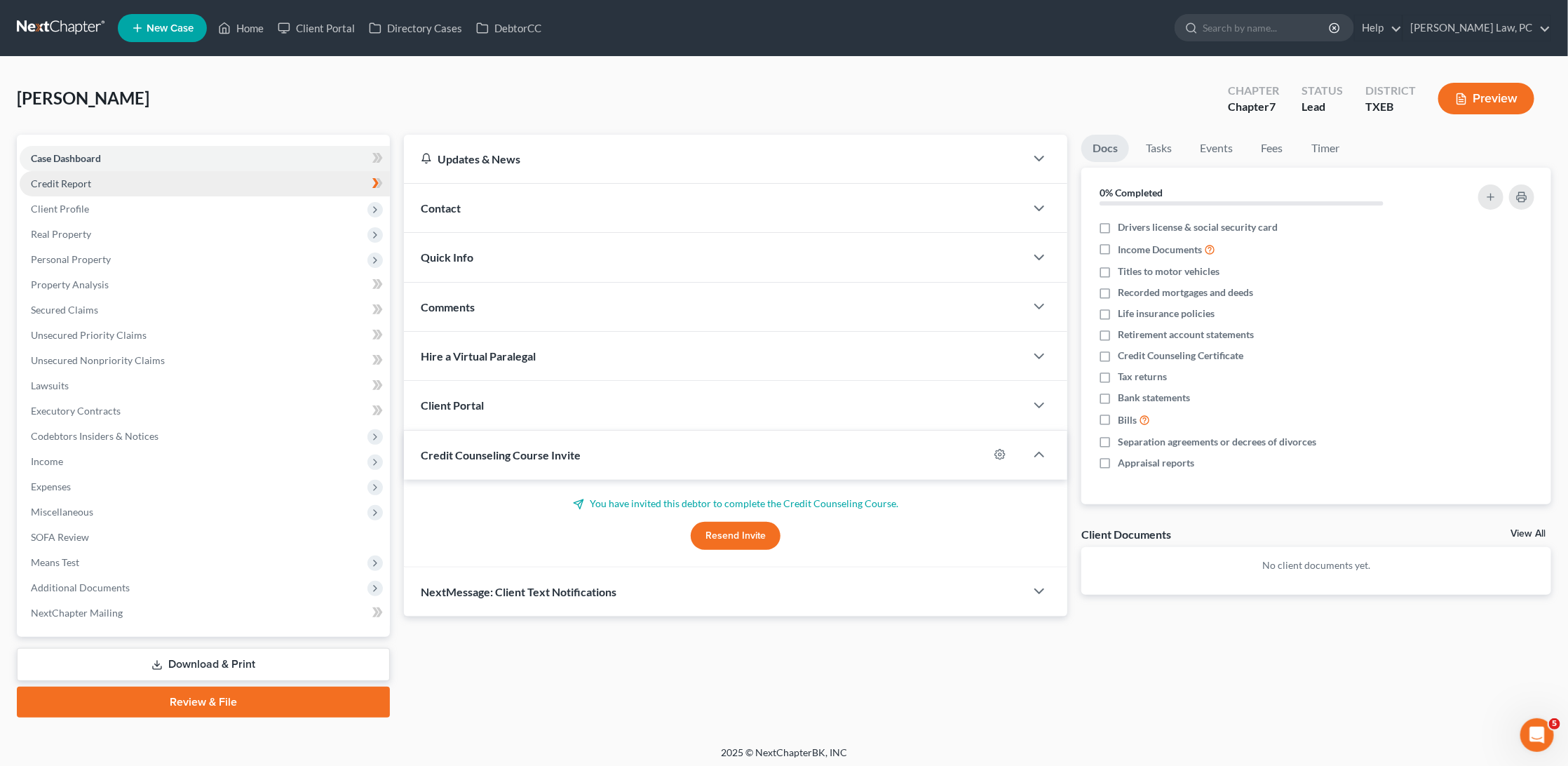
click at [181, 182] on link "Credit Report" at bounding box center [204, 184] width 370 height 25
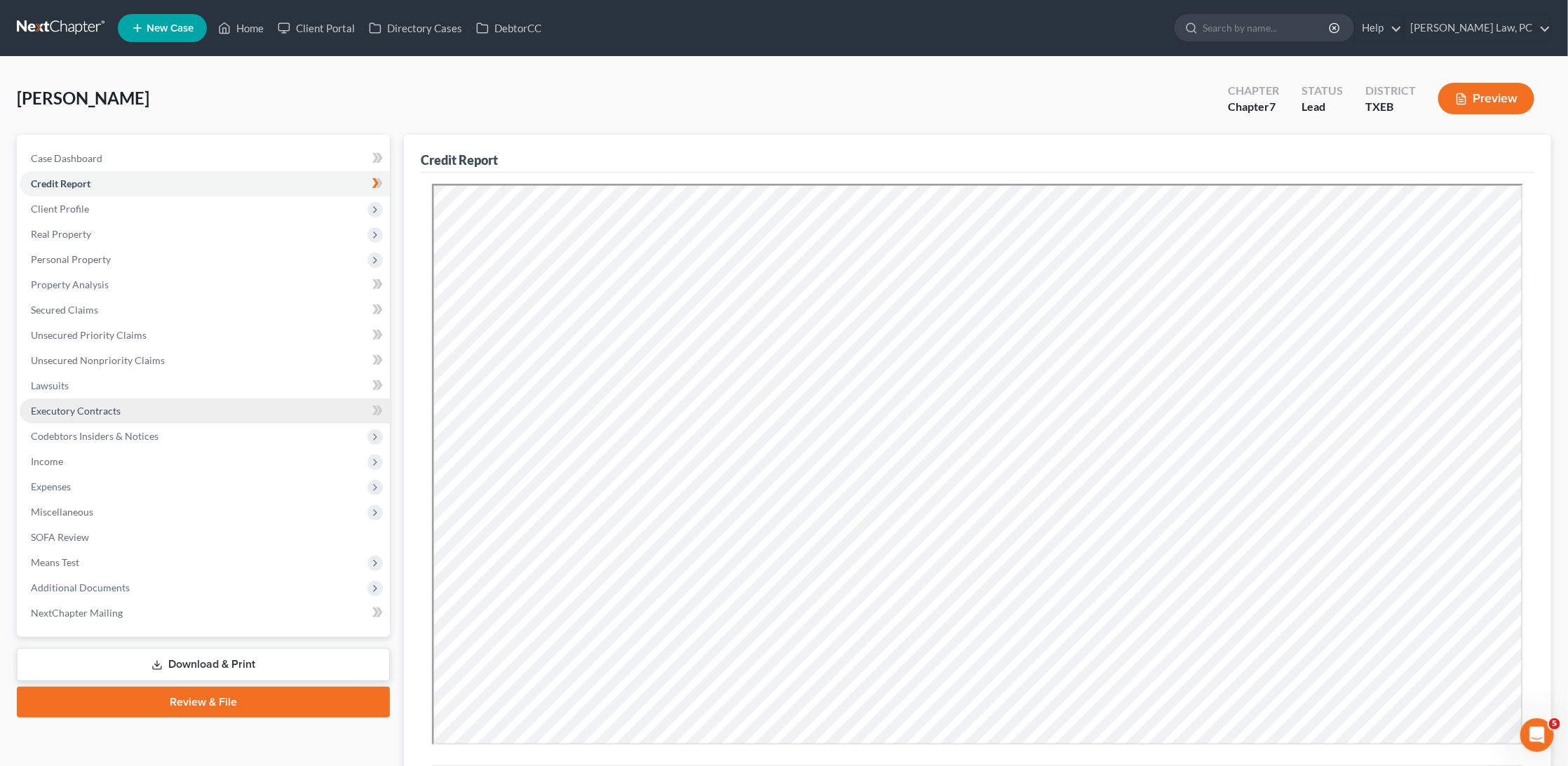
click at [211, 407] on link "Executory Contracts" at bounding box center [204, 410] width 370 height 25
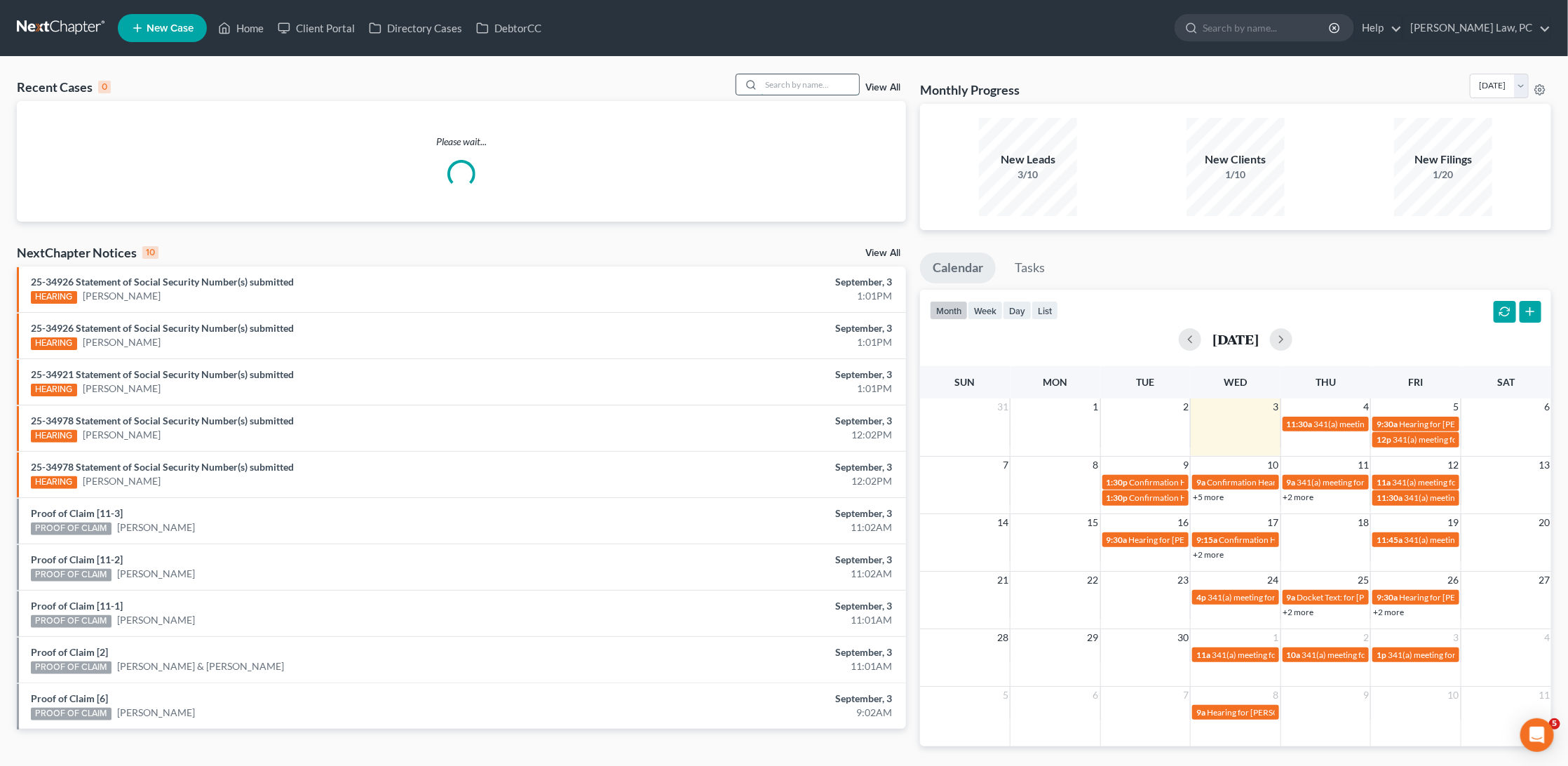
click at [806, 80] on input "search" at bounding box center [810, 85] width 98 height 20
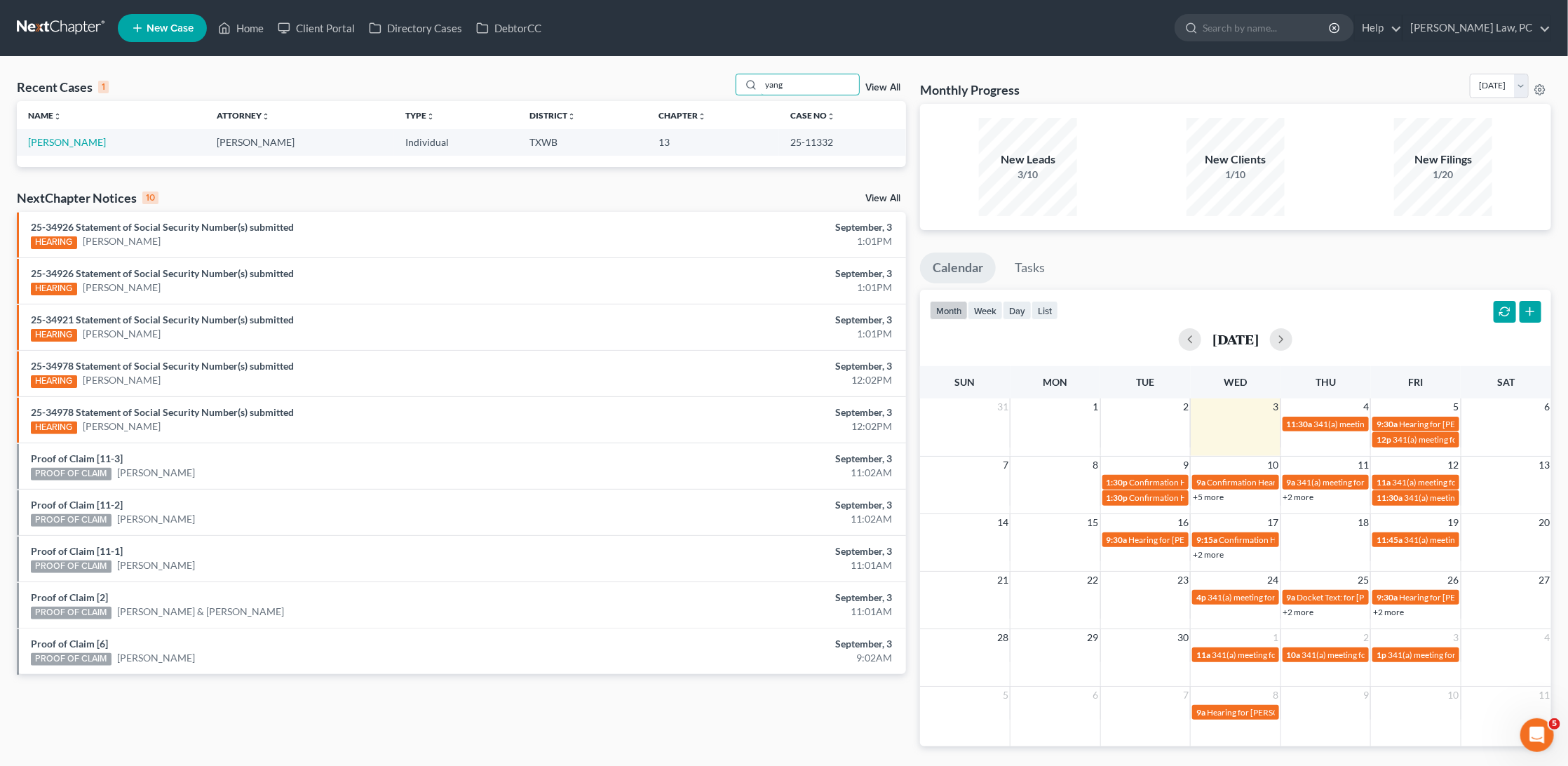
type input "yang"
drag, startPoint x: 488, startPoint y: 126, endPoint x: 54, endPoint y: 138, distance: 434.2
click at [54, 138] on link "[PERSON_NAME]" at bounding box center [67, 142] width 78 height 12
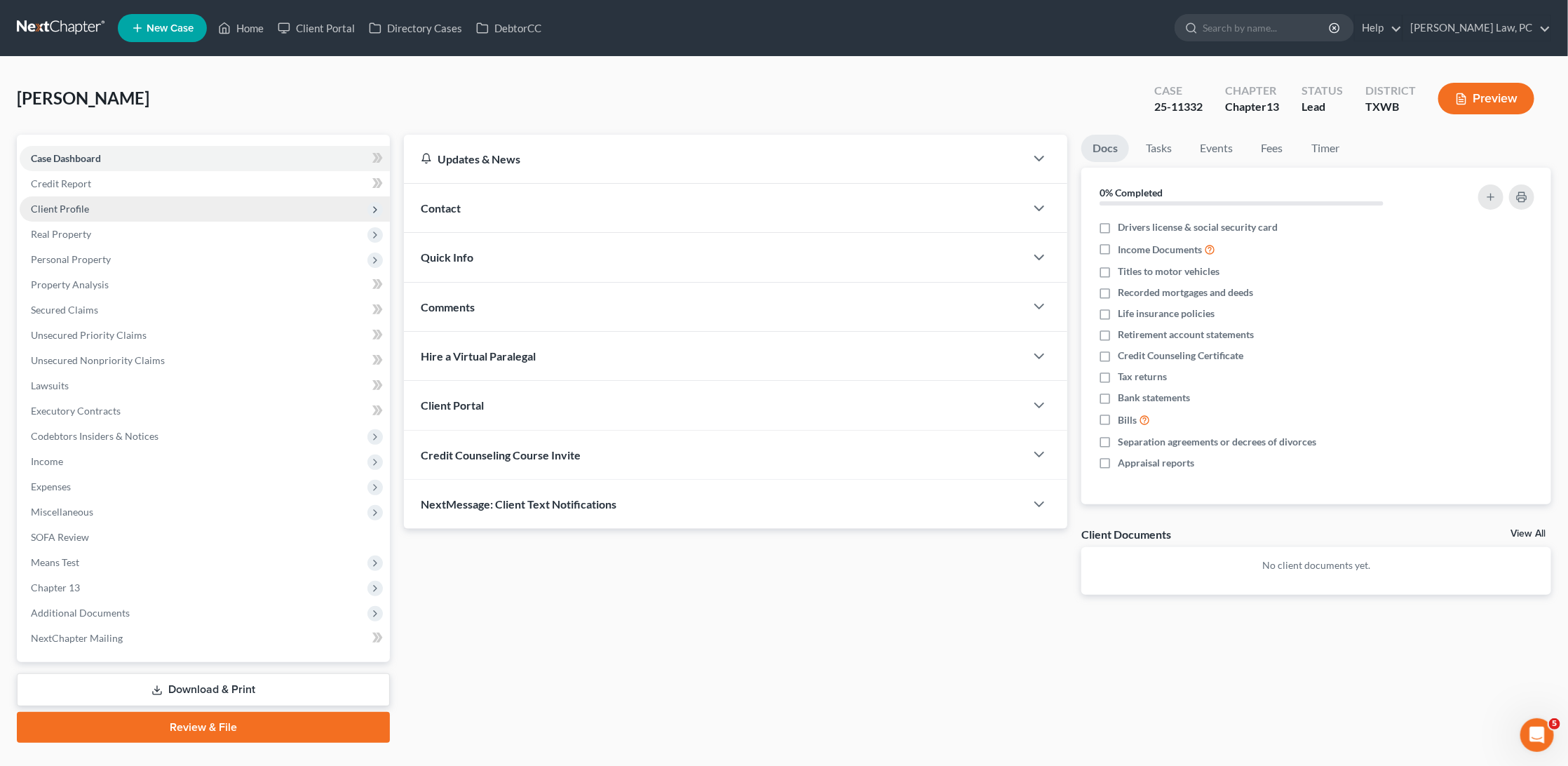
click at [59, 208] on span "Client Profile" at bounding box center [60, 208] width 58 height 12
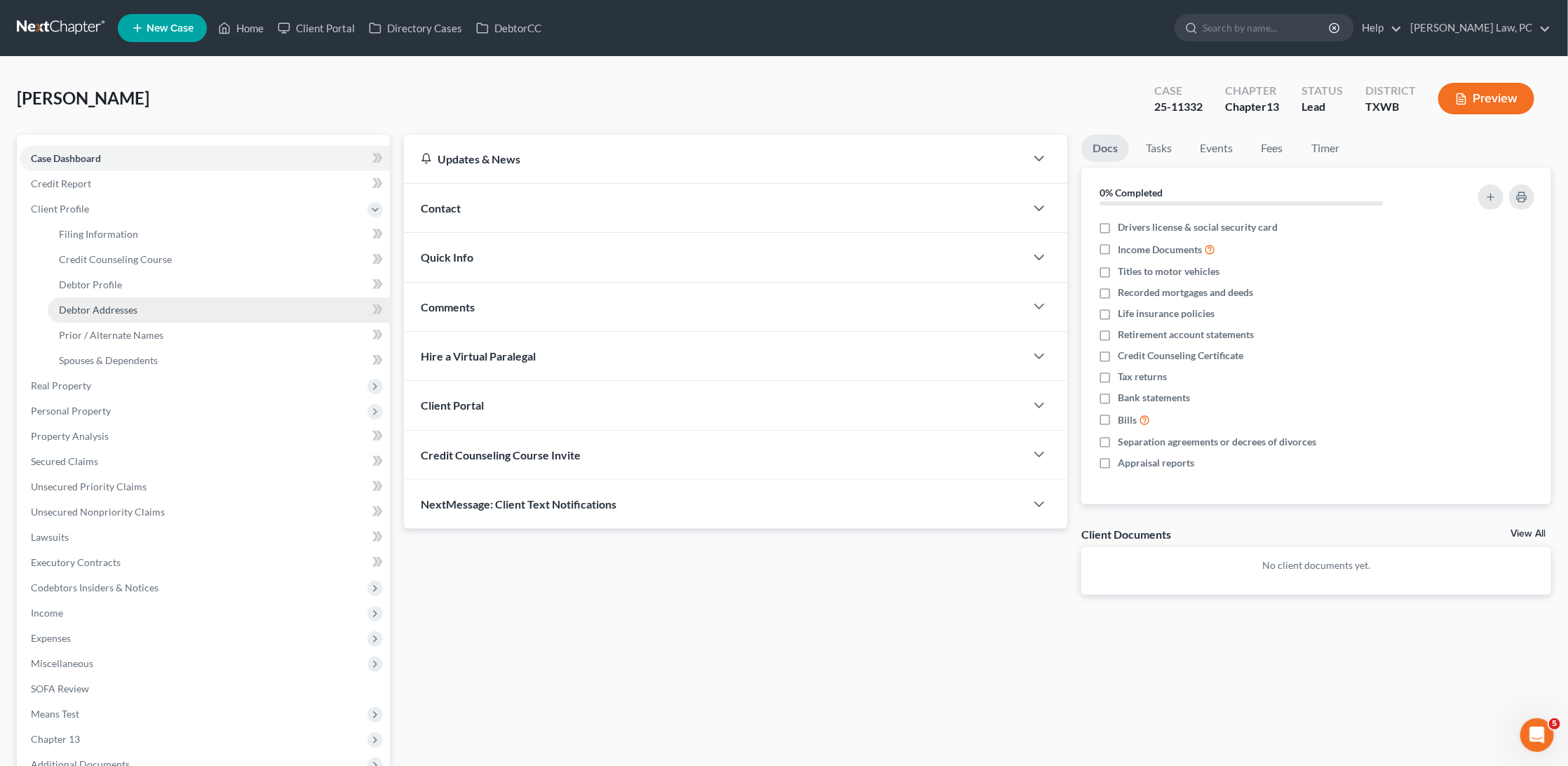
click at [91, 310] on link "Debtor Addresses" at bounding box center [218, 309] width 342 height 25
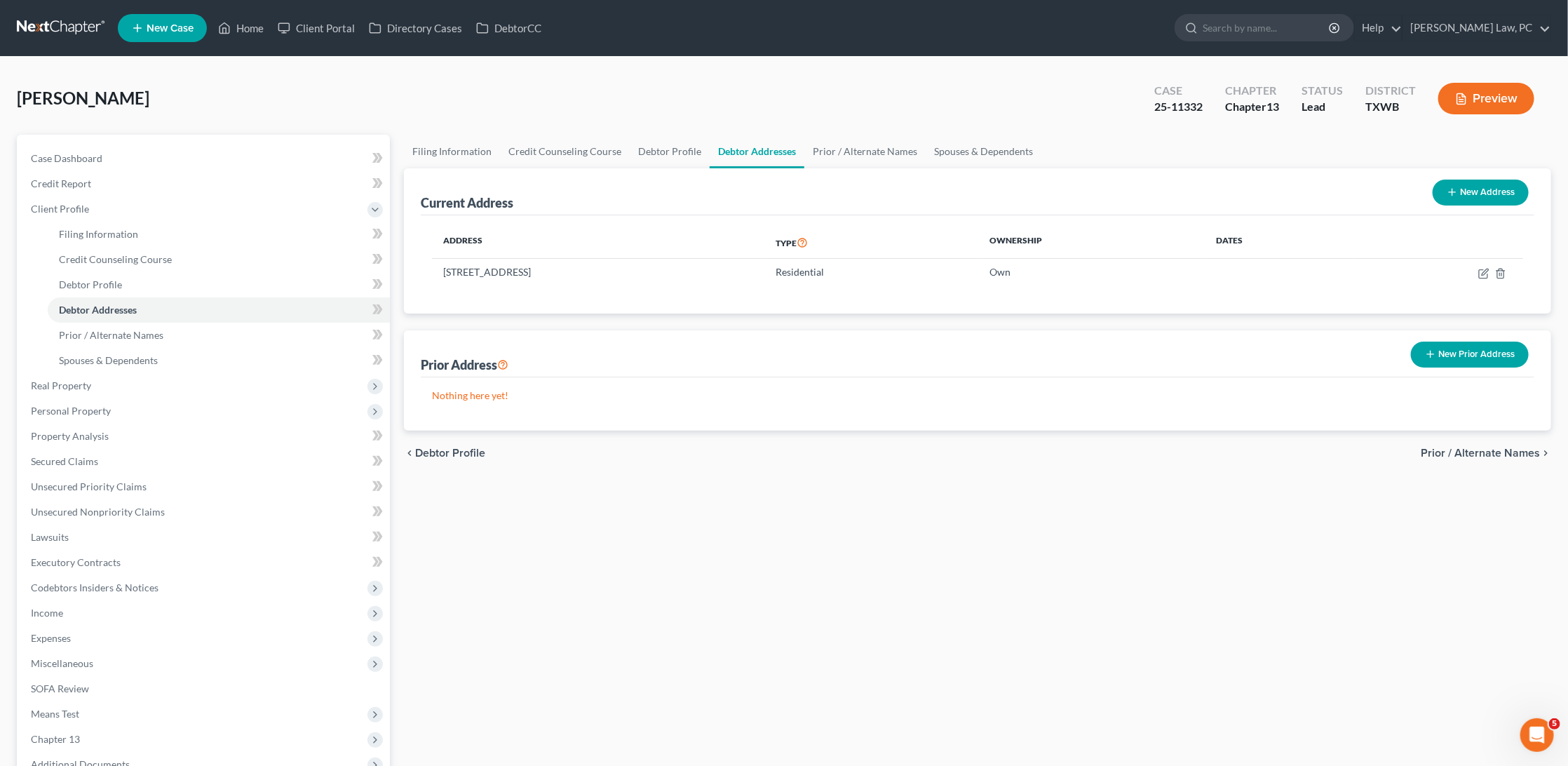
click at [67, 29] on link at bounding box center [62, 27] width 90 height 25
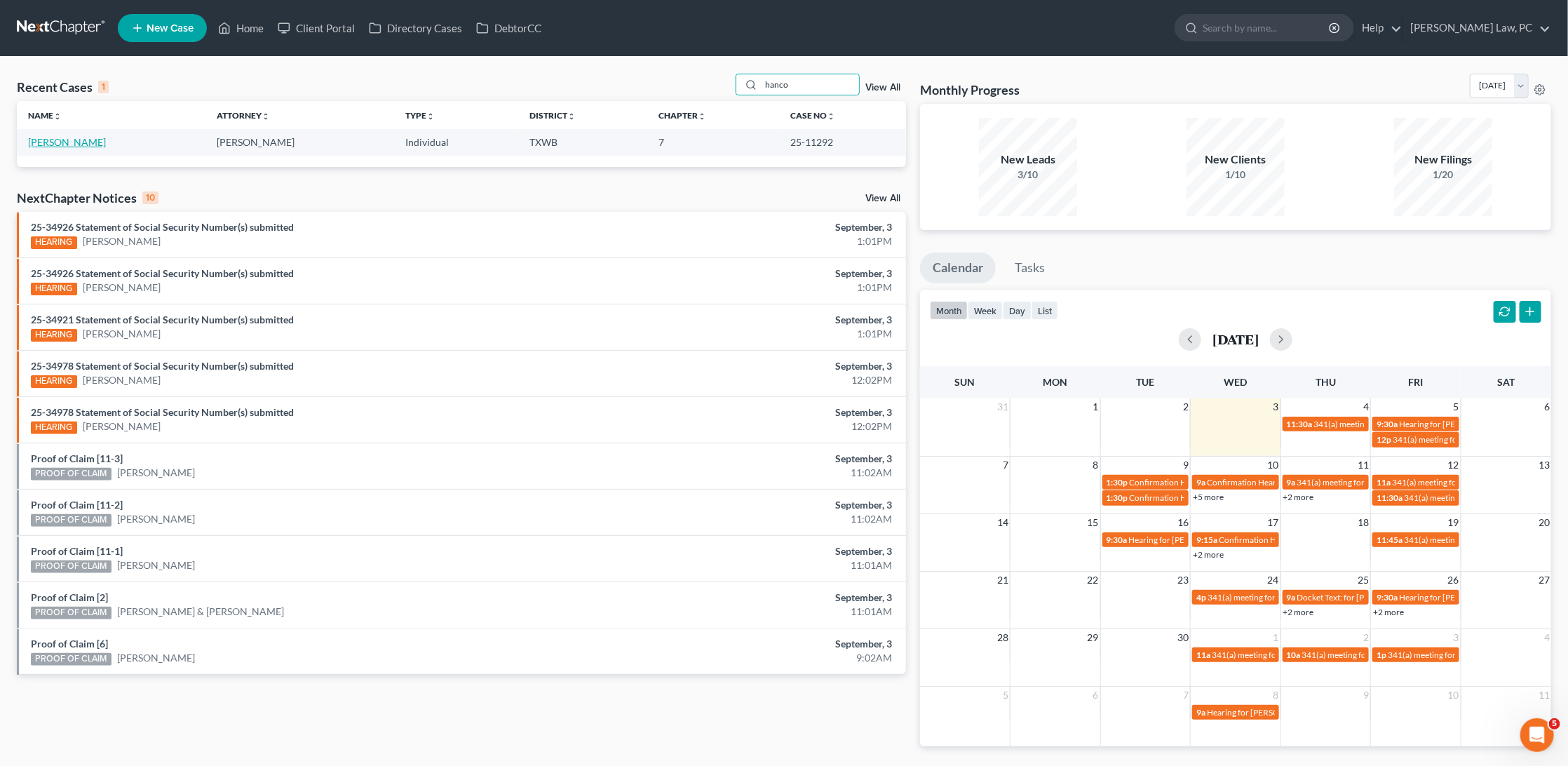
type input "hanco"
click at [83, 139] on link "[PERSON_NAME]" at bounding box center [67, 142] width 78 height 12
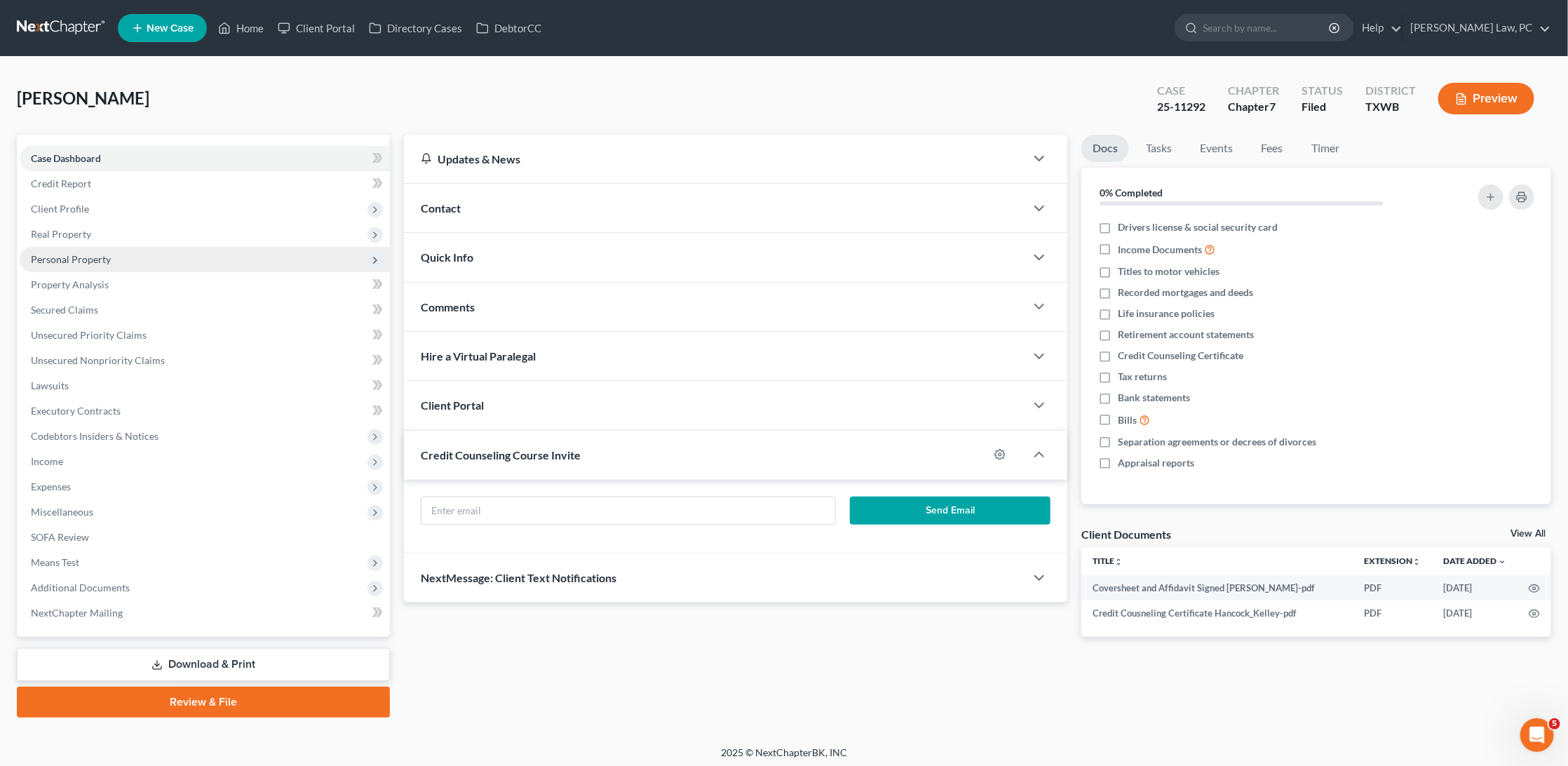
click at [112, 251] on span "Personal Property" at bounding box center [204, 258] width 370 height 25
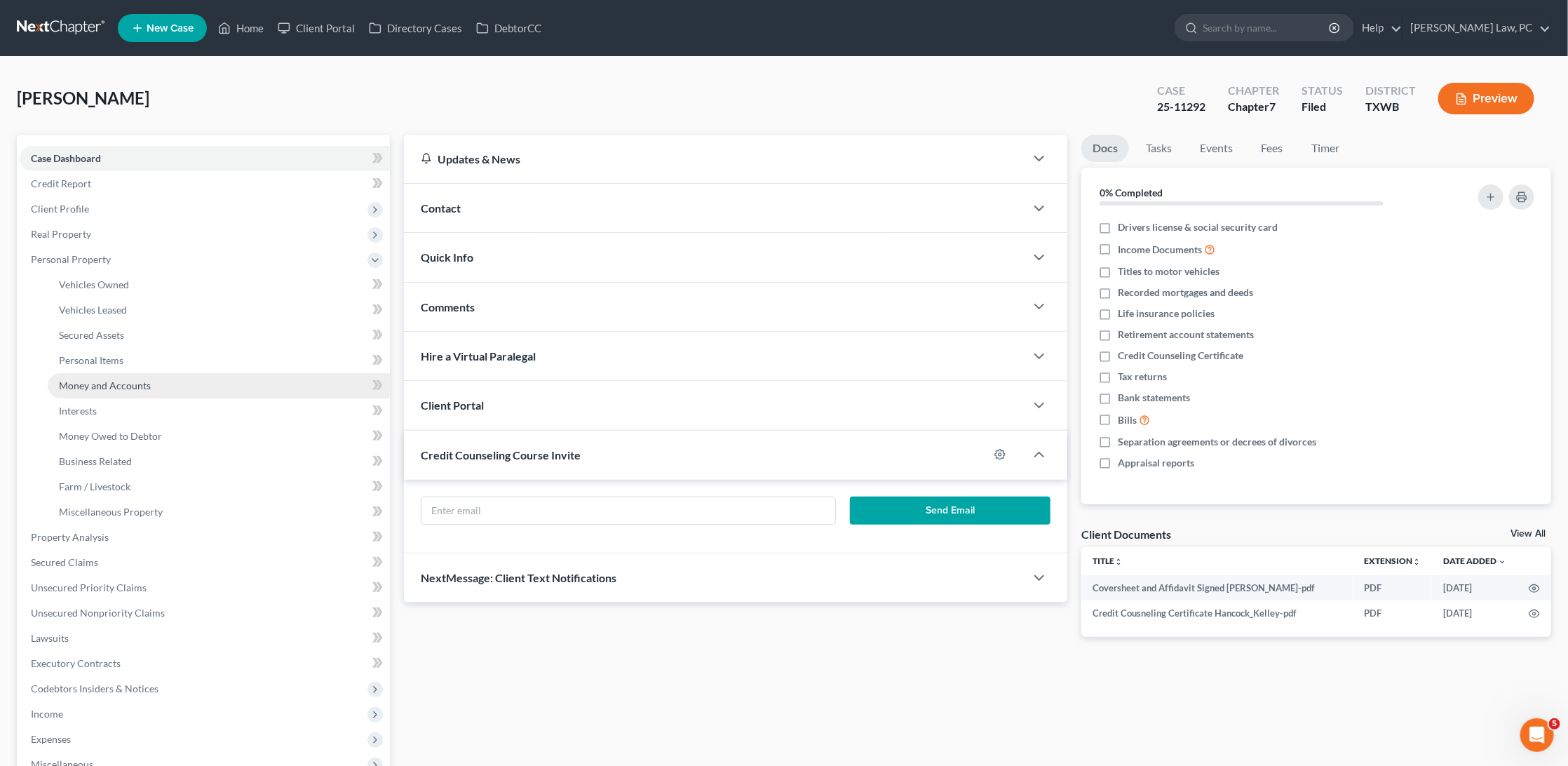
click at [103, 379] on span "Money and Accounts" at bounding box center [105, 385] width 92 height 12
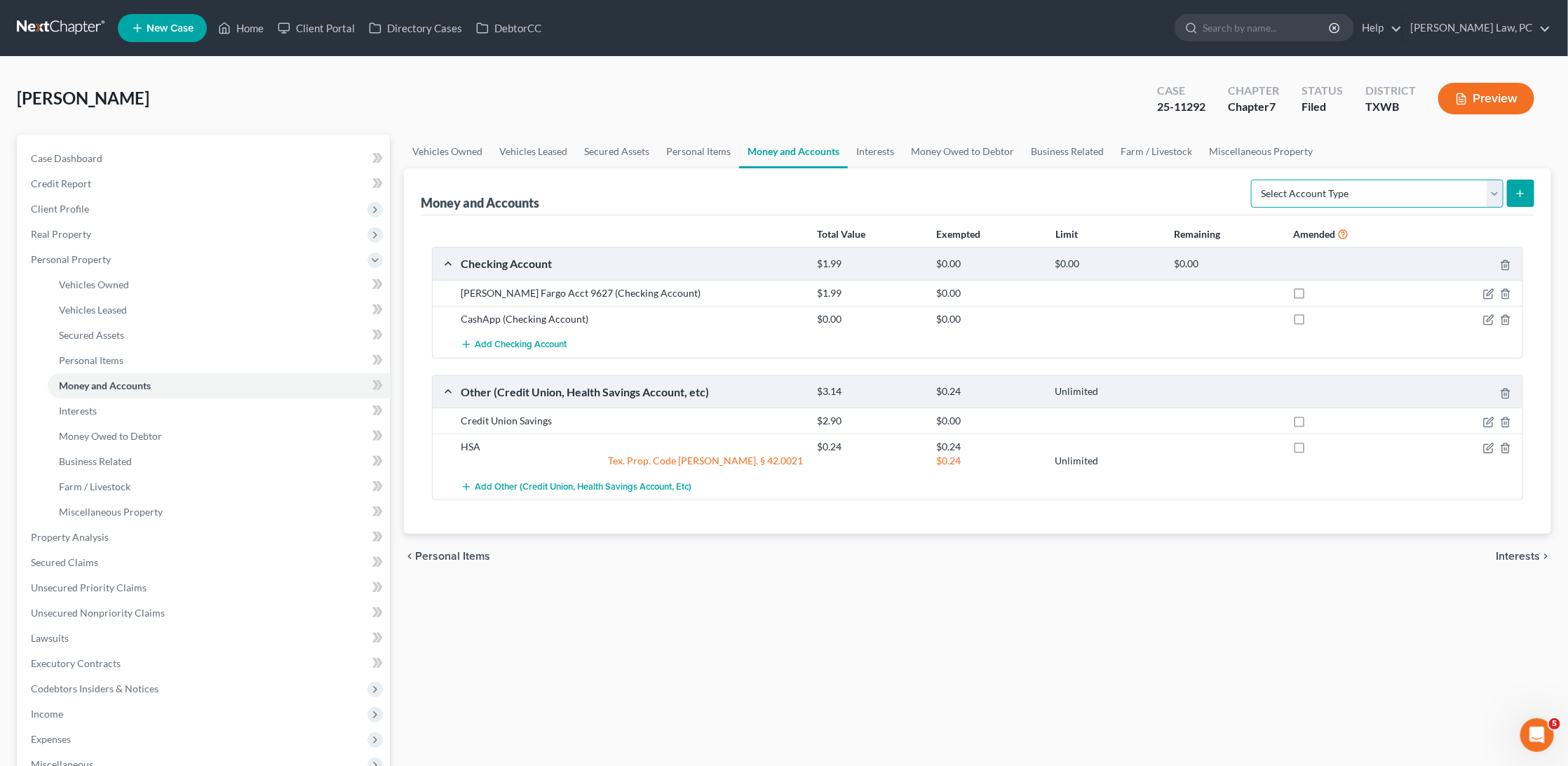
select select "brokerage"
click at [1525, 188] on icon "submit" at bounding box center [1520, 192] width 11 height 11
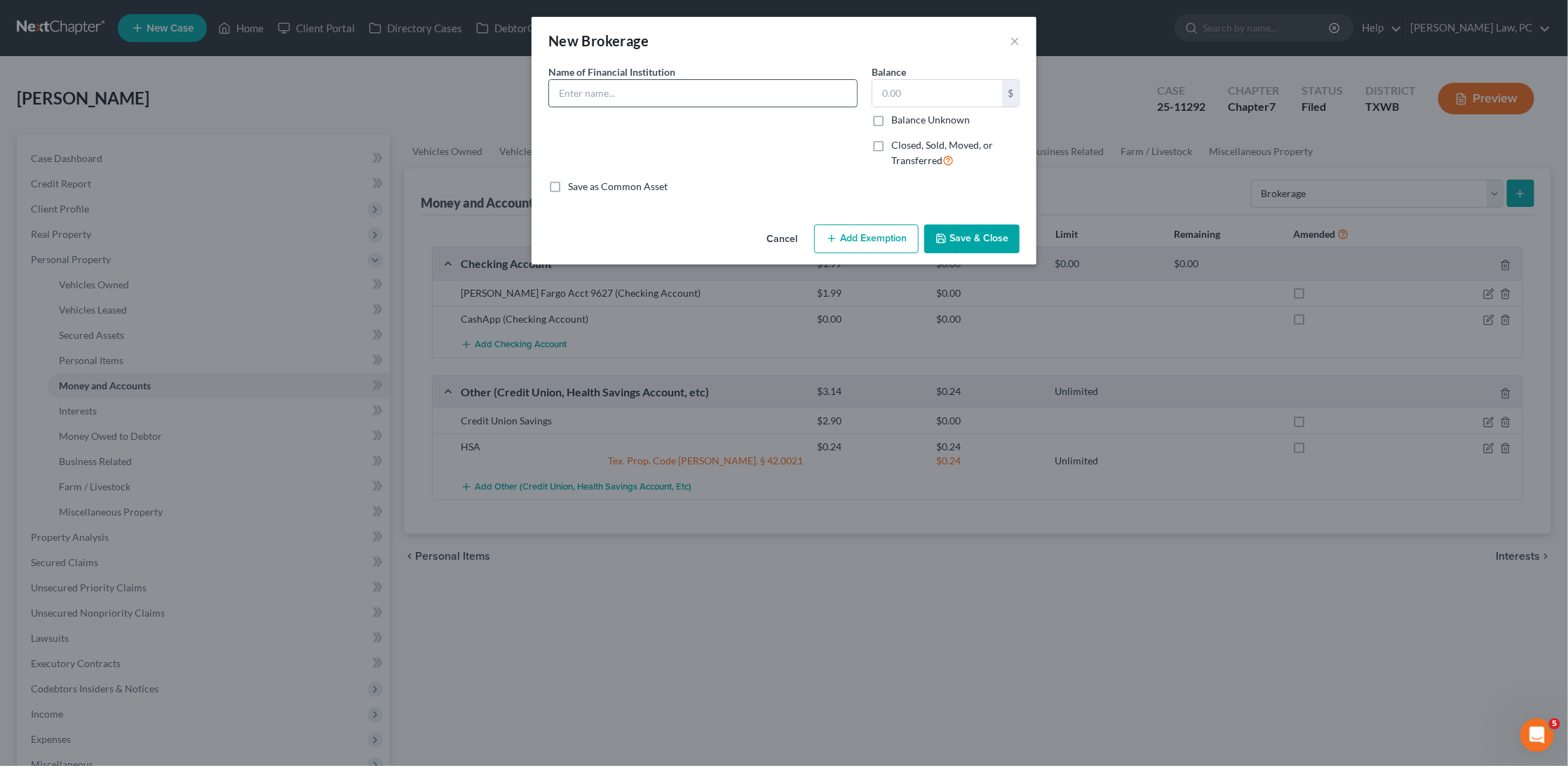
click at [808, 101] on input "text" at bounding box center [702, 93] width 308 height 27
type input "Robinhood"
click at [961, 239] on button "Save & Close" at bounding box center [973, 239] width 96 height 30
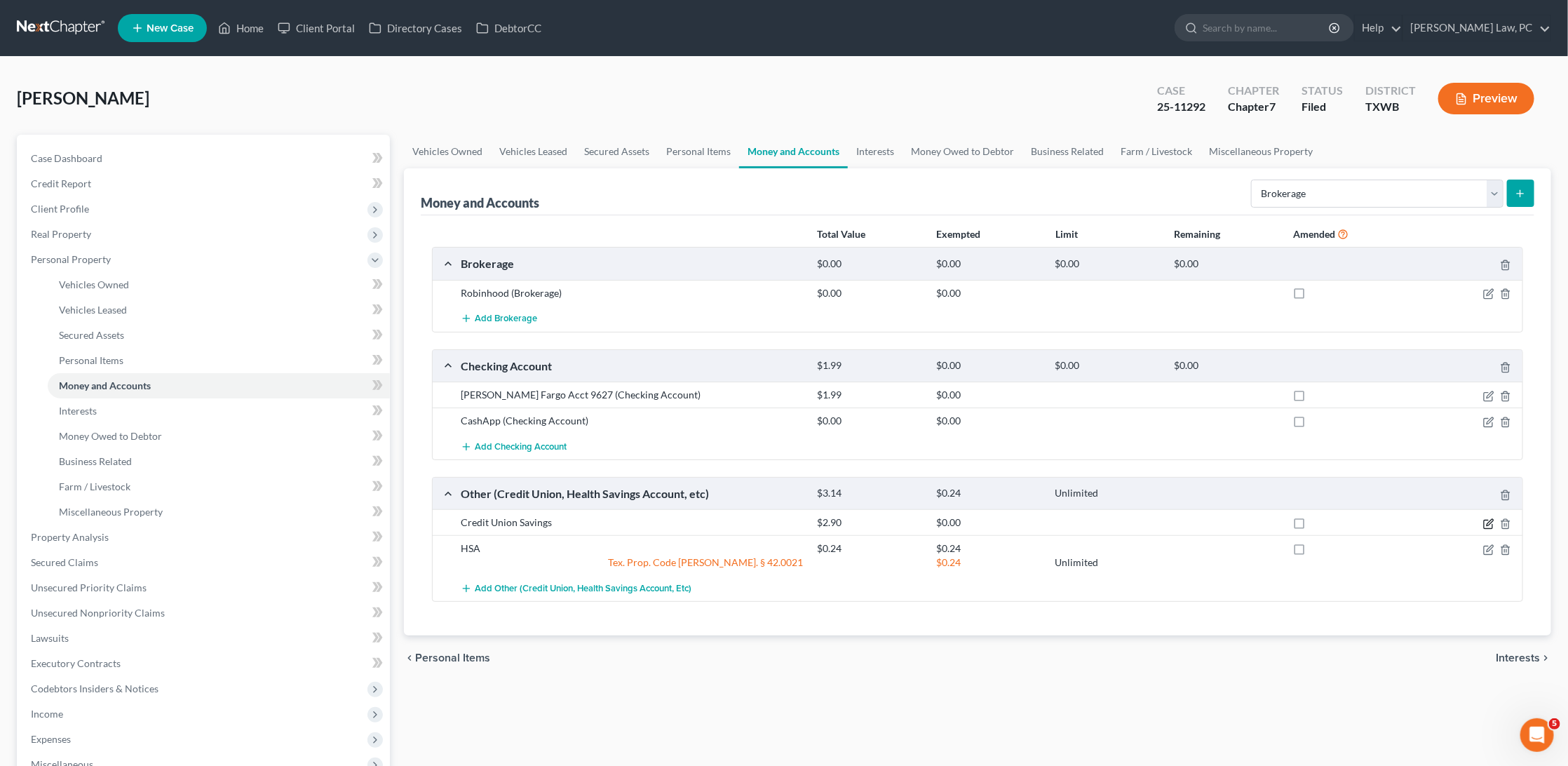
click at [1489, 526] on icon "button" at bounding box center [1488, 524] width 11 height 11
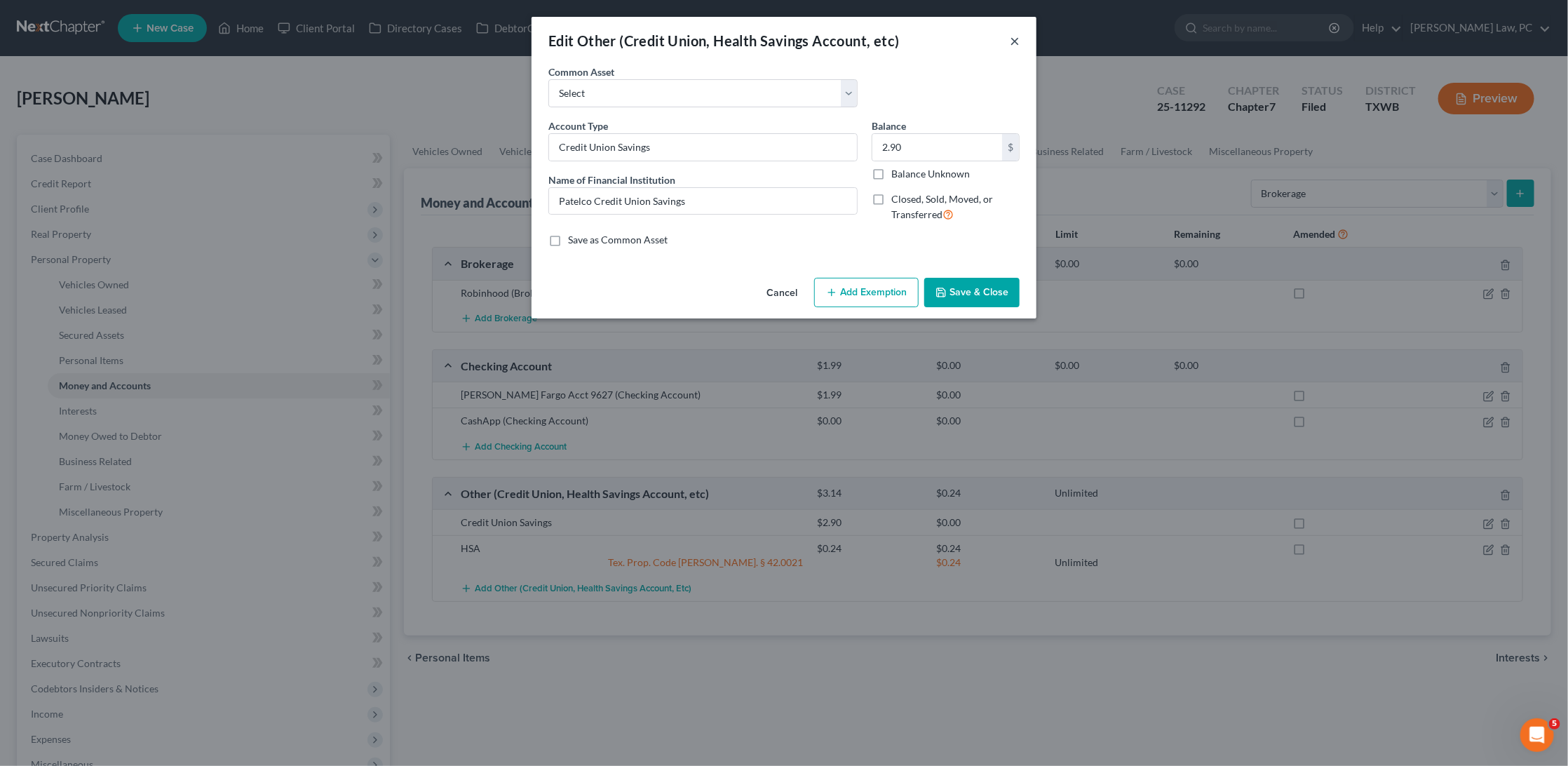
click at [1013, 43] on button "×" at bounding box center [1014, 40] width 10 height 17
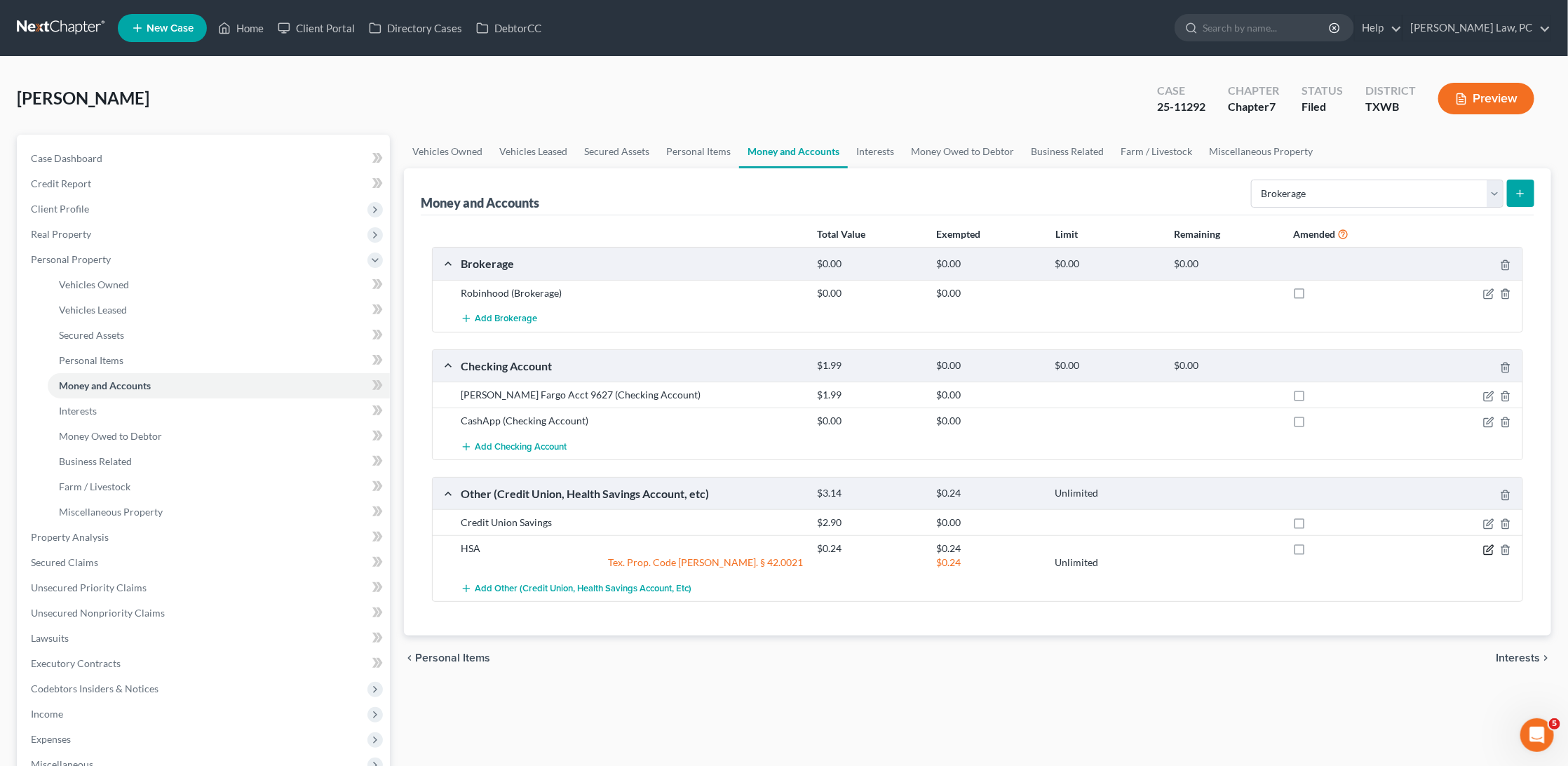
click at [1486, 552] on icon "button" at bounding box center [1488, 550] width 11 height 11
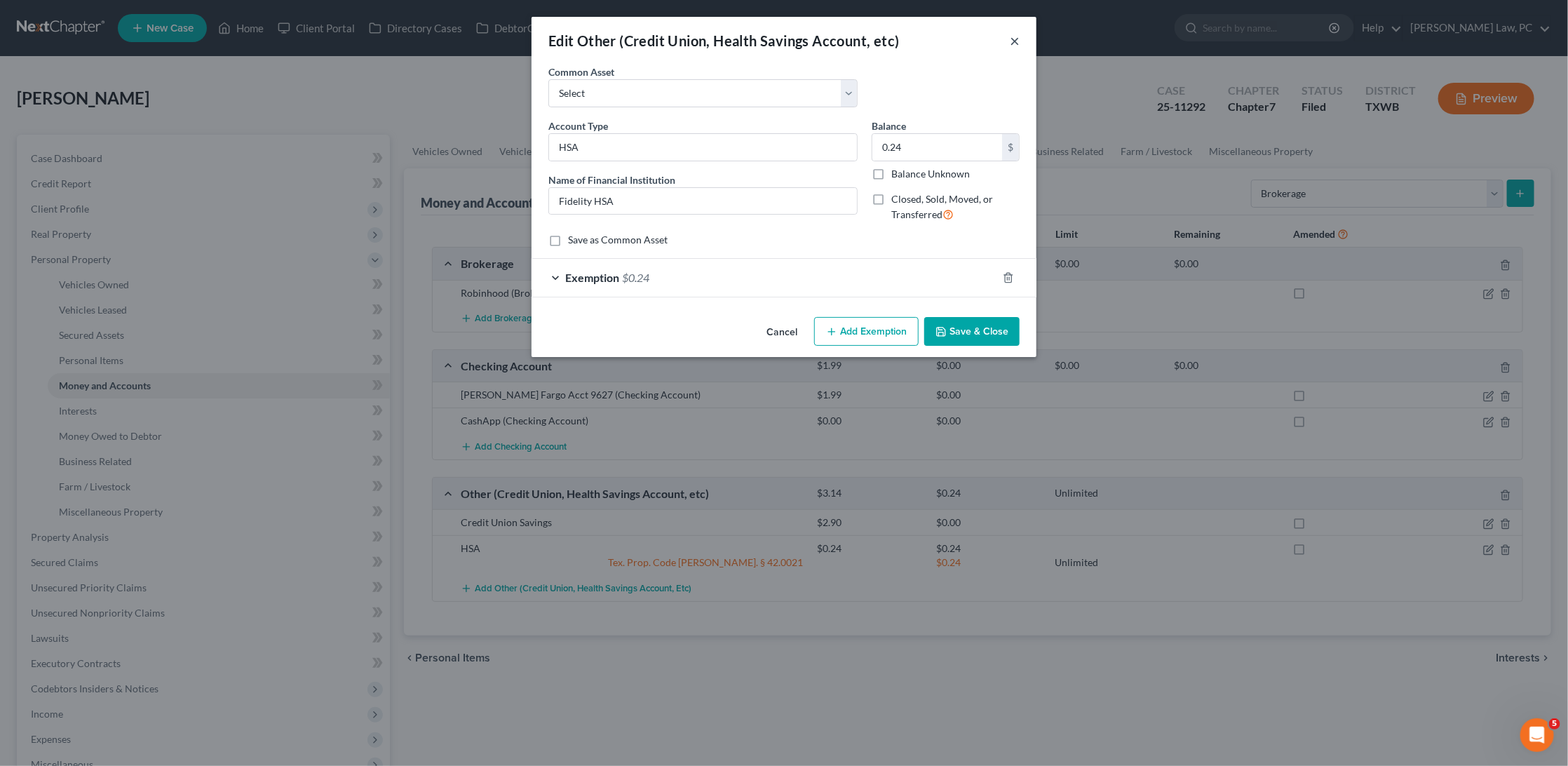
click at [1013, 44] on button "×" at bounding box center [1014, 40] width 10 height 17
